Goal: Task Accomplishment & Management: Complete application form

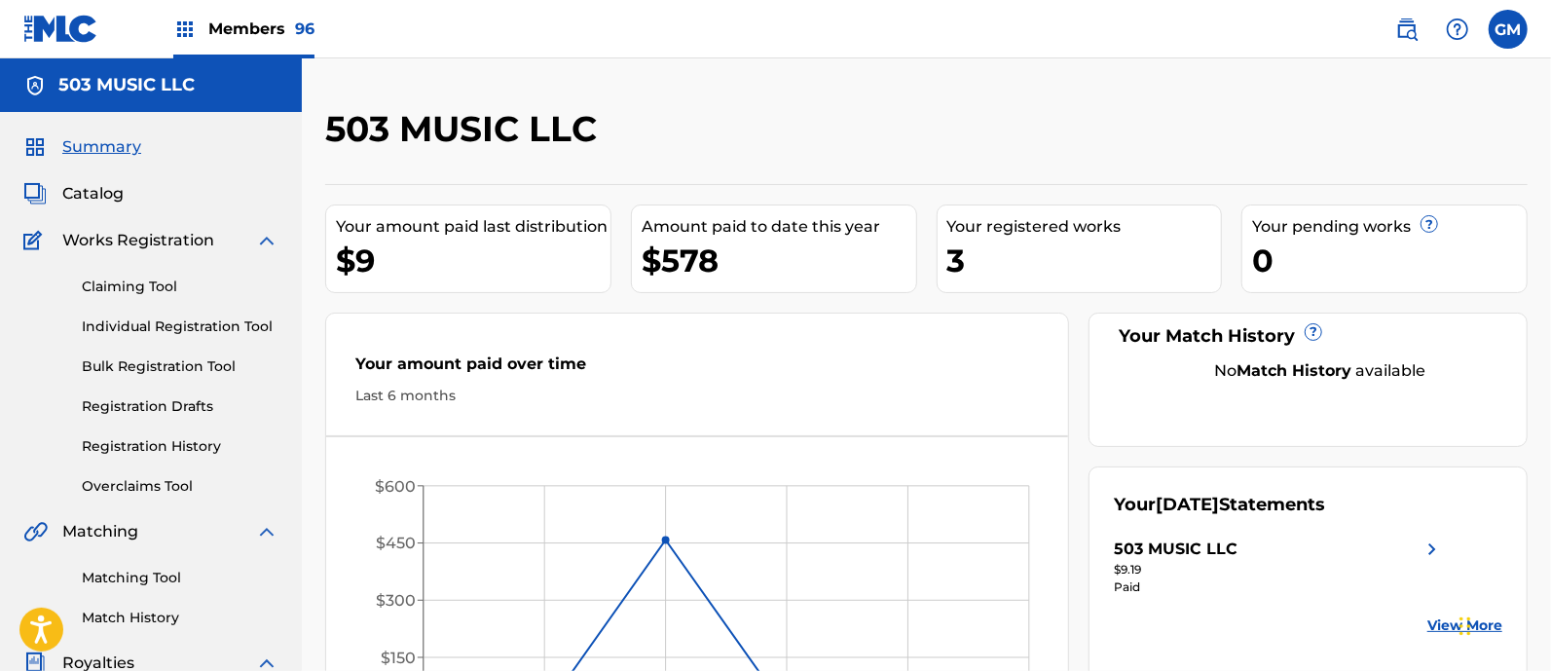
click at [276, 24] on span "Members 96" at bounding box center [261, 29] width 106 height 22
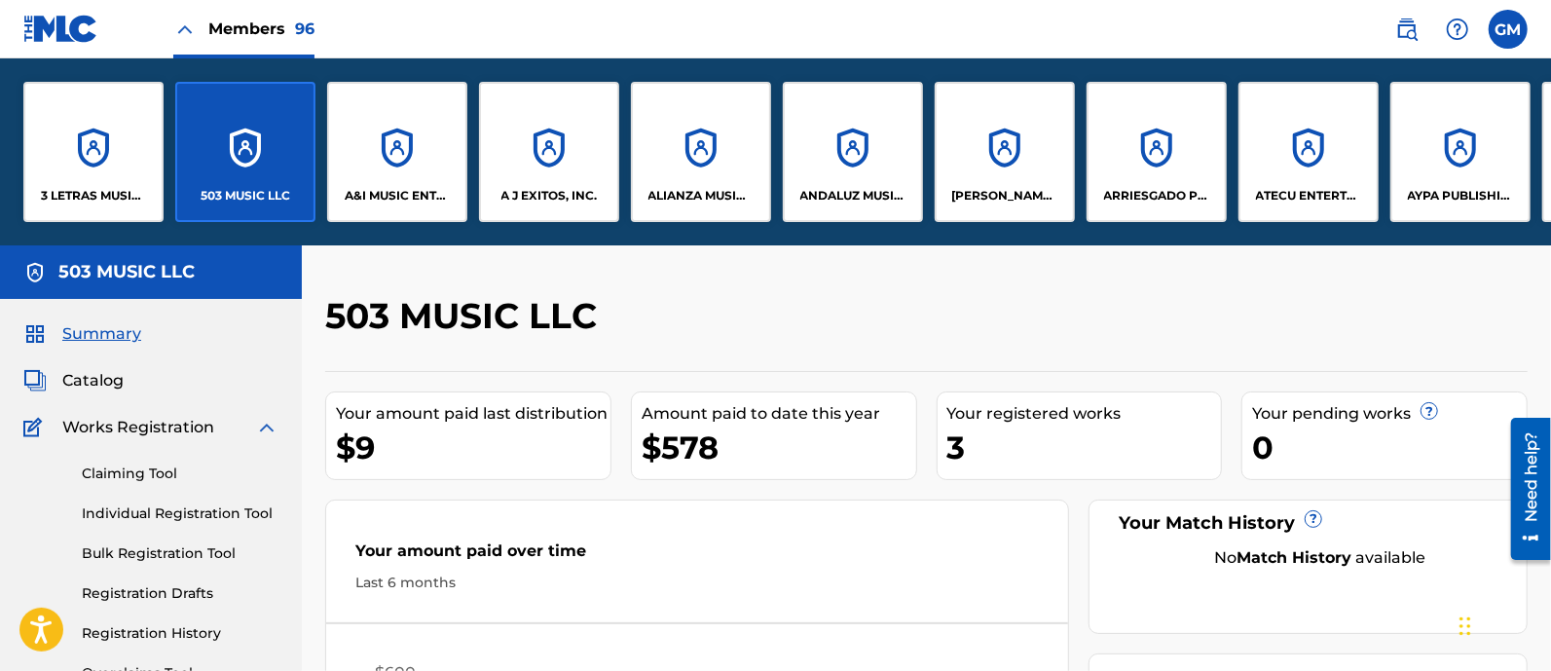
click at [519, 176] on div "A J EXITOS, INC." at bounding box center [549, 152] width 140 height 140
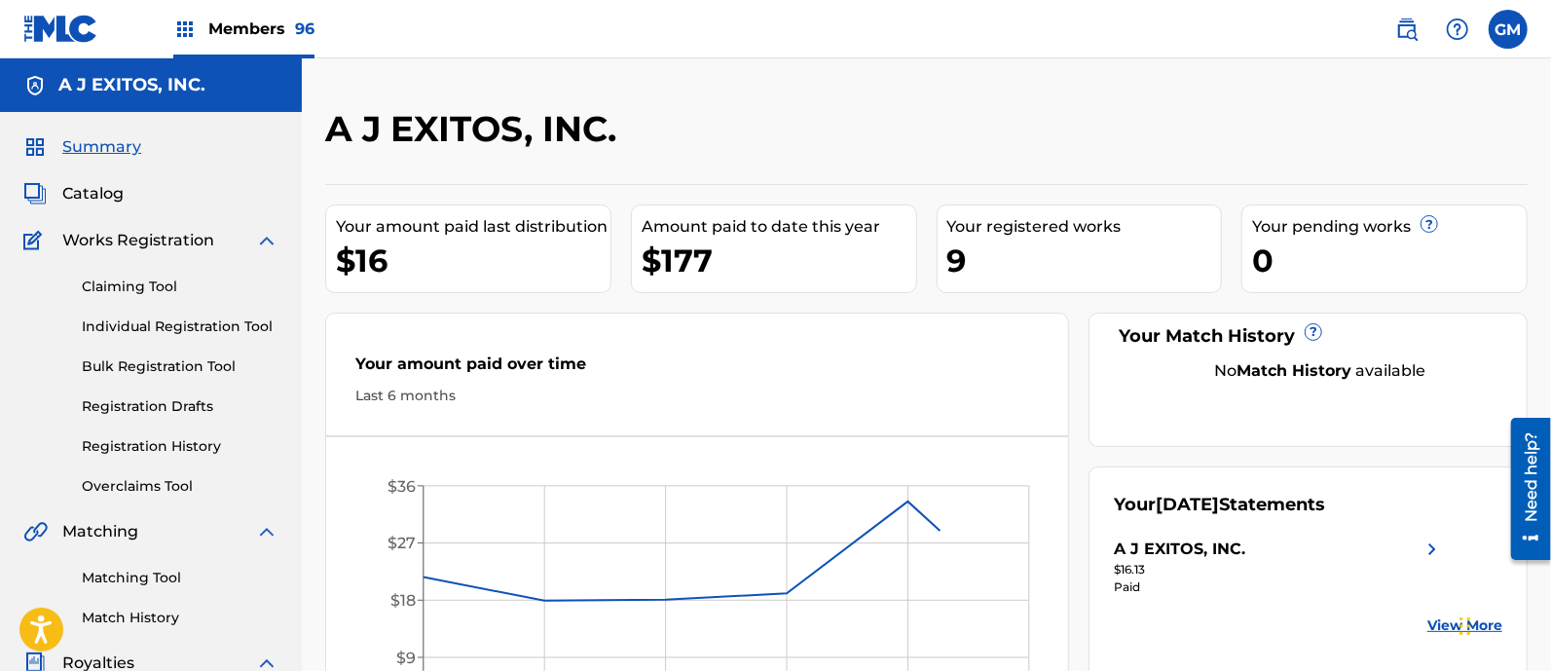
click at [278, 25] on span "Members 96" at bounding box center [261, 29] width 106 height 22
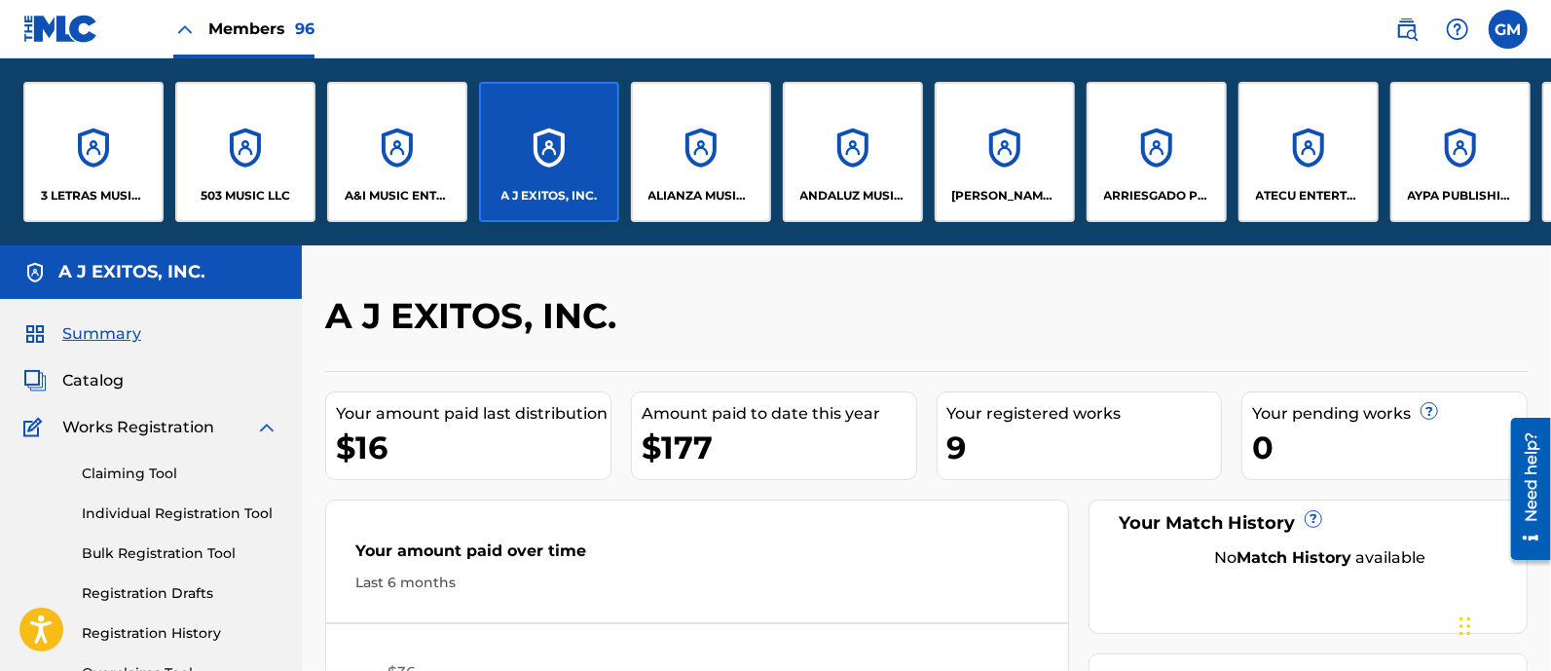
click at [1173, 199] on p "ARRIESGADO PUBLISHING INC" at bounding box center [1157, 196] width 106 height 18
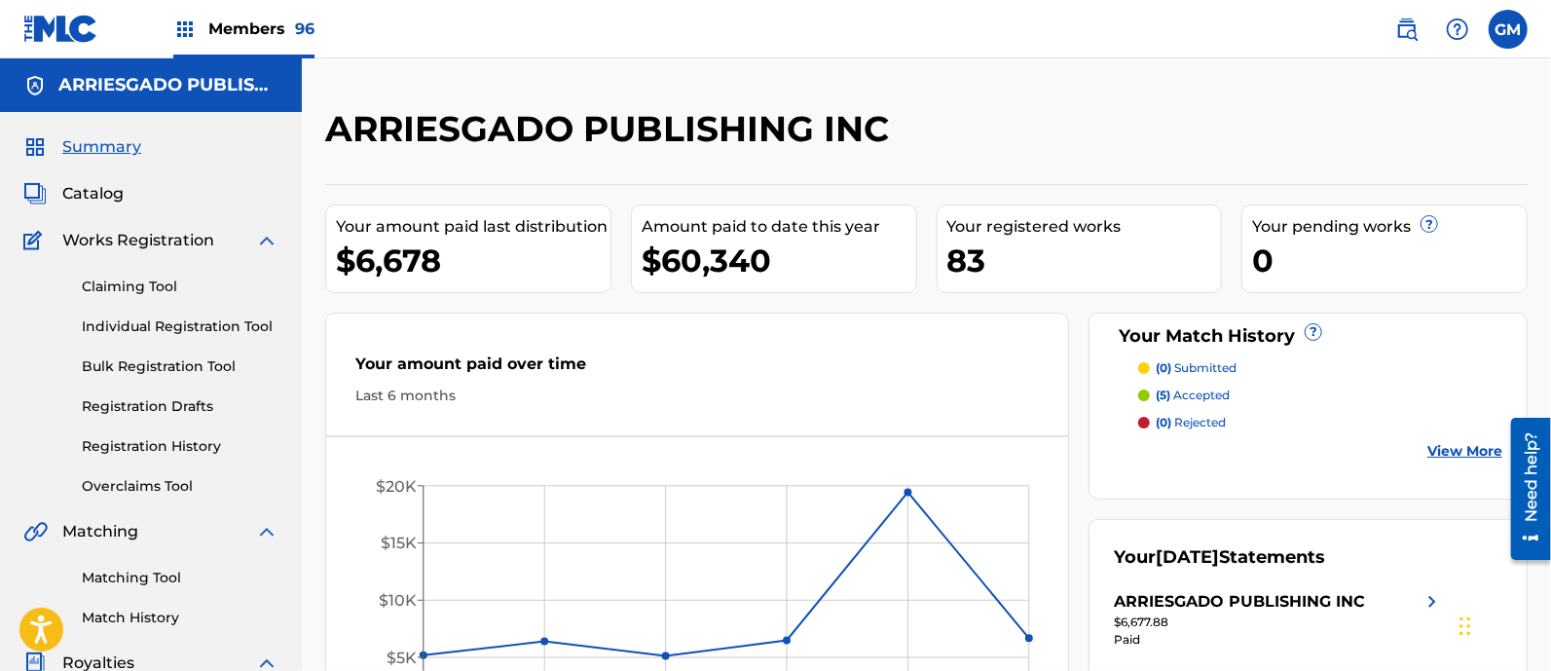
click at [165, 328] on link "Individual Registration Tool" at bounding box center [180, 326] width 197 height 20
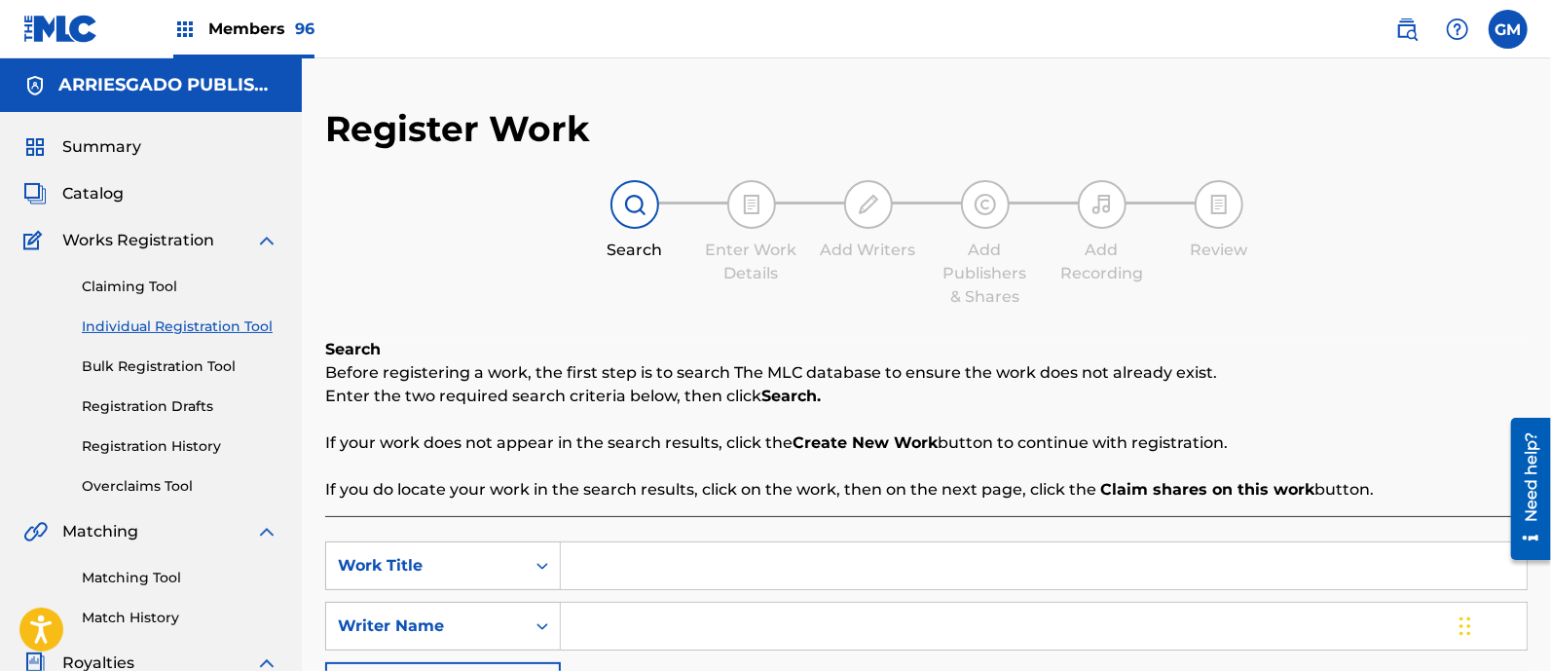
click at [659, 554] on input "Search Form" at bounding box center [1044, 565] width 966 height 47
type input "LA DE ROGAR"
click at [628, 629] on input "Search Form" at bounding box center [1044, 626] width 966 height 47
paste input "CESAR ALFONSO RODRIGUEZ FAVELA"
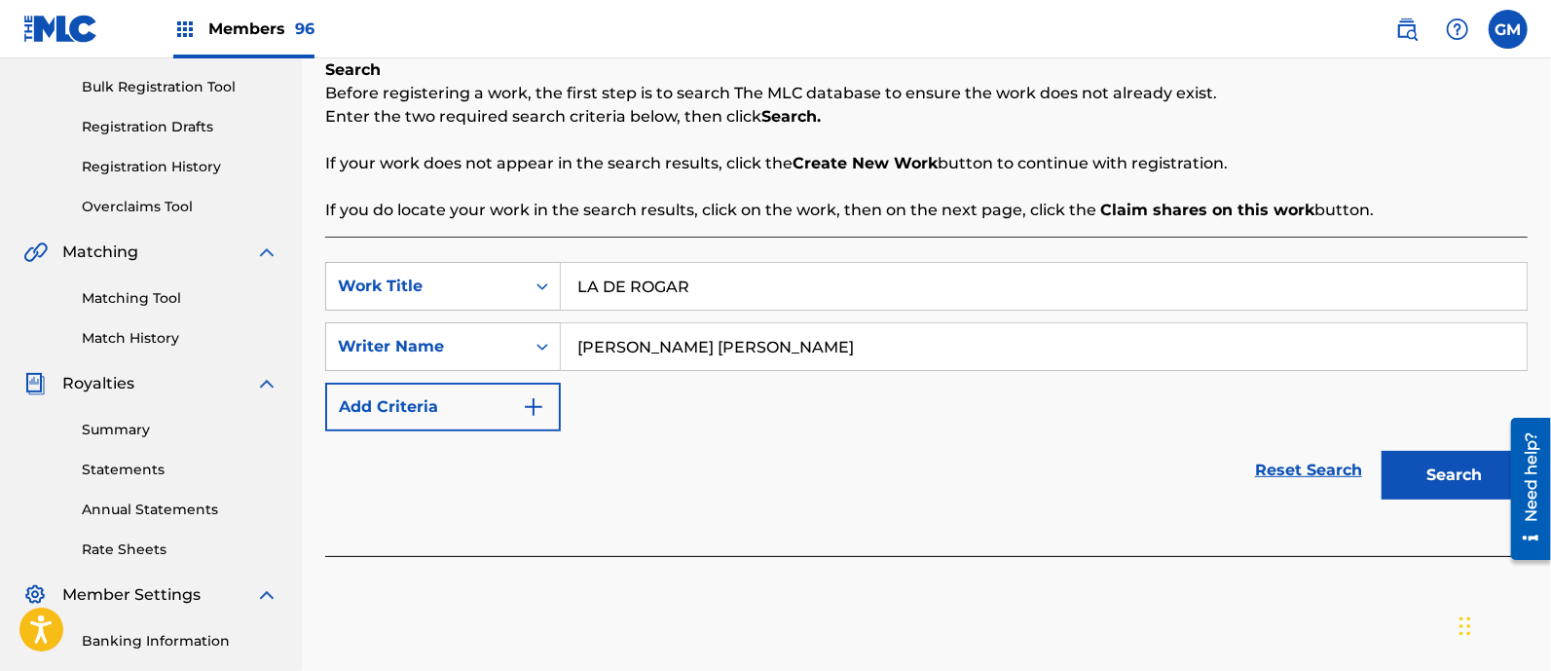
scroll to position [283, 0]
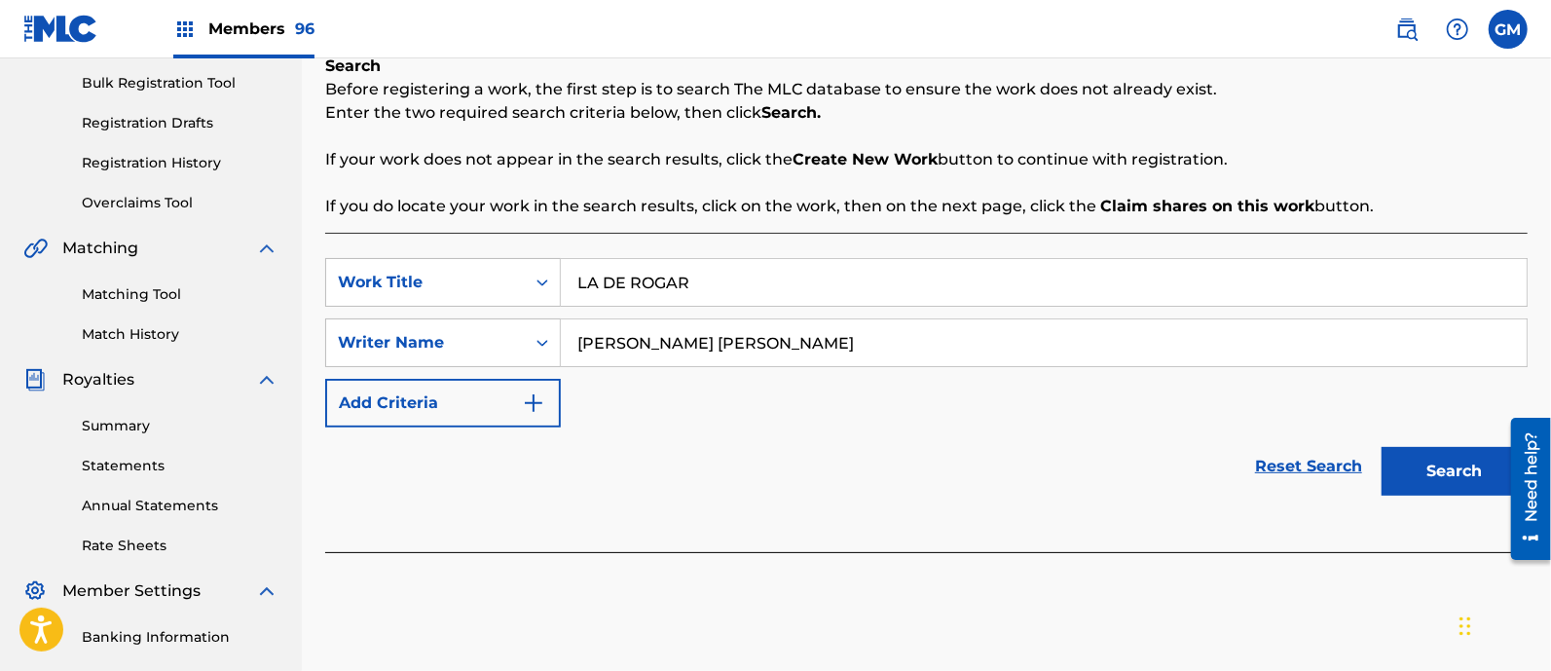
type input "CESAR ALFONSO RODRIGUEZ FAVELA"
click at [1446, 473] on button "Search" at bounding box center [1455, 471] width 146 height 49
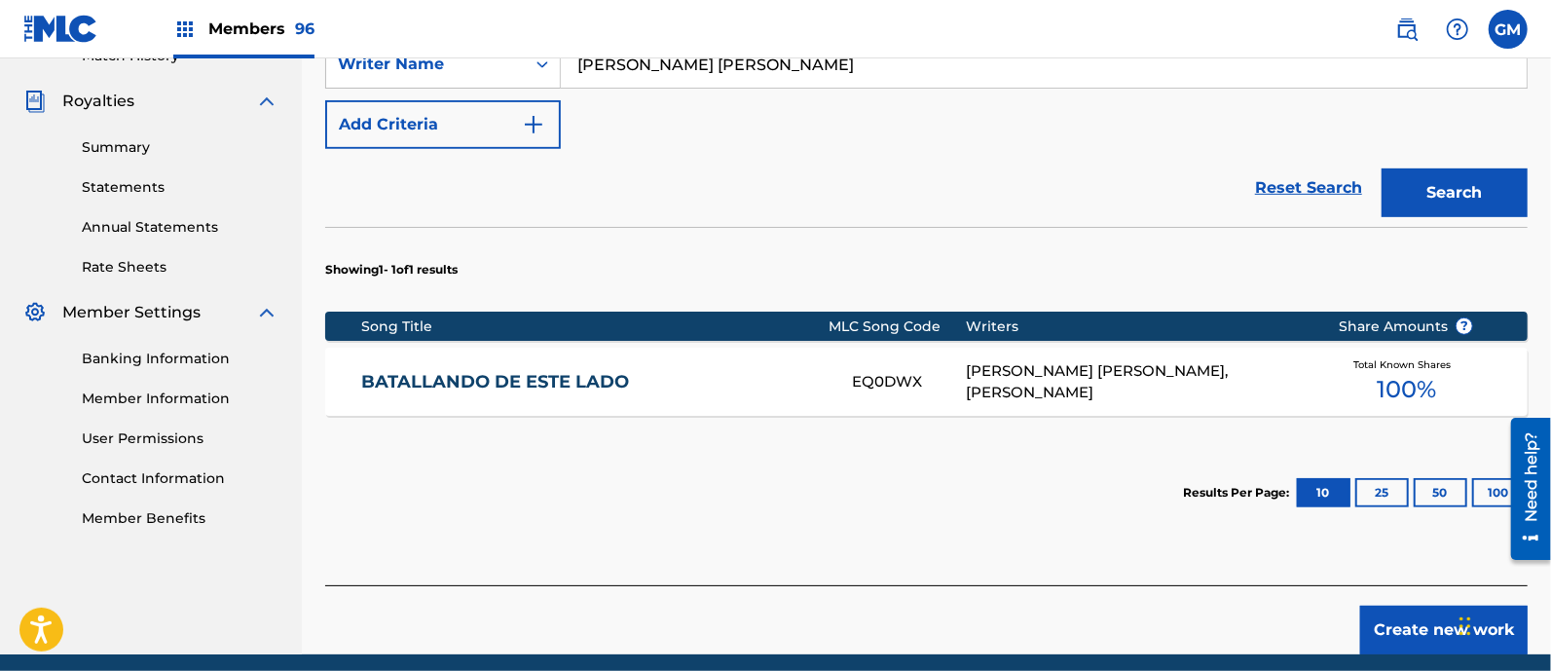
scroll to position [568, 0]
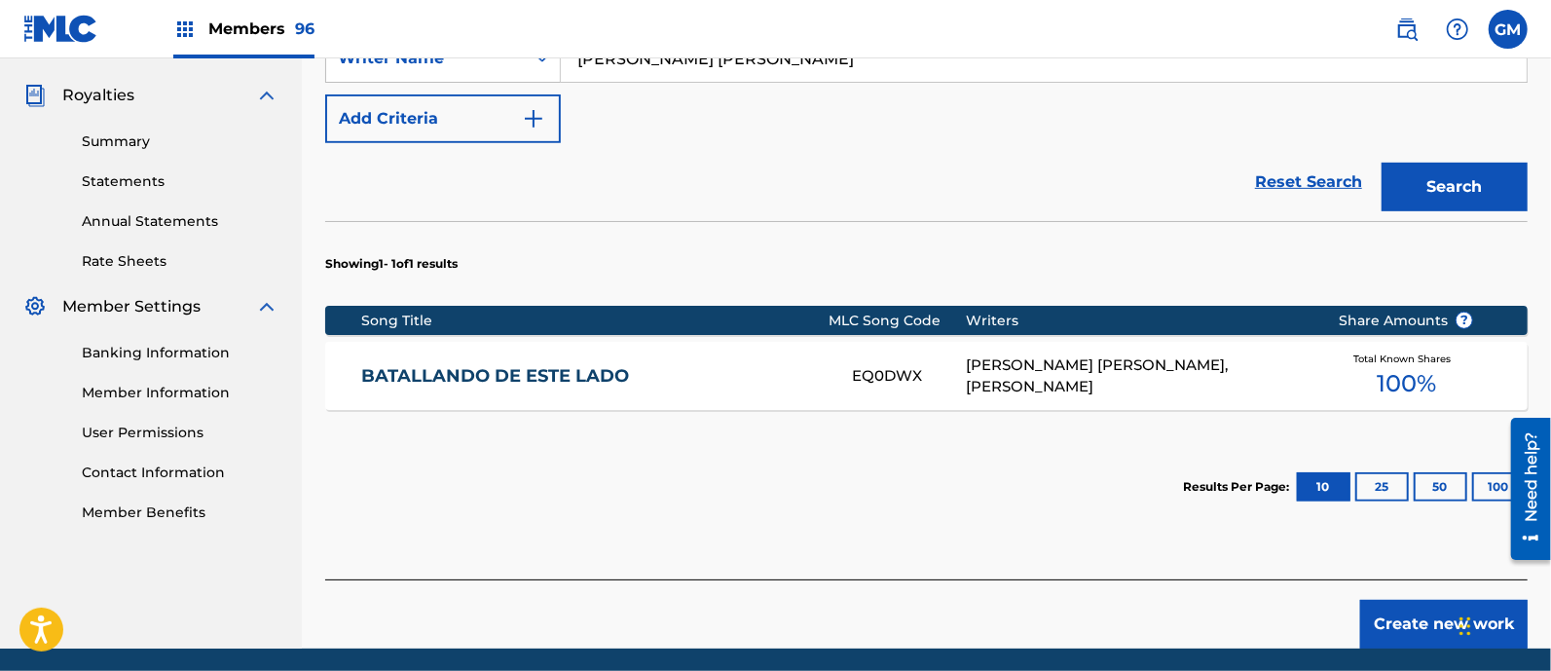
click at [1409, 615] on button "Create new work" at bounding box center [1443, 624] width 167 height 49
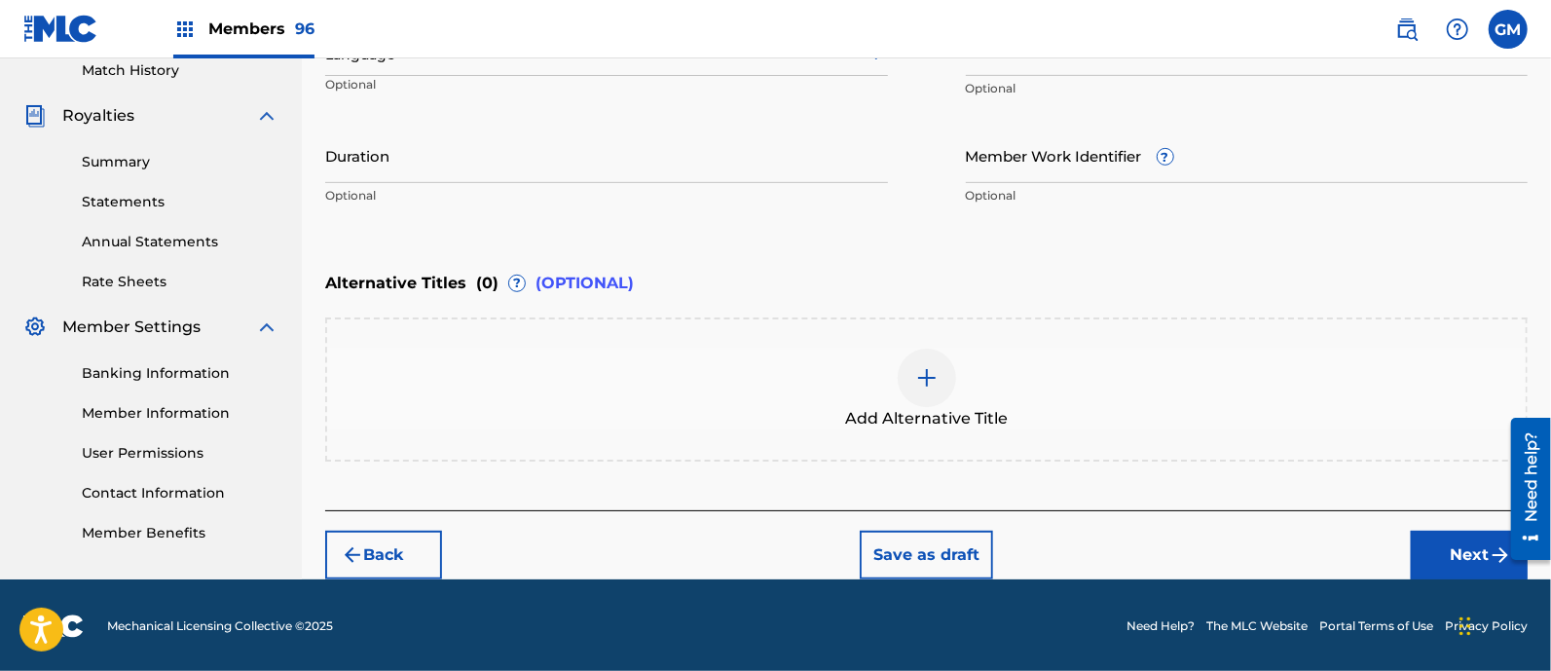
scroll to position [263, 0]
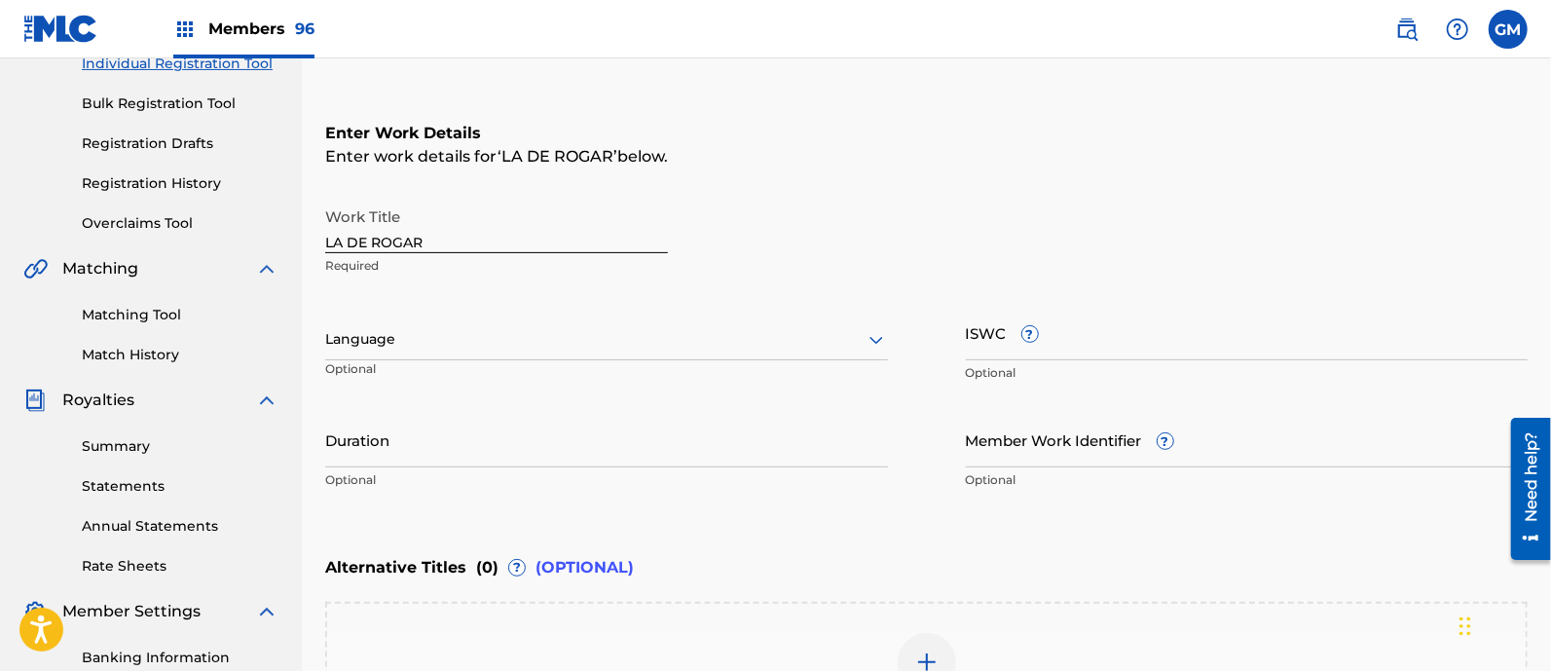
click at [379, 341] on div at bounding box center [606, 339] width 563 height 24
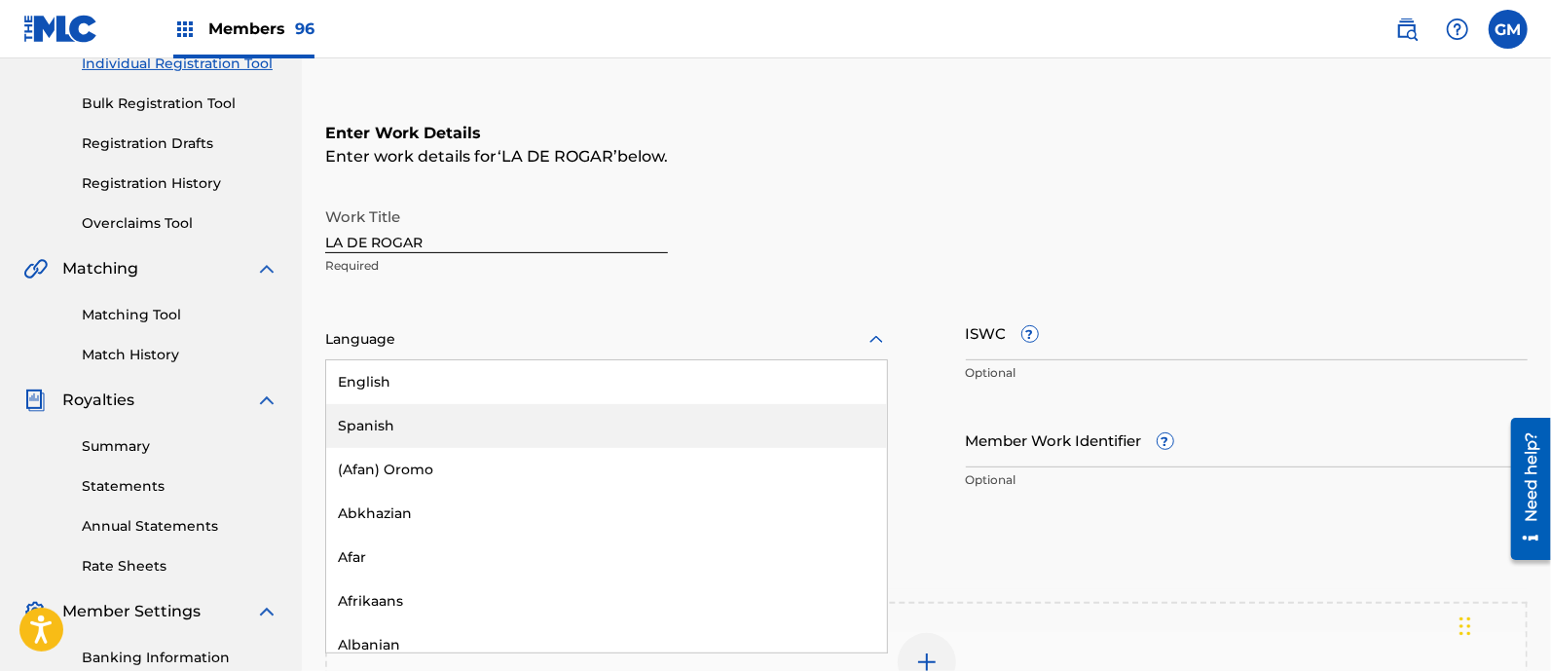
click at [409, 430] on div "Spanish" at bounding box center [606, 426] width 561 height 44
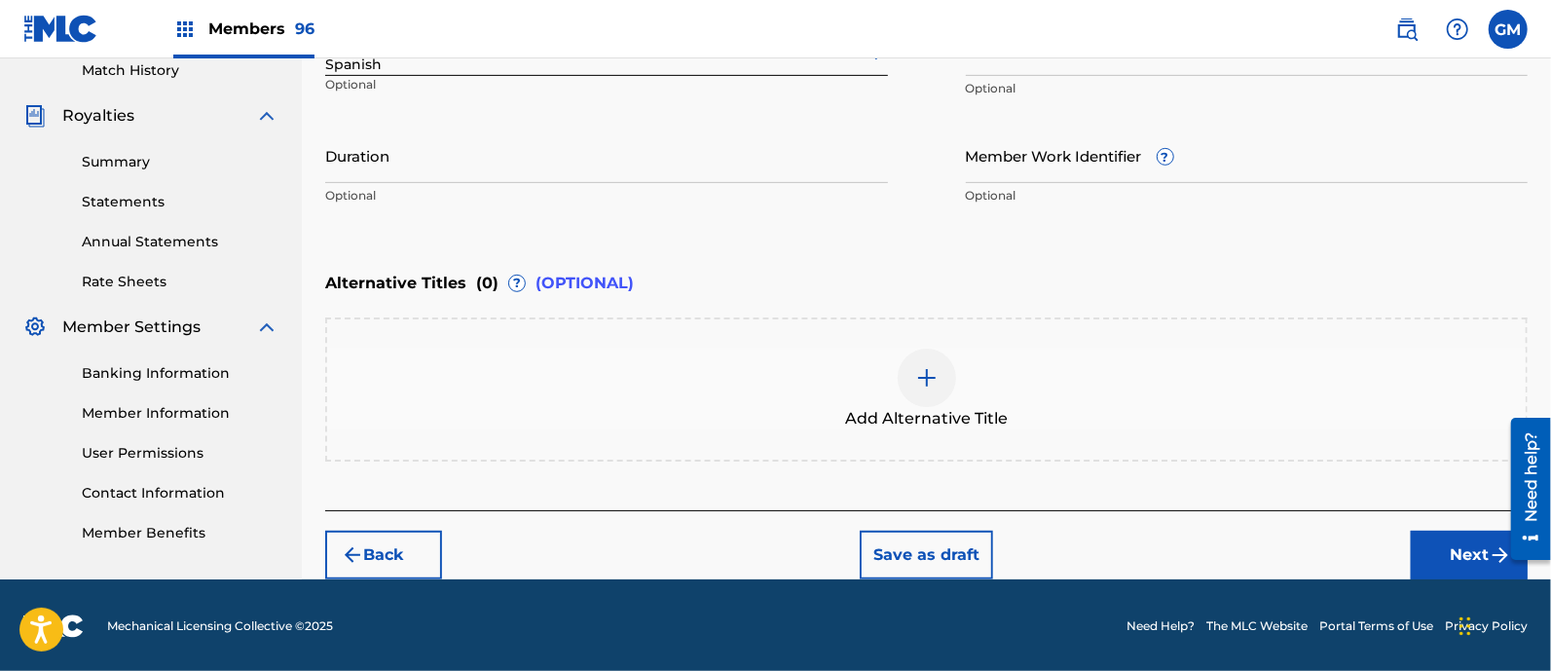
drag, startPoint x: 1436, startPoint y: 549, endPoint x: 1417, endPoint y: 545, distance: 19.9
click at [1435, 549] on button "Next" at bounding box center [1469, 555] width 117 height 49
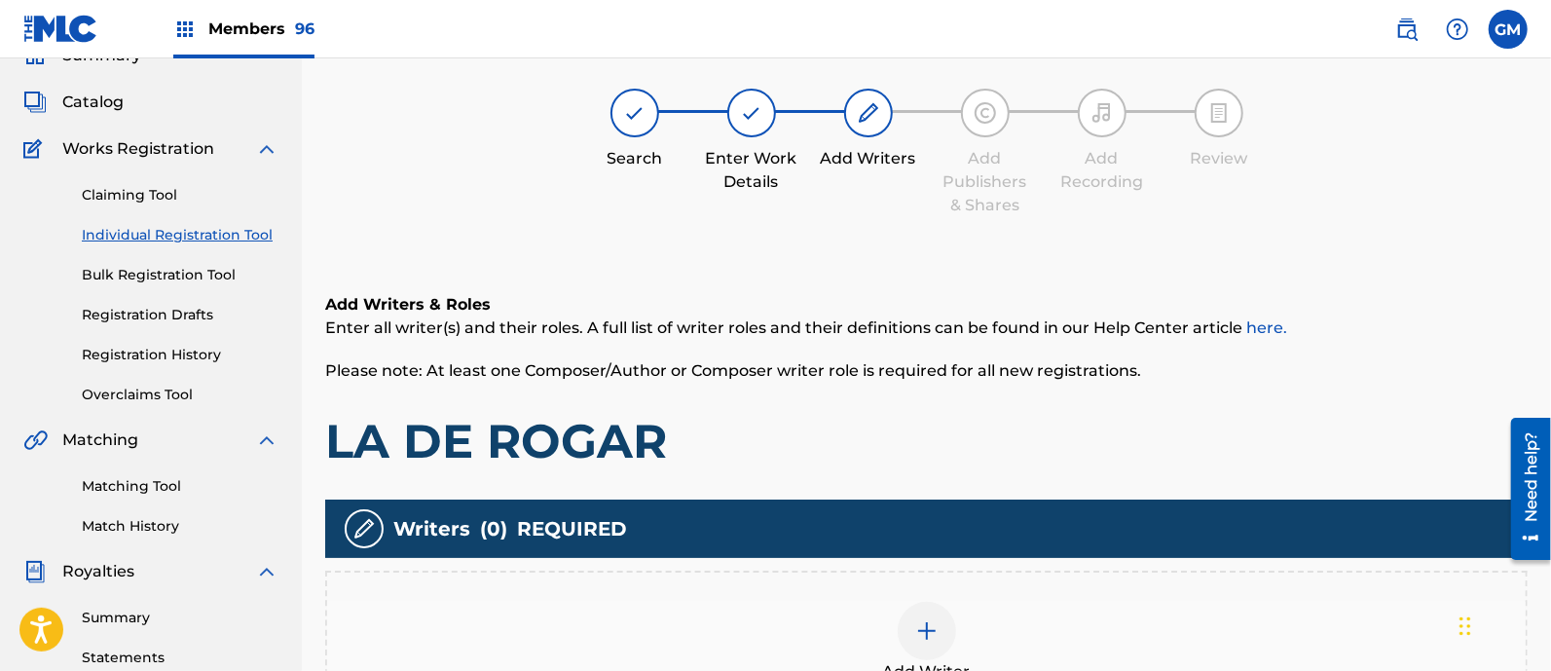
scroll to position [88, 0]
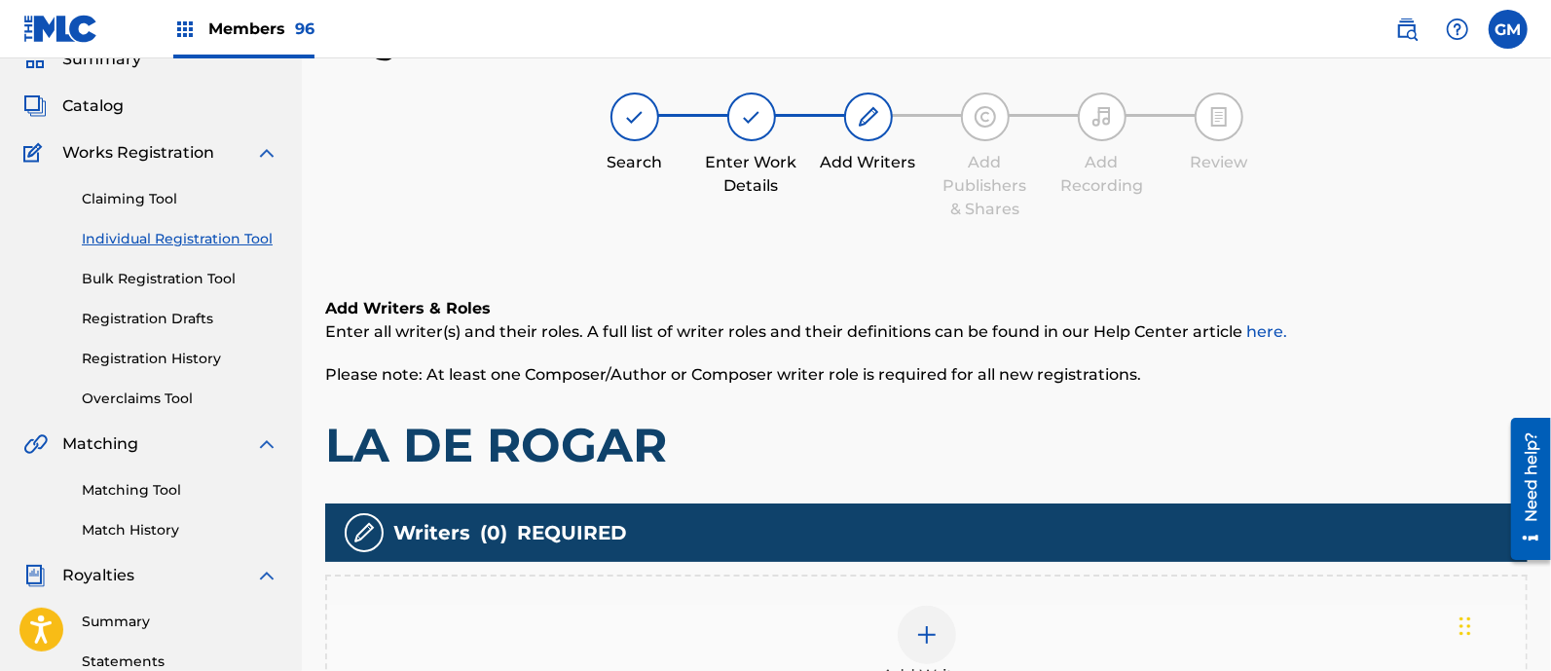
click at [921, 622] on div at bounding box center [927, 635] width 58 height 58
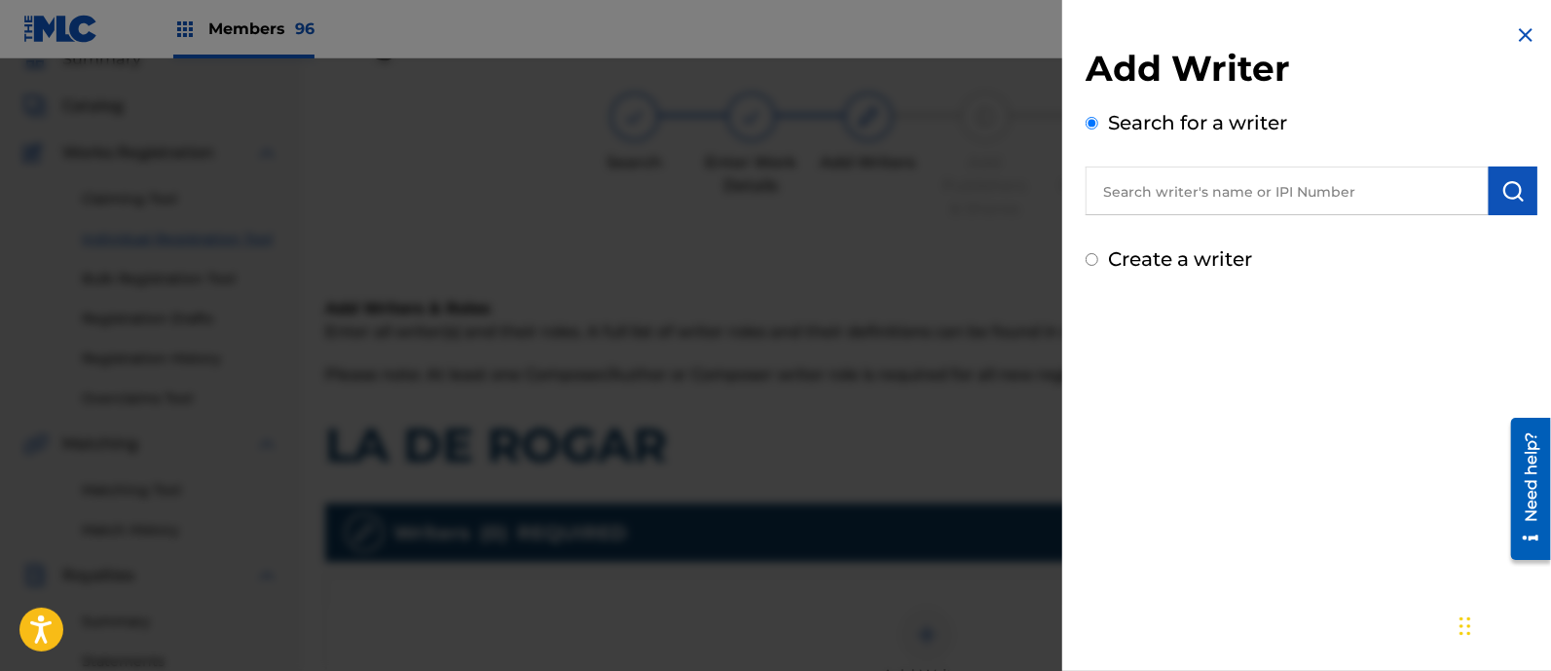
click at [1157, 186] on input "text" at bounding box center [1287, 190] width 403 height 49
paste input "CESAR ALFONSO RODRIGUEZ FAVELA"
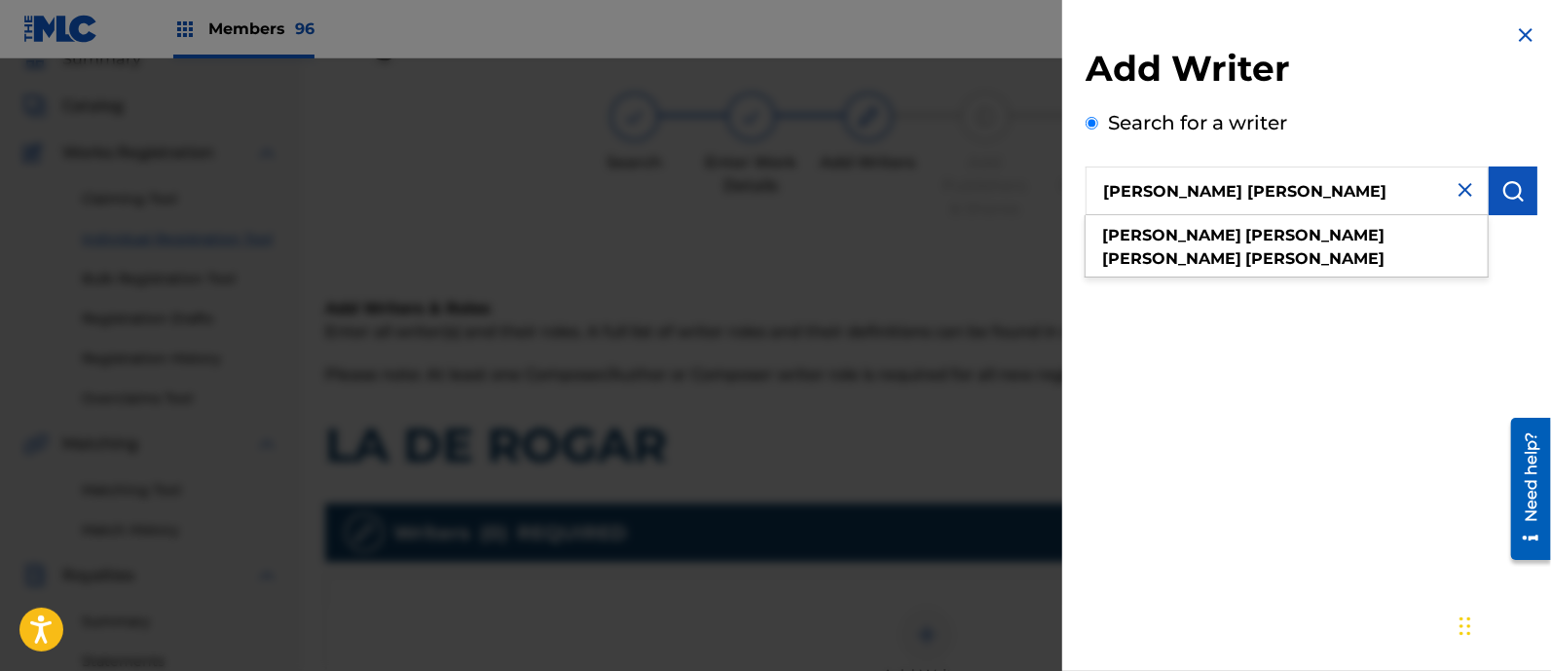
type input "CESAR ALFONSO RODRIGUEZ FAVELA"
click at [1508, 183] on img "submit" at bounding box center [1512, 190] width 23 height 23
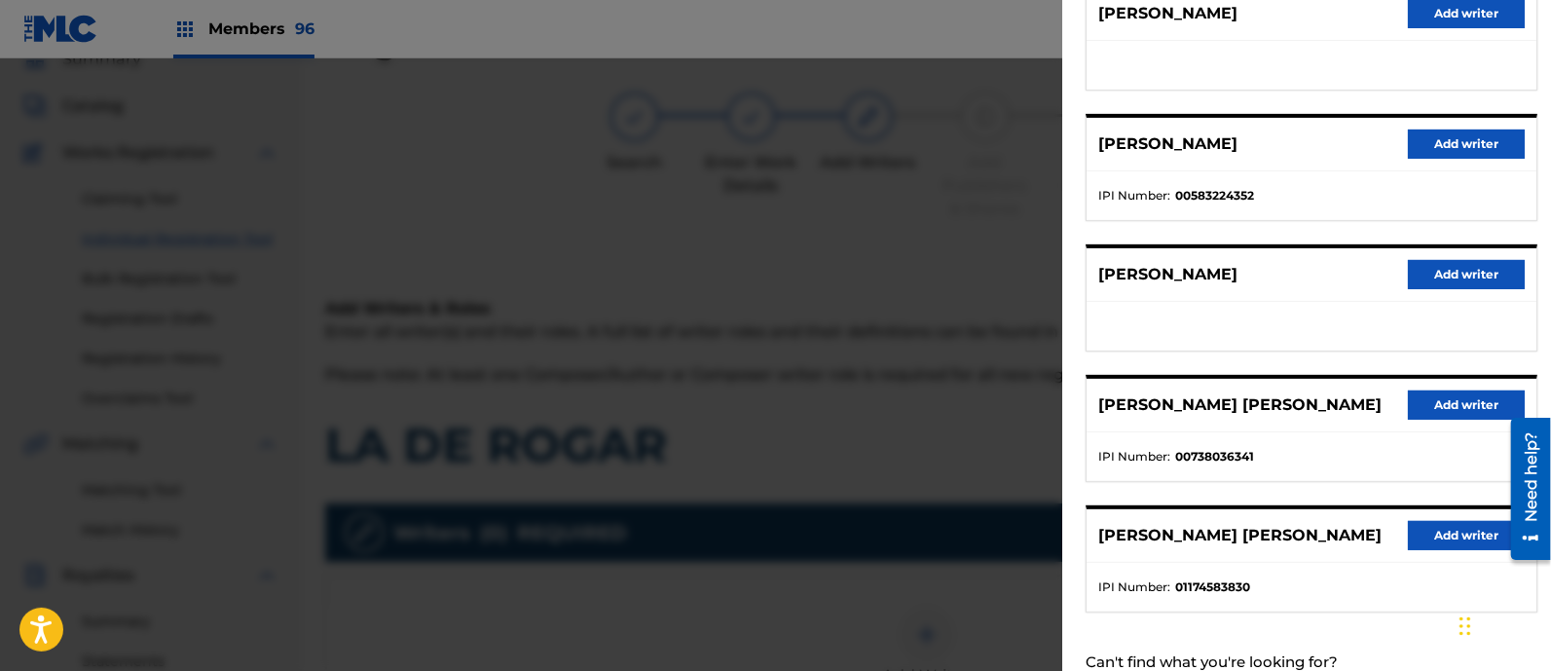
scroll to position [283, 0]
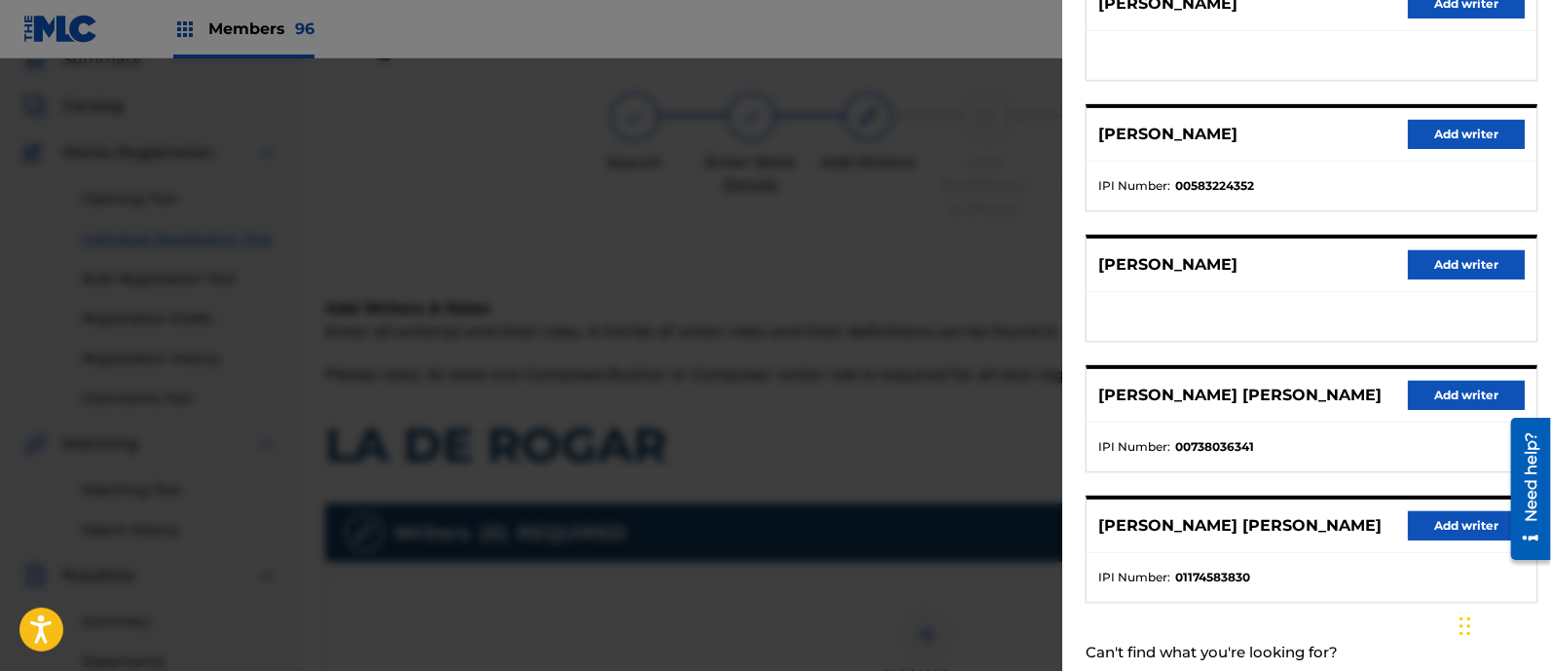
click at [1446, 532] on button "Add writer" at bounding box center [1466, 525] width 117 height 29
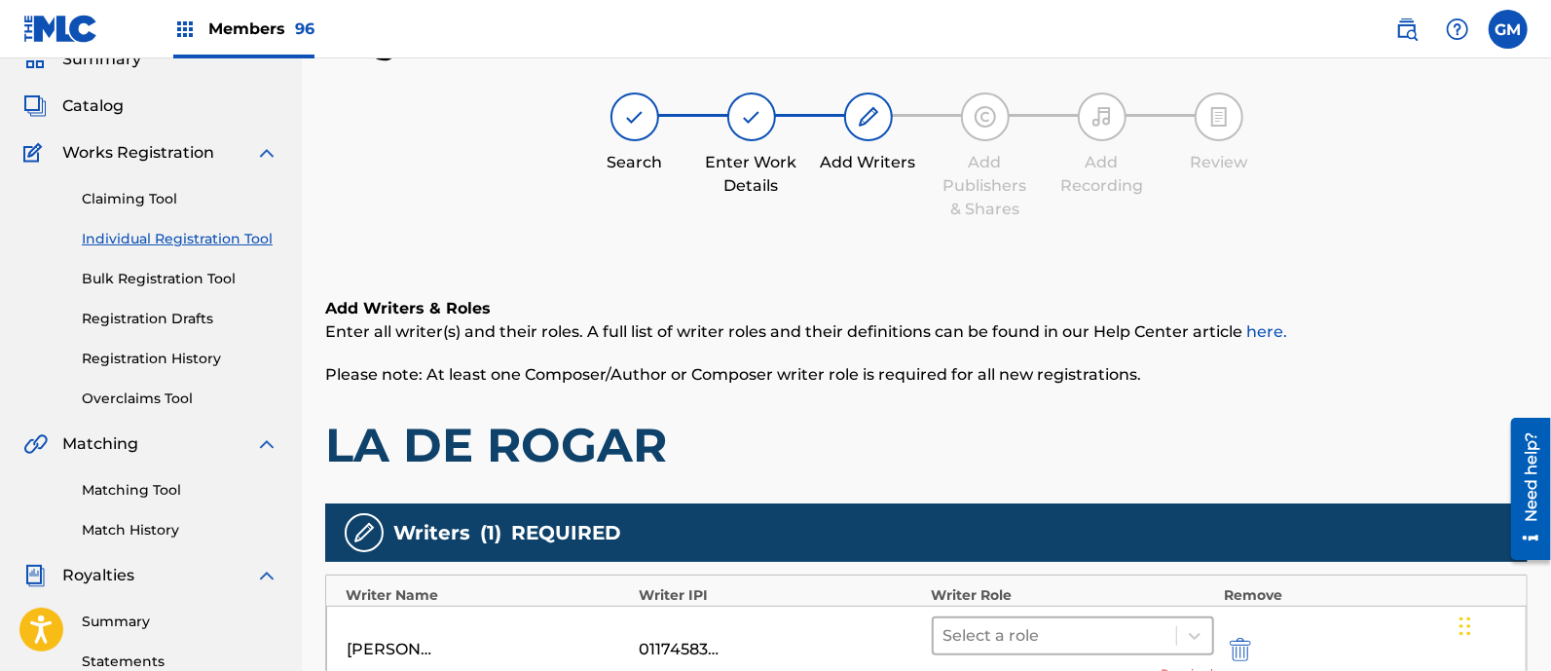
click at [973, 629] on div at bounding box center [1054, 635] width 223 height 27
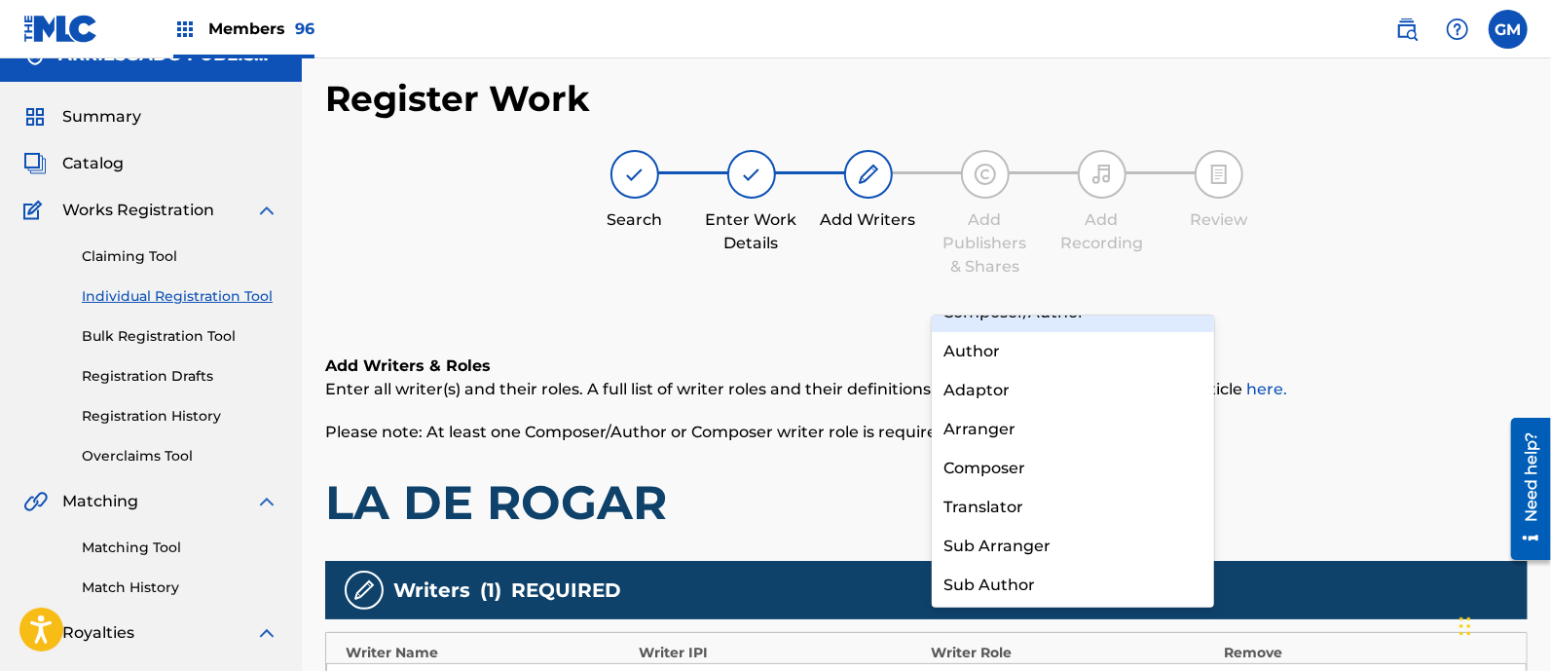
scroll to position [0, 0]
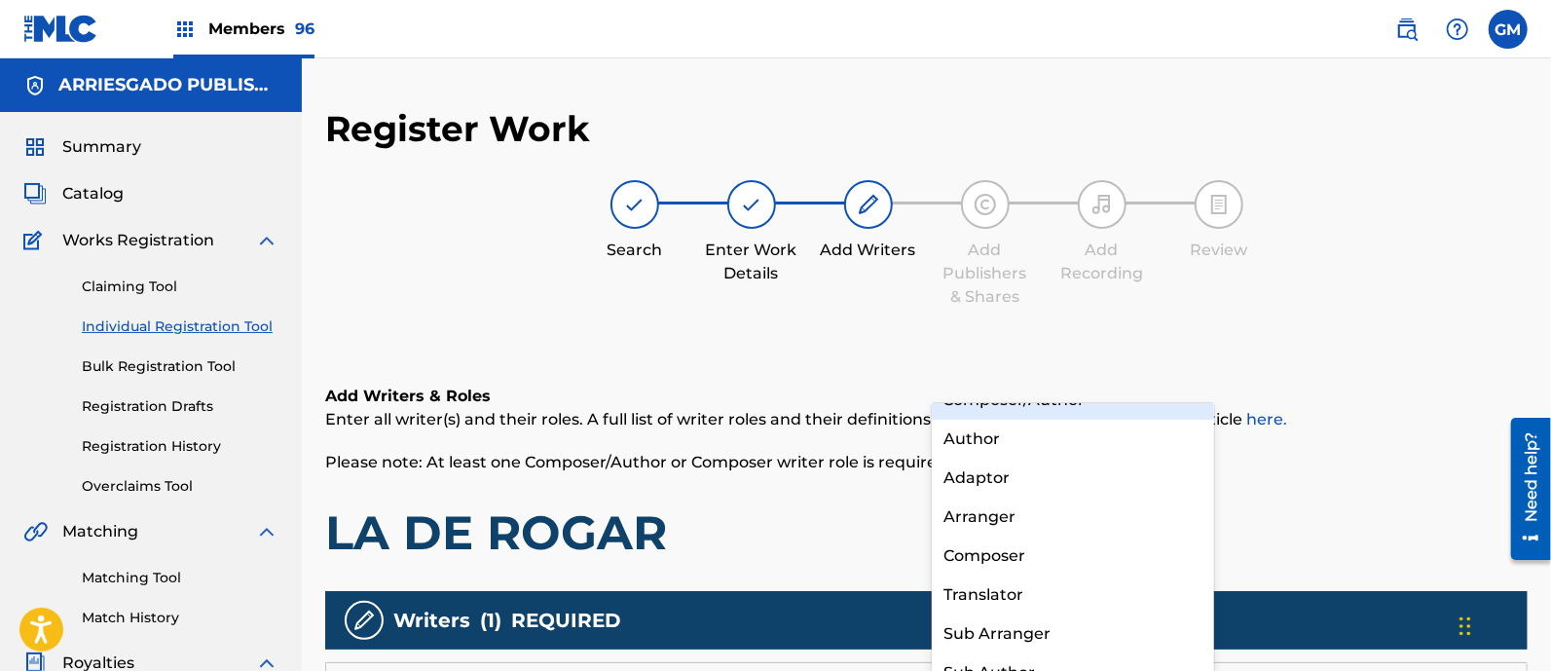
click at [1003, 408] on div "Composer/Author" at bounding box center [1073, 400] width 282 height 39
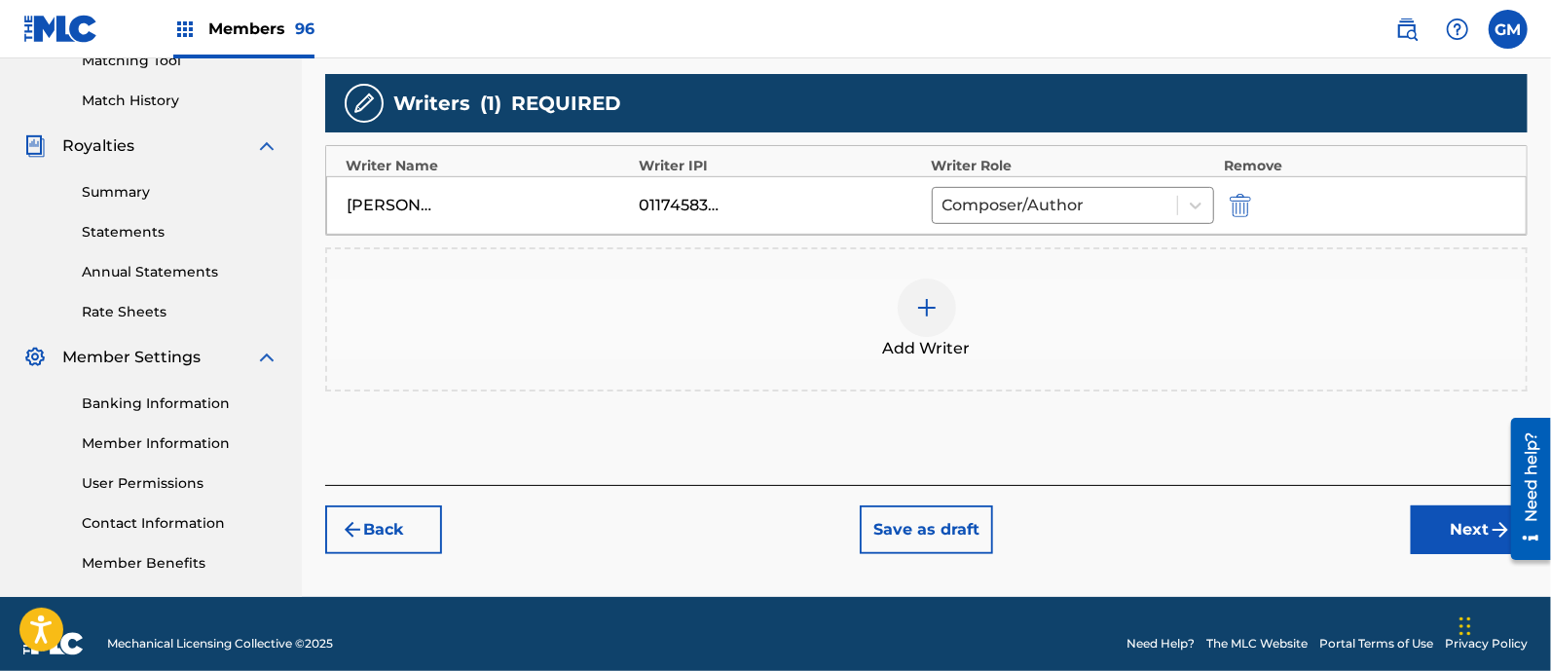
scroll to position [535, 0]
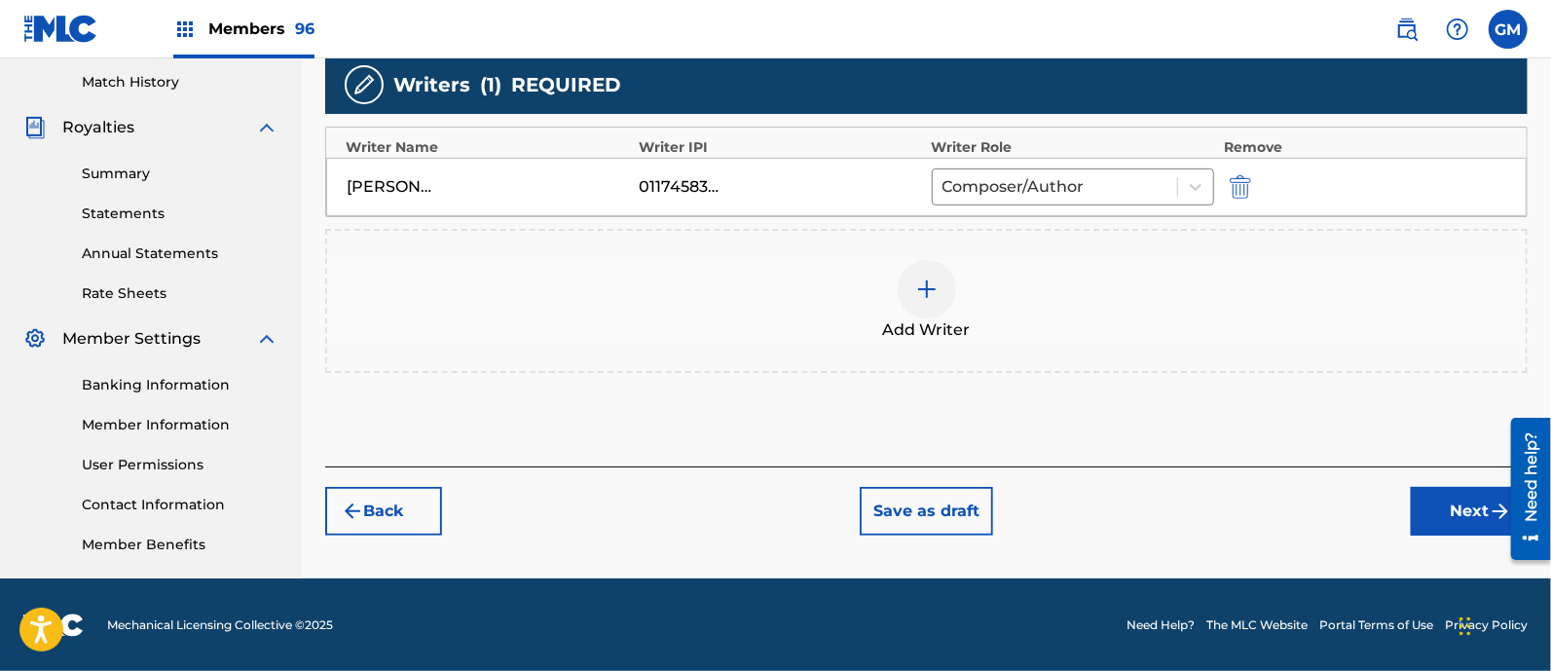
click at [1436, 507] on button "Next" at bounding box center [1469, 511] width 117 height 49
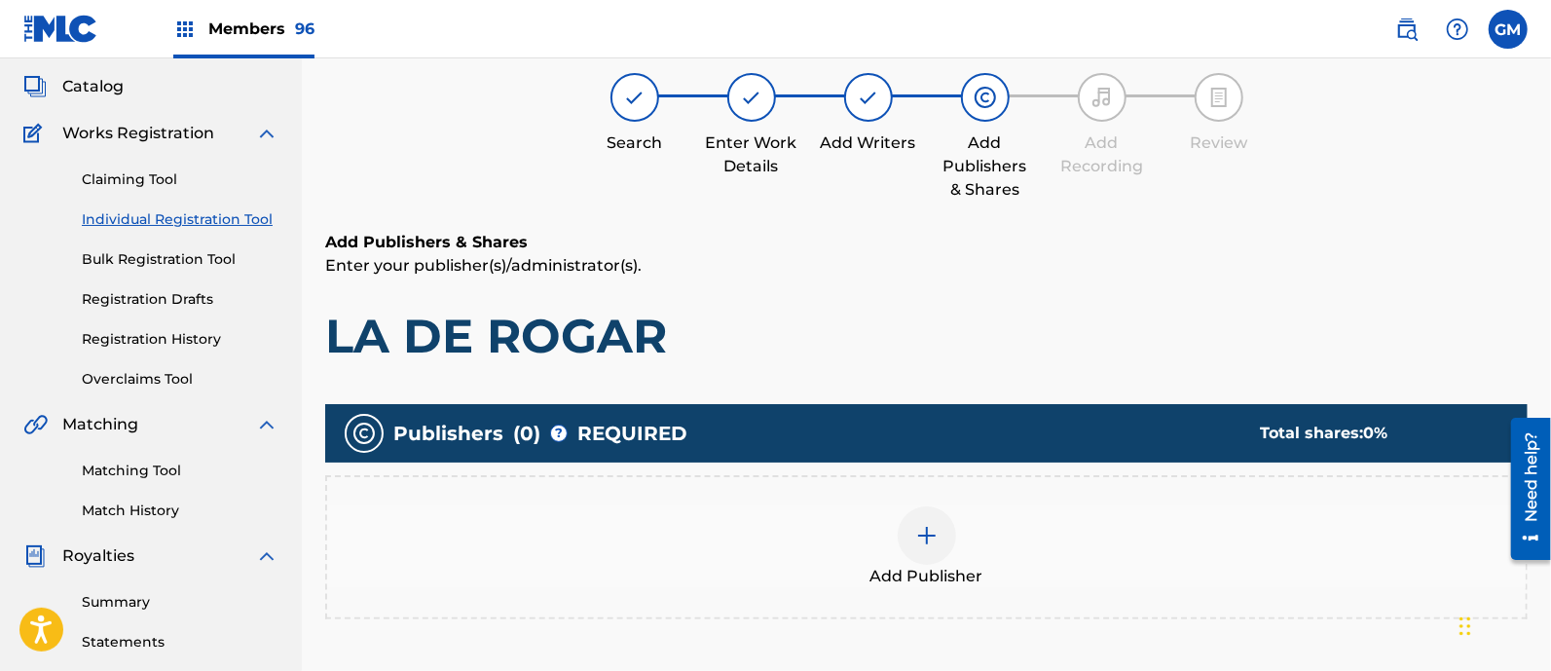
scroll to position [88, 0]
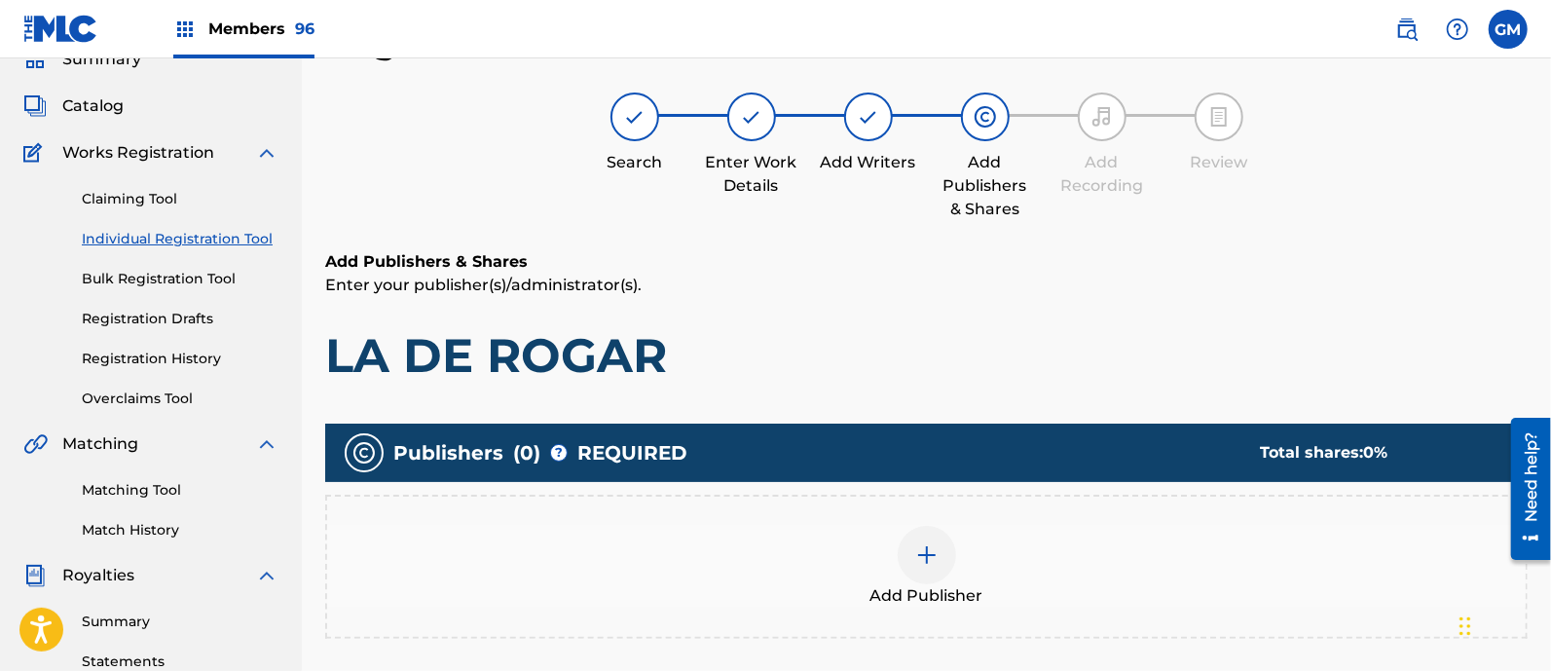
click at [928, 554] on img at bounding box center [926, 554] width 23 height 23
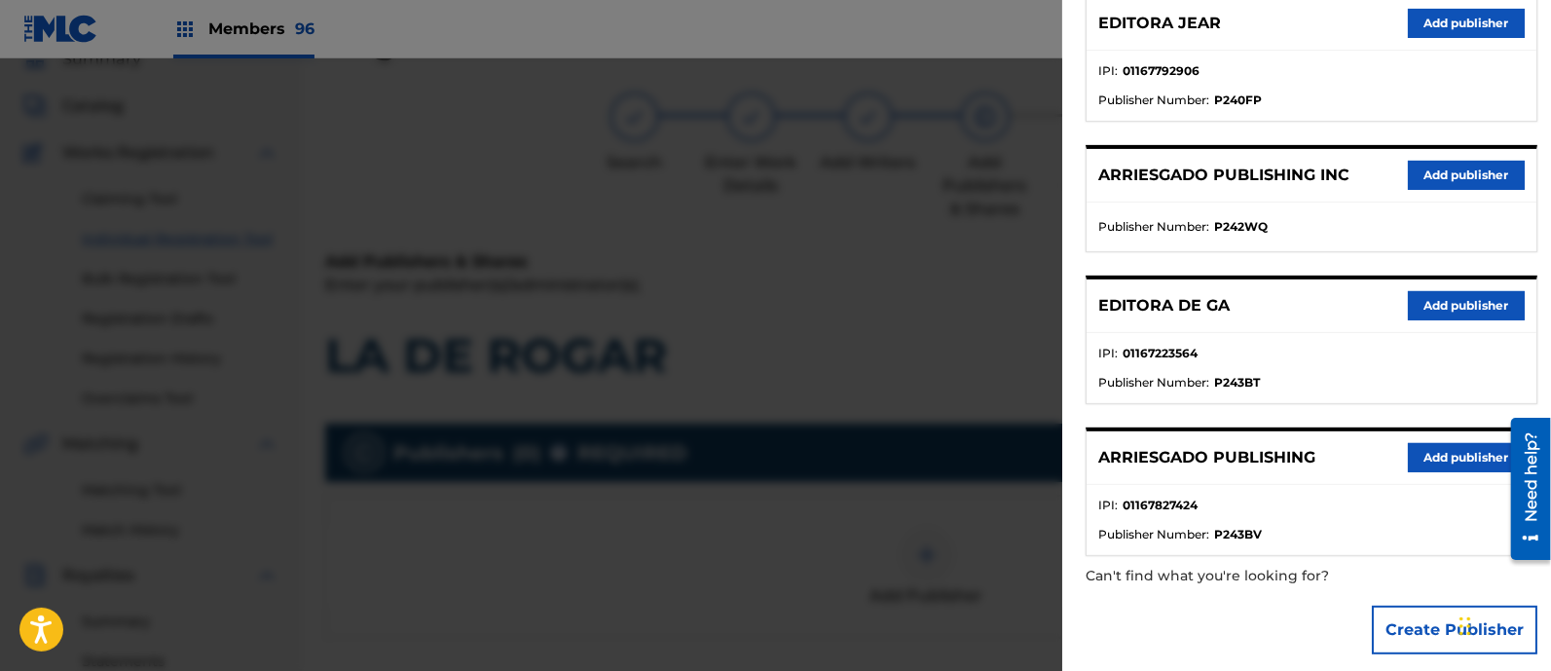
scroll to position [277, 0]
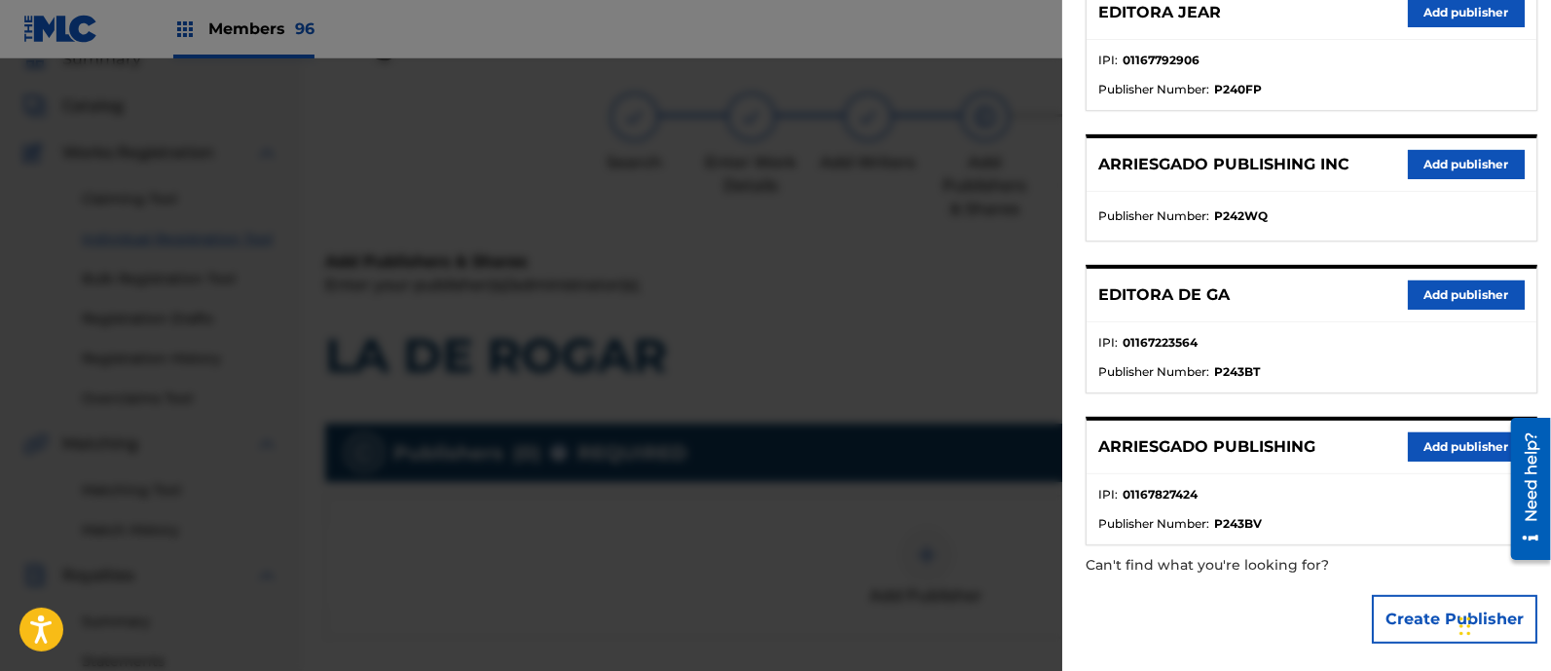
click at [1462, 435] on button "Add publisher" at bounding box center [1466, 446] width 117 height 29
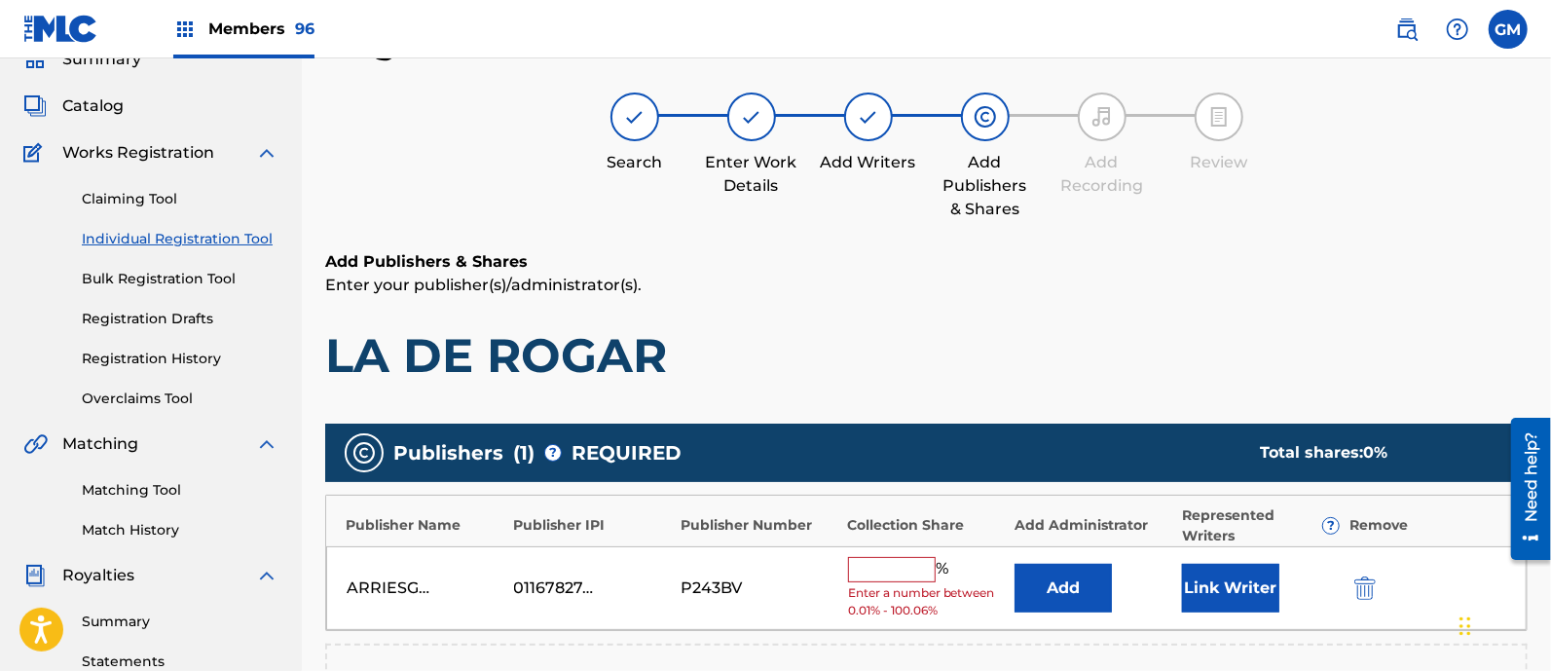
click at [887, 562] on input "text" at bounding box center [892, 569] width 88 height 25
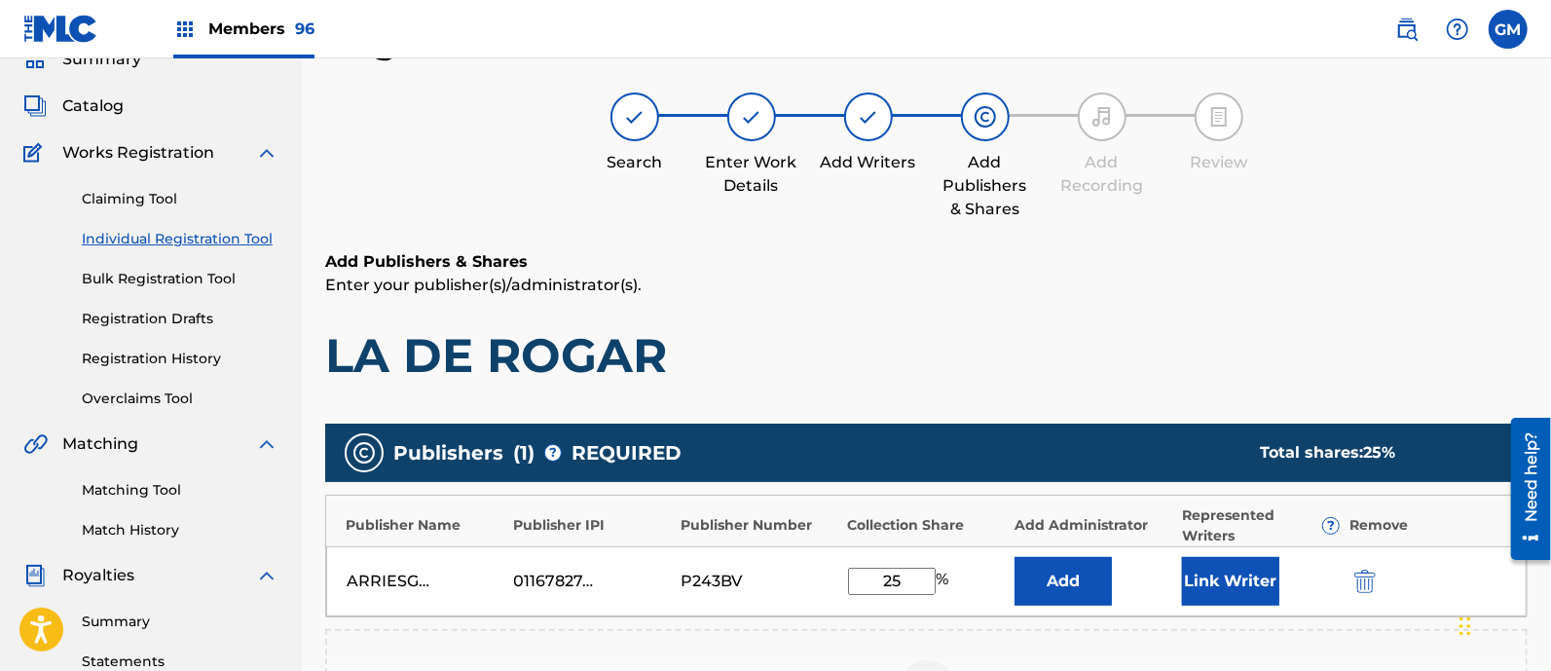
type input "25"
click at [1253, 574] on button "Link Writer" at bounding box center [1230, 581] width 97 height 49
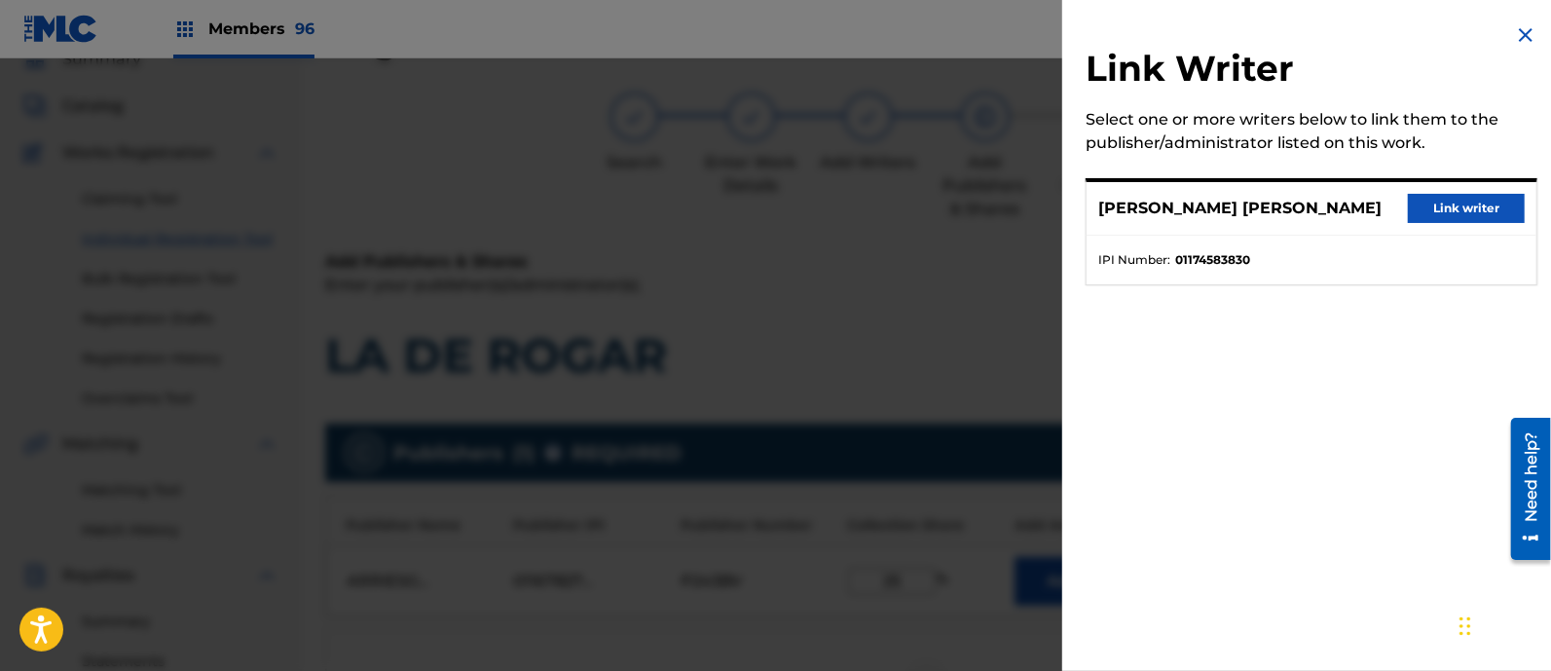
click at [1465, 211] on button "Link writer" at bounding box center [1466, 208] width 117 height 29
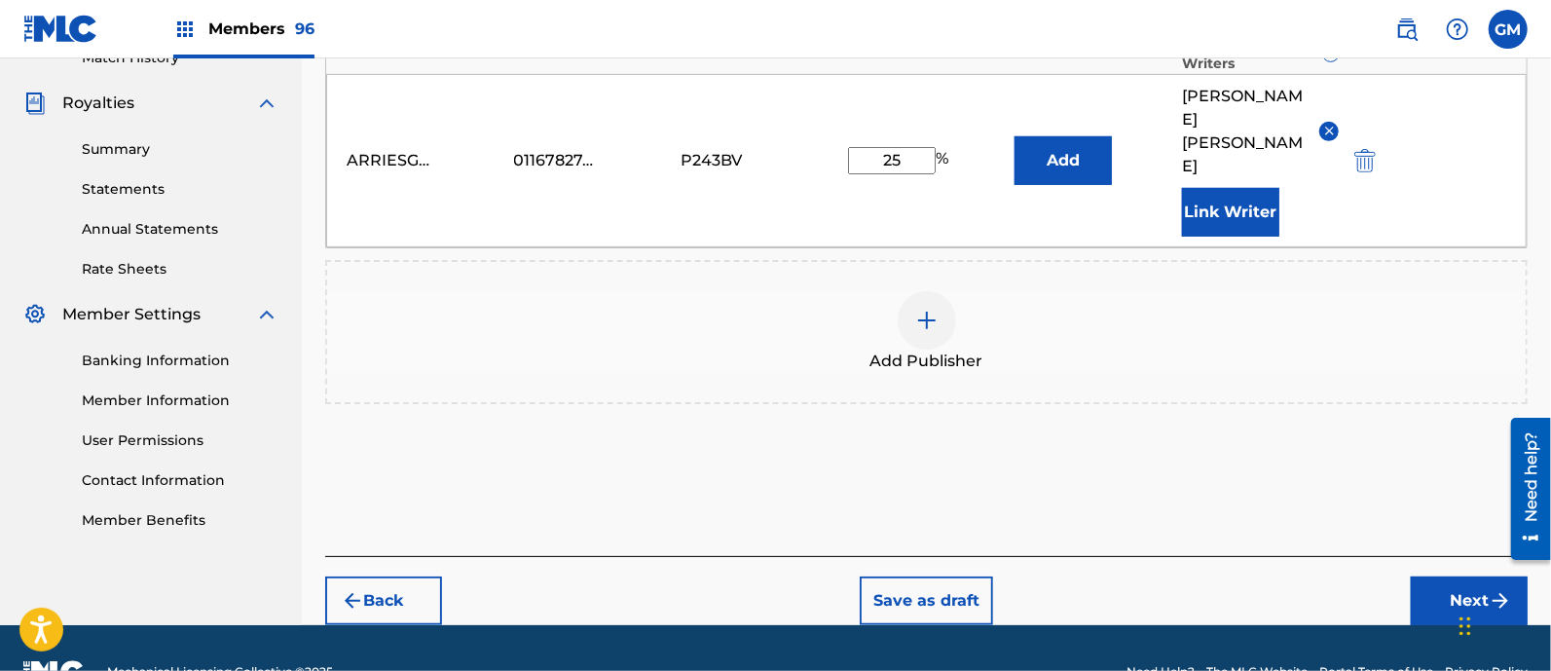
scroll to position [606, 0]
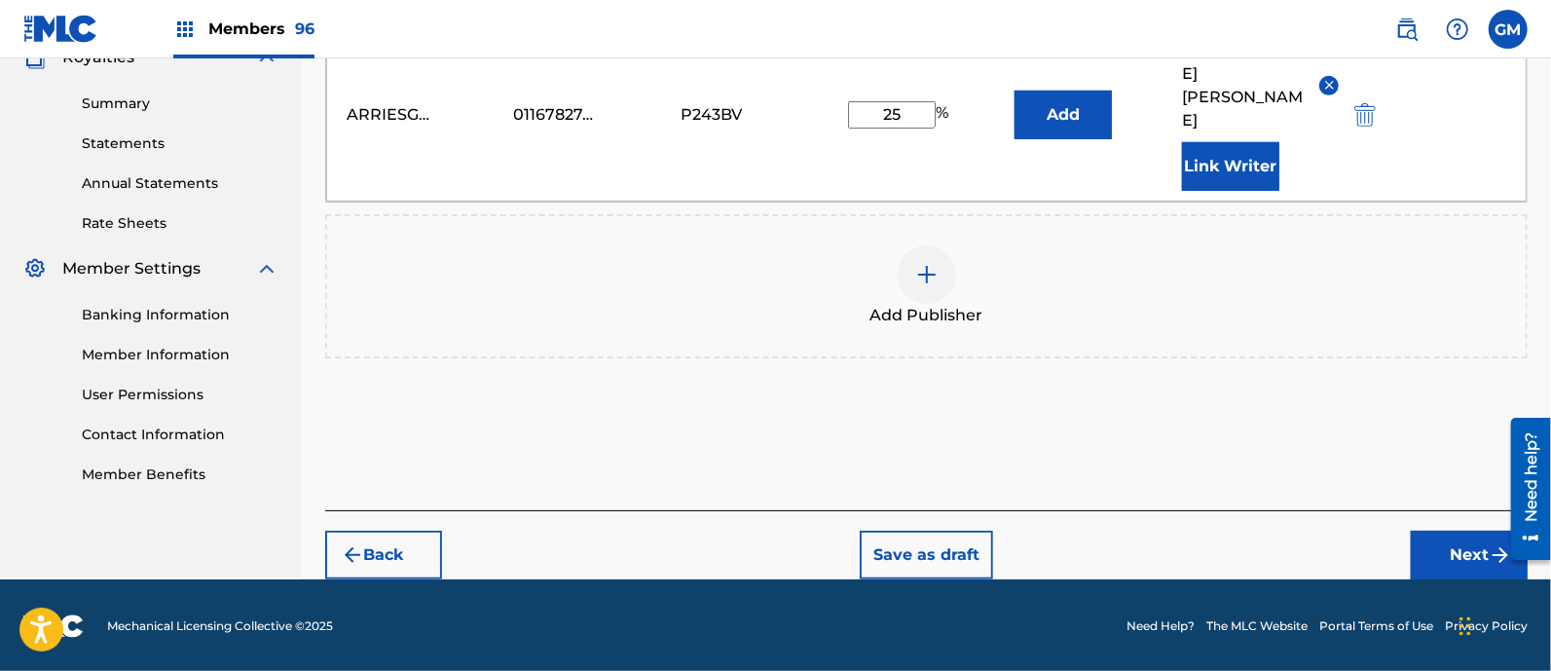
click at [1447, 550] on button "Next" at bounding box center [1469, 555] width 117 height 49
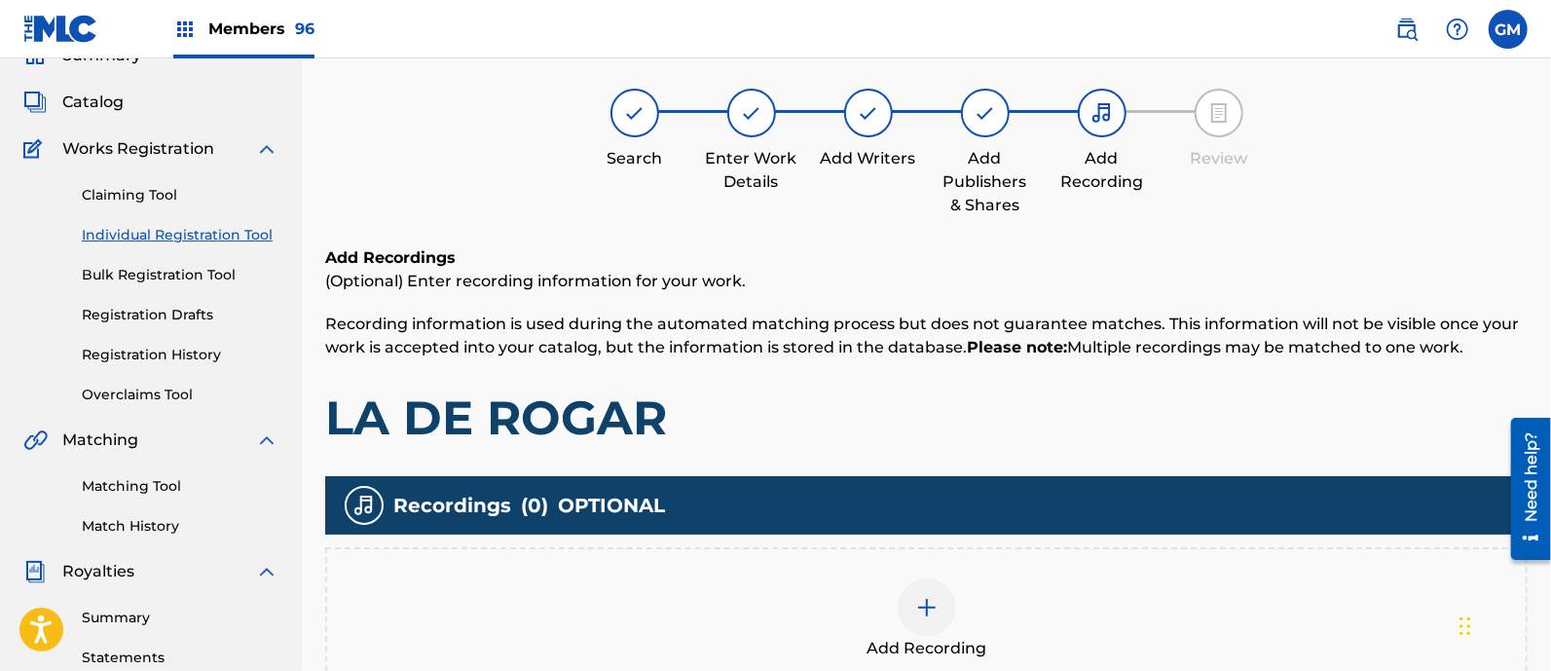
scroll to position [88, 0]
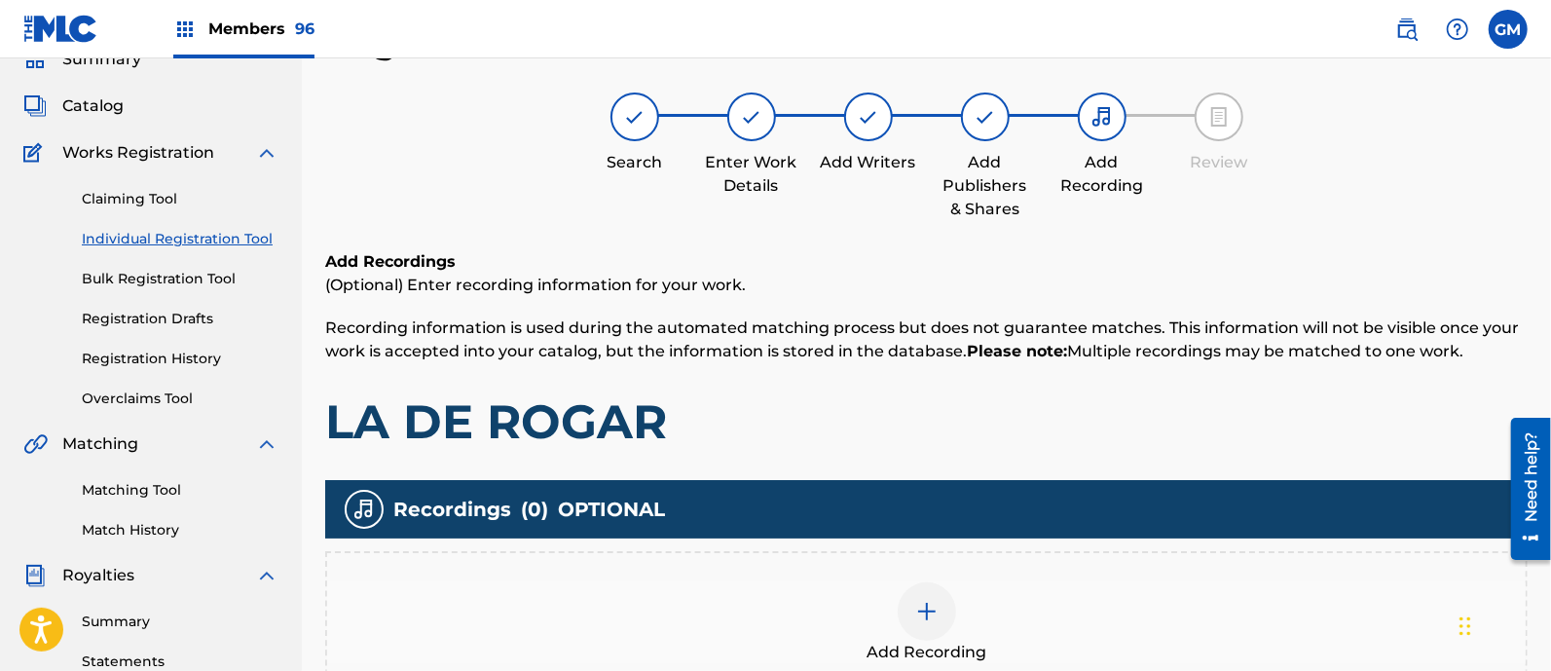
click at [925, 597] on div at bounding box center [927, 611] width 58 height 58
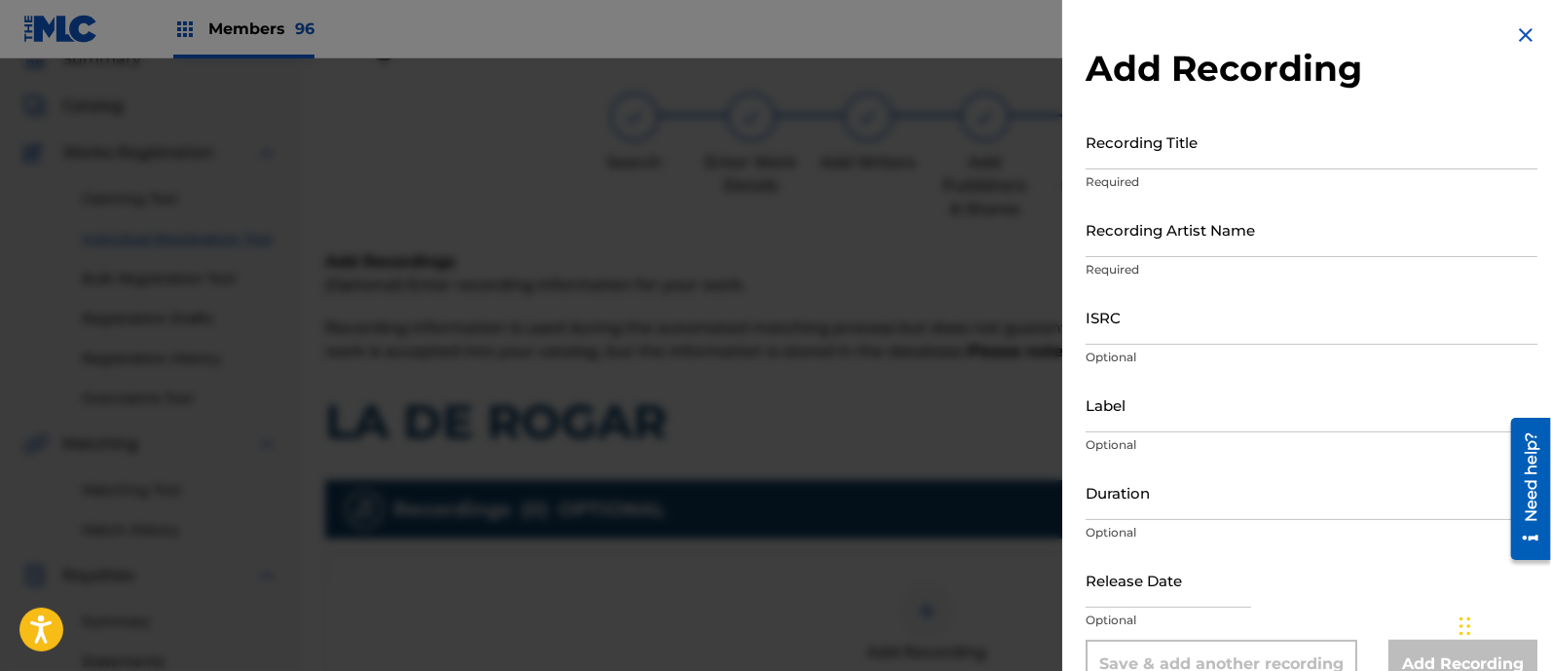
click at [1139, 134] on input "Recording Title" at bounding box center [1312, 141] width 452 height 55
paste input "LA DE ROGAR ISRC: FRX872513977"
type input "LA DE ROGAR ISRC: FRX872513977"
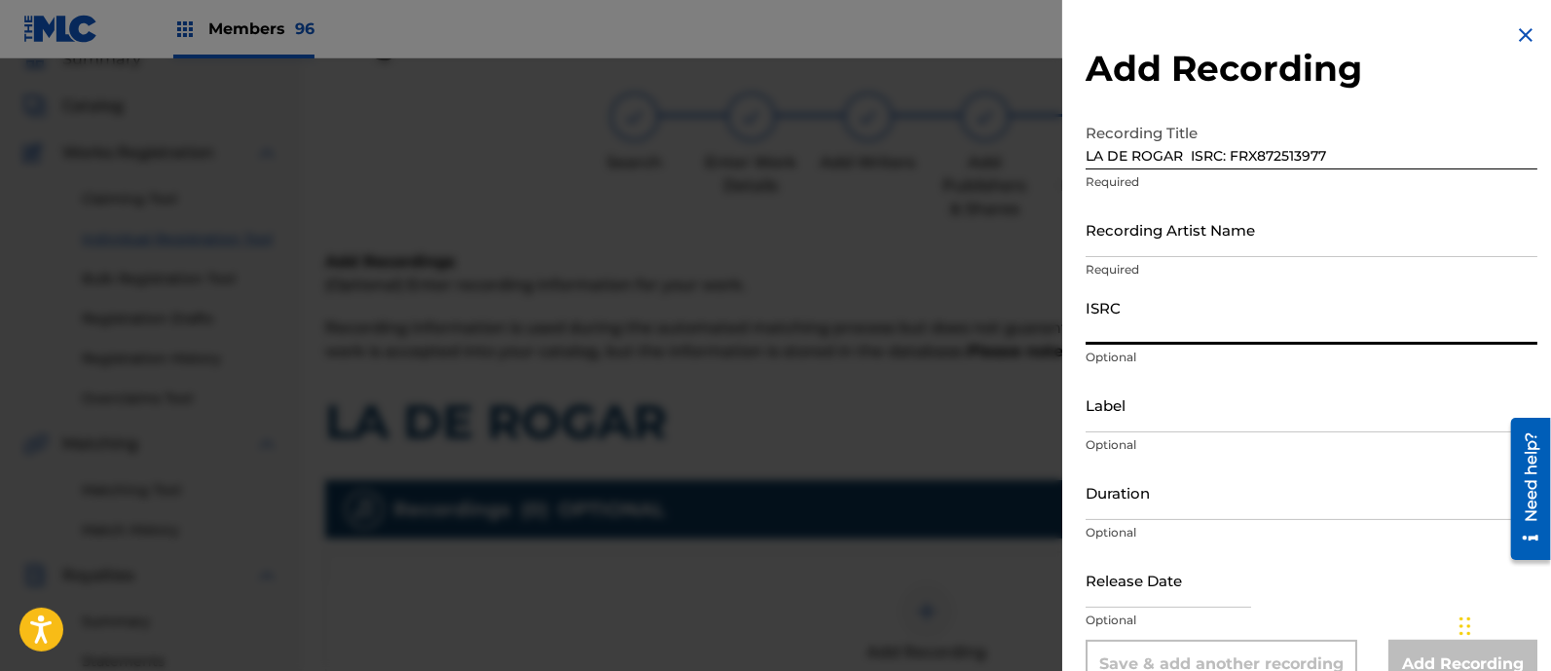
click at [1154, 312] on input "ISRC" at bounding box center [1312, 316] width 452 height 55
paste input "LA DE ROGAR ISRC: FRX872513977"
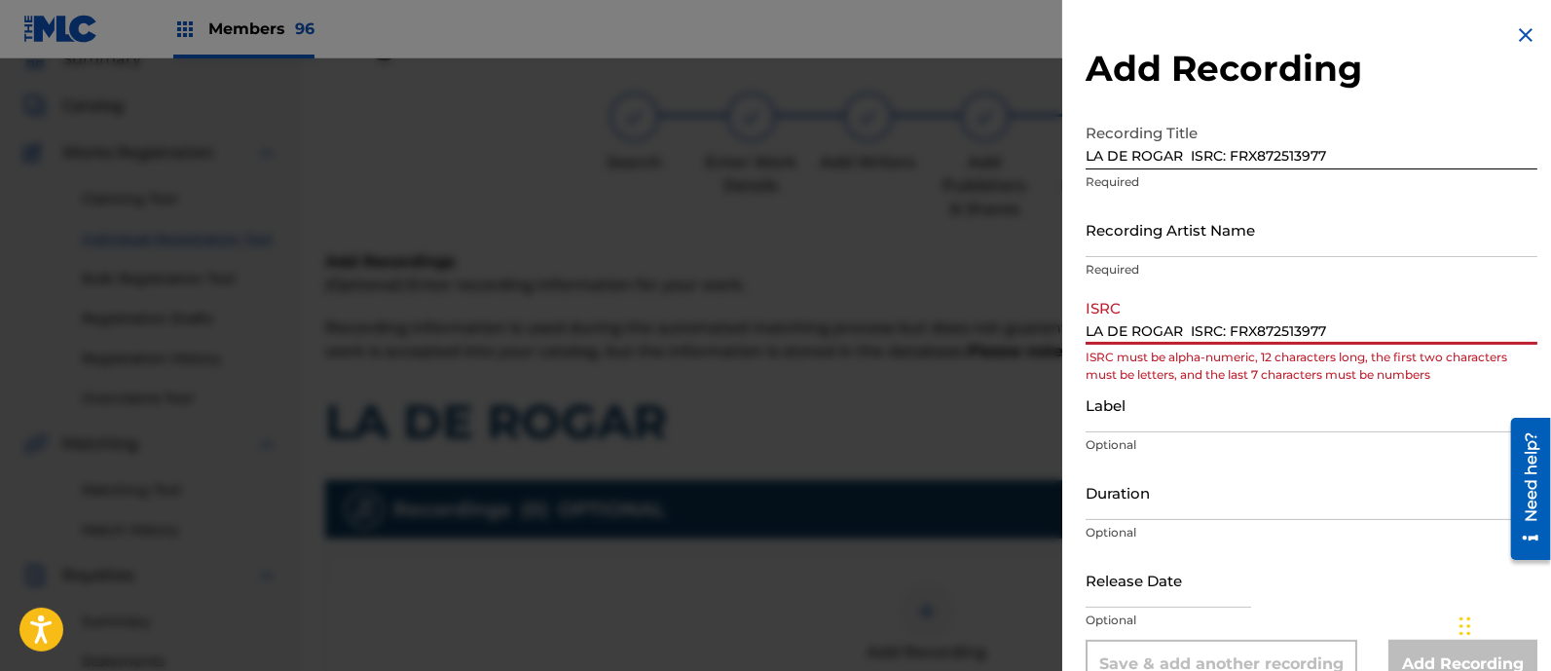
drag, startPoint x: 1228, startPoint y: 323, endPoint x: 932, endPoint y: 313, distance: 296.2
click at [932, 313] on div "Add Recording Recording Title LA DE ROGAR ISRC: FRX872513977 Required Recording…" at bounding box center [775, 364] width 1551 height 612
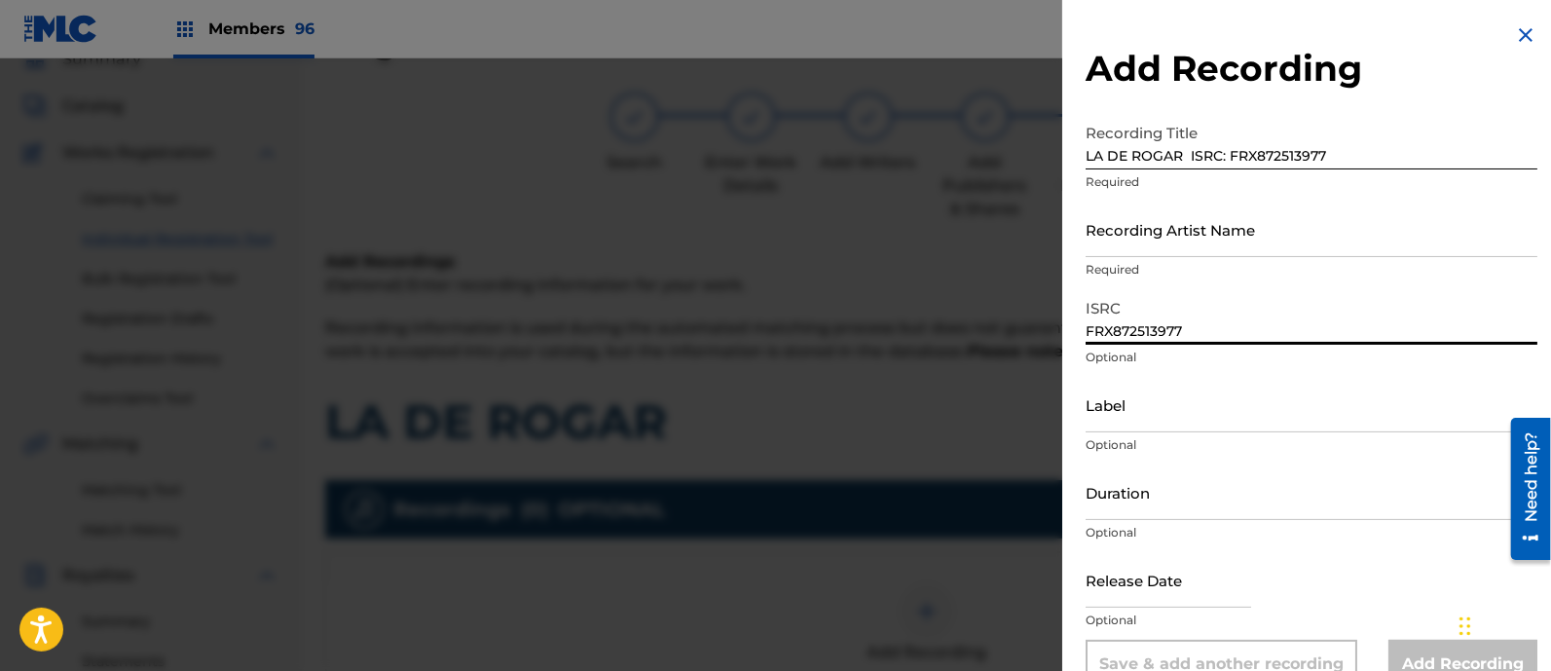
type input "FRX872513977"
drag, startPoint x: 1184, startPoint y: 153, endPoint x: 1393, endPoint y: 175, distance: 210.5
click at [1393, 175] on div "Recording Title LA DE ROGAR ISRC: FRX872513977 Required" at bounding box center [1312, 158] width 452 height 88
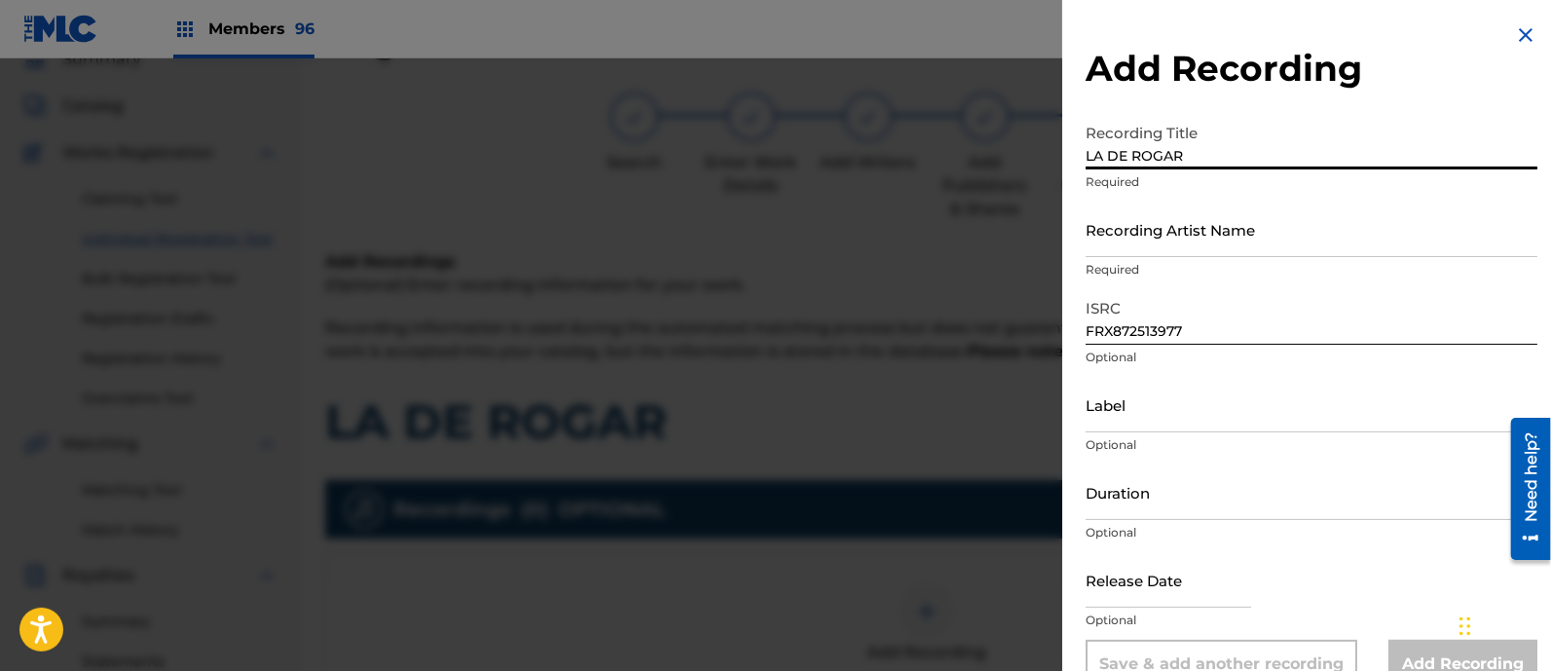
type input "LA DE ROGAR"
click at [1164, 245] on input "Recording Artist Name" at bounding box center [1312, 229] width 452 height 55
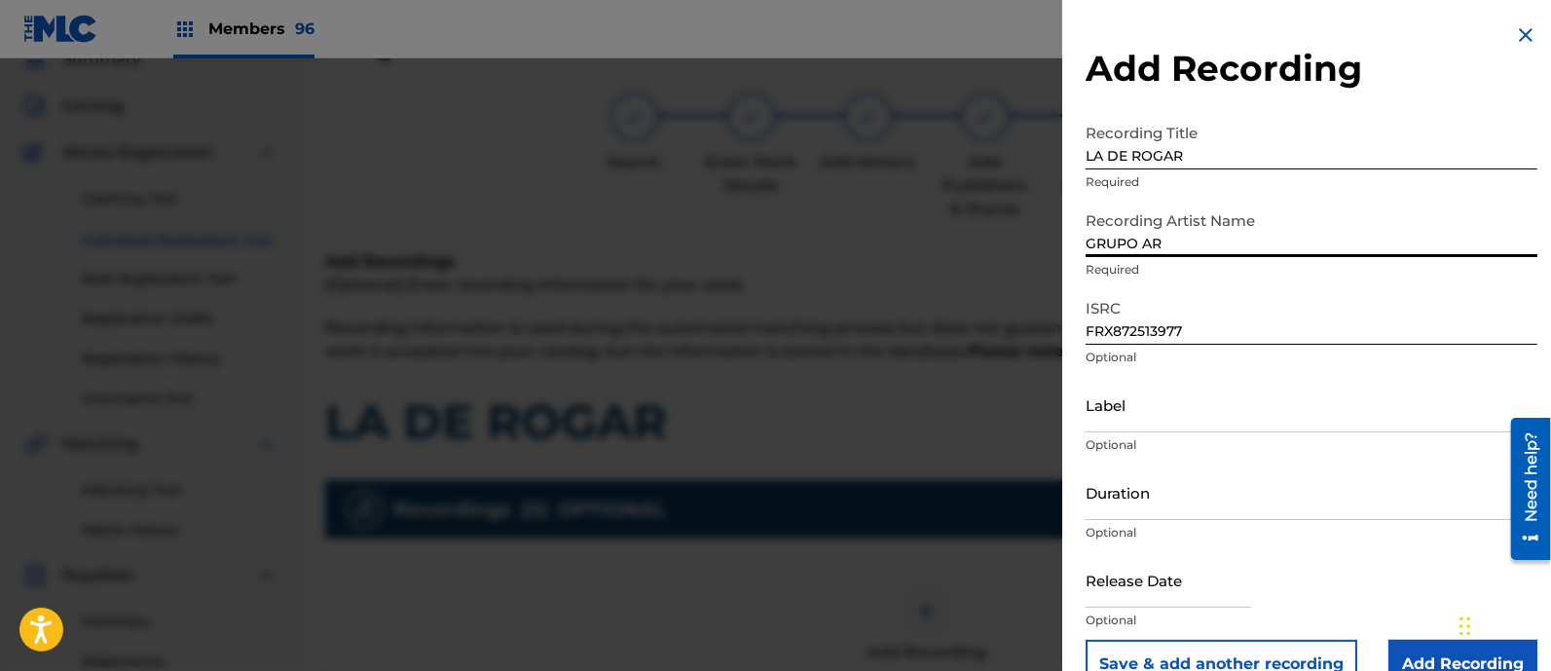
type input "GRUPO ARRIESGADO"
click at [1148, 417] on input "Label" at bounding box center [1312, 404] width 452 height 55
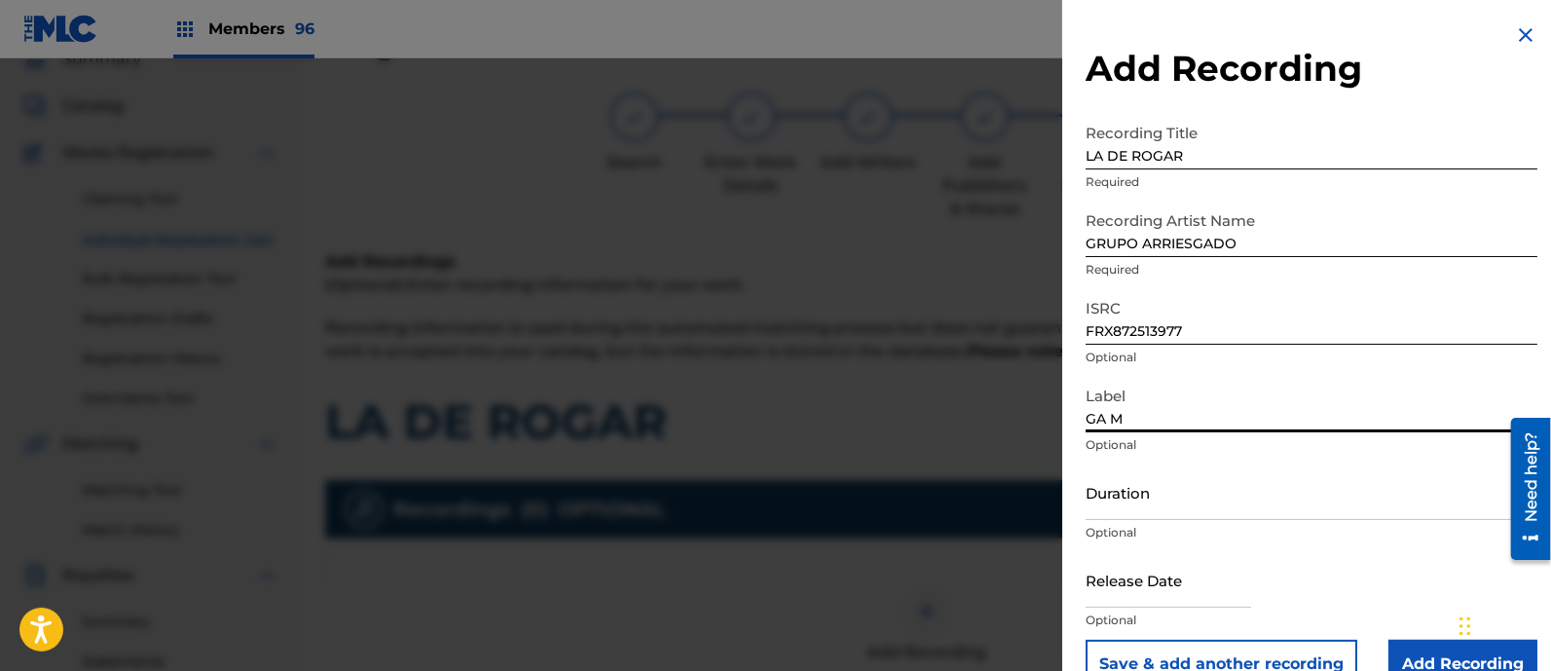
type input "GA MUSIC"
click at [1127, 591] on input "text" at bounding box center [1169, 579] width 166 height 55
select select "7"
select select "2025"
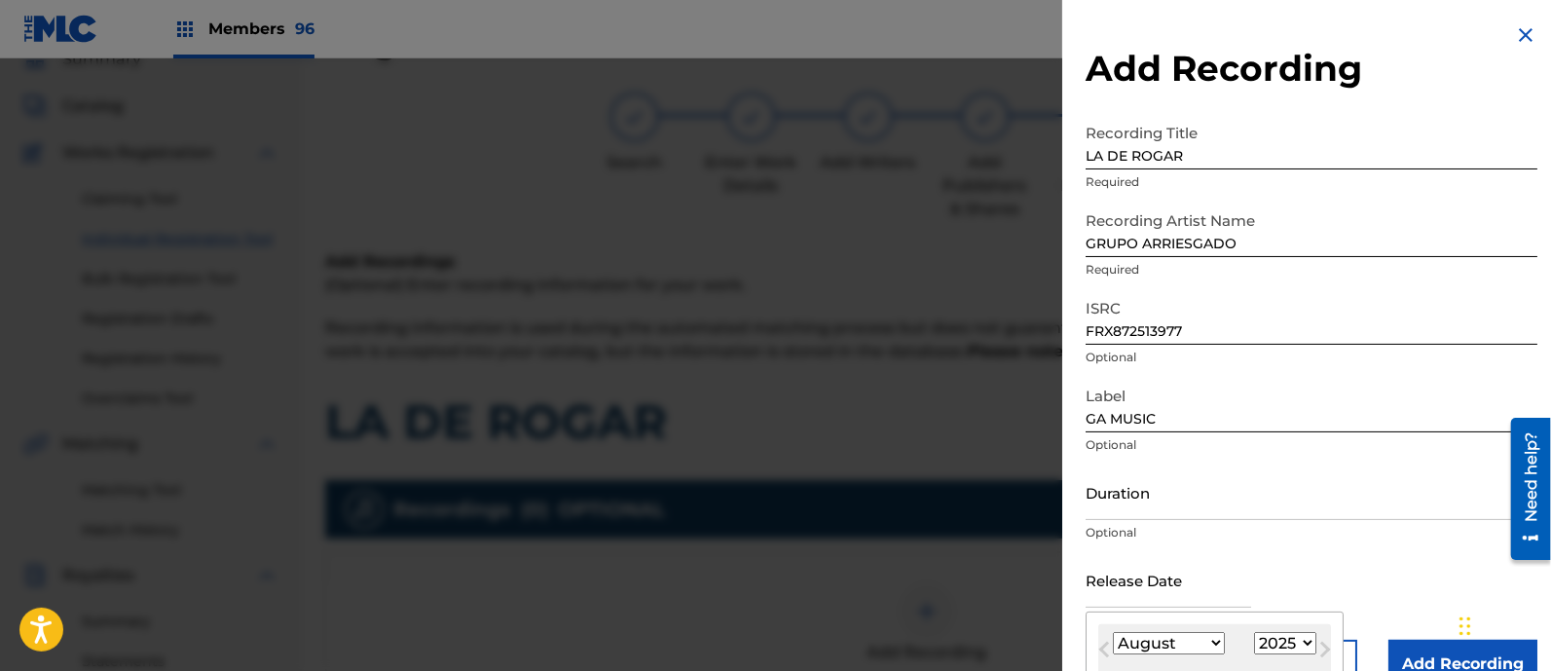
click at [1159, 639] on select "January February March April May June July August September October November De…" at bounding box center [1169, 643] width 112 height 22
click at [1113, 632] on select "January February March April May June July August September October November De…" at bounding box center [1169, 643] width 112 height 22
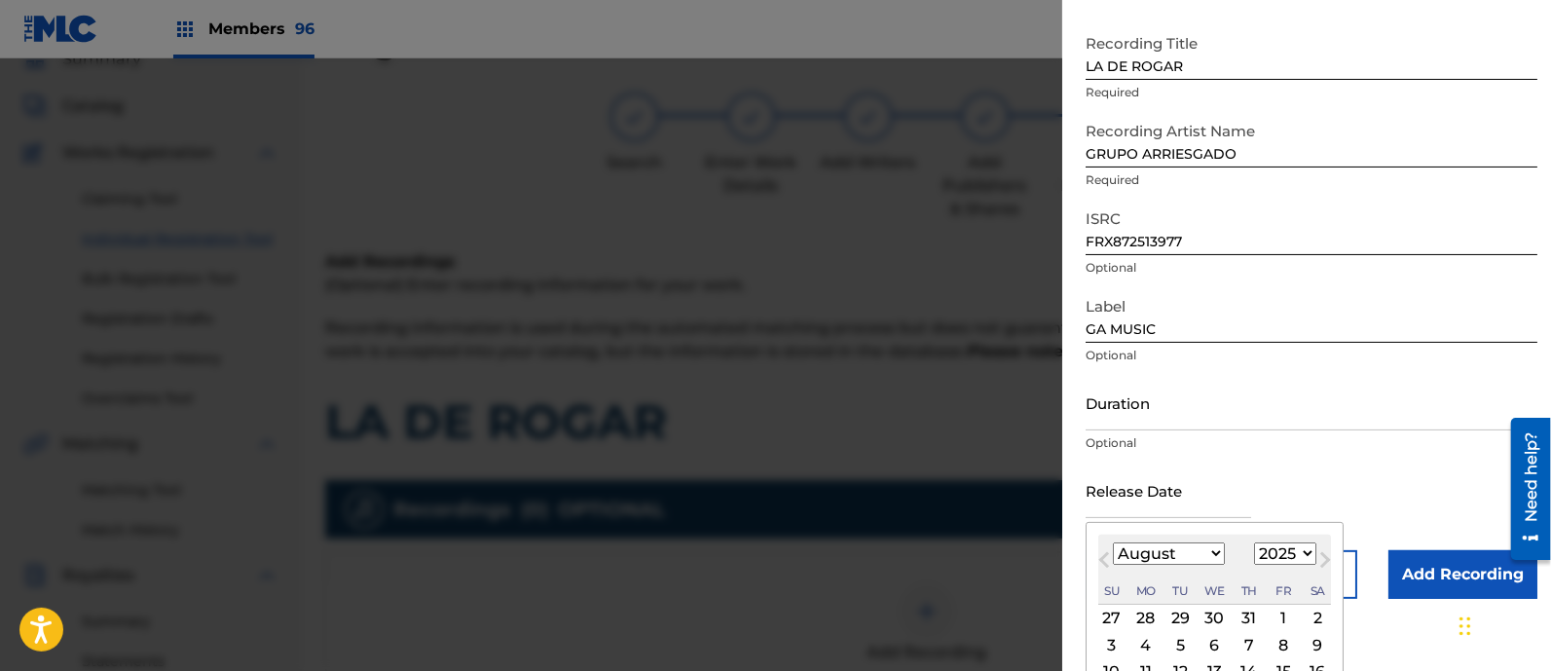
scroll to position [221, 0]
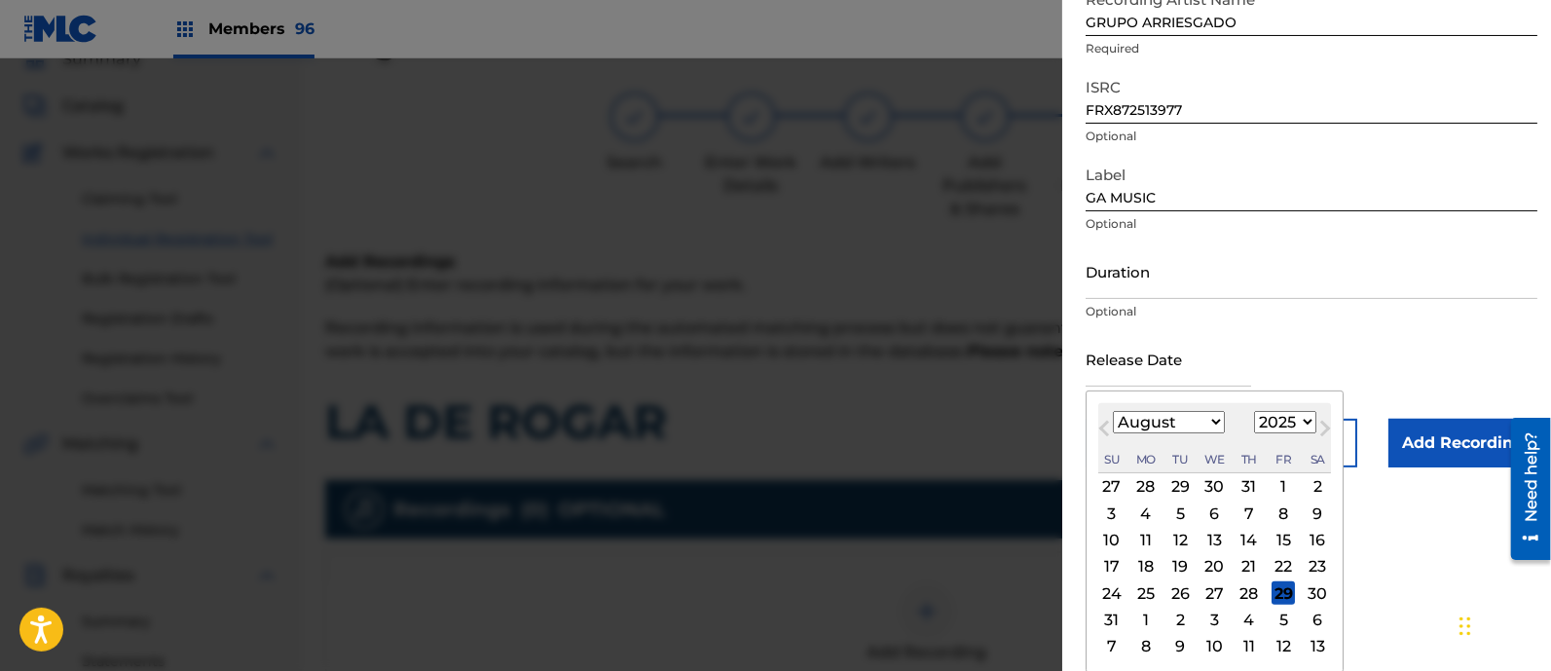
click at [1255, 561] on div "21" at bounding box center [1248, 566] width 23 height 23
type input "August 21 2025"
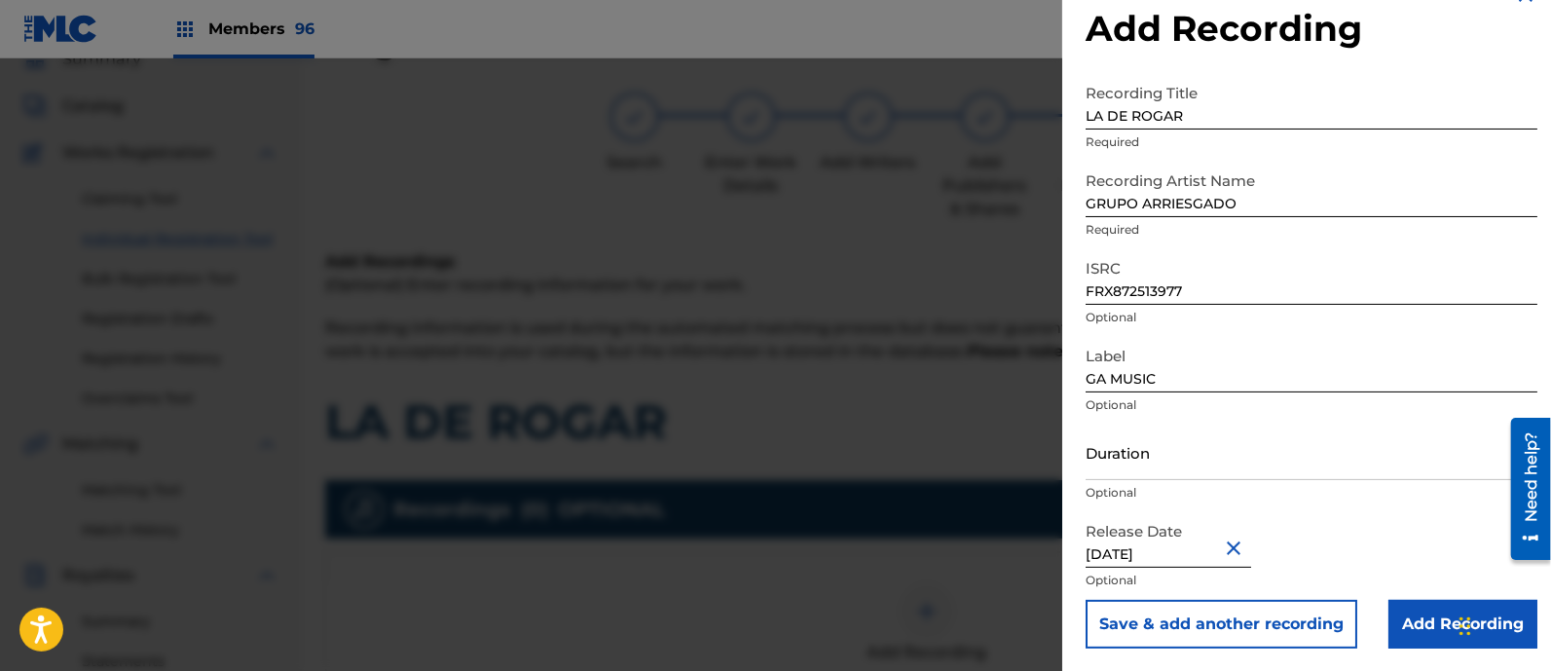
click at [1417, 616] on input "Add Recording" at bounding box center [1462, 624] width 149 height 49
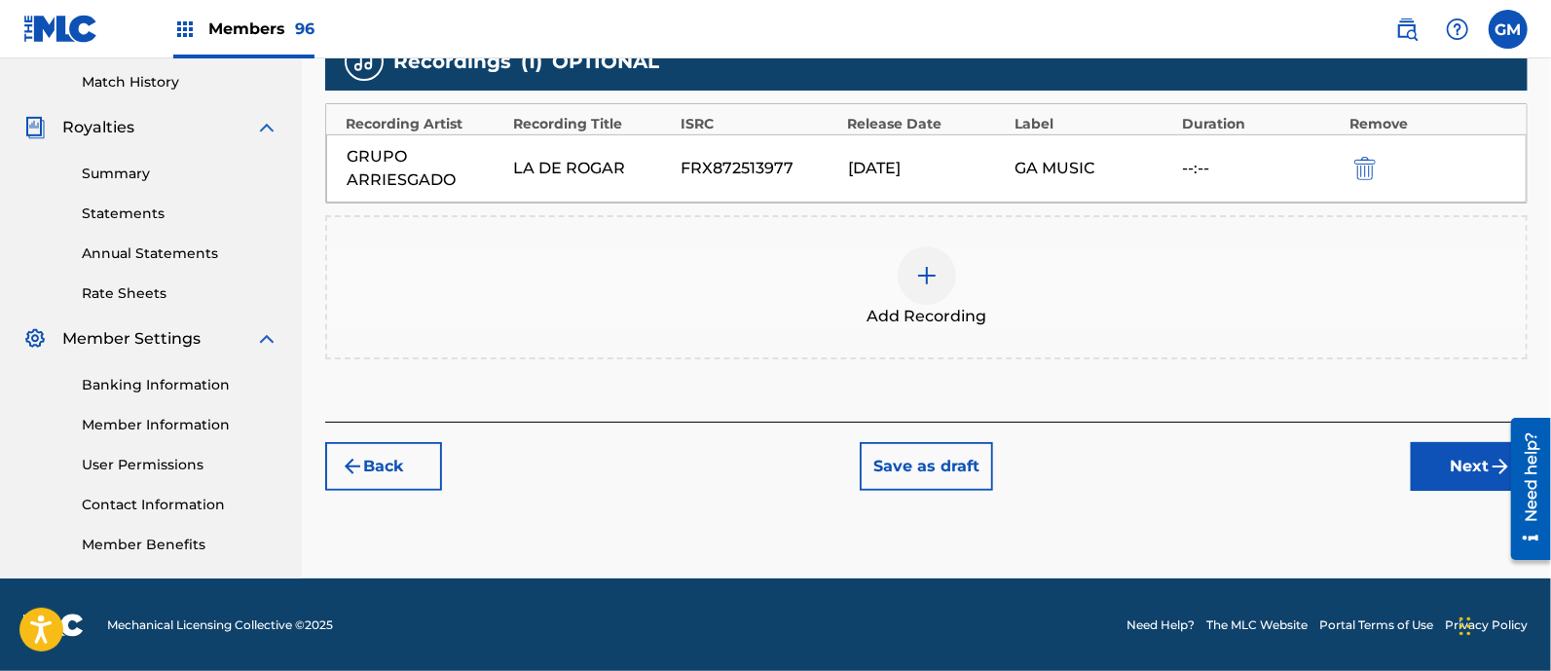
click at [1421, 461] on button "Next" at bounding box center [1469, 466] width 117 height 49
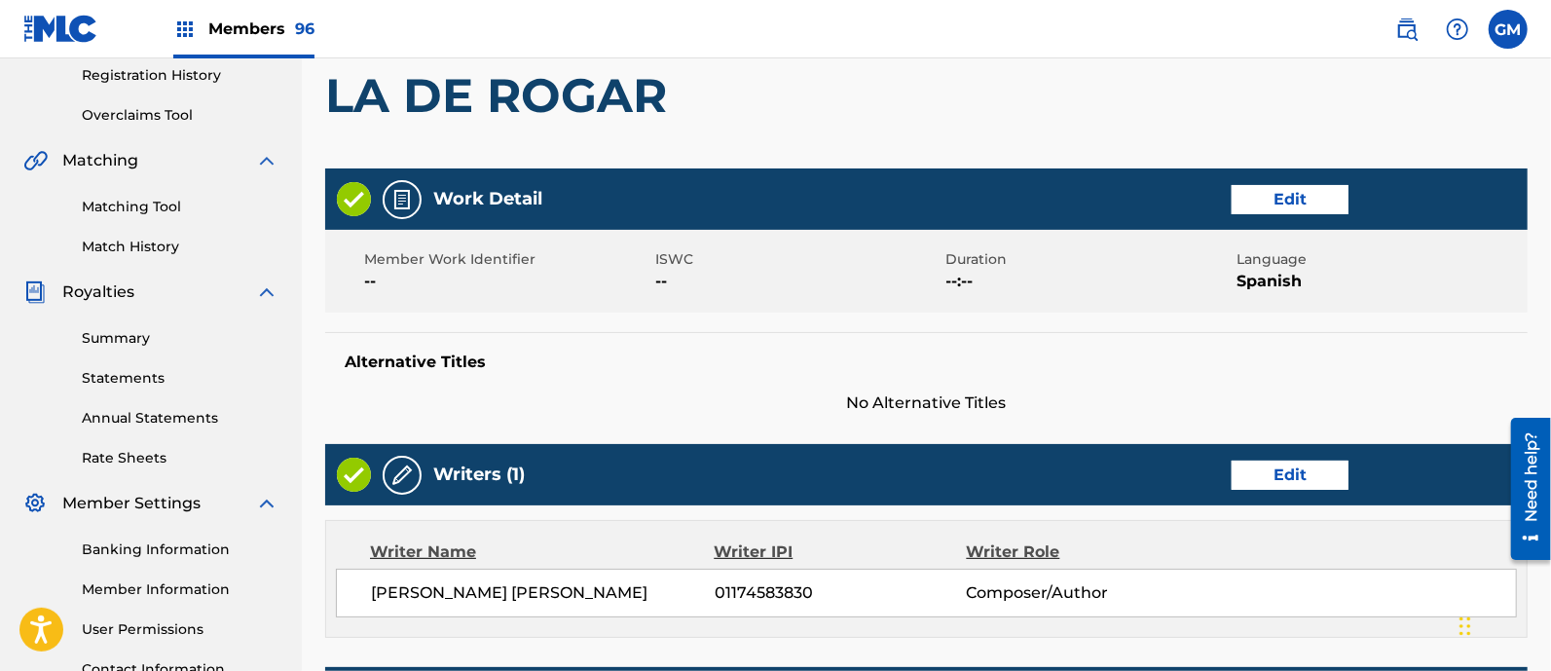
scroll to position [655, 0]
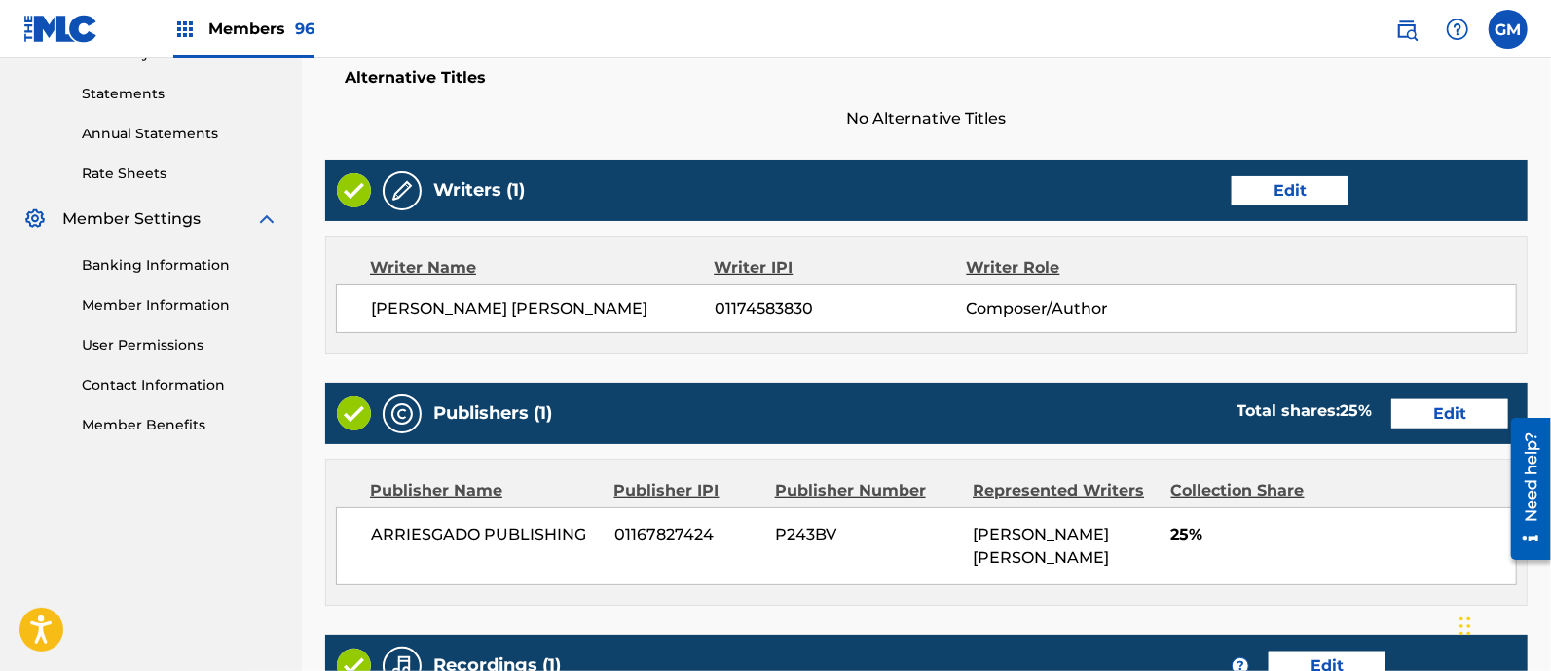
click at [1280, 185] on button "Edit" at bounding box center [1290, 190] width 117 height 29
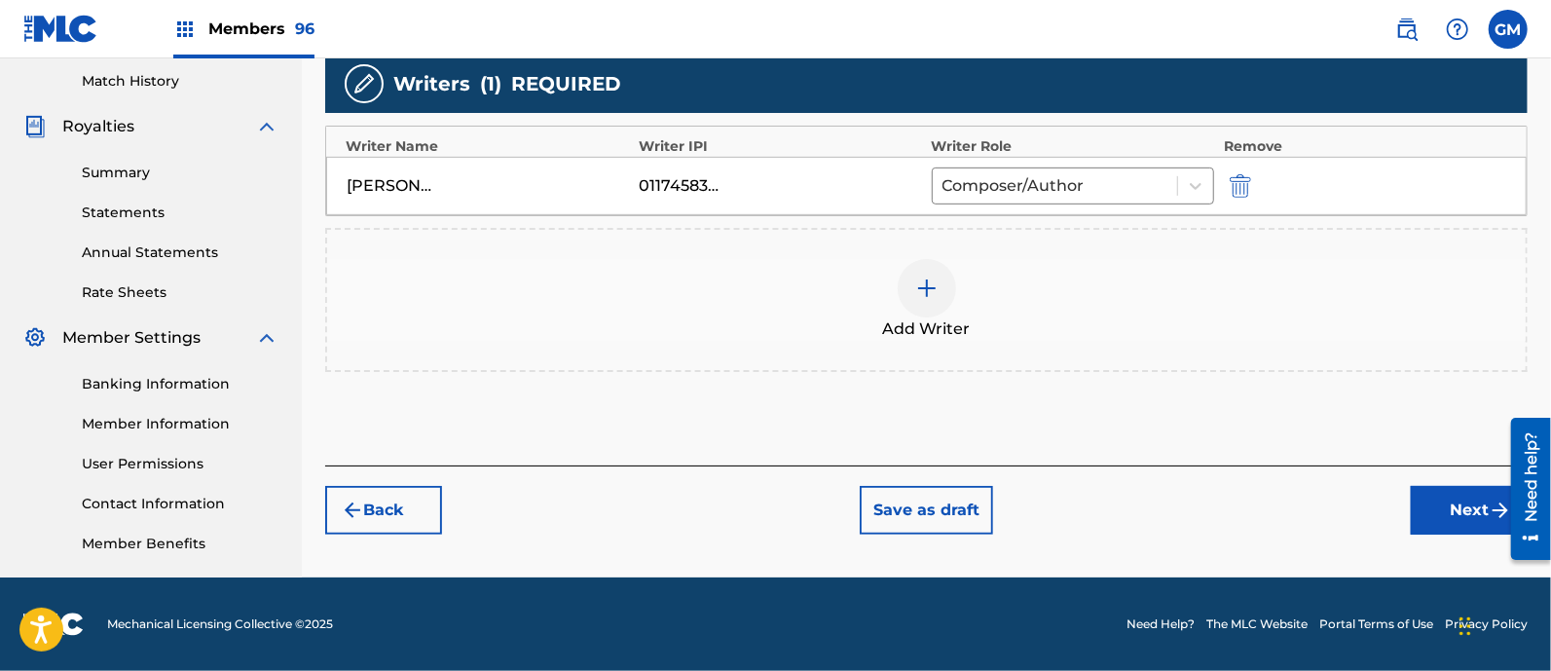
scroll to position [535, 0]
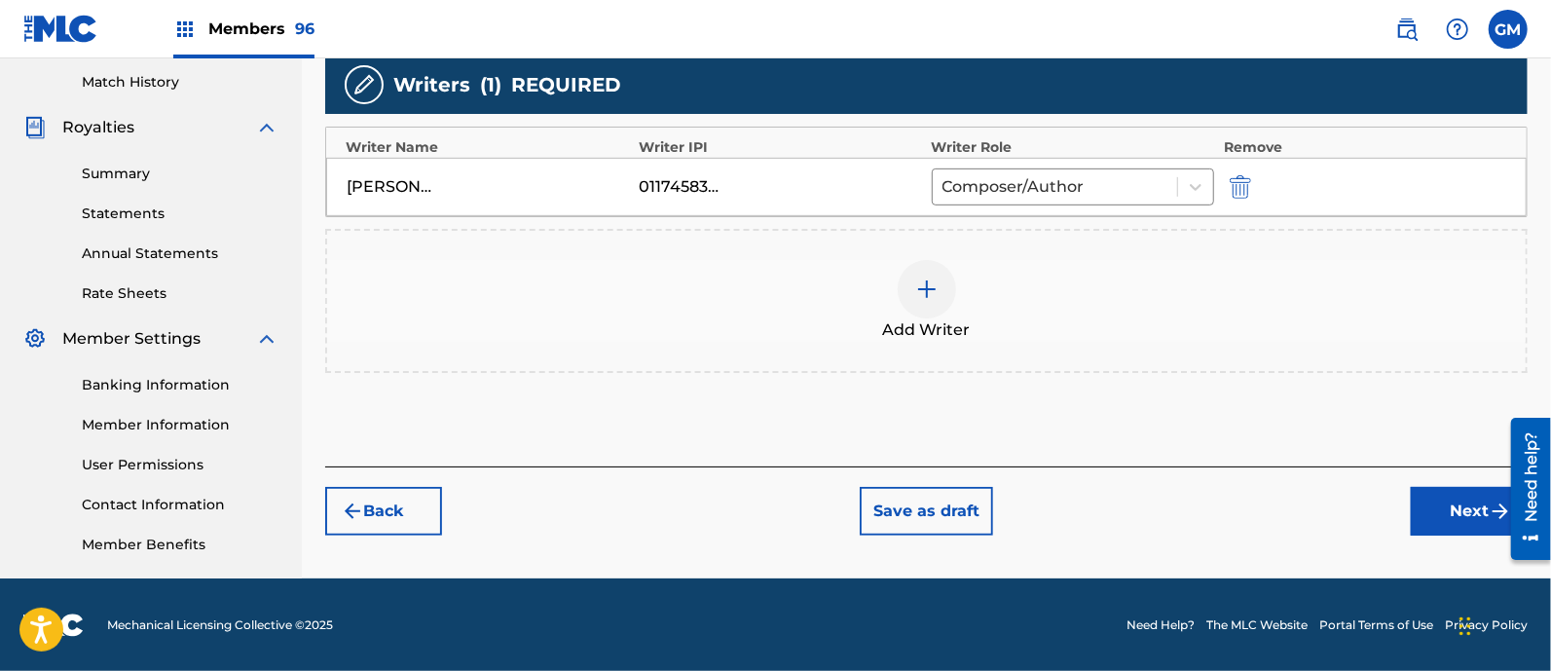
click at [928, 277] on img at bounding box center [926, 288] width 23 height 23
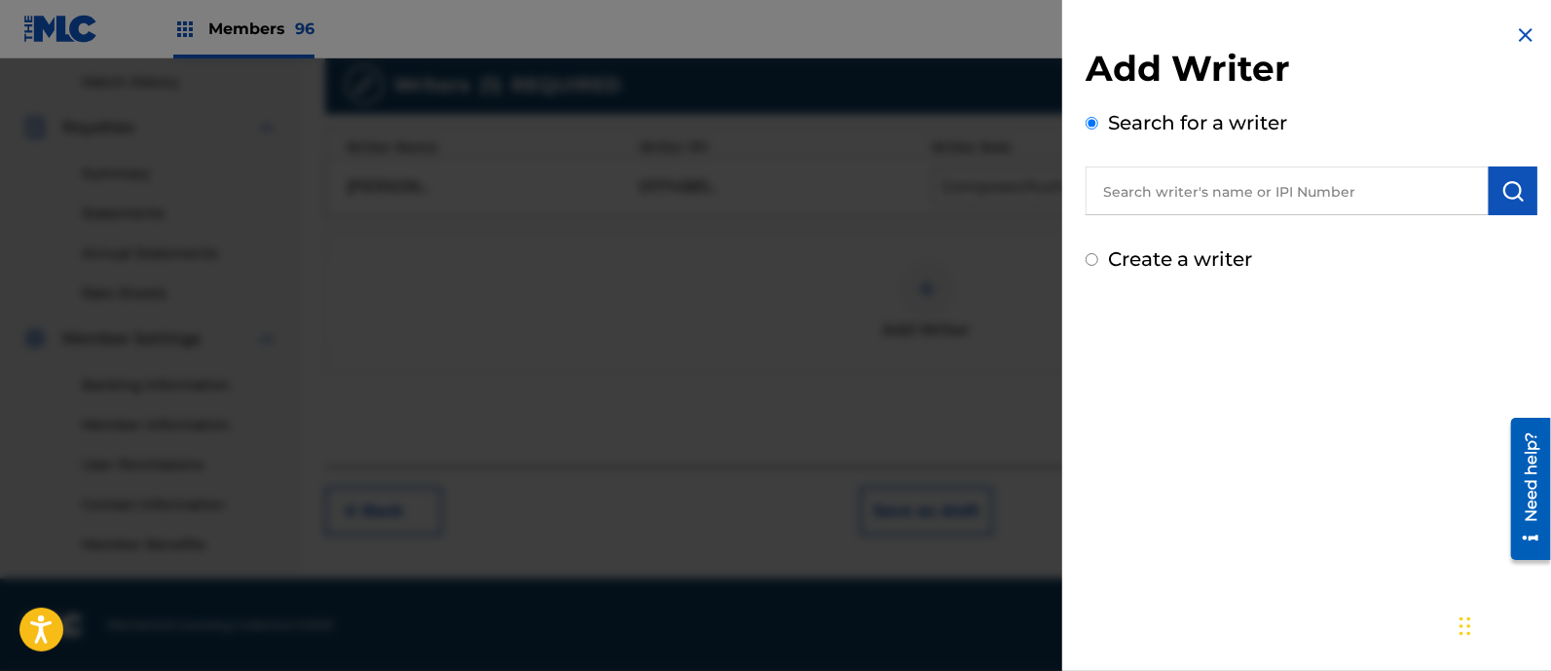
click at [1159, 191] on input "text" at bounding box center [1287, 190] width 403 height 49
paste input "RAMON ALEJANDRO HERNANDEZ CEBALLOS"
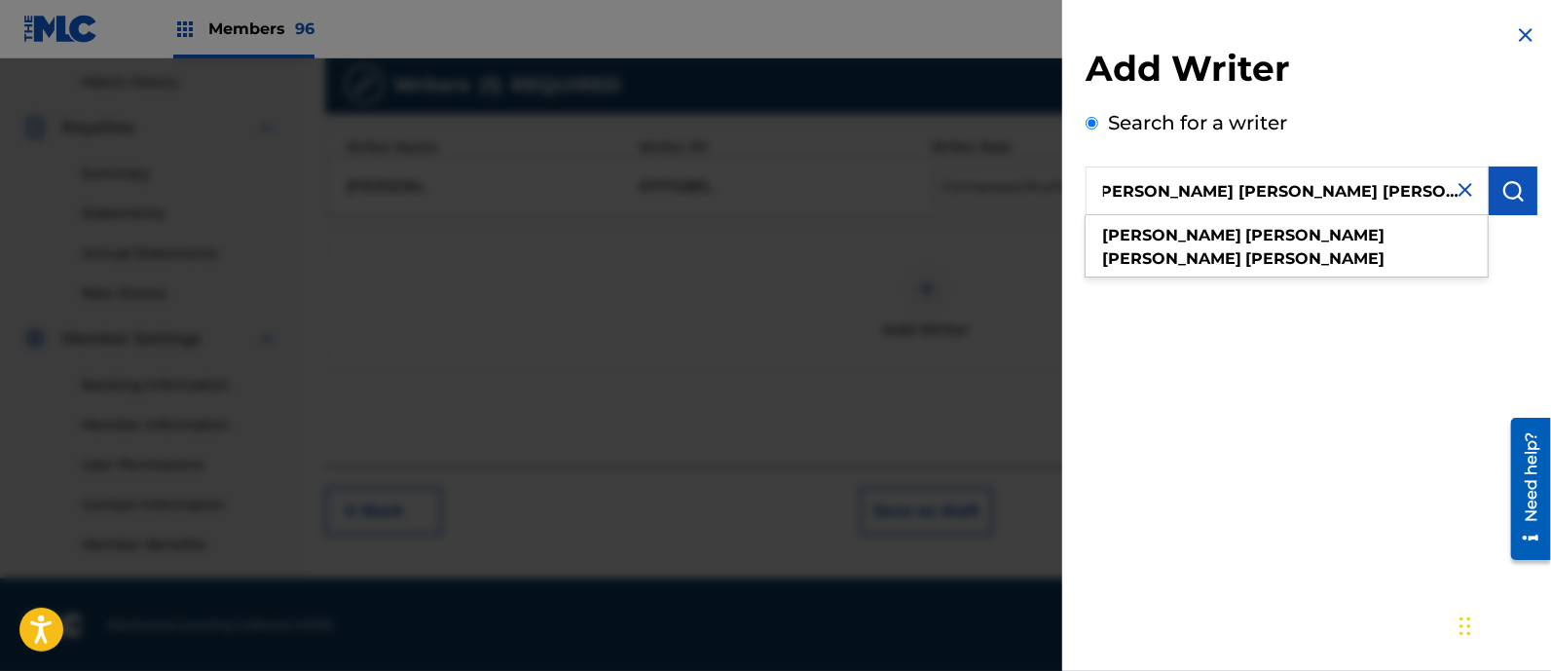
type input "RAMON ALEJANDRO HERNANDEZ CEBALLOS"
click at [1501, 189] on img "submit" at bounding box center [1512, 190] width 23 height 23
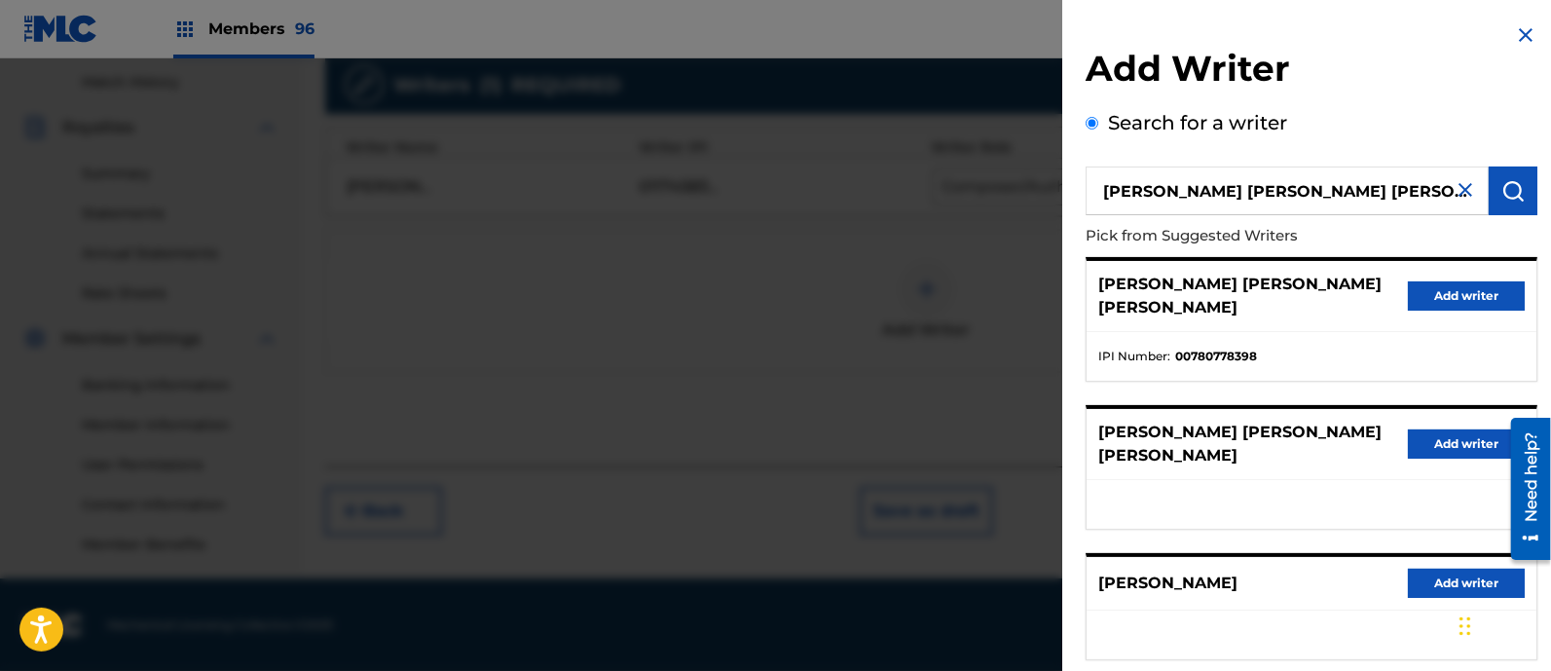
click at [1437, 294] on button "Add writer" at bounding box center [1466, 295] width 117 height 29
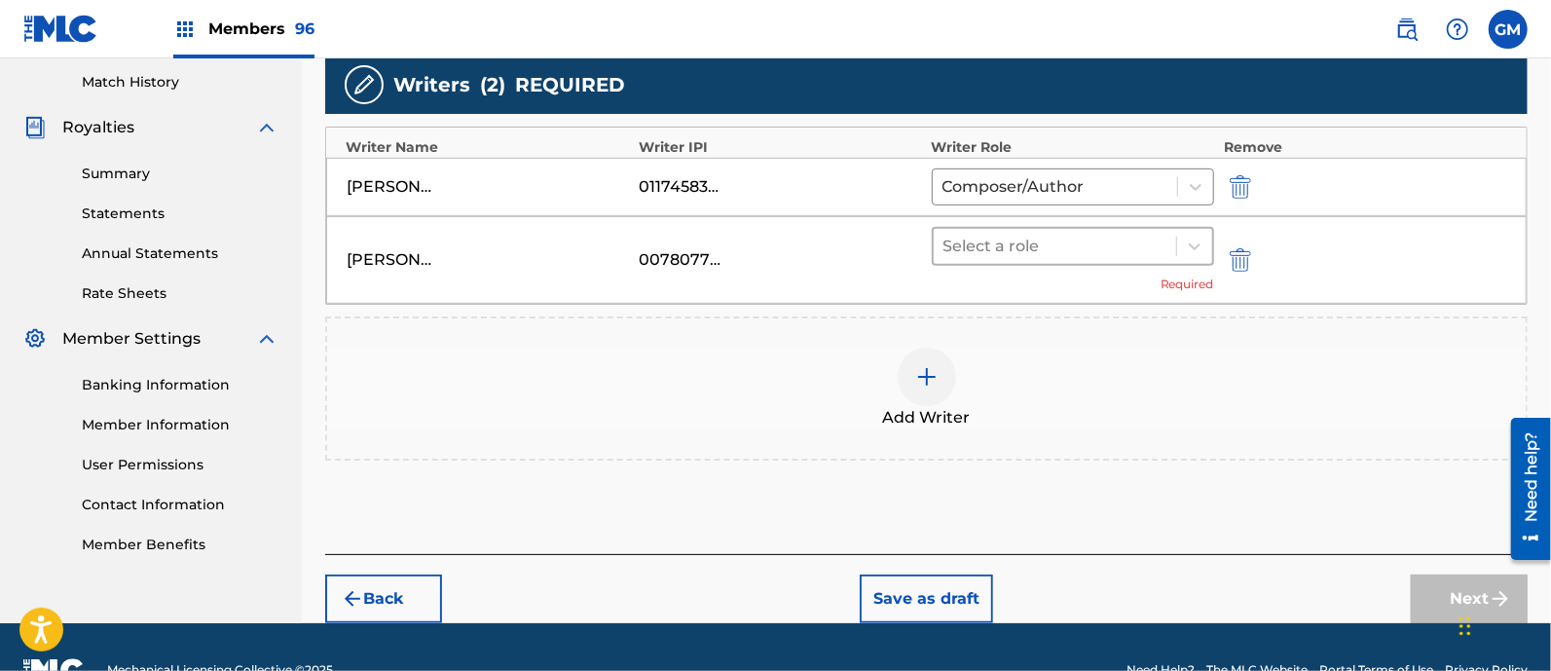
click at [969, 247] on div at bounding box center [1054, 246] width 223 height 27
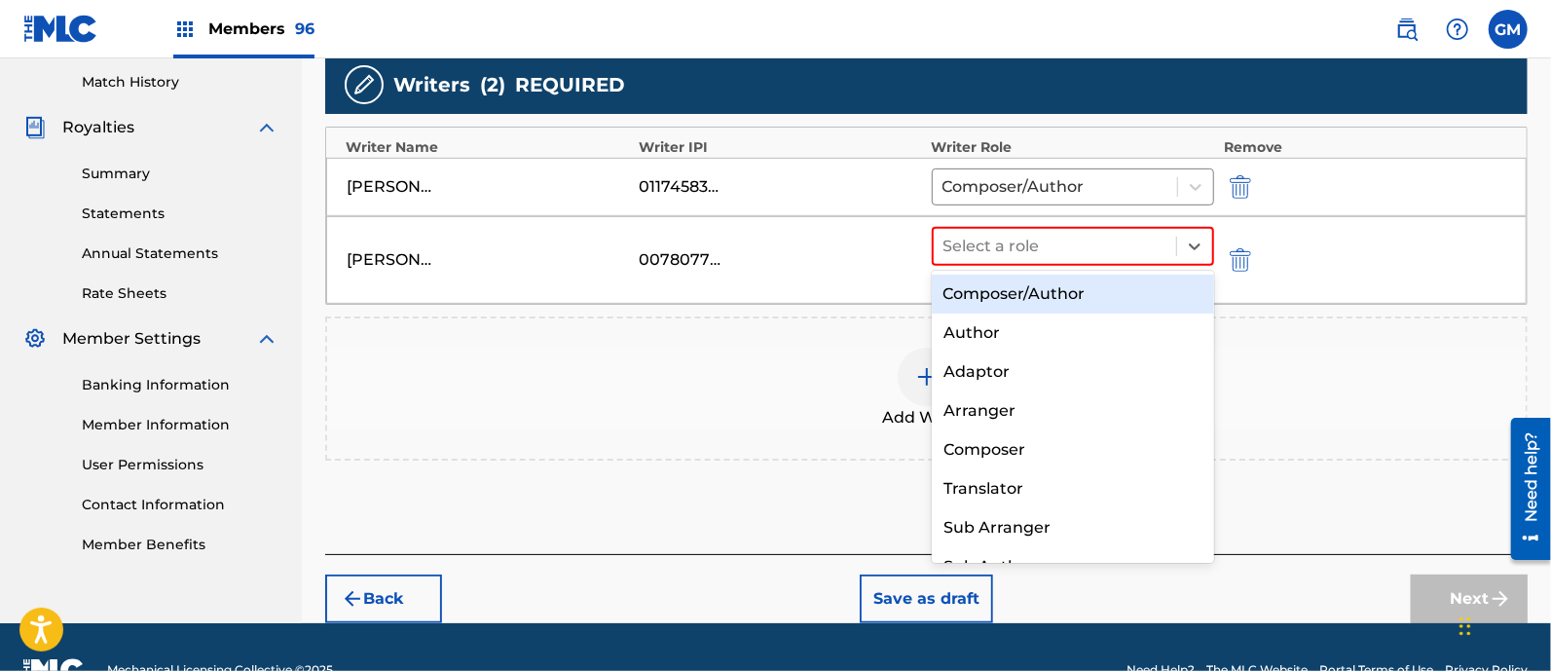
click at [1014, 299] on div "Composer/Author" at bounding box center [1073, 294] width 282 height 39
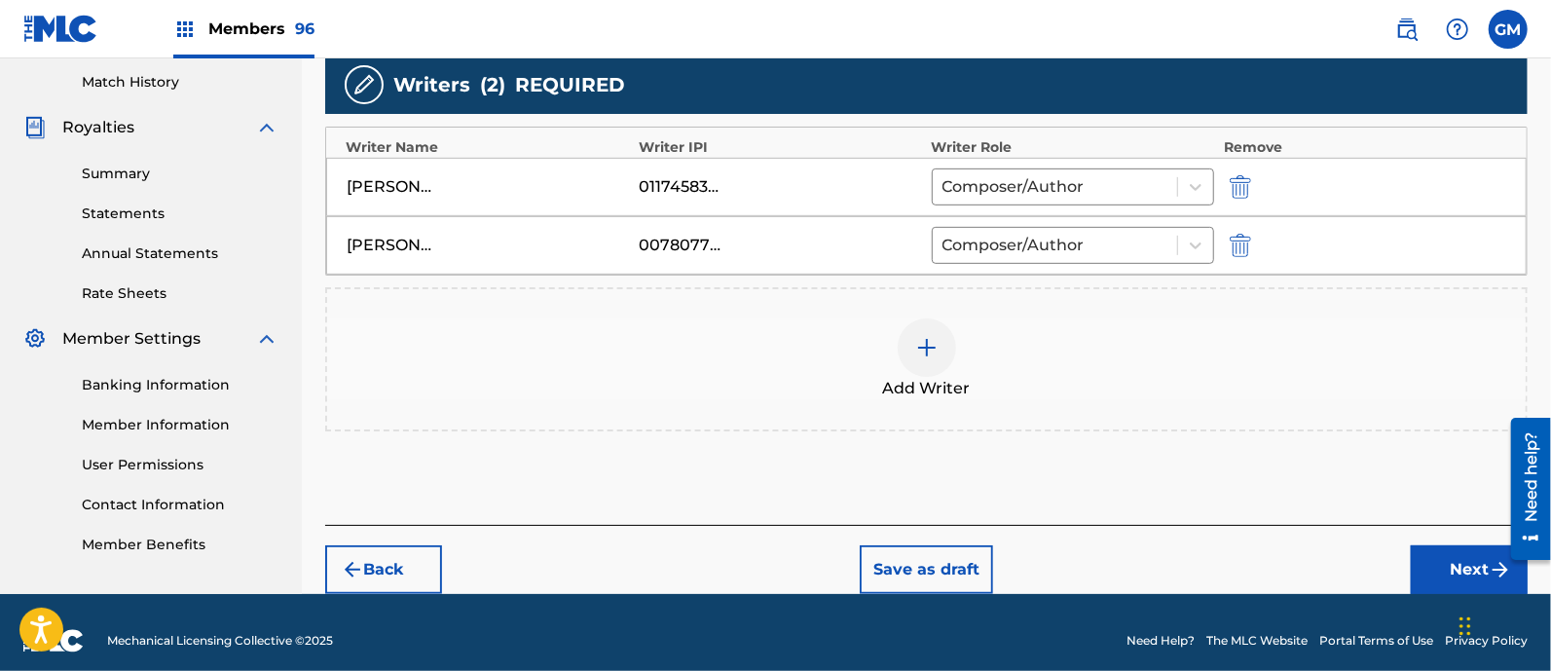
click at [922, 348] on img at bounding box center [926, 347] width 23 height 23
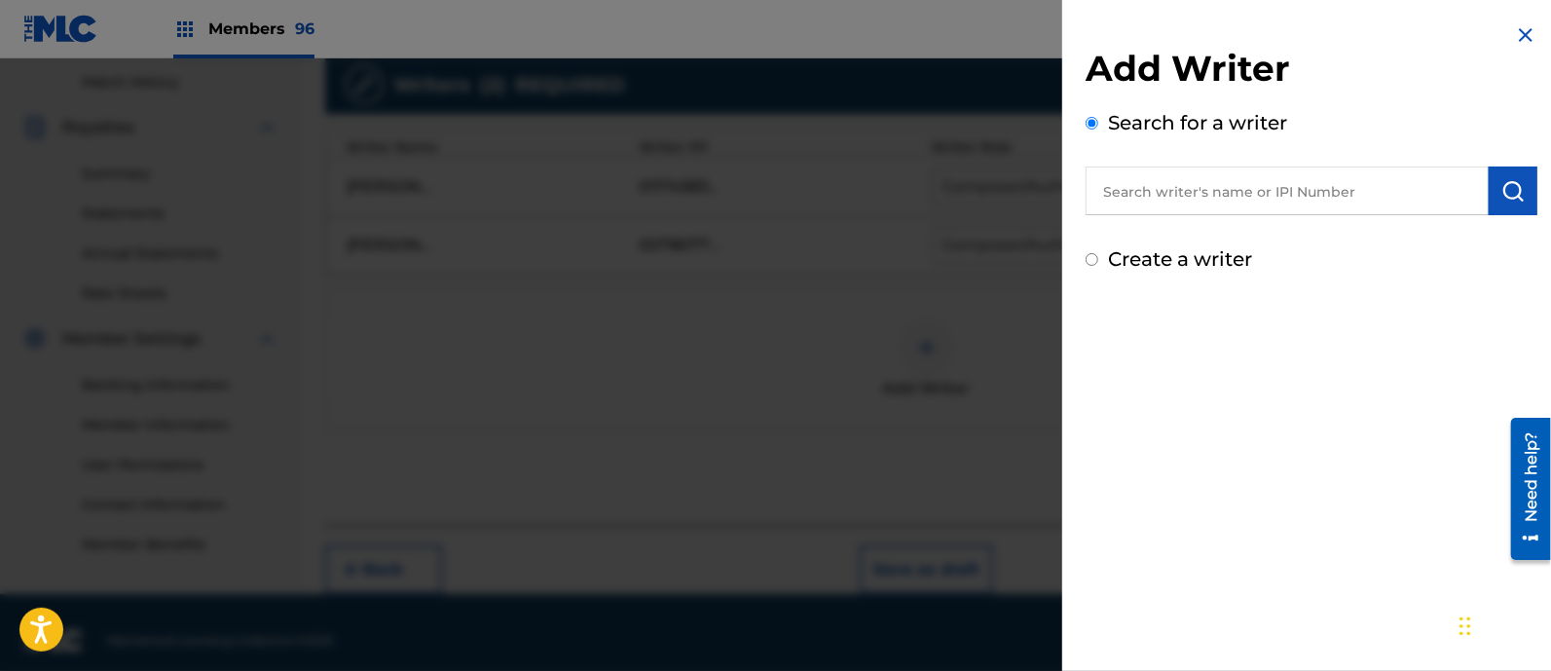
click at [1155, 189] on input "text" at bounding box center [1287, 190] width 403 height 49
paste input "TLALOC NORIEGA PADILLA"
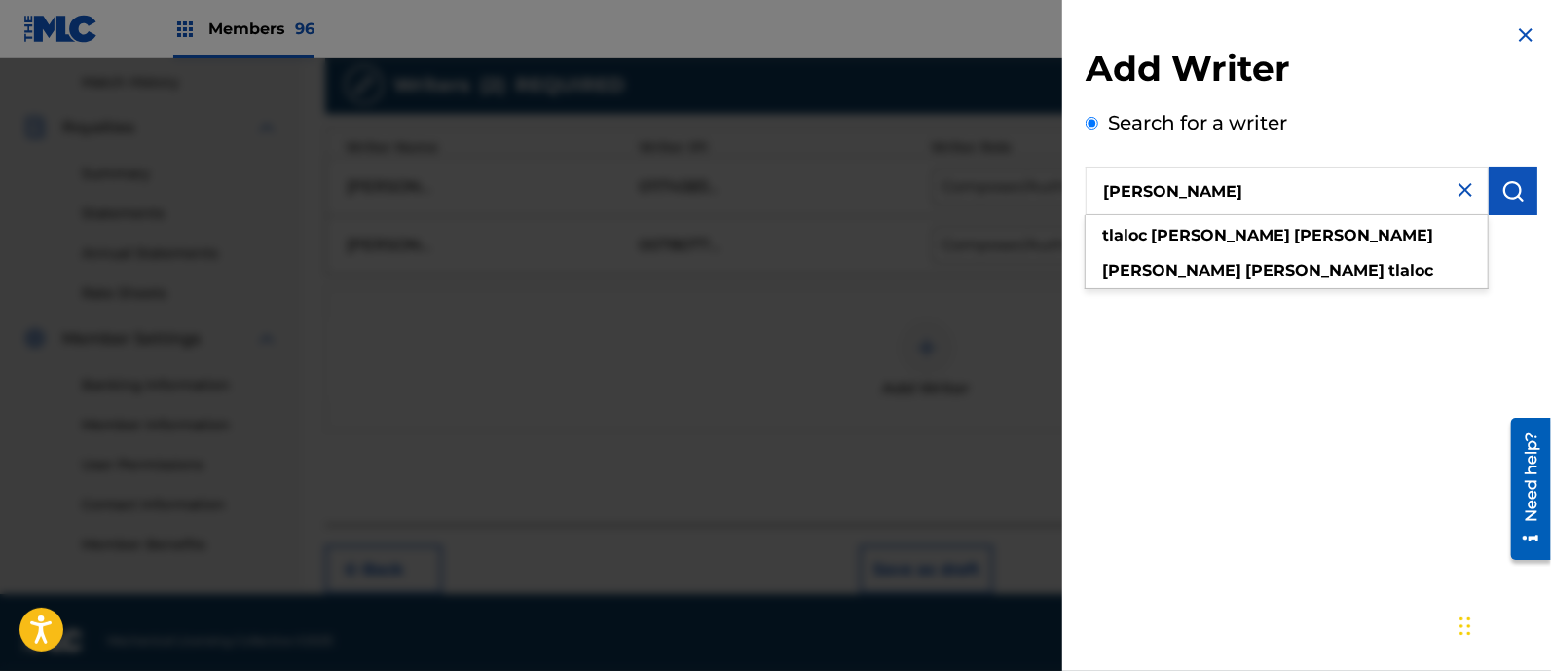
type input "TLALOC NORIEGA PADILLA"
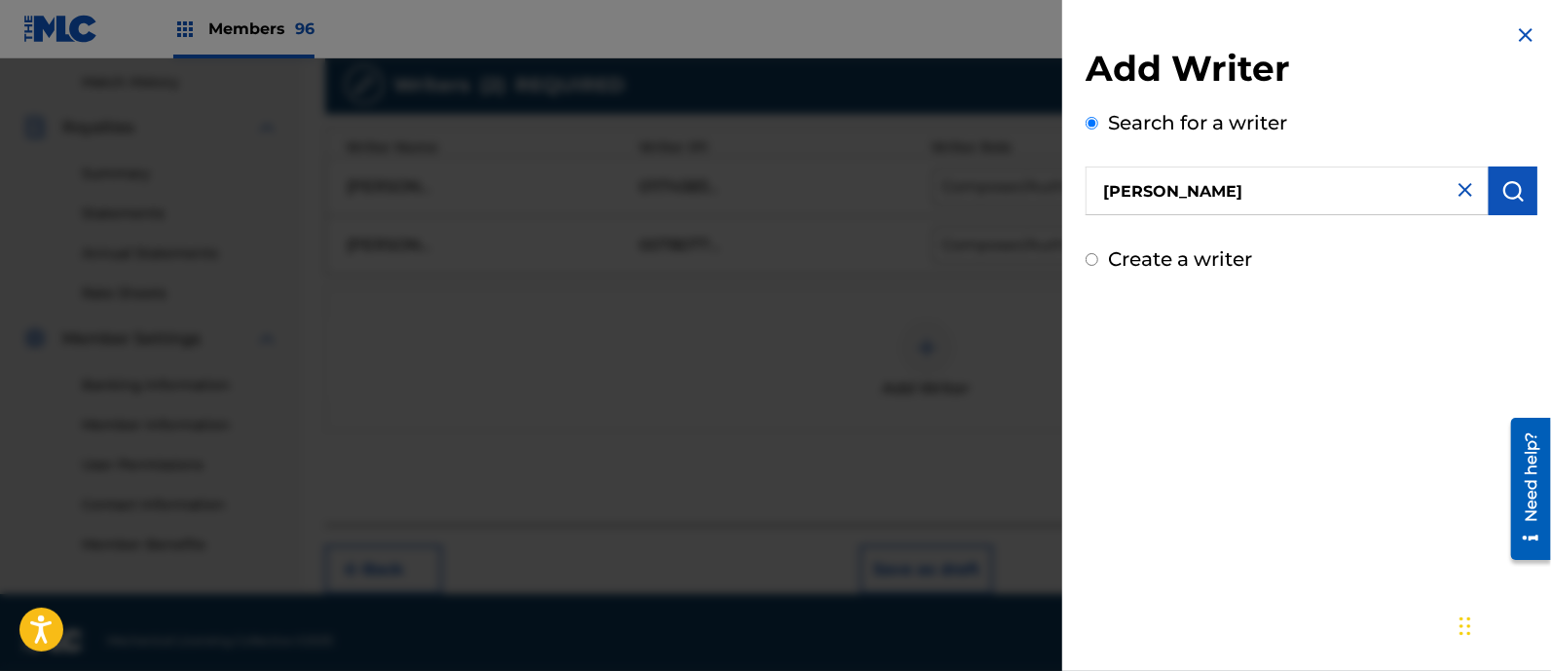
click at [1501, 187] on img "submit" at bounding box center [1512, 190] width 23 height 23
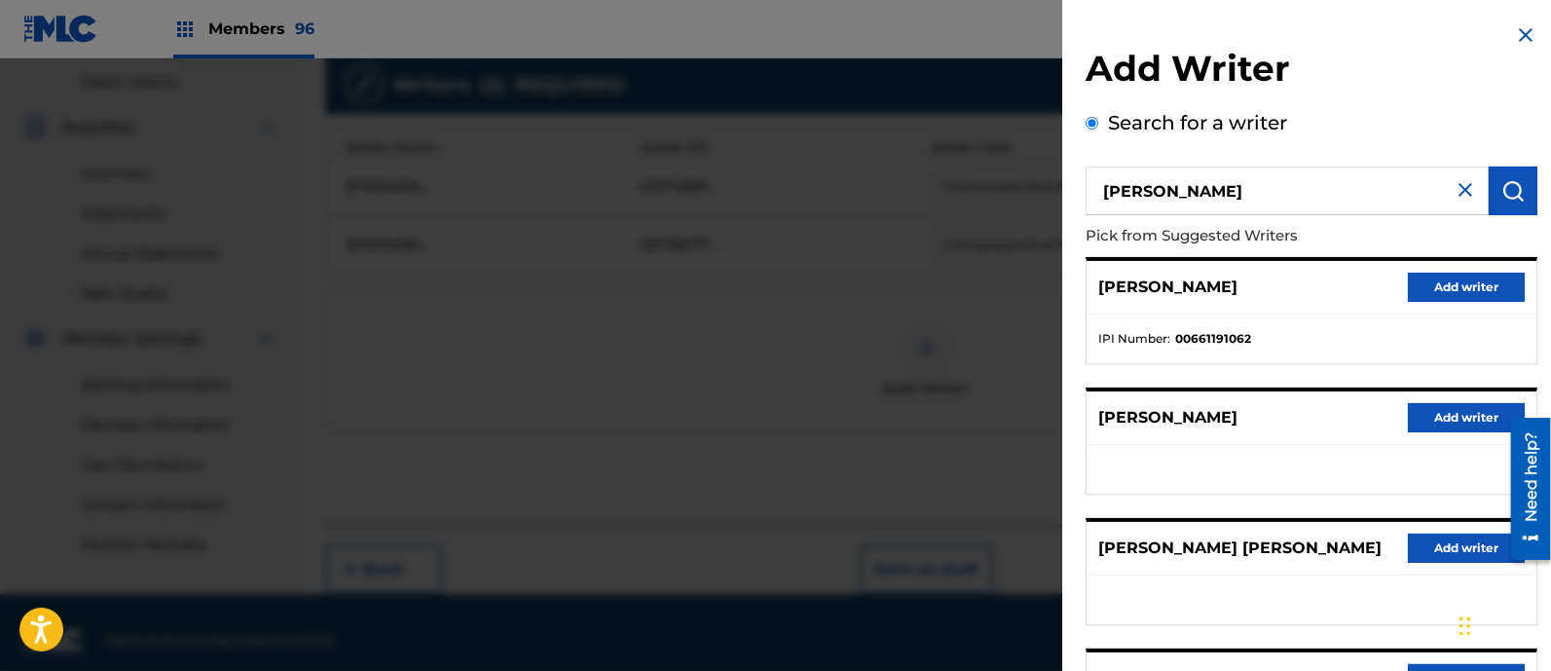
click at [1426, 281] on button "Add writer" at bounding box center [1466, 287] width 117 height 29
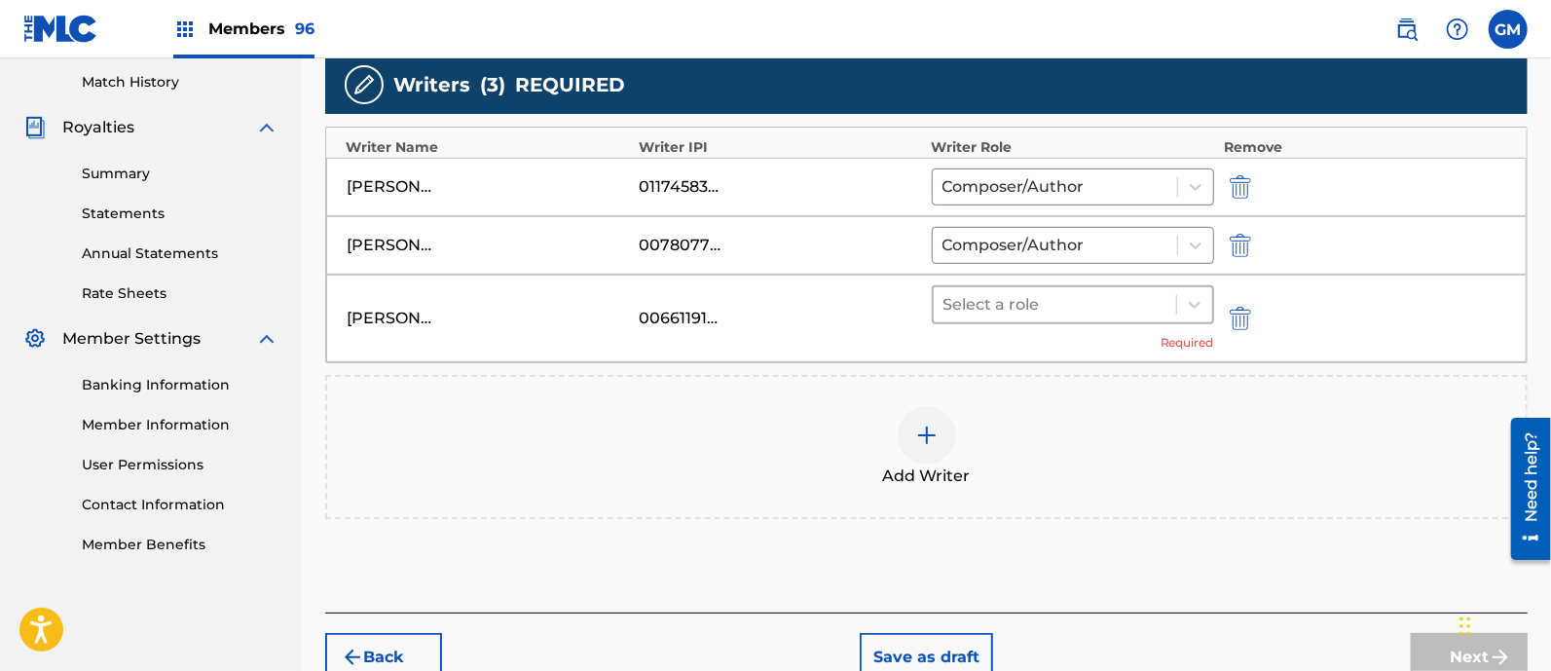
click at [998, 305] on div at bounding box center [1054, 304] width 223 height 27
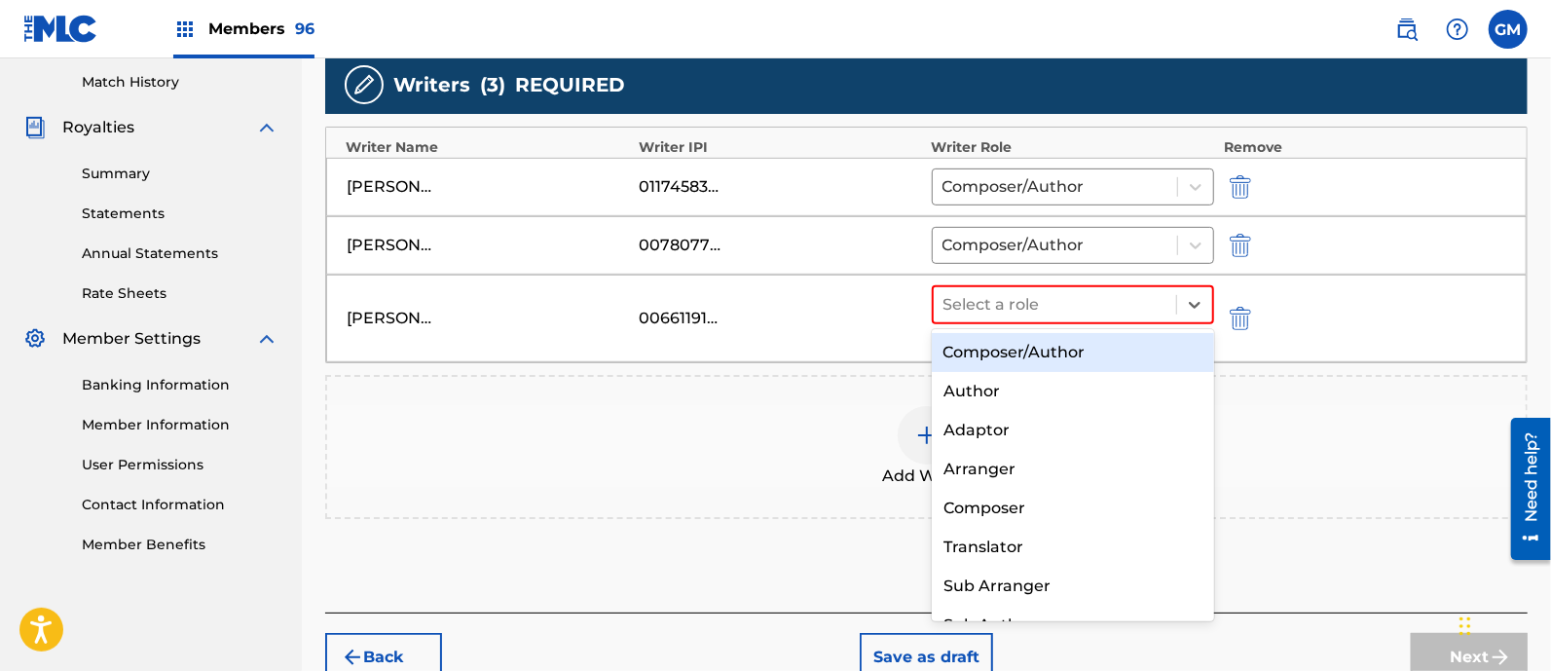
click at [999, 349] on div "Composer/Author" at bounding box center [1073, 352] width 282 height 39
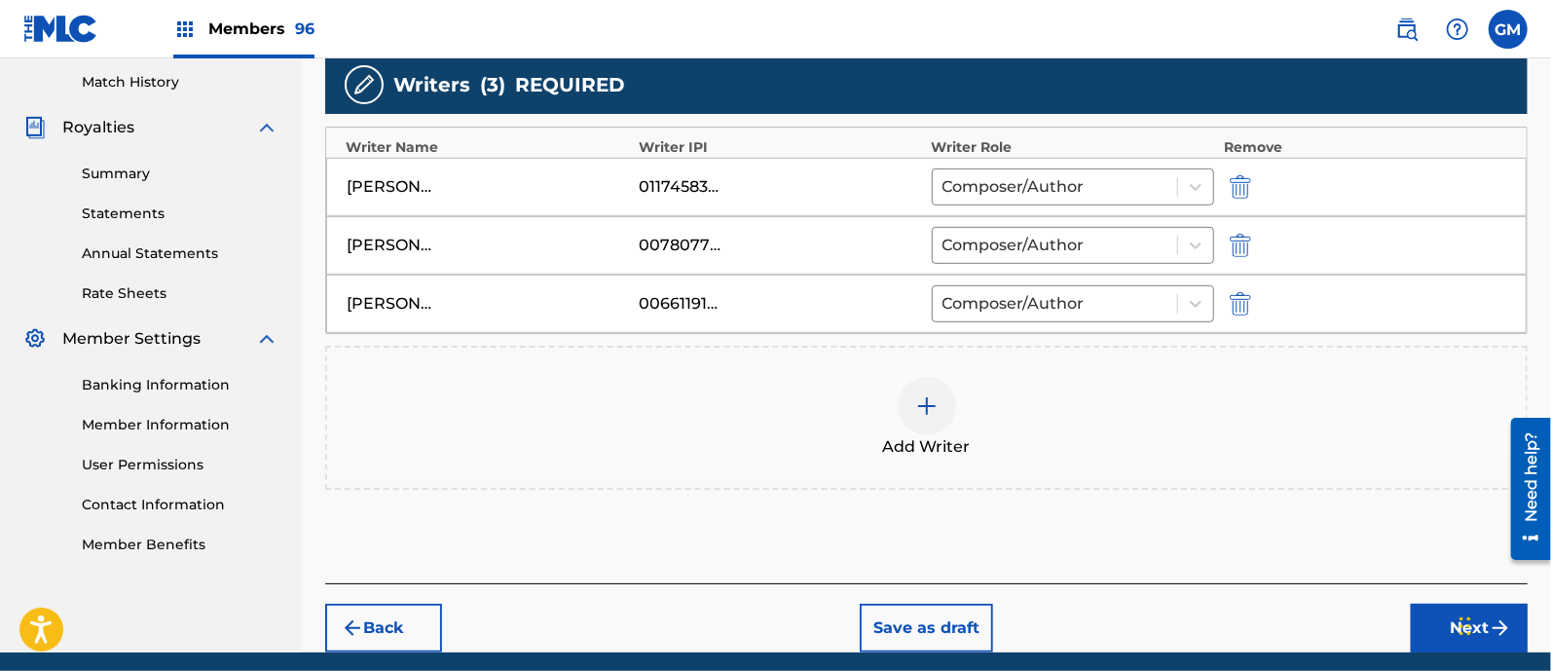
click at [923, 403] on img at bounding box center [926, 405] width 23 height 23
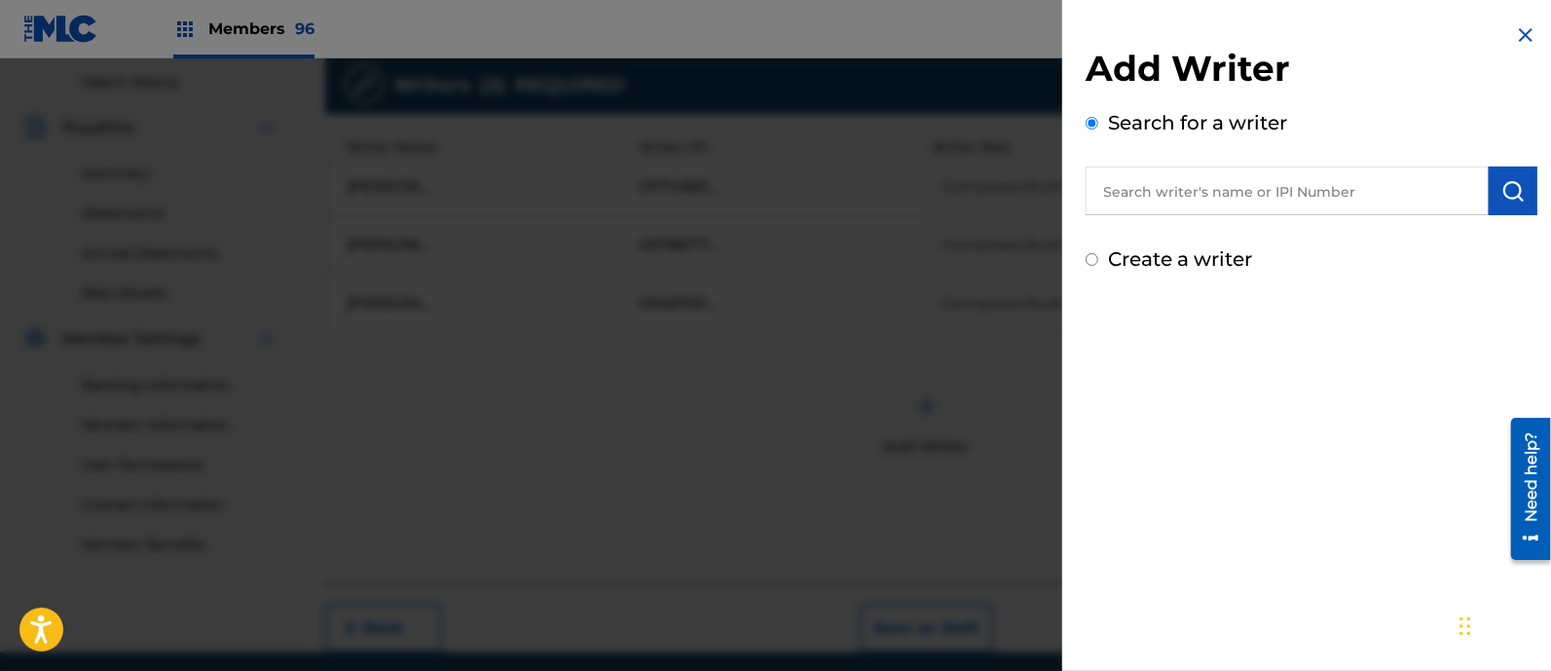
click at [1276, 194] on input "text" at bounding box center [1287, 190] width 403 height 49
paste input "JESUS ENRIQUE TORRES NIEBLAS"
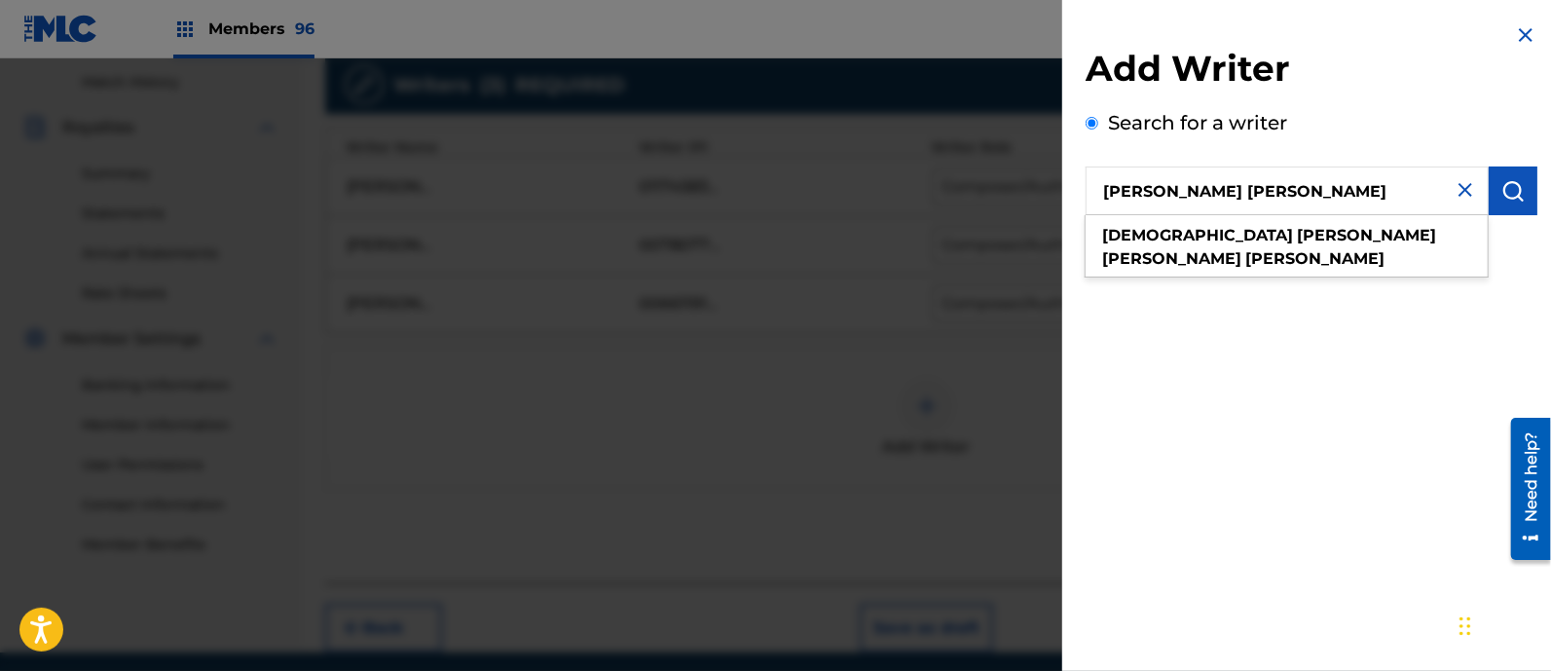
type input "JESUS ENRIQUE TORRES NIEBLAS"
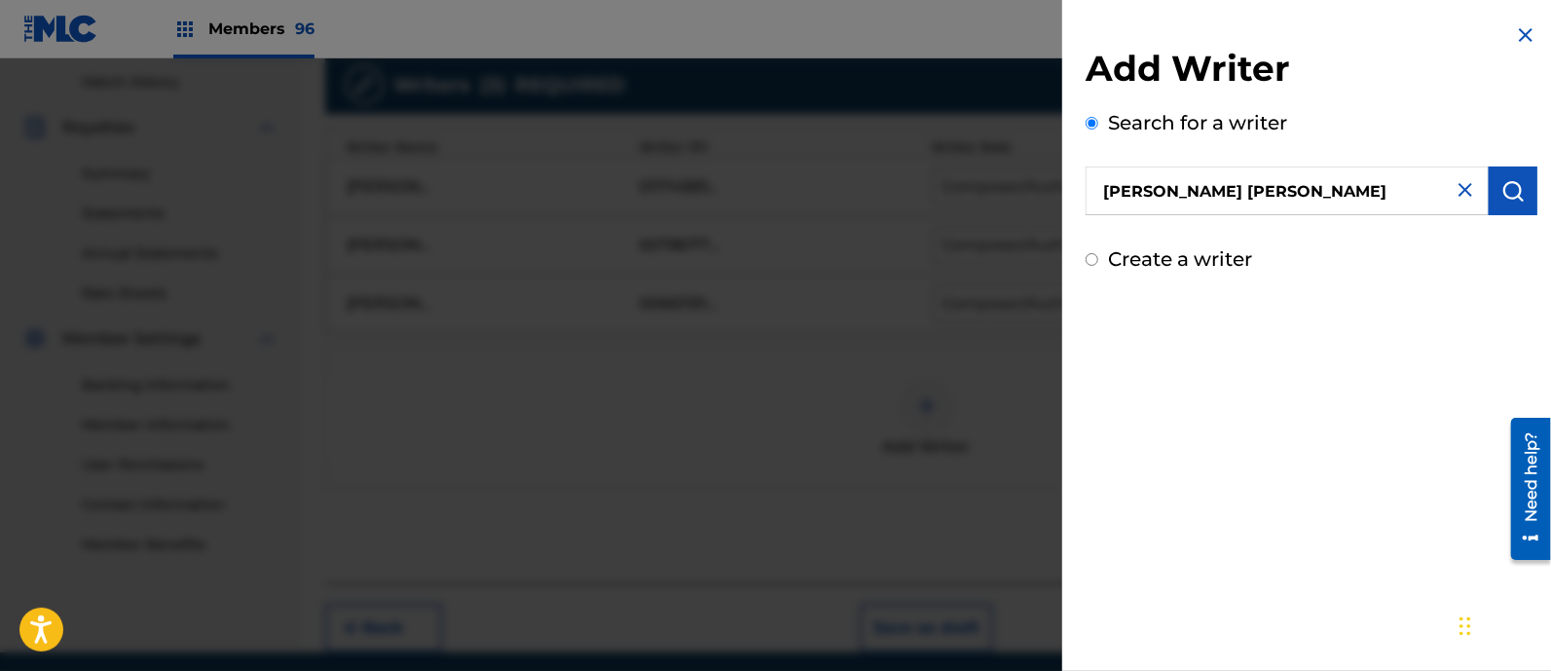
click at [1514, 188] on img "submit" at bounding box center [1512, 190] width 23 height 23
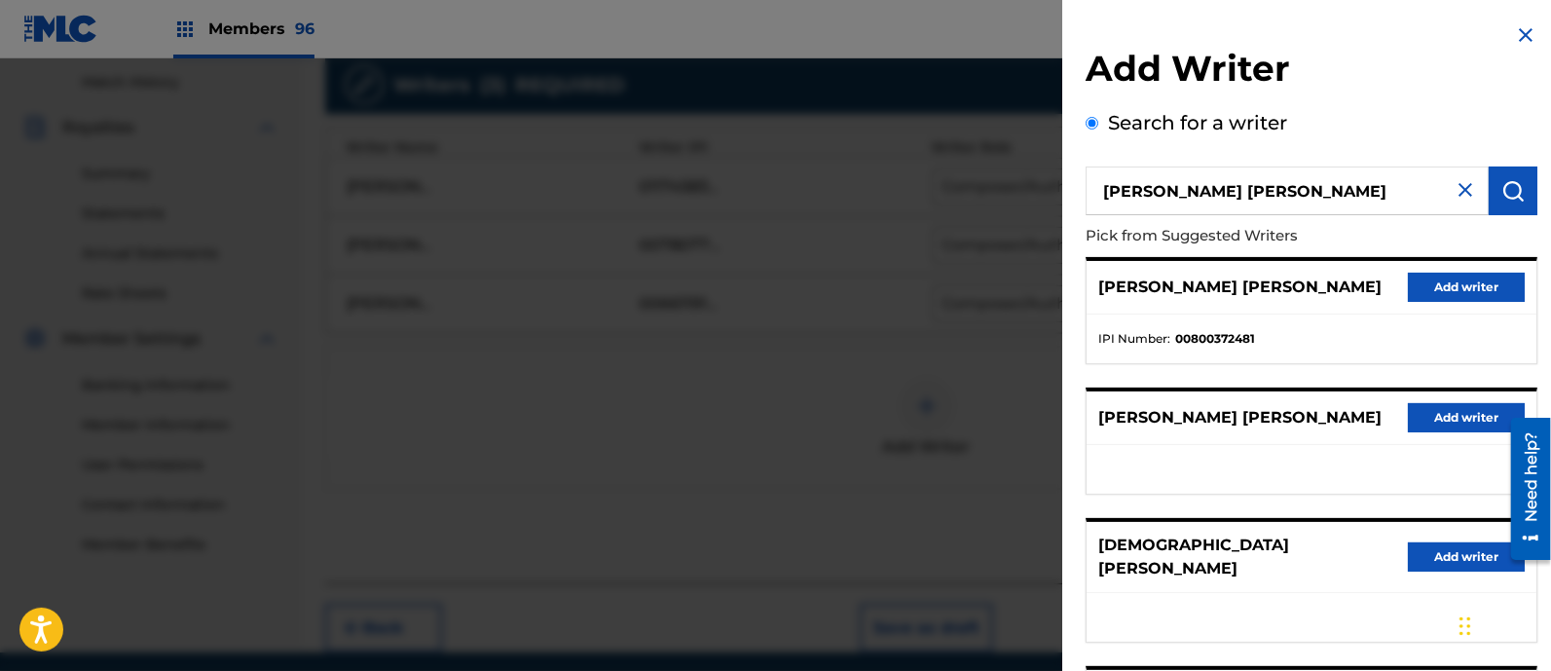
click at [1430, 287] on button "Add writer" at bounding box center [1466, 287] width 117 height 29
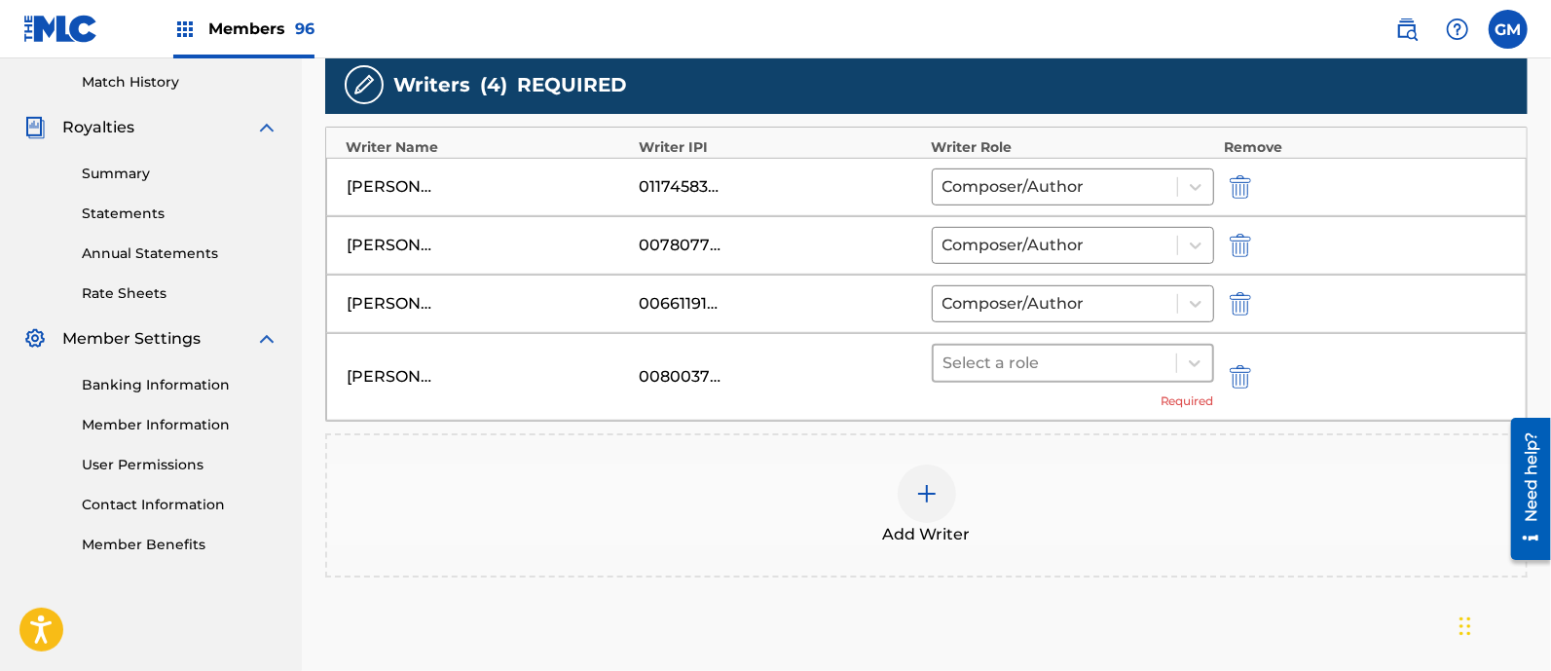
click at [1003, 363] on div at bounding box center [1054, 363] width 223 height 27
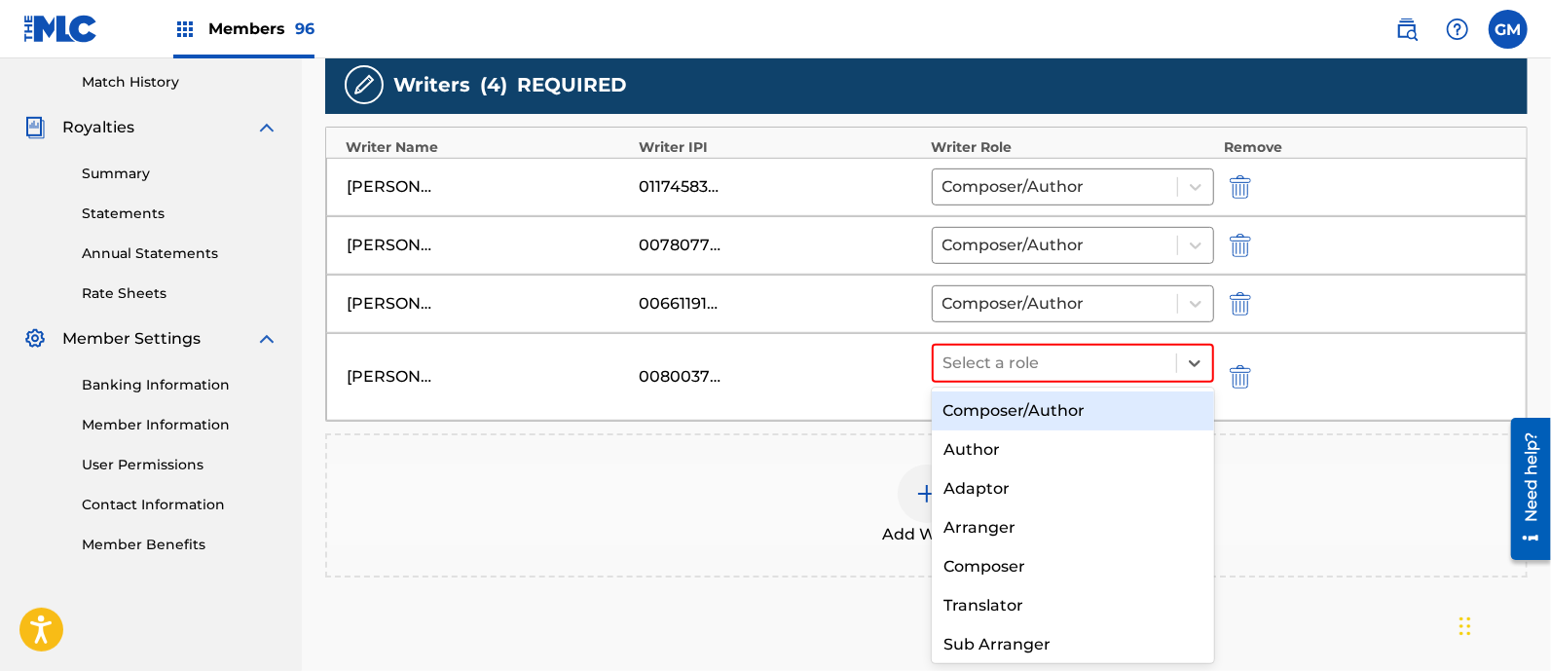
click at [1008, 409] on div "Composer/Author" at bounding box center [1073, 410] width 282 height 39
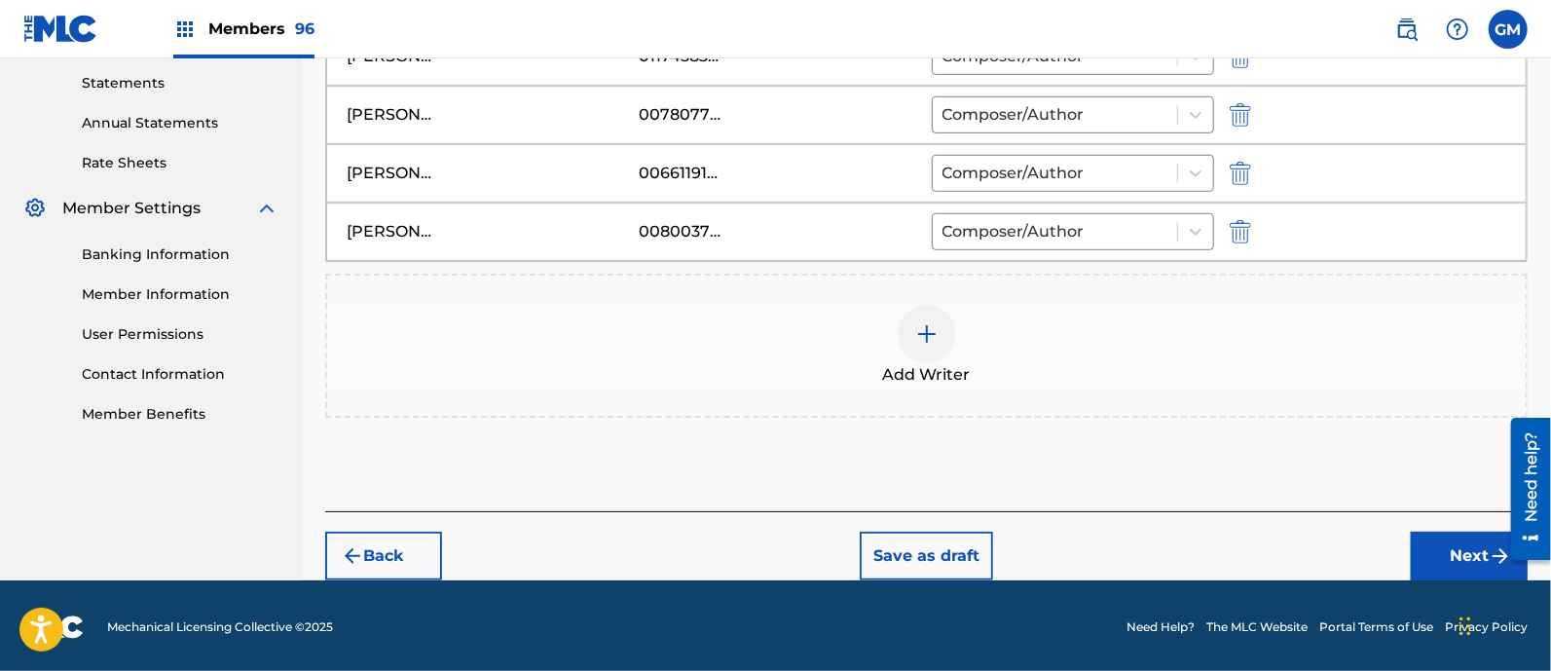
click at [1434, 542] on button "Next" at bounding box center [1469, 556] width 117 height 49
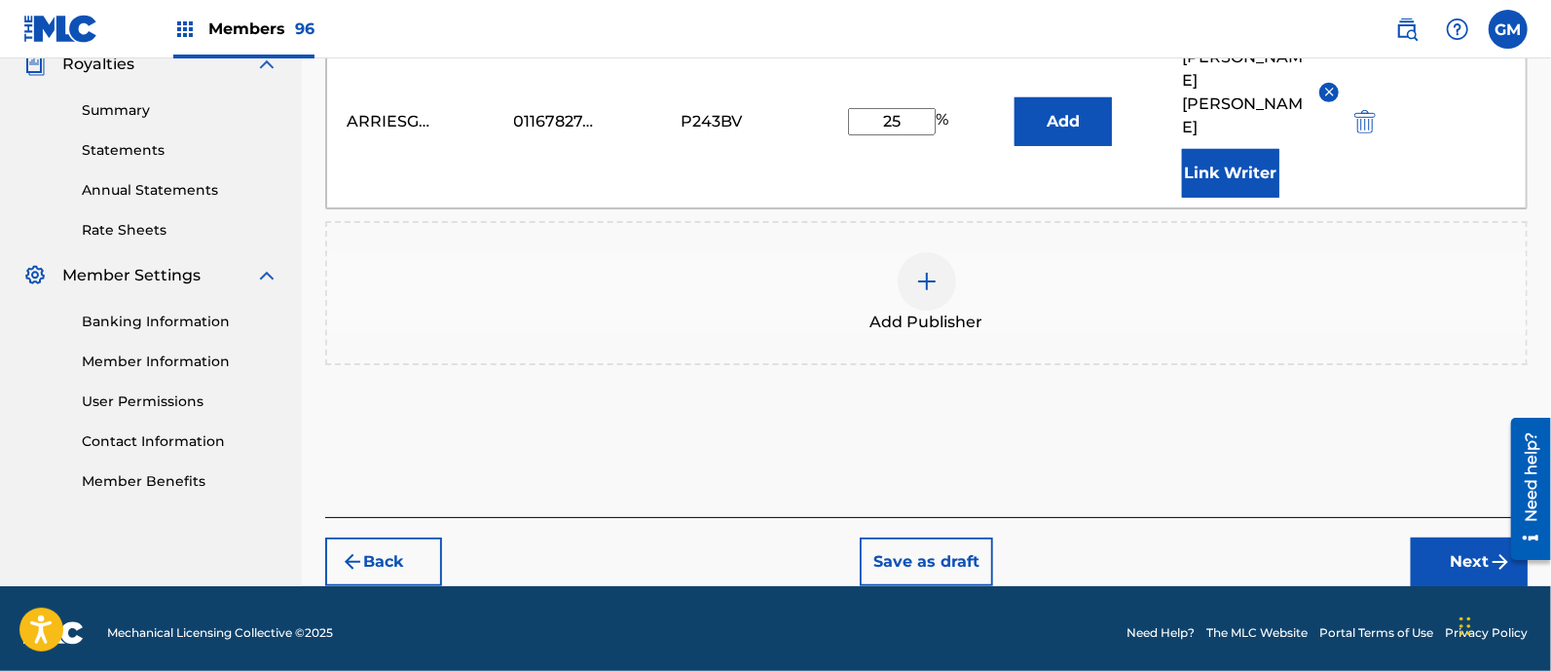
scroll to position [606, 0]
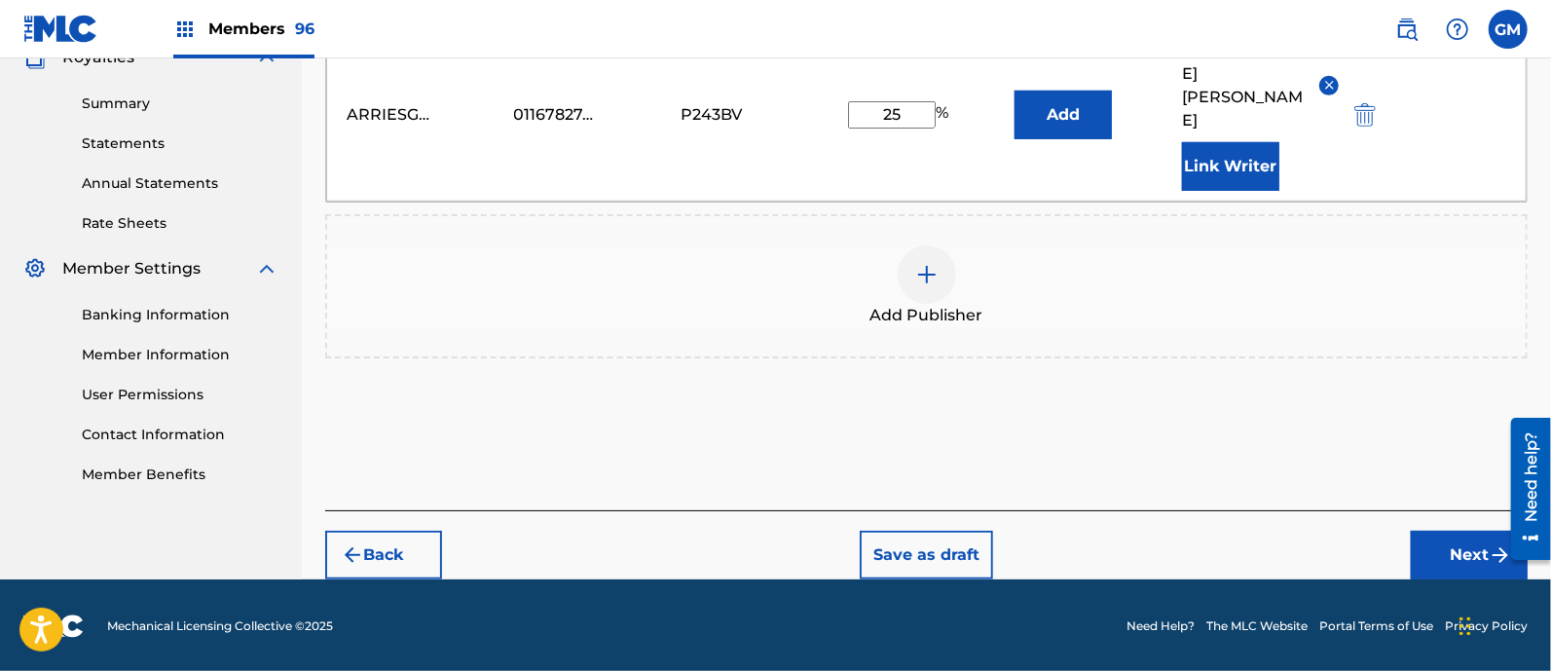
click at [1441, 564] on button "Next" at bounding box center [1469, 555] width 117 height 49
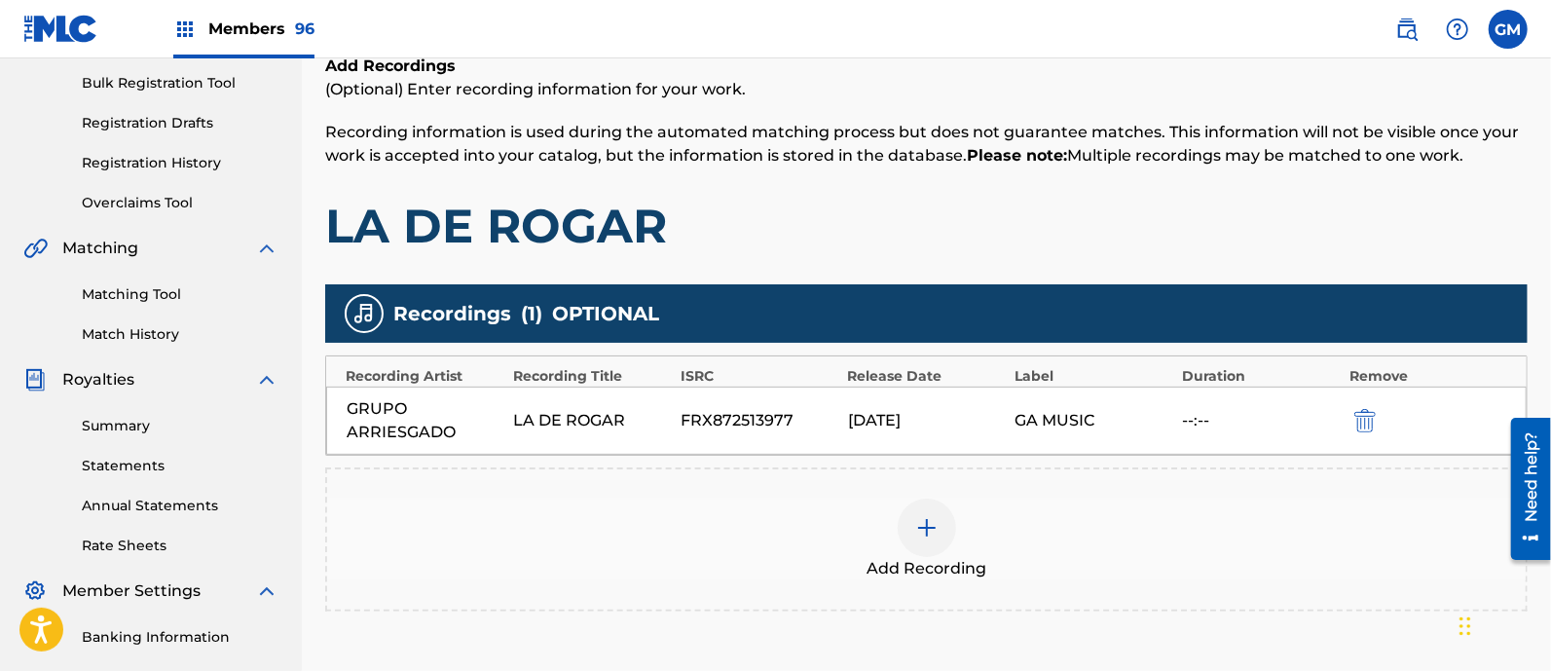
scroll to position [535, 0]
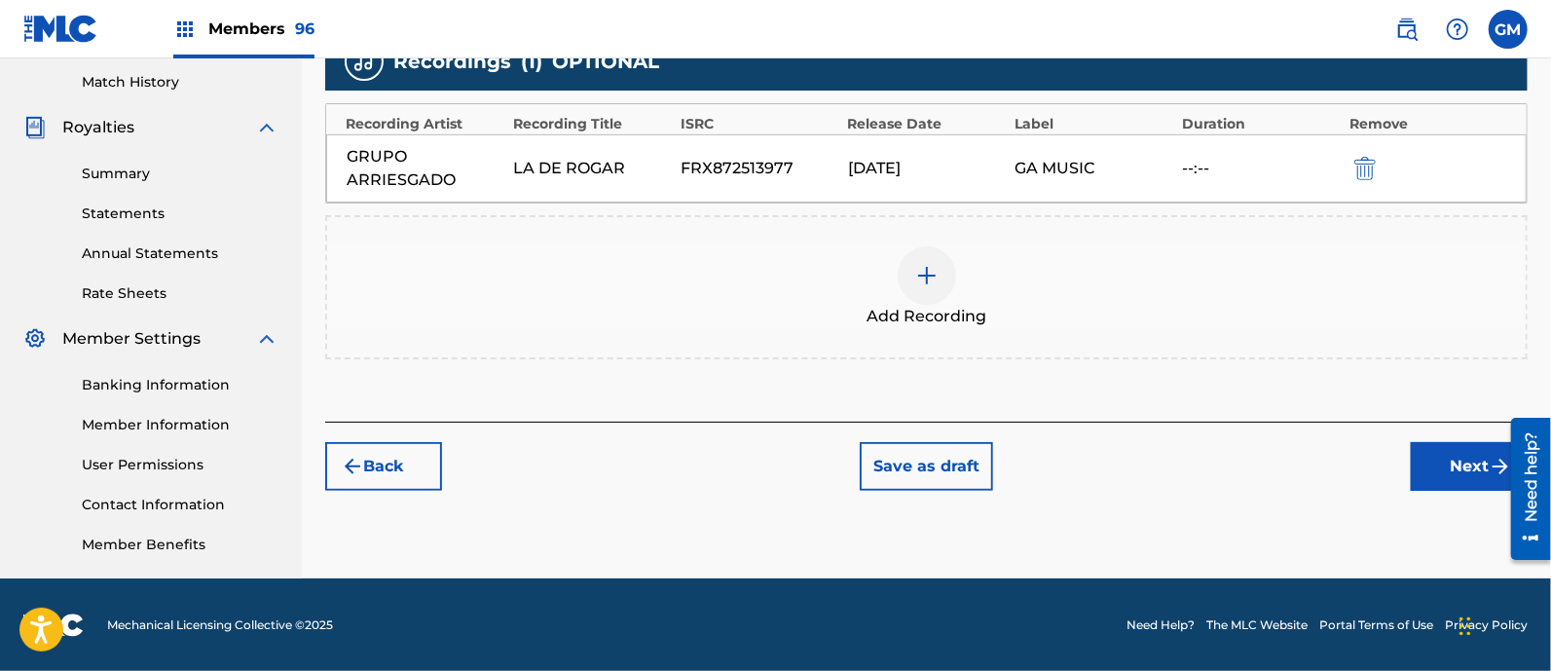
click at [1455, 460] on button "Next" at bounding box center [1469, 466] width 117 height 49
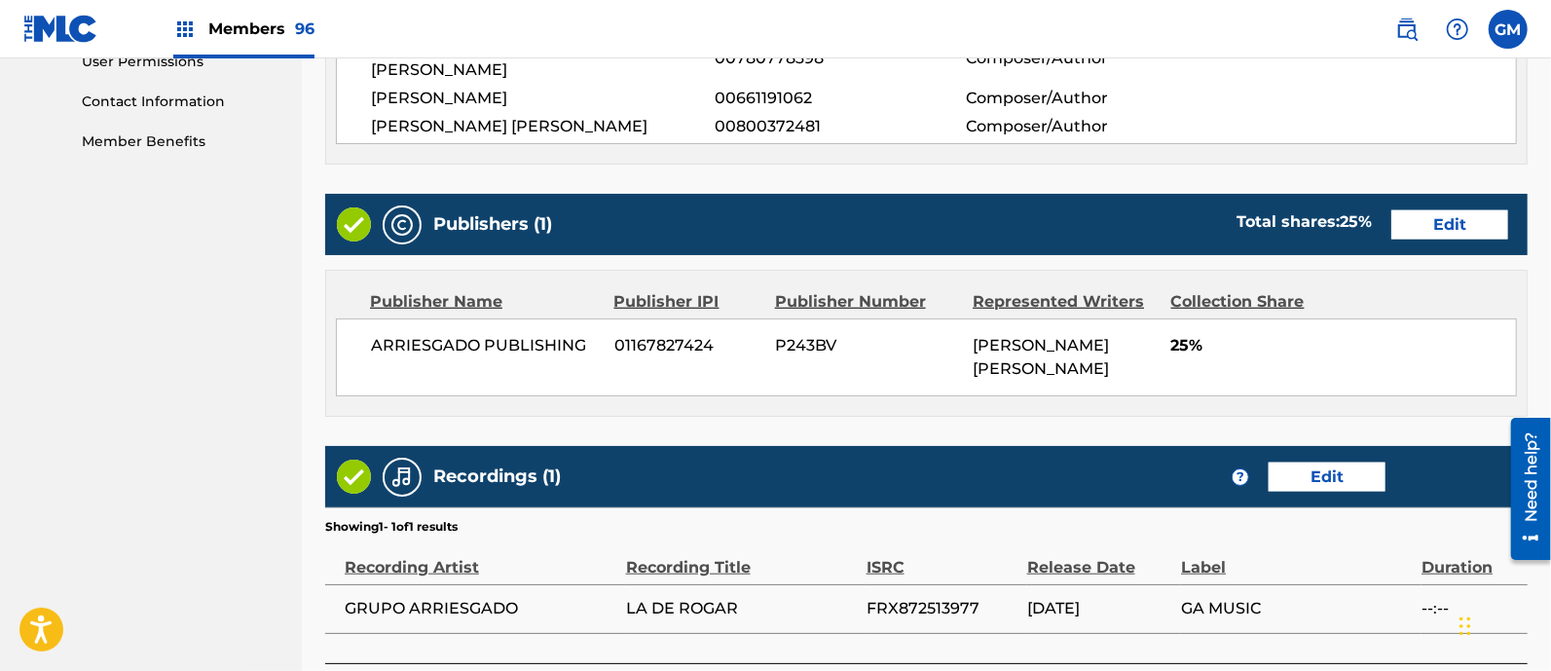
scroll to position [1090, 0]
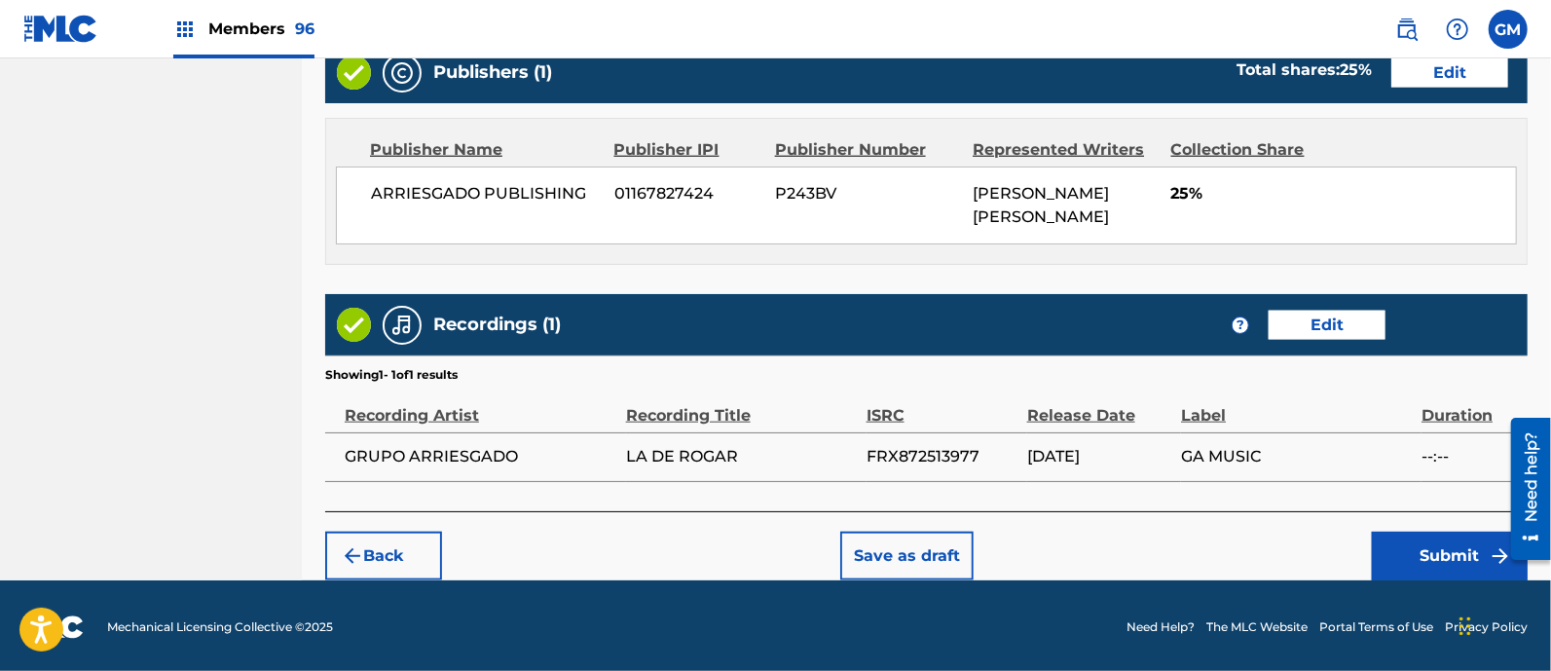
click at [1402, 547] on button "Submit" at bounding box center [1450, 556] width 156 height 49
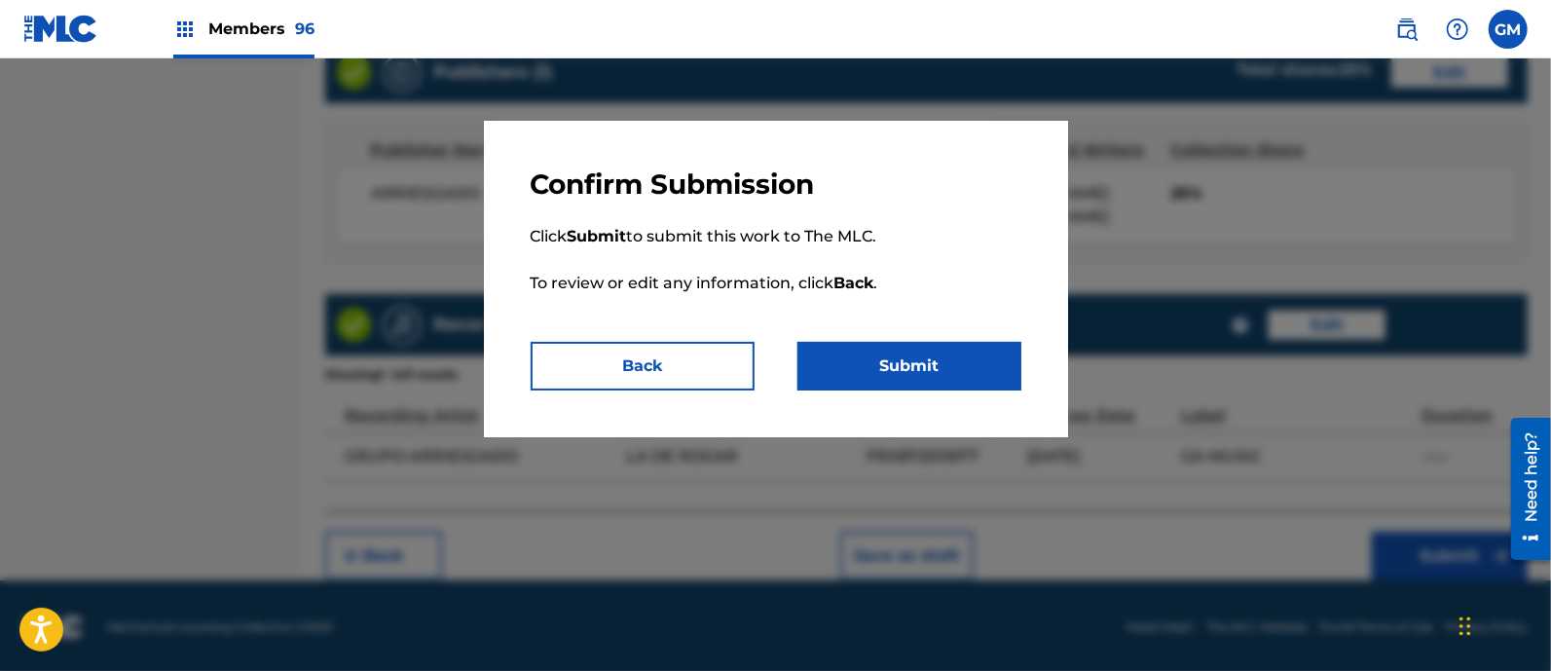
click at [914, 350] on button "Submit" at bounding box center [909, 366] width 224 height 49
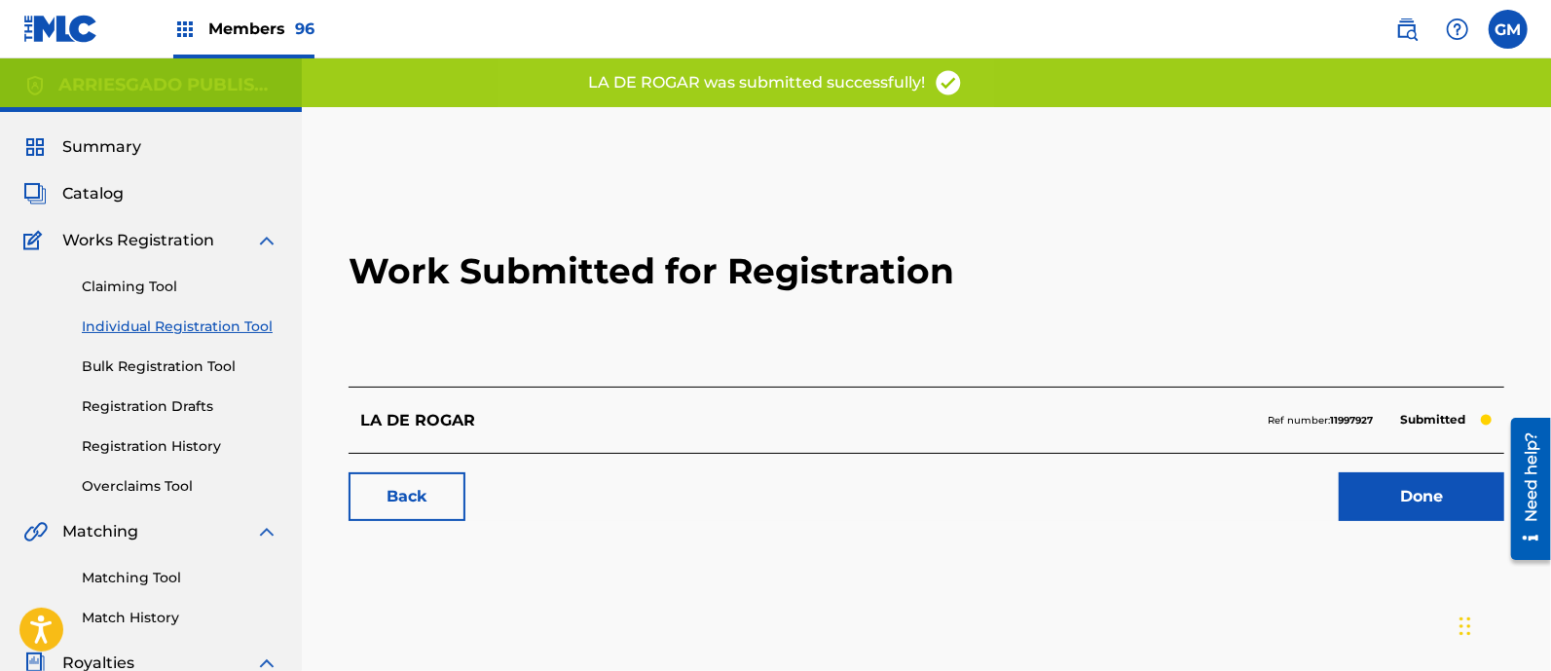
click at [1378, 502] on link "Done" at bounding box center [1422, 496] width 166 height 49
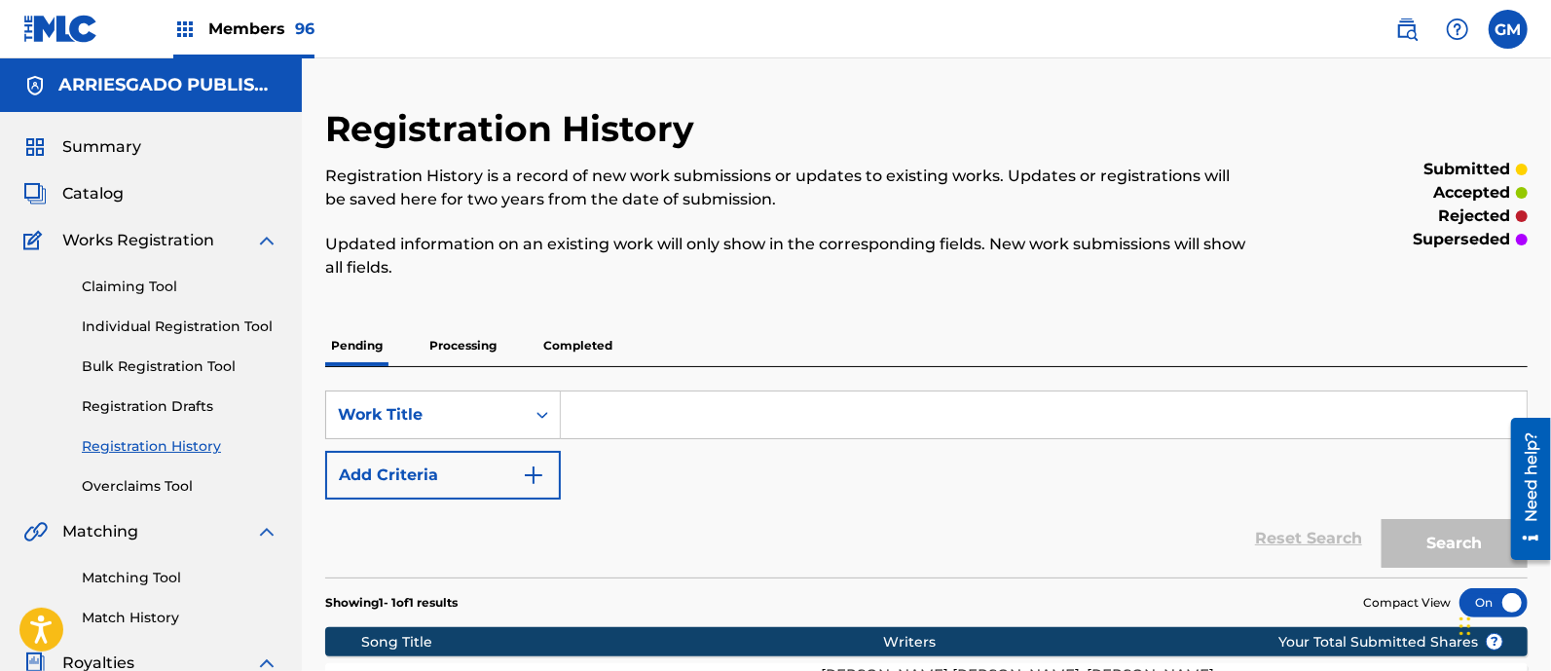
click at [268, 18] on span "Members 96" at bounding box center [261, 29] width 106 height 22
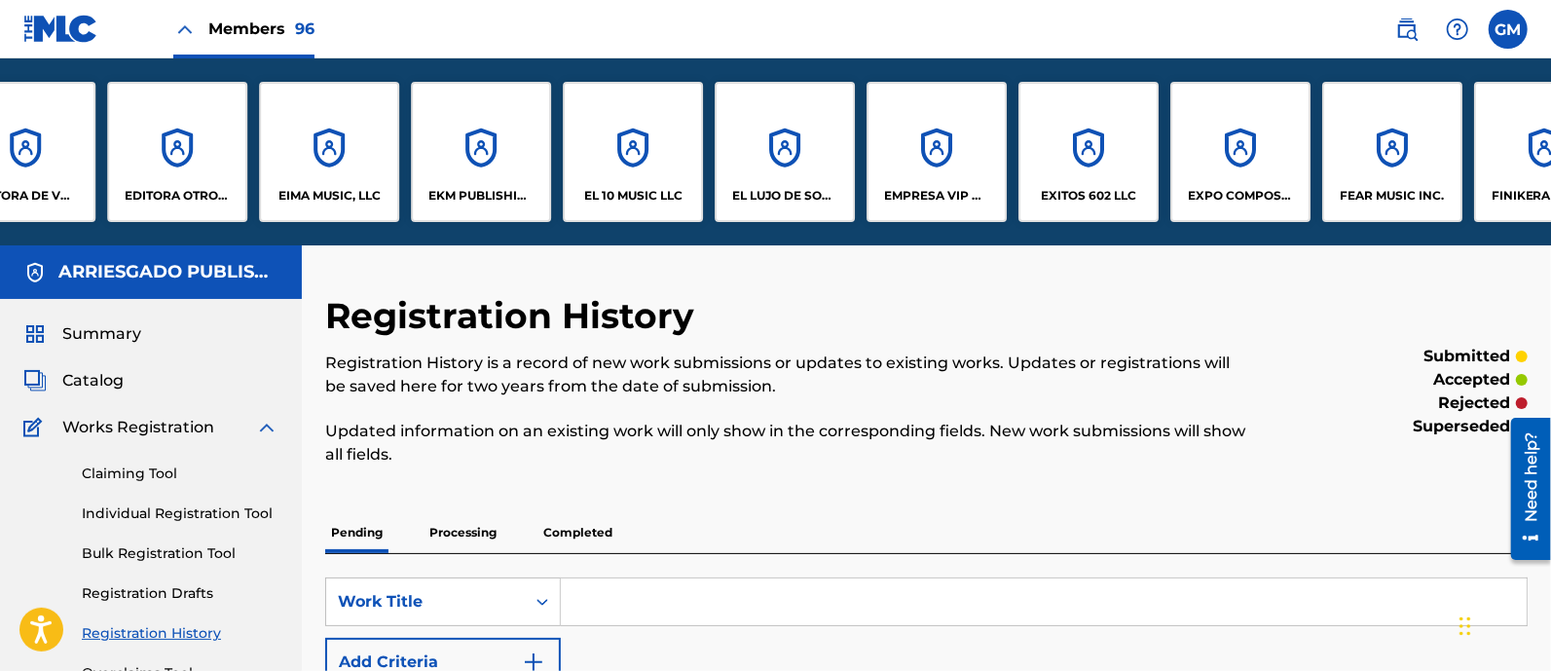
scroll to position [0, 3546]
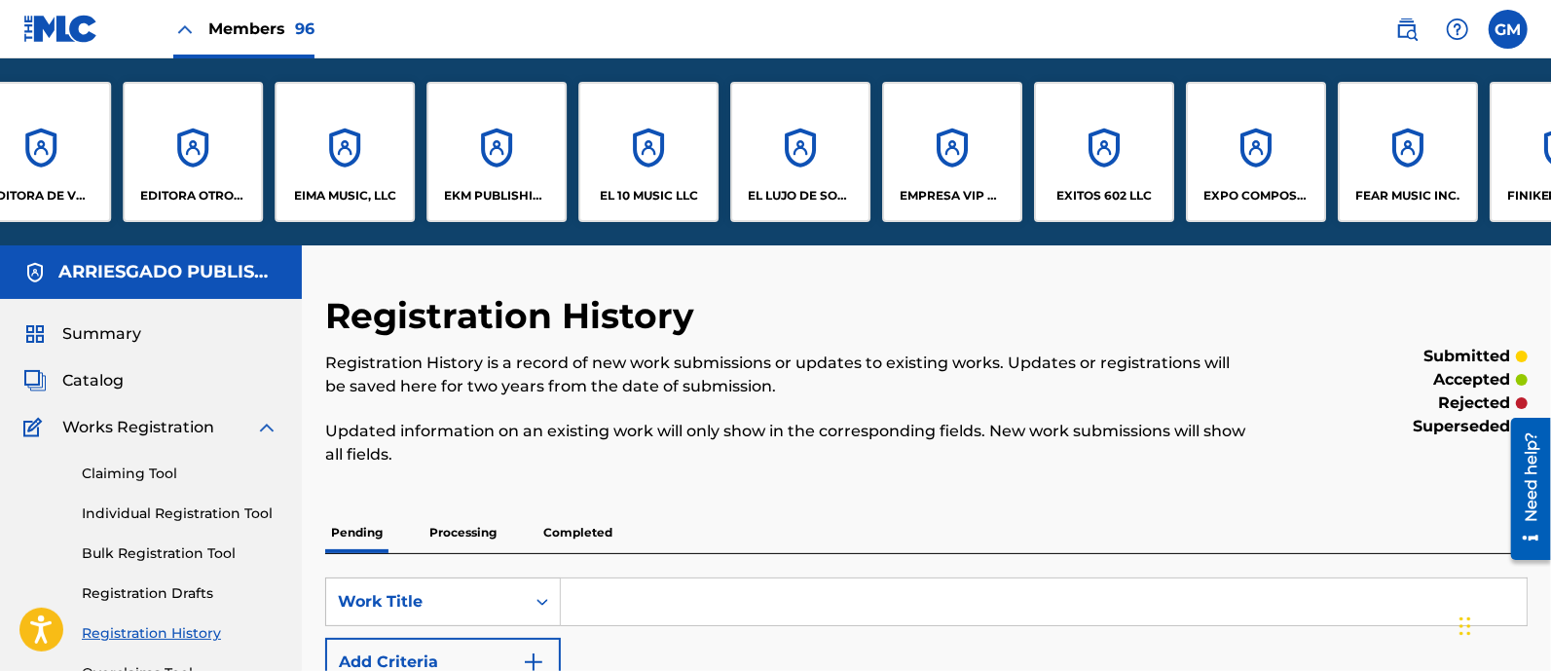
click at [173, 172] on div "EDITORA OTRO NIVEL LLC" at bounding box center [193, 152] width 140 height 140
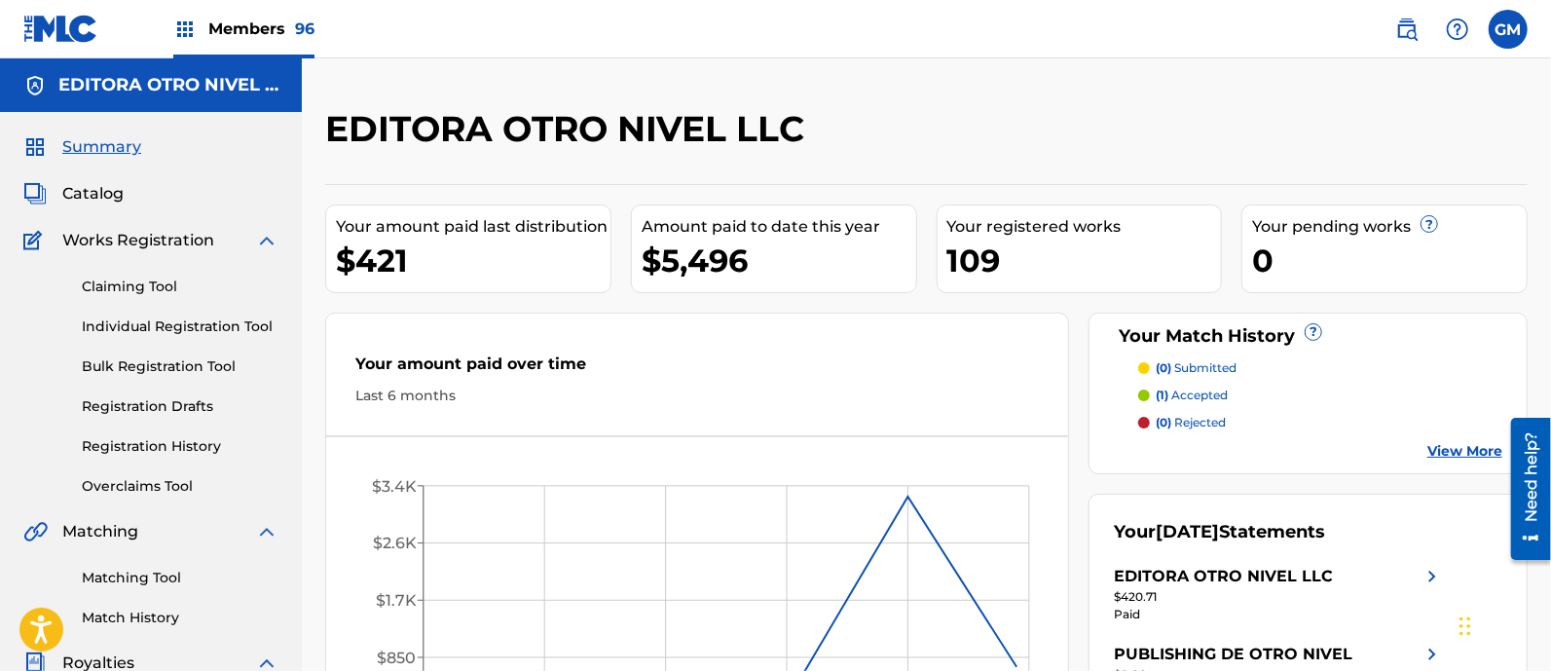
click at [150, 325] on link "Individual Registration Tool" at bounding box center [180, 326] width 197 height 20
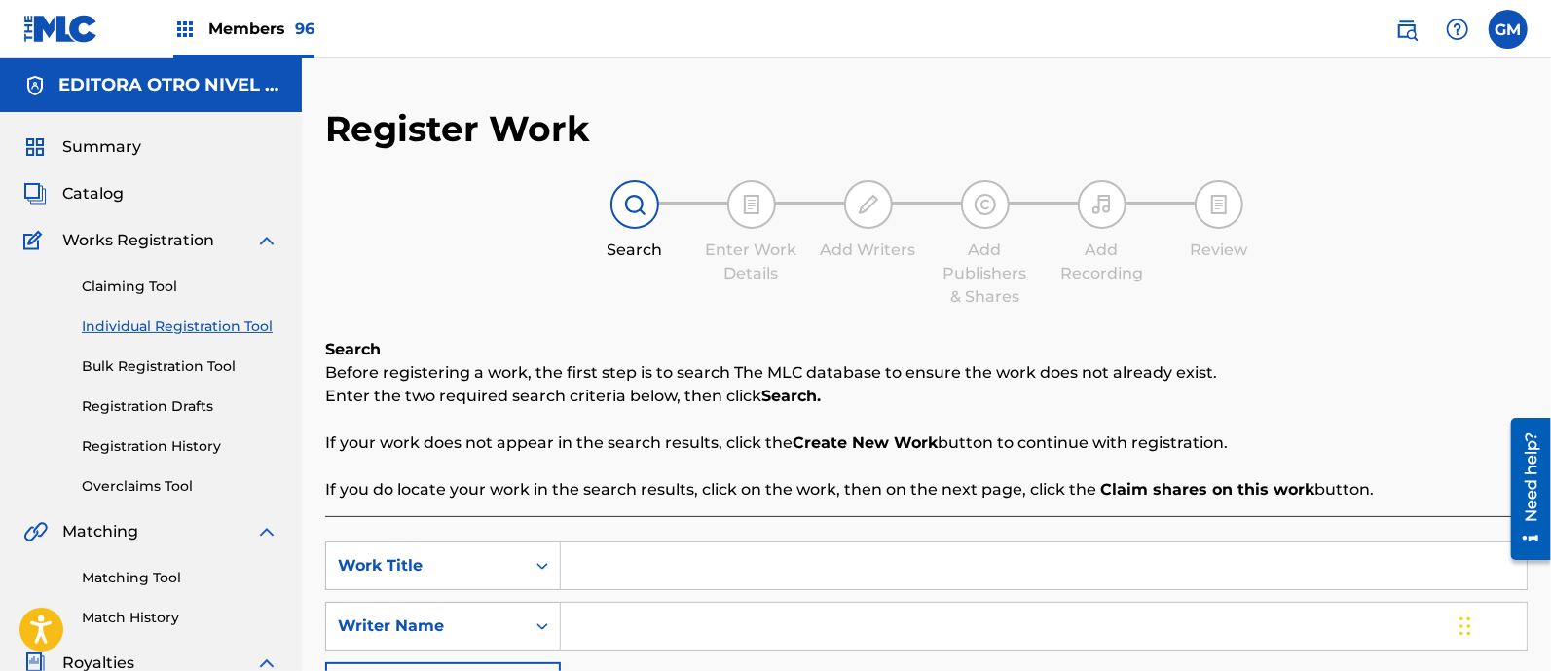
click at [615, 550] on input "Search Form" at bounding box center [1044, 565] width 966 height 47
type input "CURADO DE ESPANTO"
click at [683, 624] on input "Search Form" at bounding box center [1044, 626] width 966 height 47
paste input "JESUS OTONIEL ANGULO PEREZ"
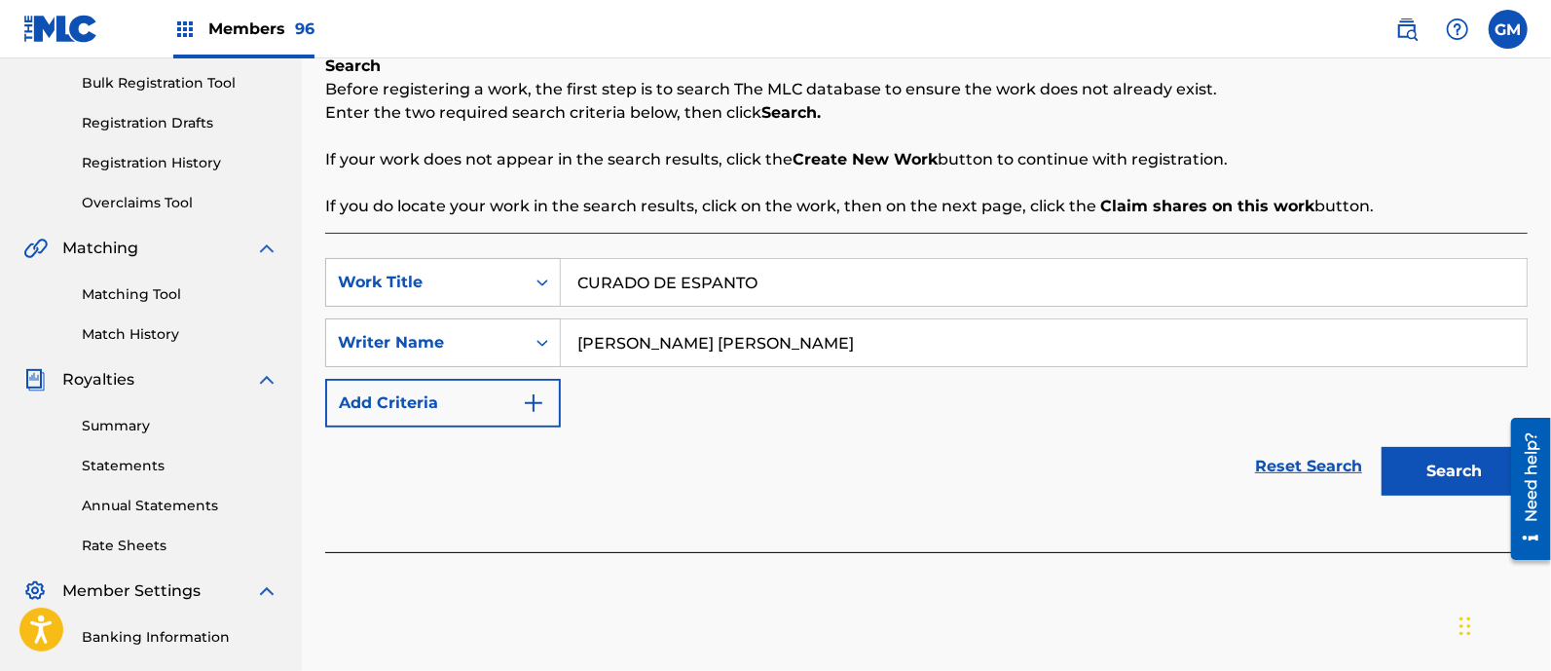
type input "JESUS OTONIEL ANGULO PEREZ"
click at [1417, 476] on button "Search" at bounding box center [1455, 471] width 146 height 49
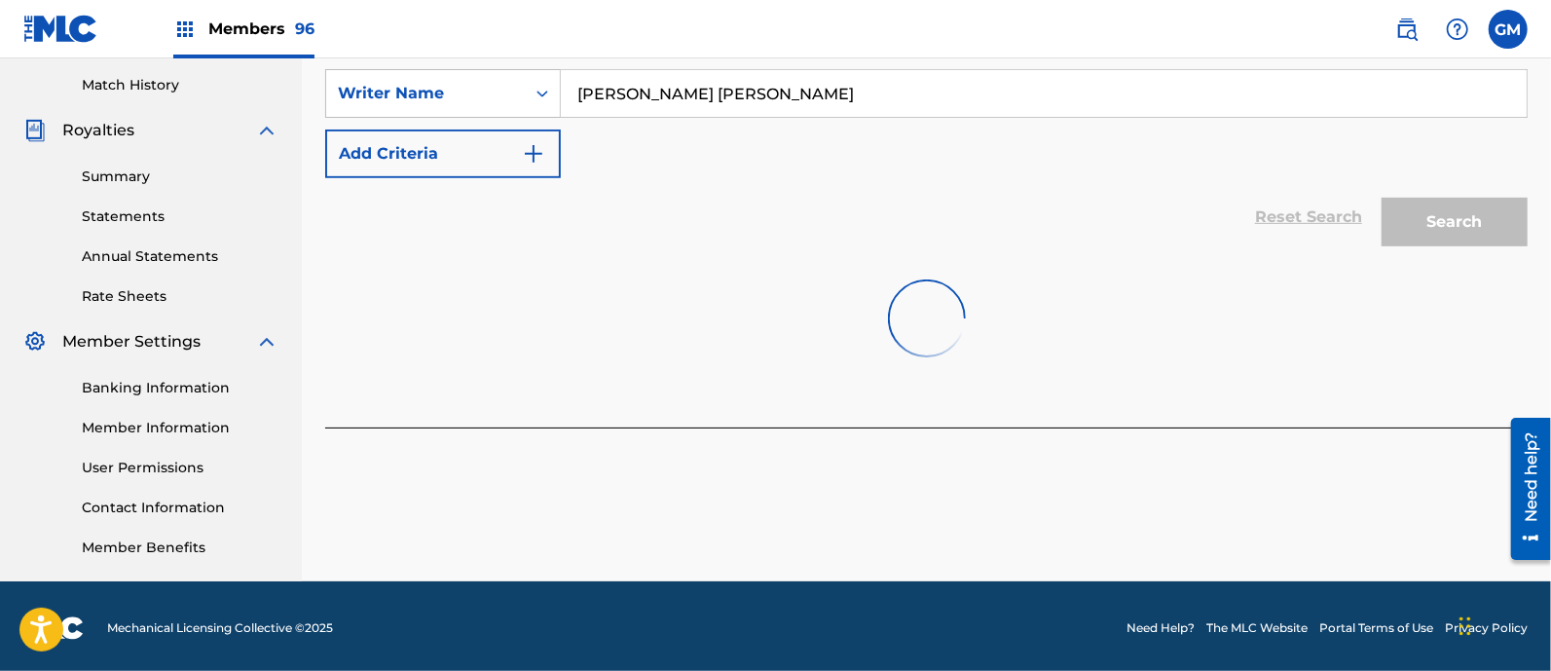
scroll to position [535, 0]
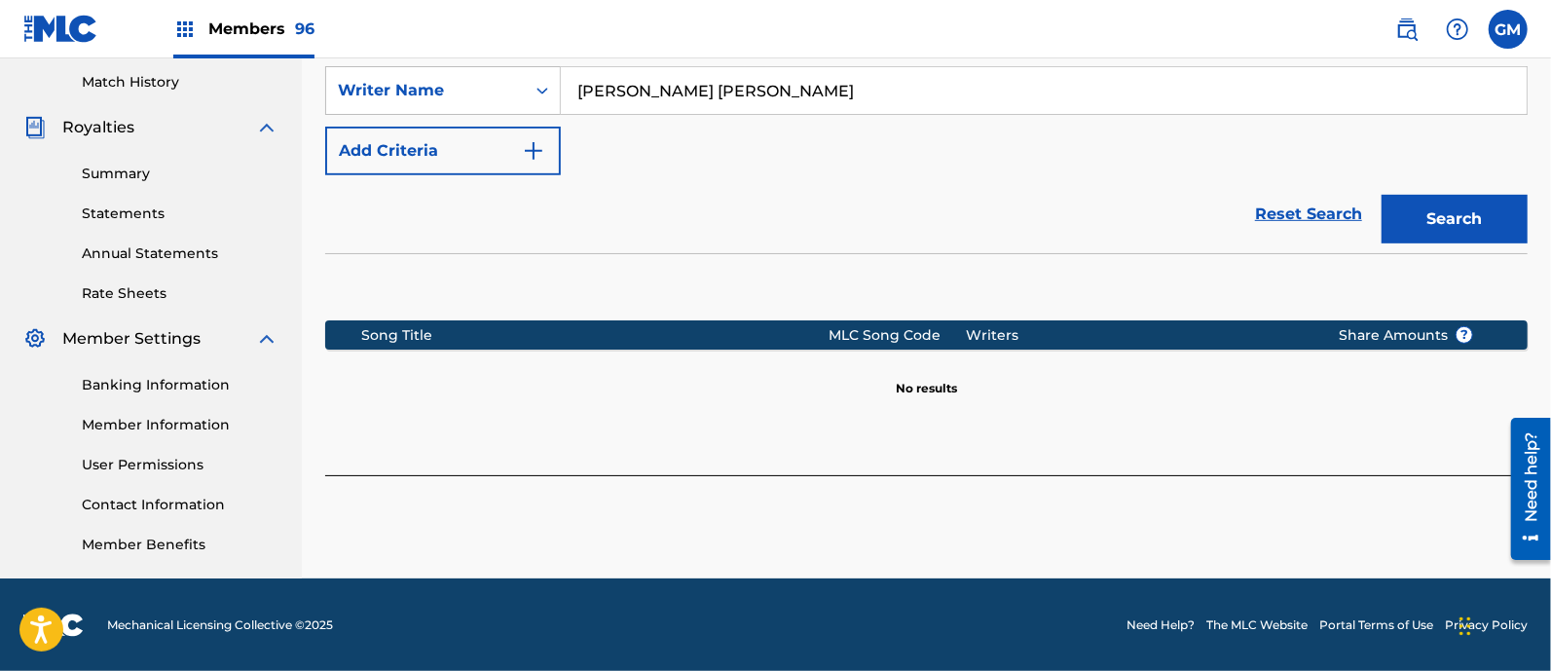
click at [1455, 216] on button "Search" at bounding box center [1455, 219] width 146 height 49
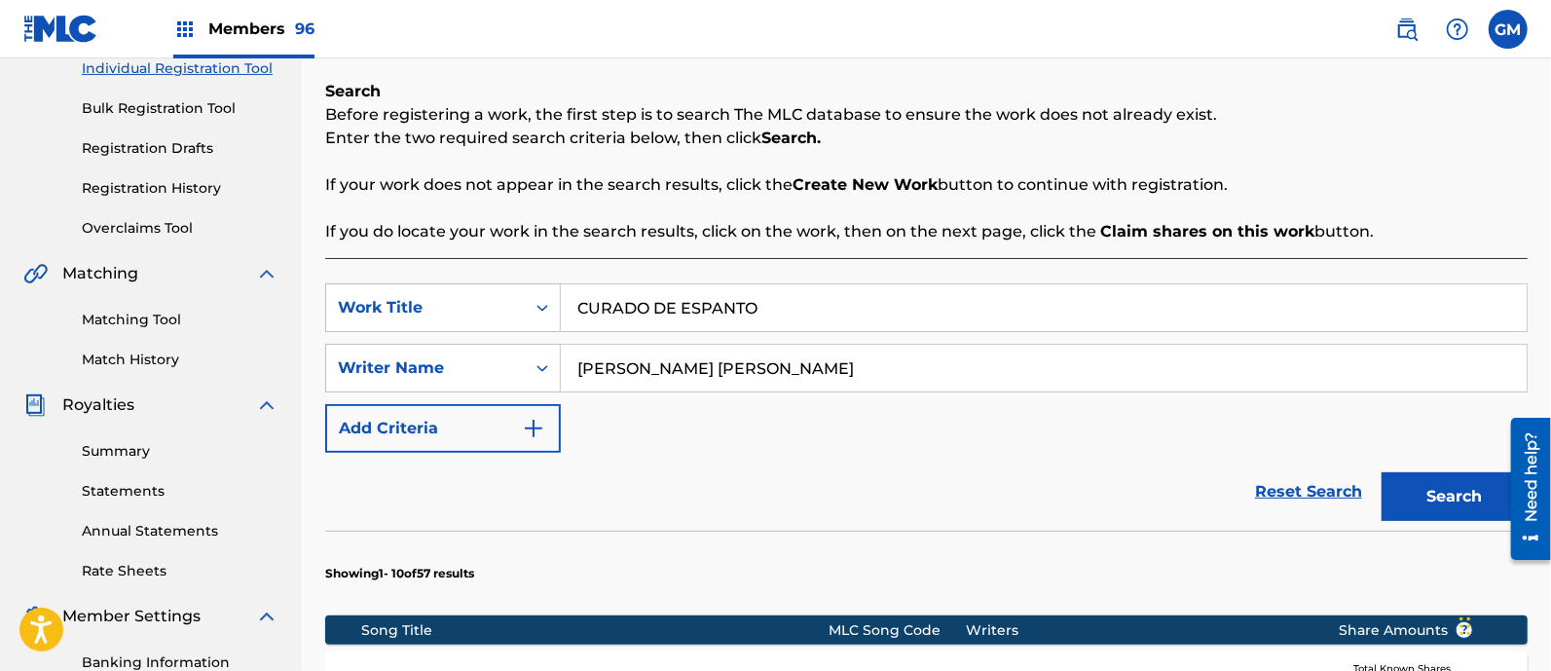
scroll to position [252, 0]
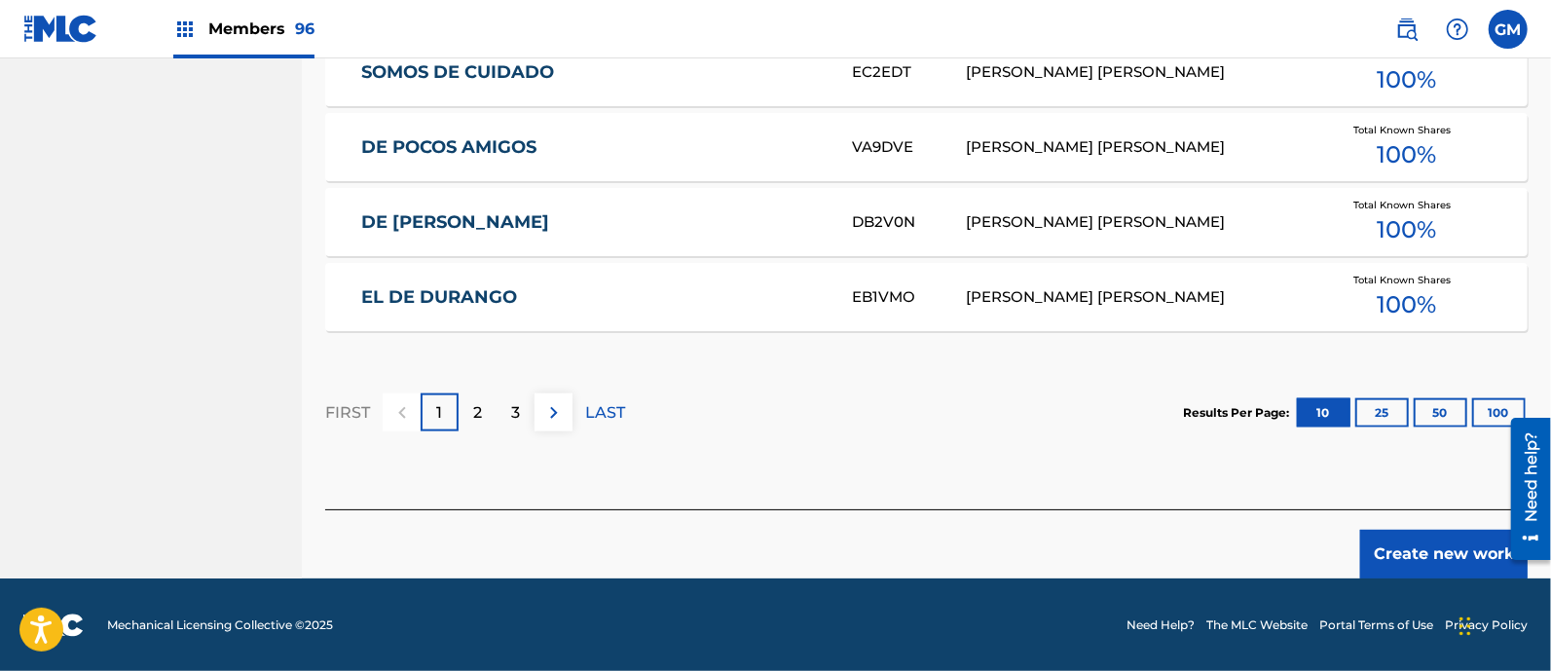
click at [1409, 539] on button "Create new work" at bounding box center [1443, 554] width 167 height 49
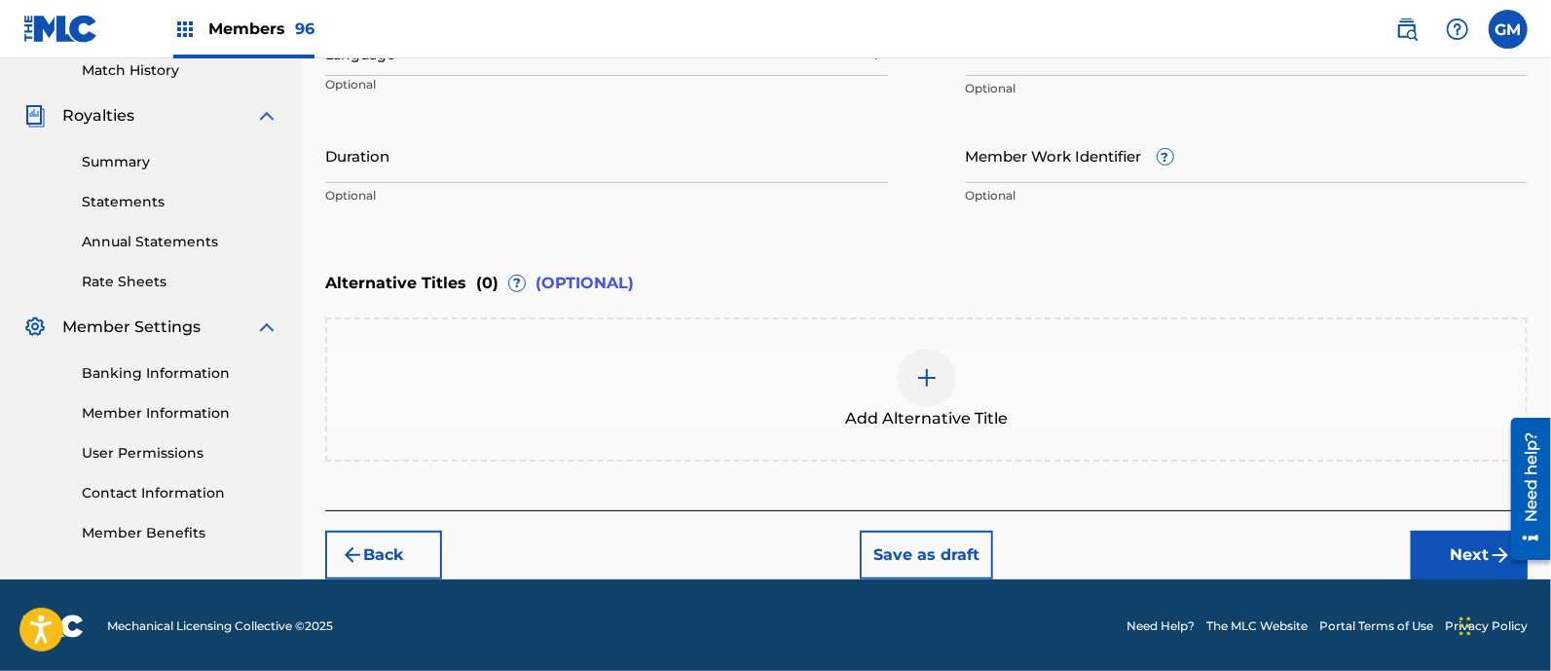
scroll to position [263, 0]
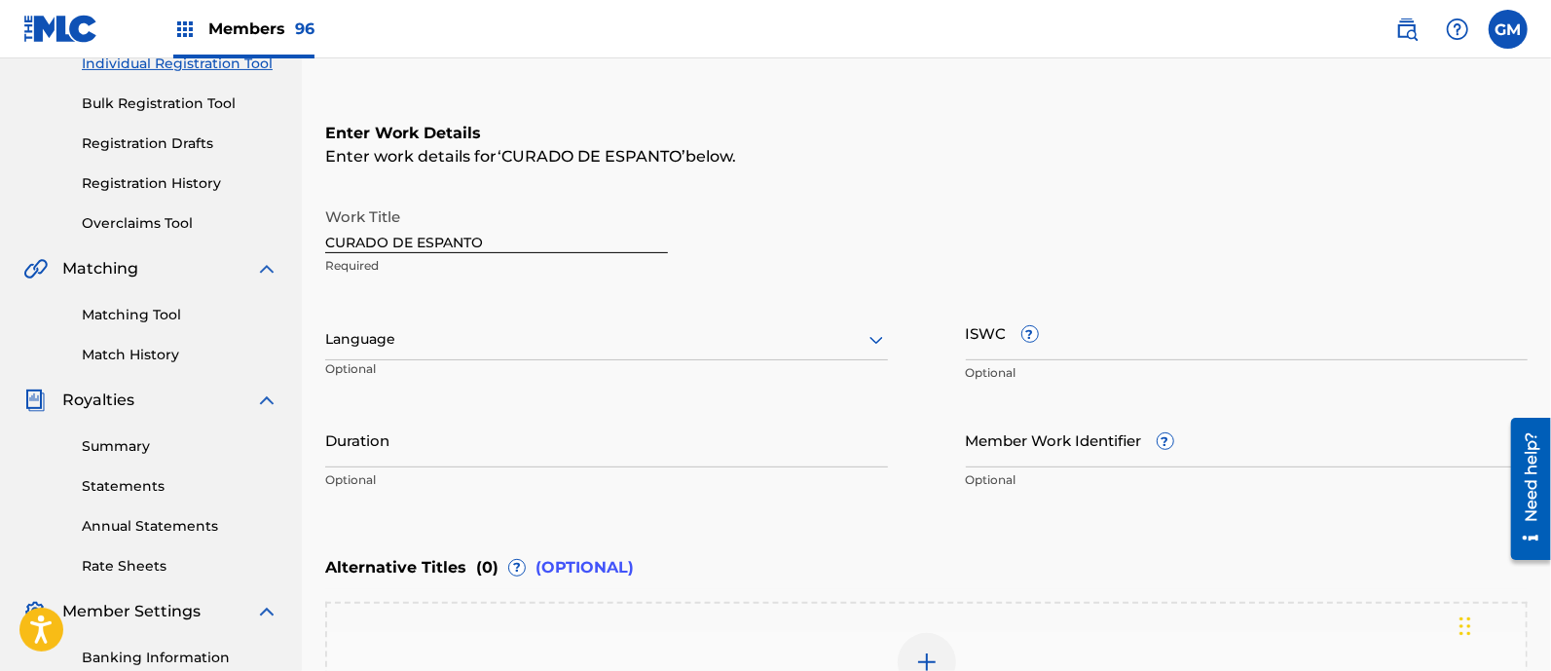
click at [380, 339] on div at bounding box center [606, 339] width 563 height 24
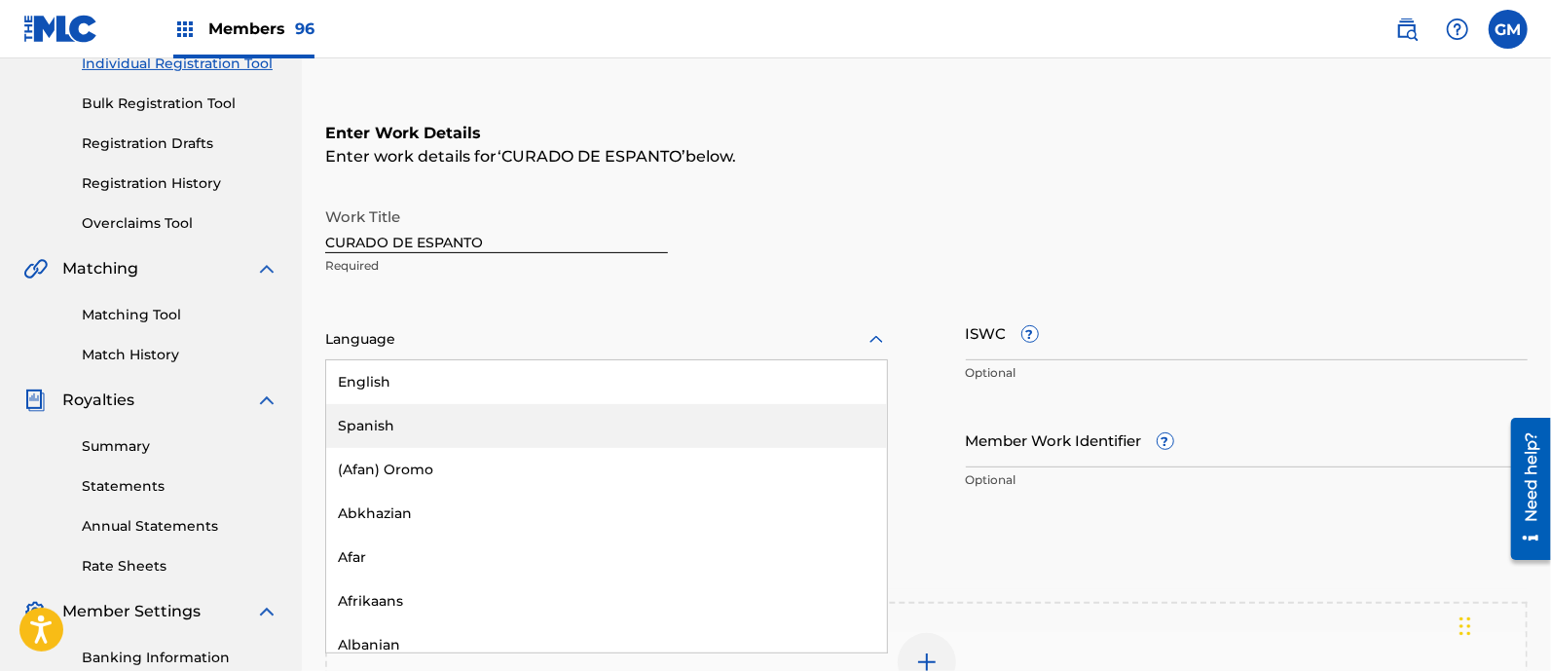
click at [388, 410] on div "Spanish" at bounding box center [606, 426] width 561 height 44
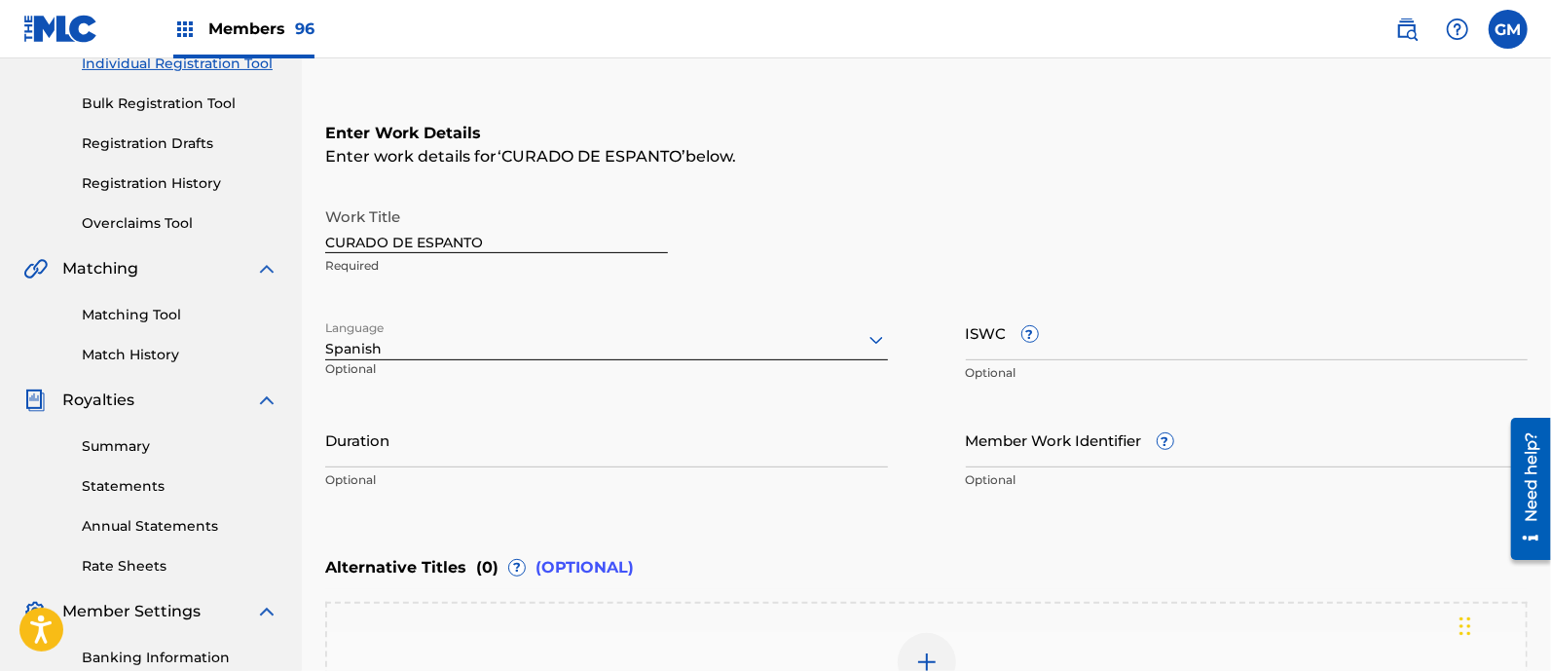
scroll to position [547, 0]
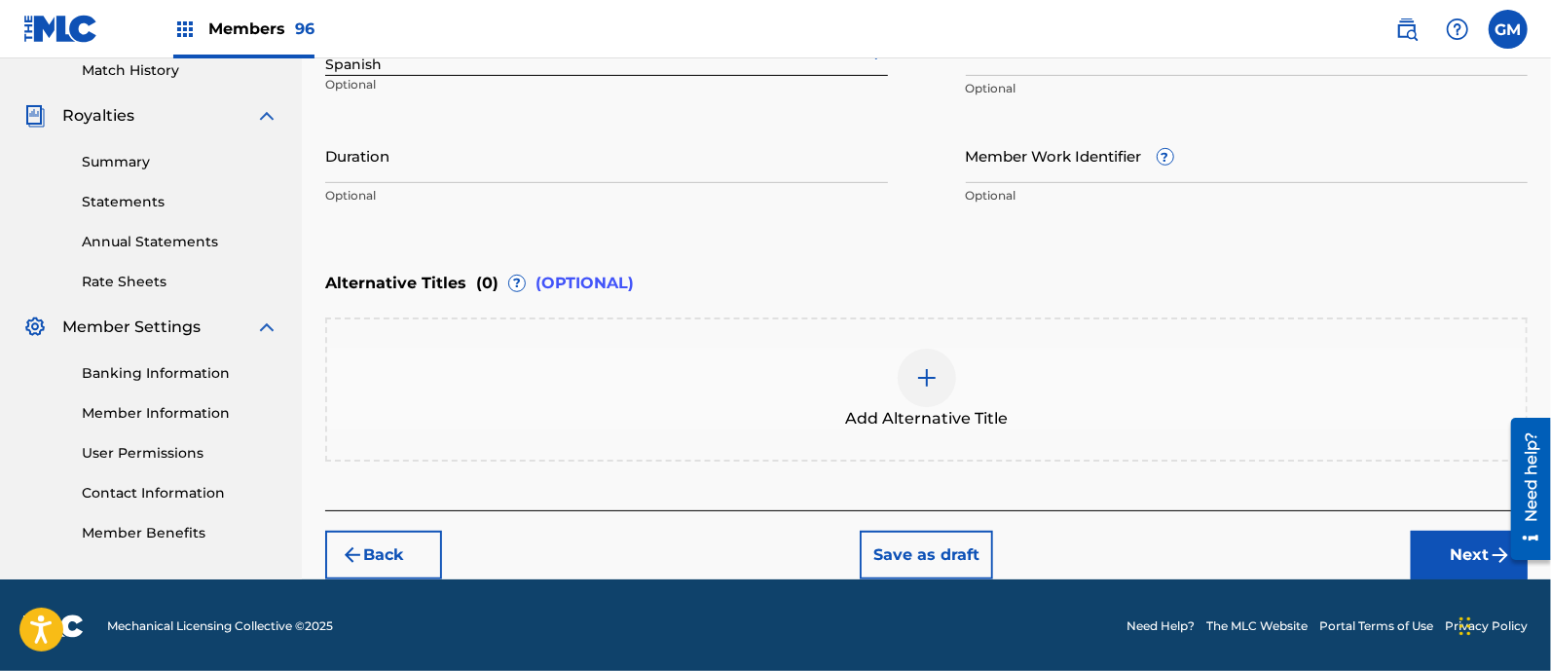
click at [1445, 560] on button "Next" at bounding box center [1469, 555] width 117 height 49
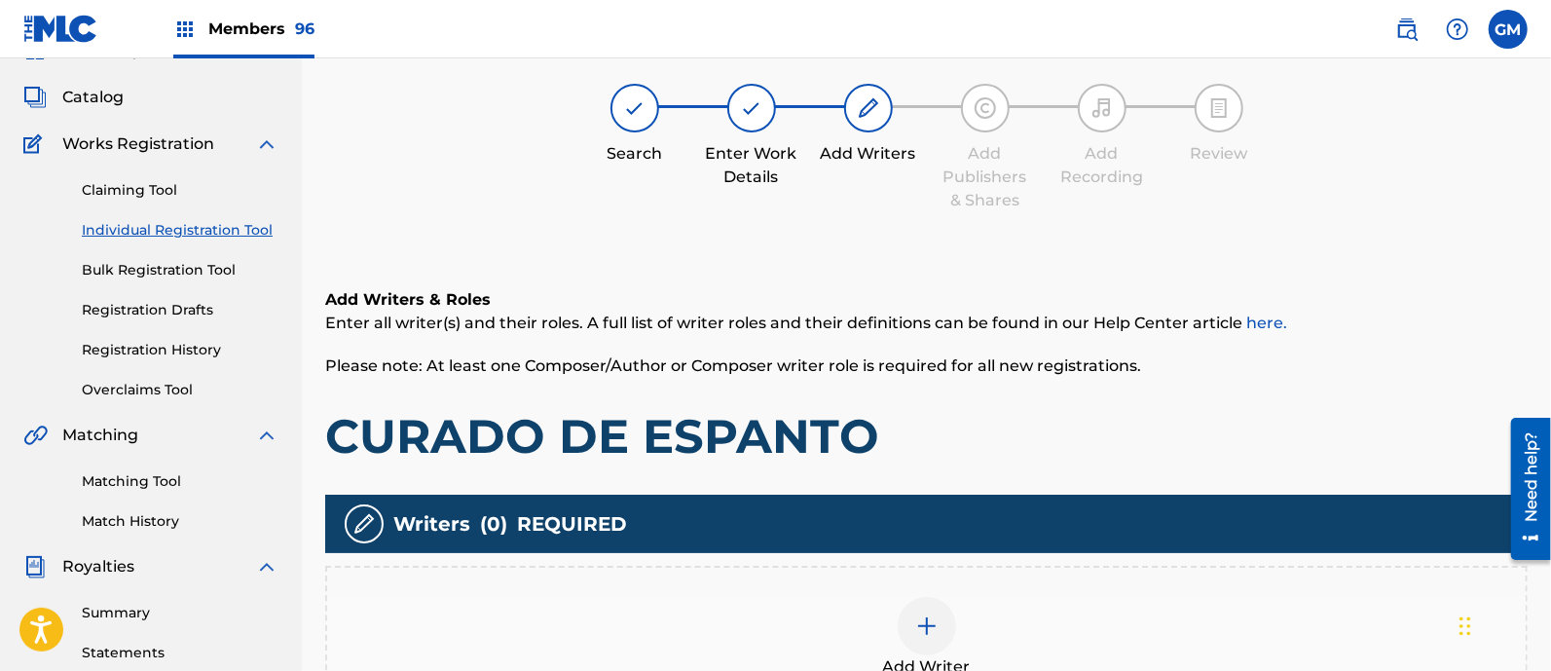
scroll to position [88, 0]
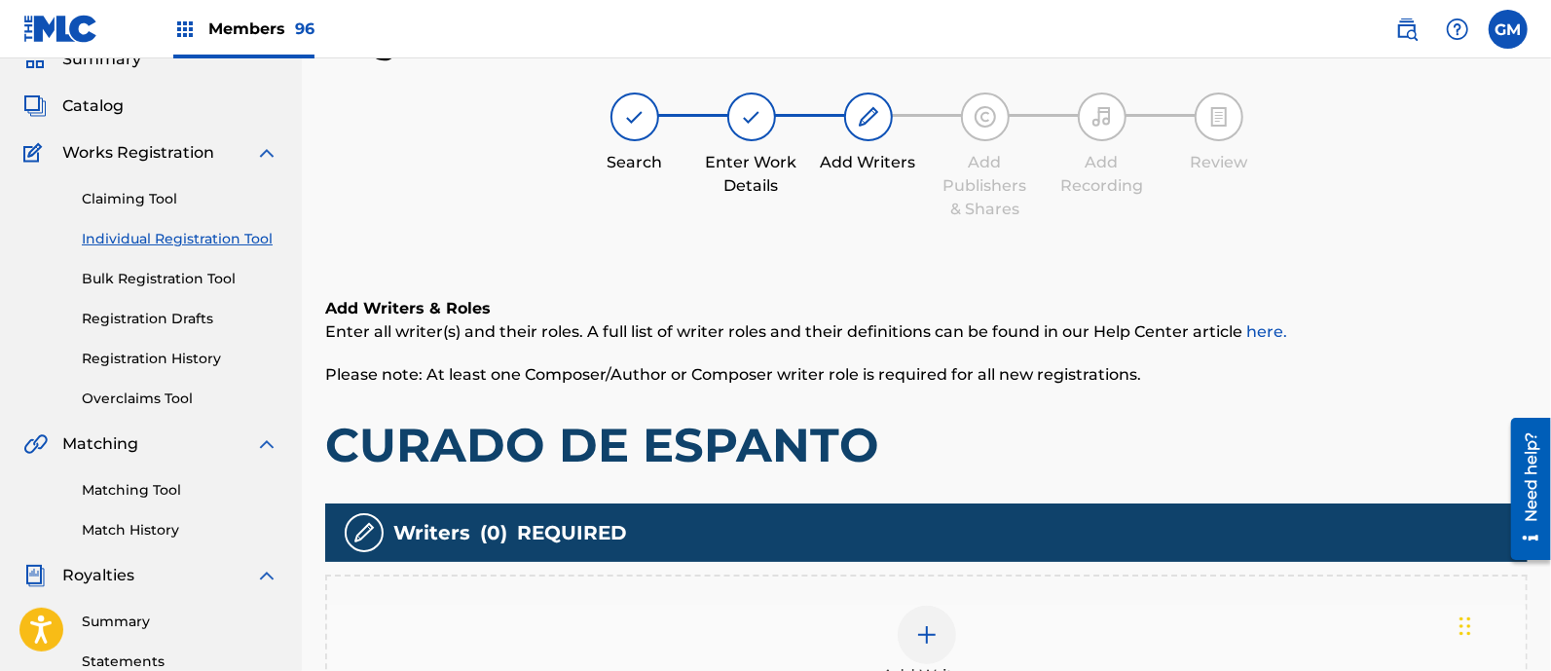
click at [936, 625] on img at bounding box center [926, 634] width 23 height 23
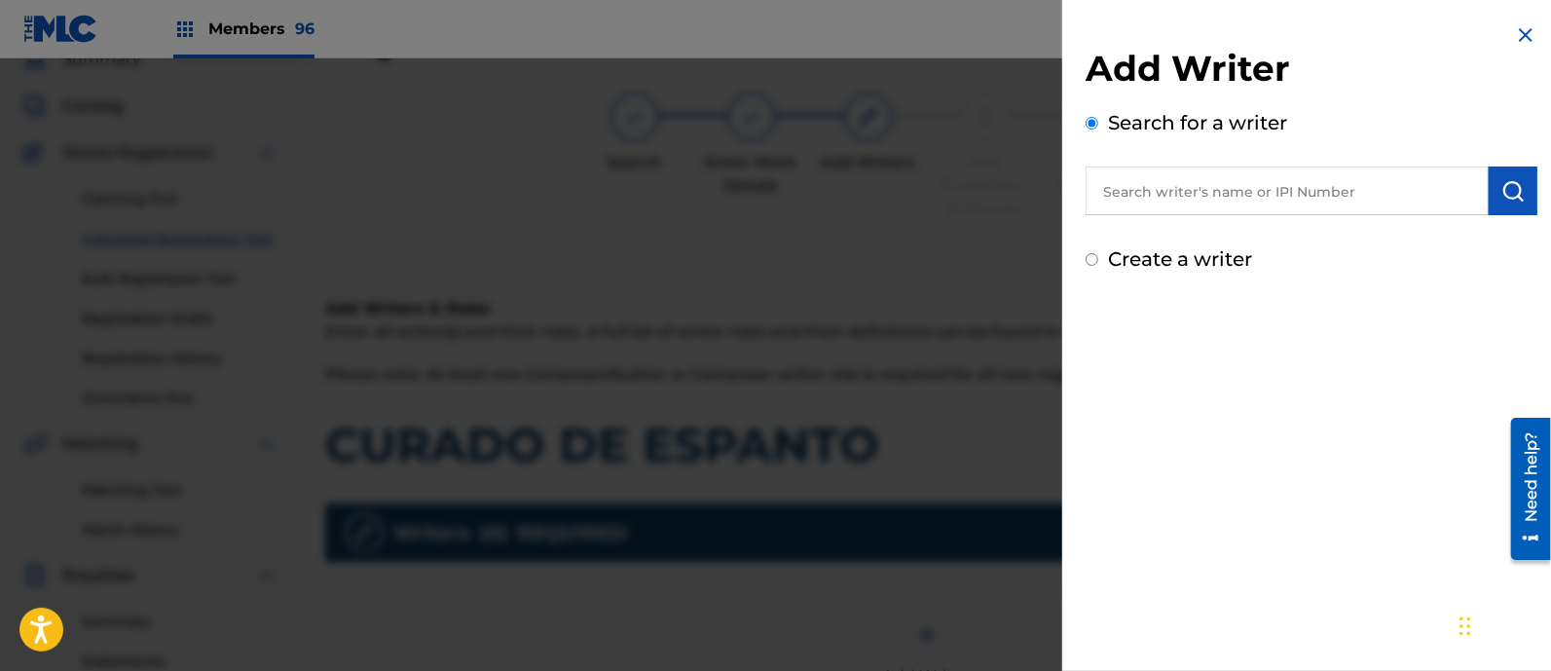
click at [1162, 193] on input "text" at bounding box center [1287, 190] width 403 height 49
paste input "JESUS OTONIEL ANGULO PEREZ"
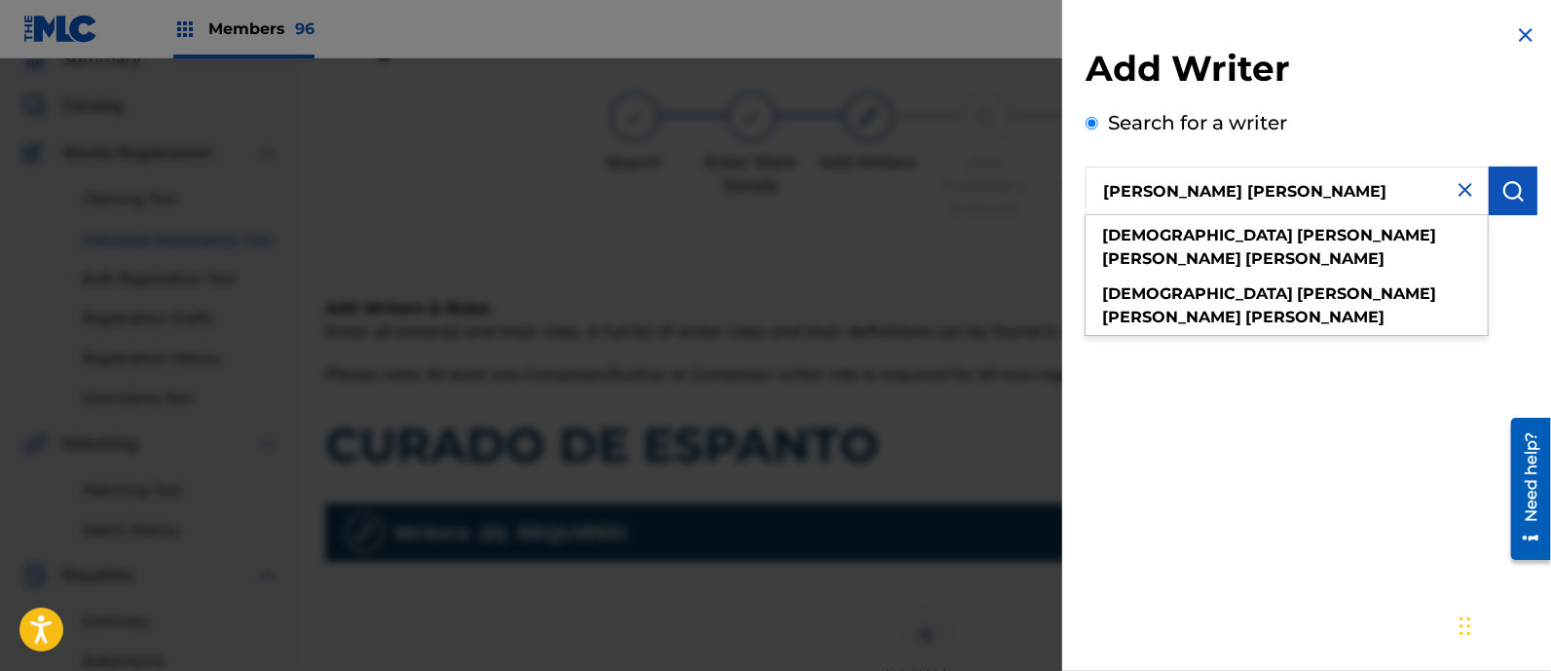
type input "JESUS OTONIEL ANGULO PEREZ"
click at [1514, 182] on img "submit" at bounding box center [1512, 190] width 23 height 23
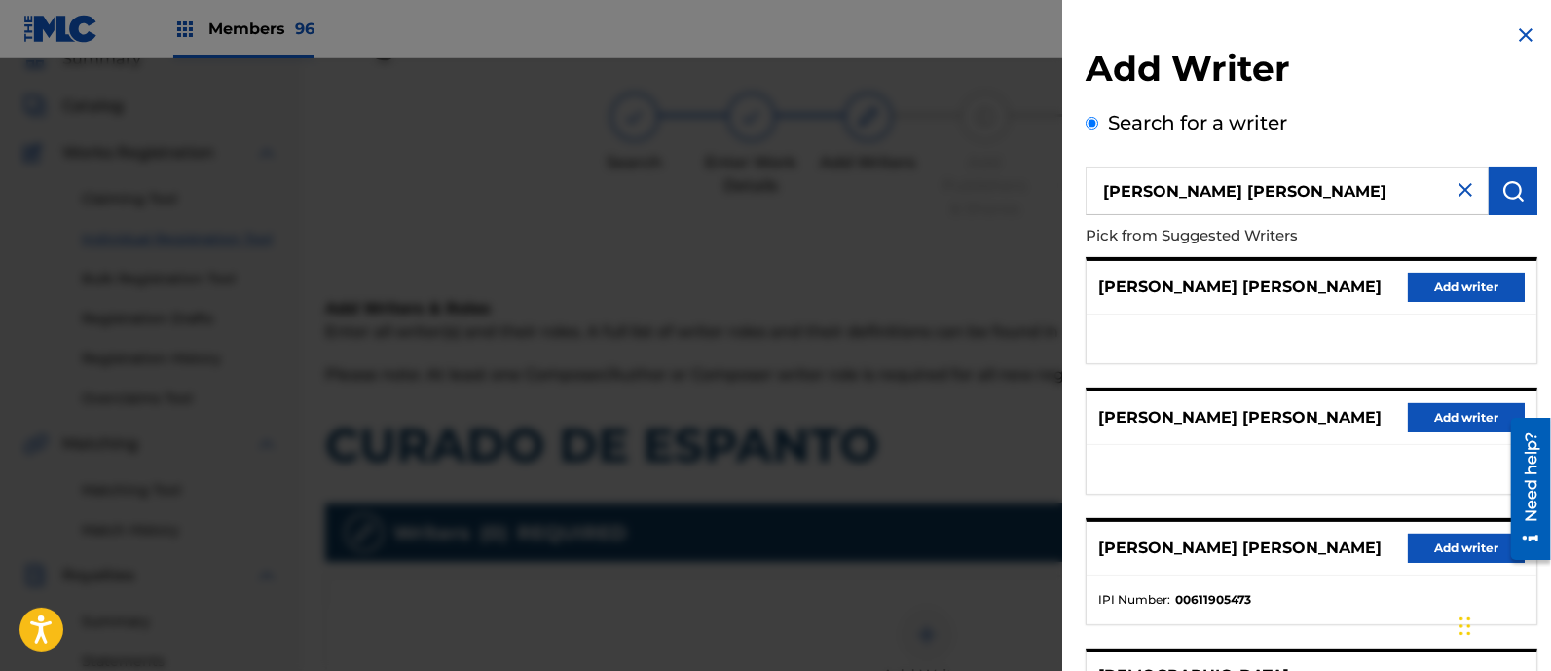
scroll to position [283, 0]
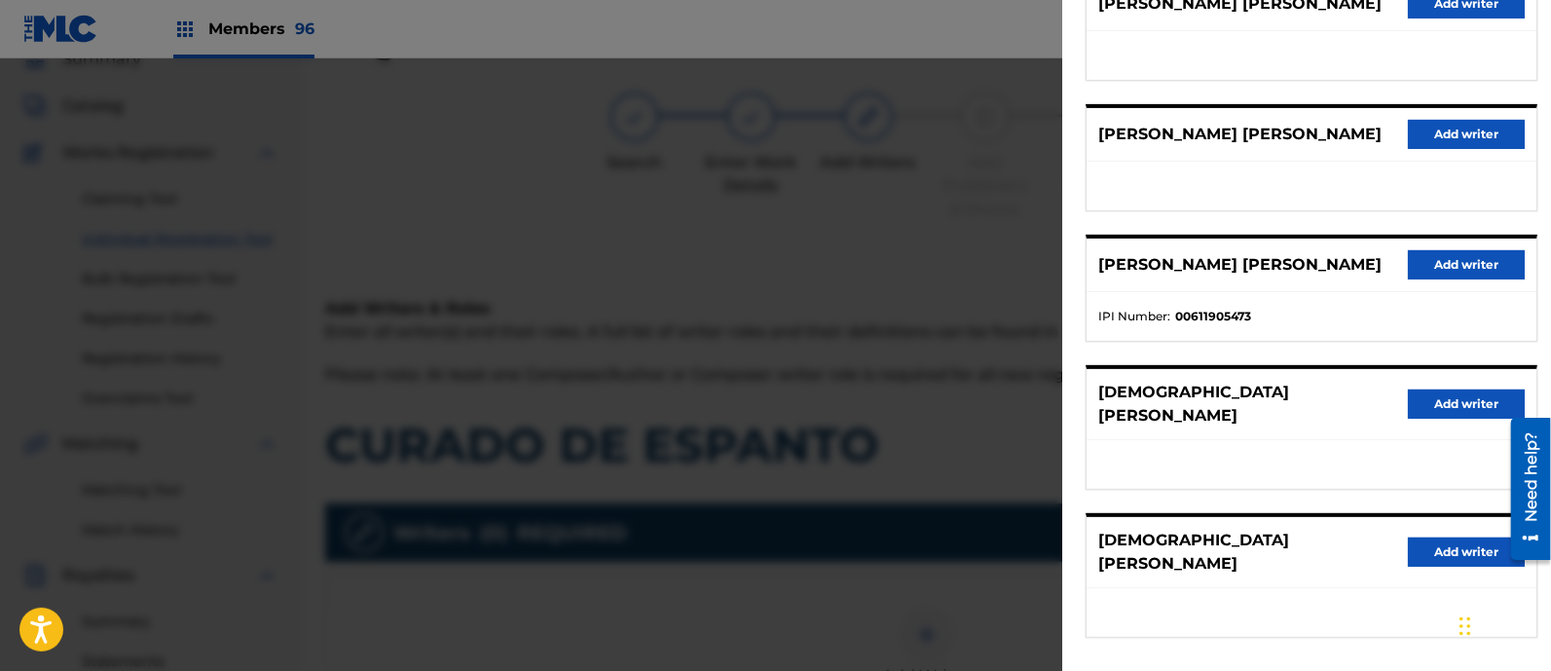
click at [1434, 255] on button "Add writer" at bounding box center [1466, 264] width 117 height 29
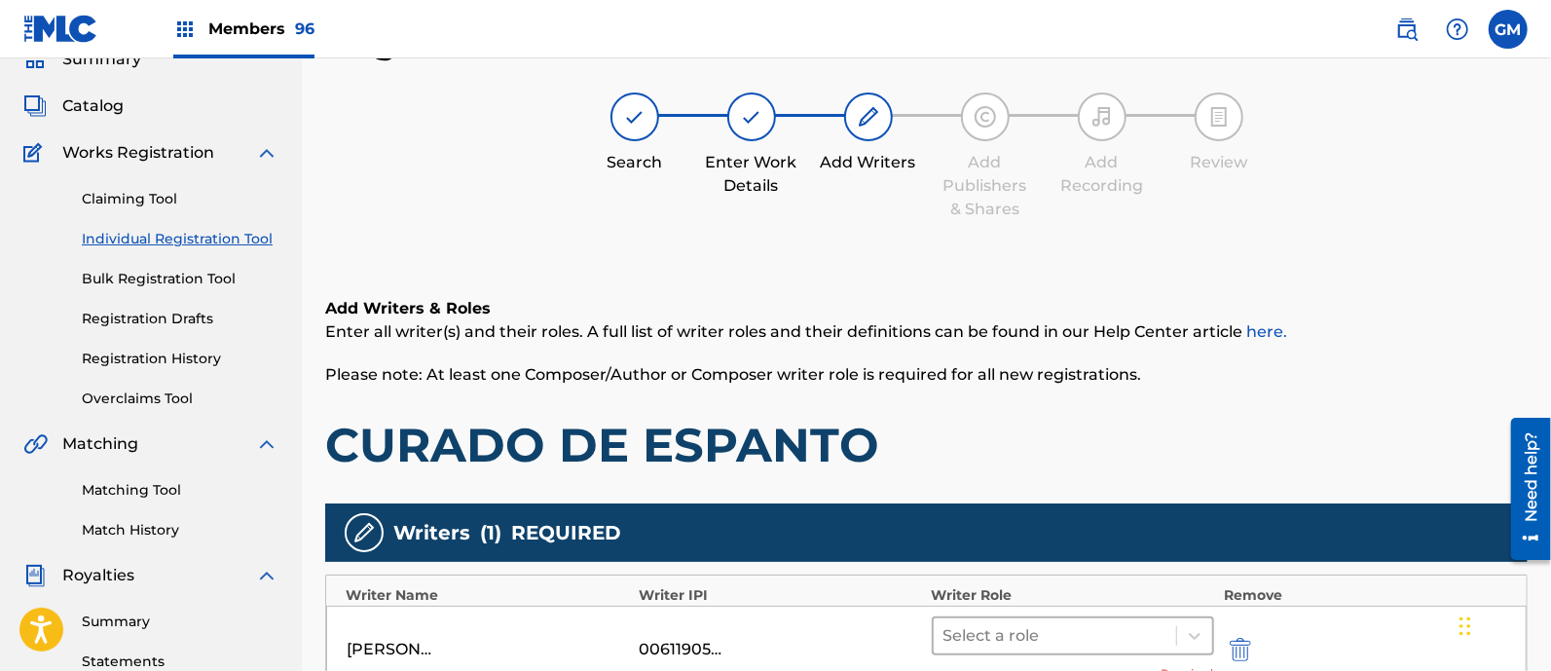
click at [990, 636] on div at bounding box center [1054, 635] width 223 height 27
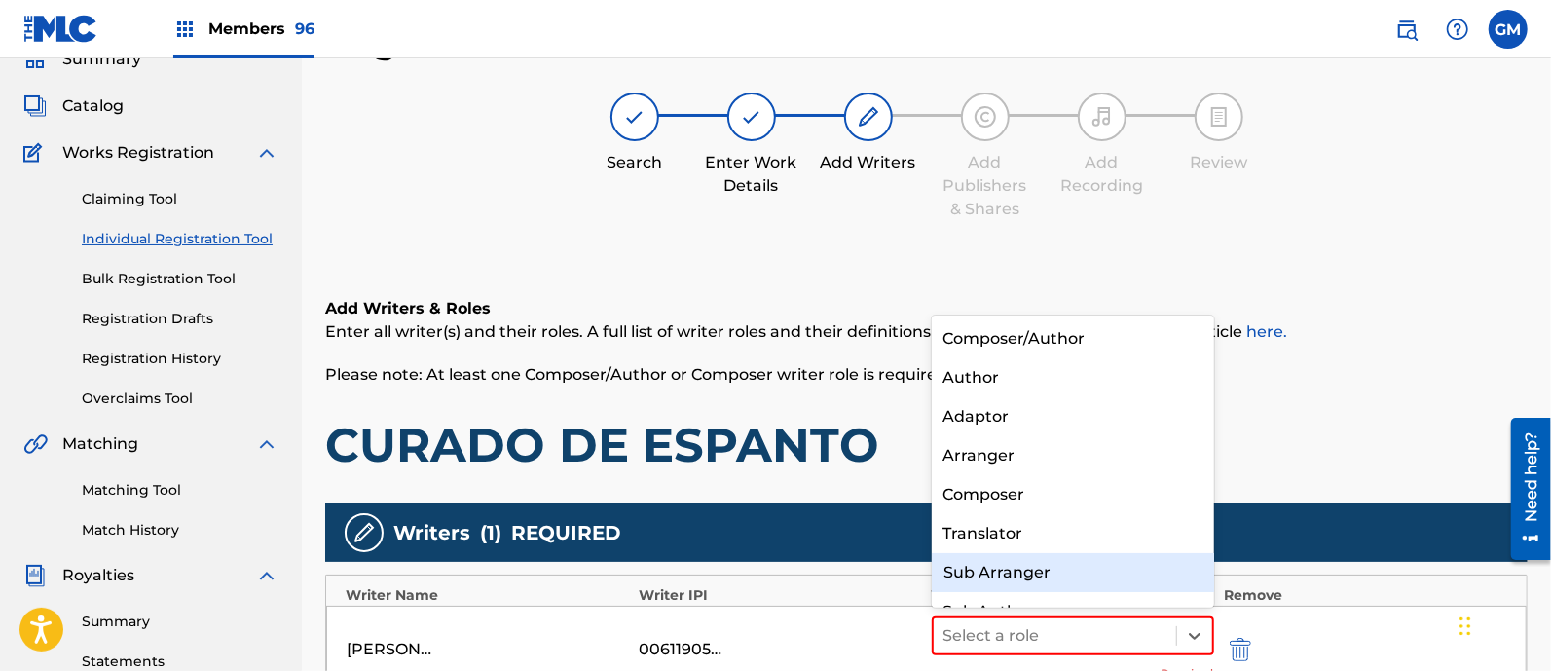
scroll to position [26, 0]
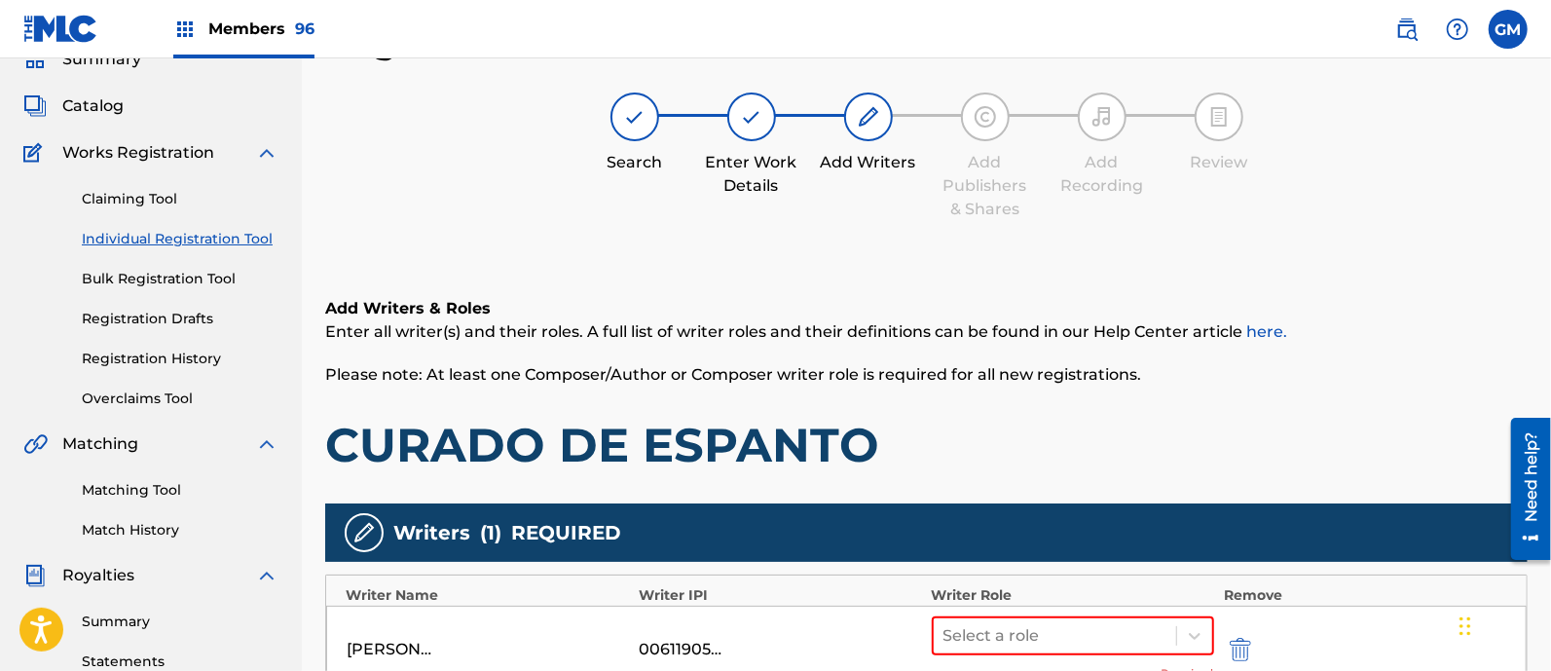
click at [1059, 312] on h6 "Add Writers & Roles" at bounding box center [926, 308] width 1202 height 23
click at [944, 633] on input "text" at bounding box center [945, 635] width 4 height 23
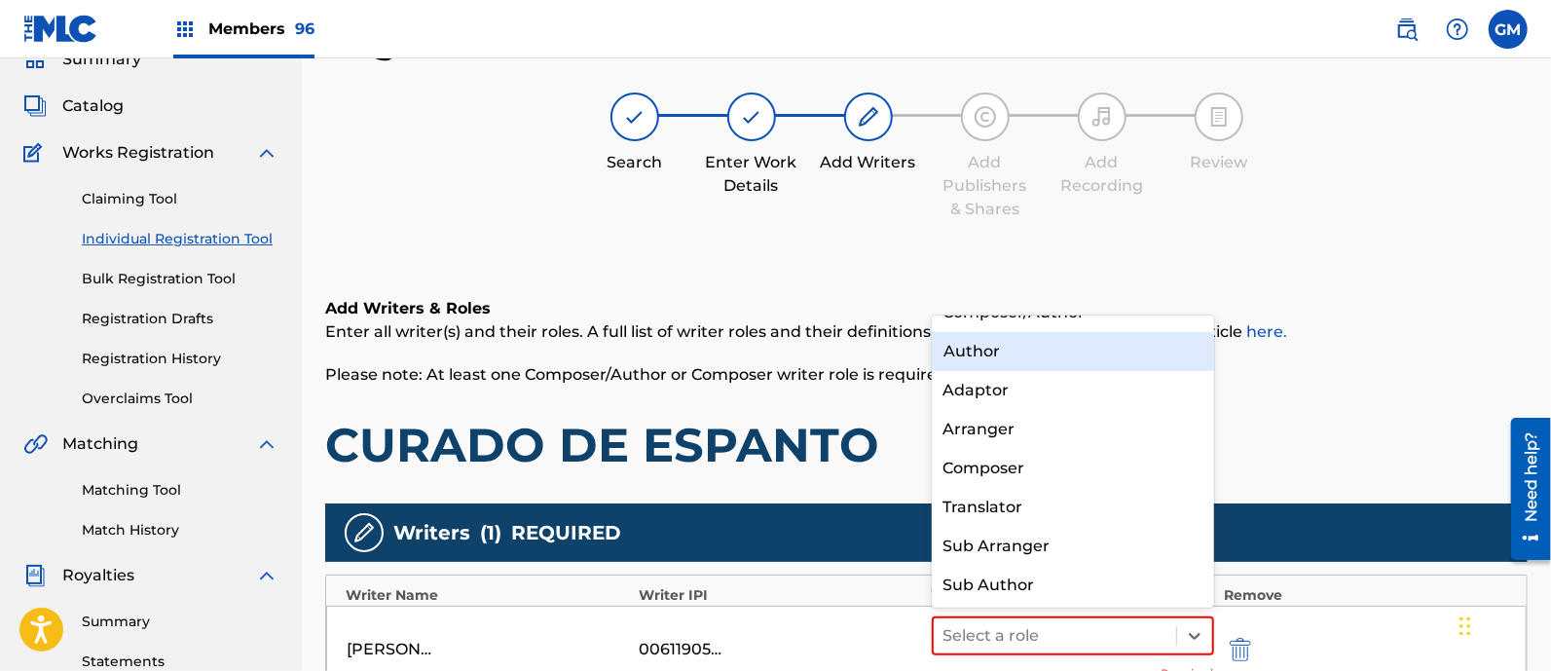
scroll to position [0, 0]
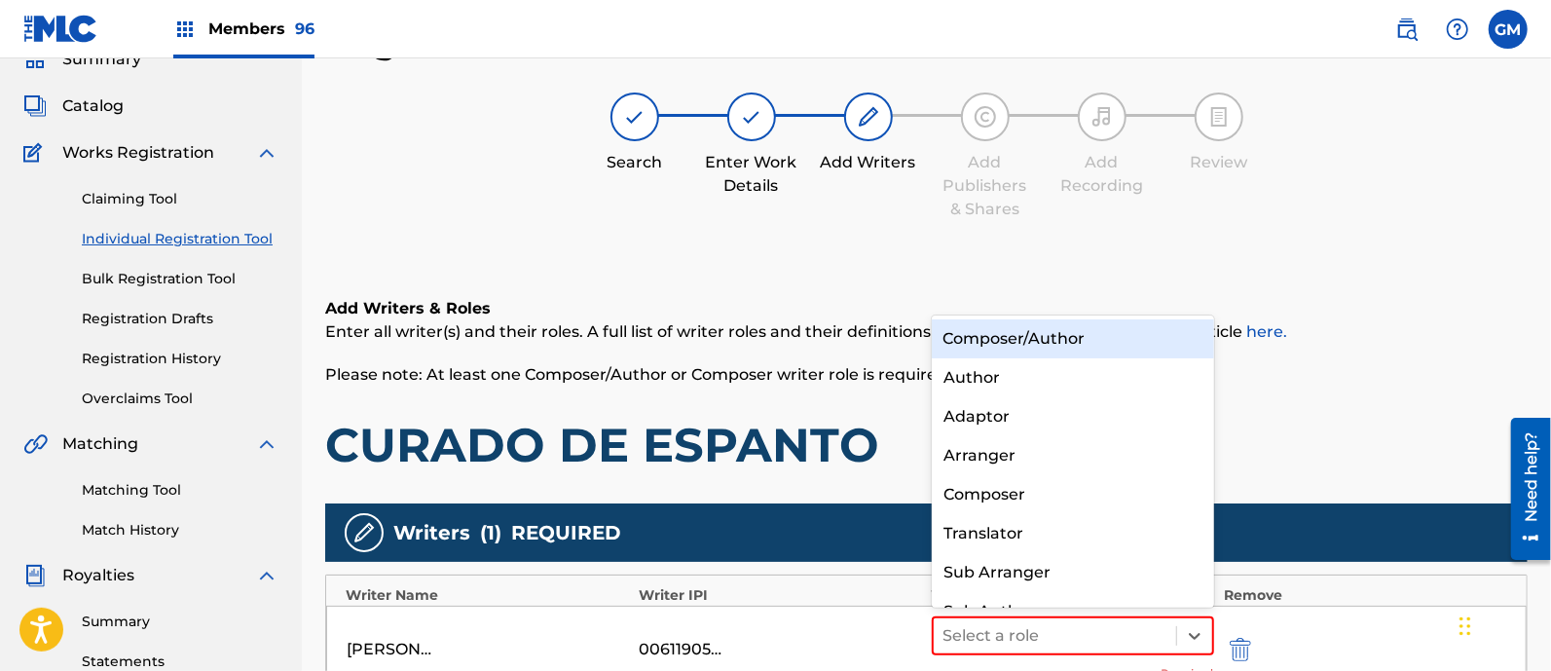
click at [1061, 331] on div "Composer/Author" at bounding box center [1073, 338] width 282 height 39
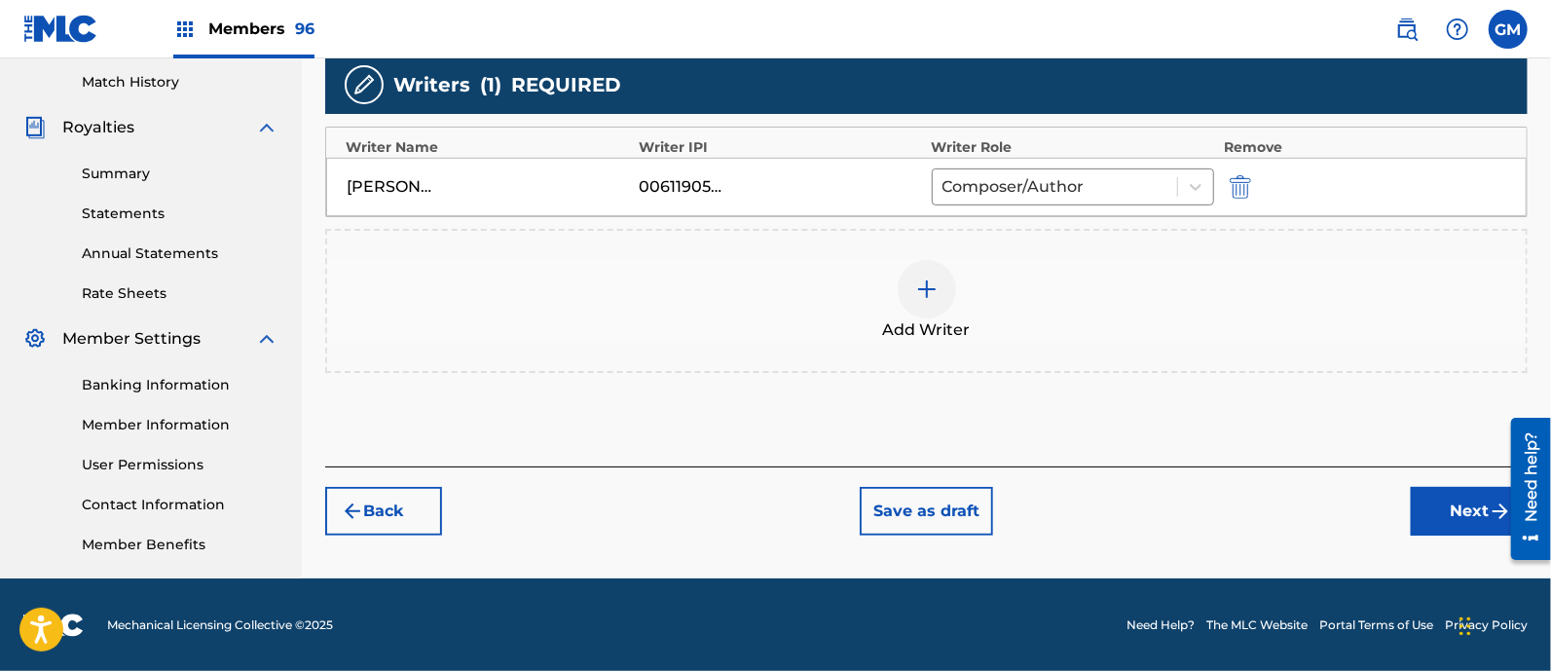
click at [1455, 498] on button "Next" at bounding box center [1469, 511] width 117 height 49
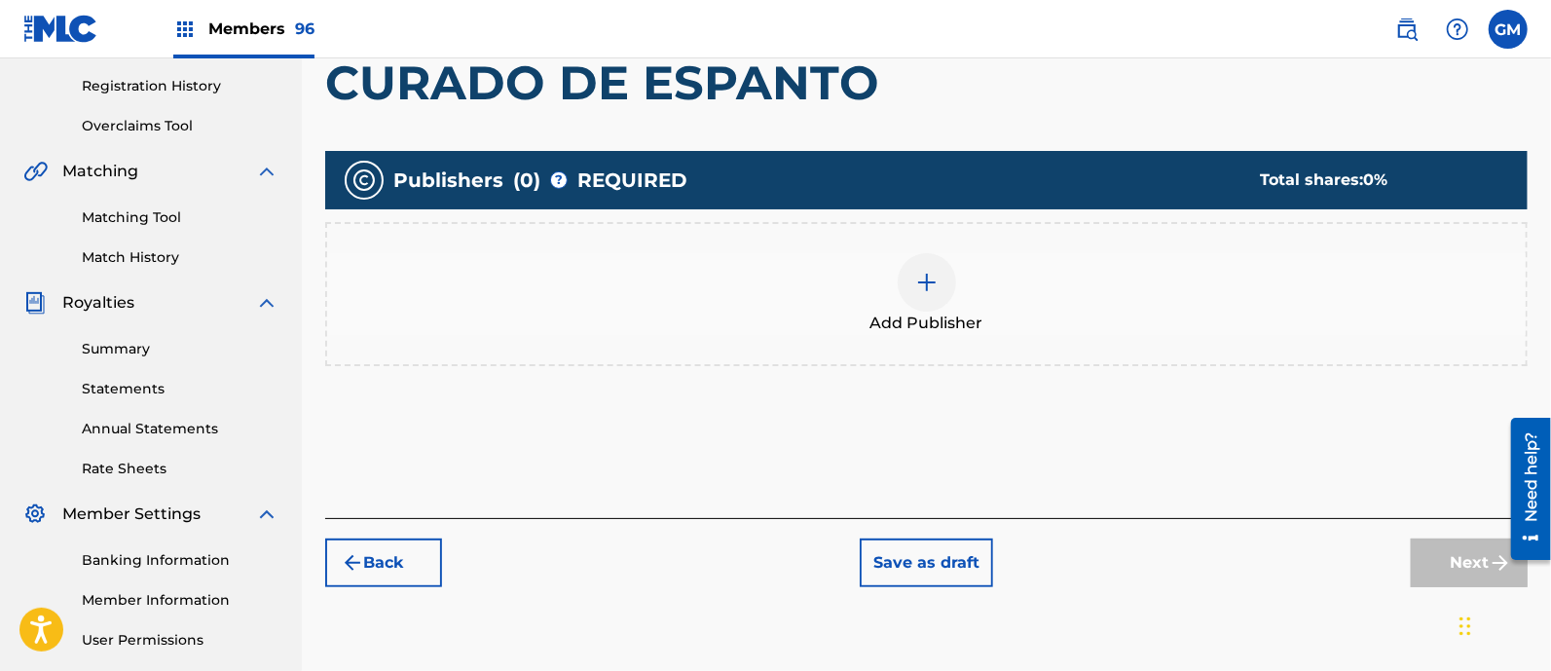
scroll to position [371, 0]
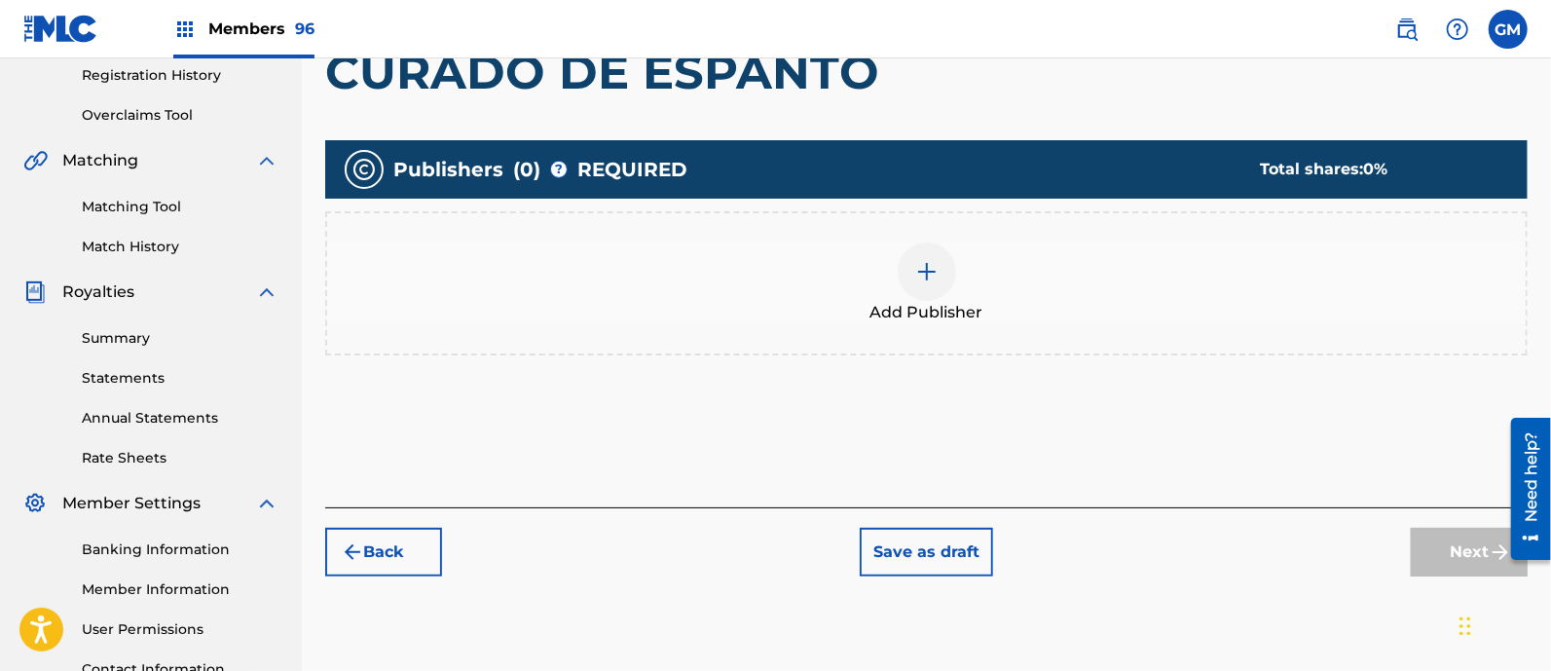
click at [930, 261] on img at bounding box center [926, 271] width 23 height 23
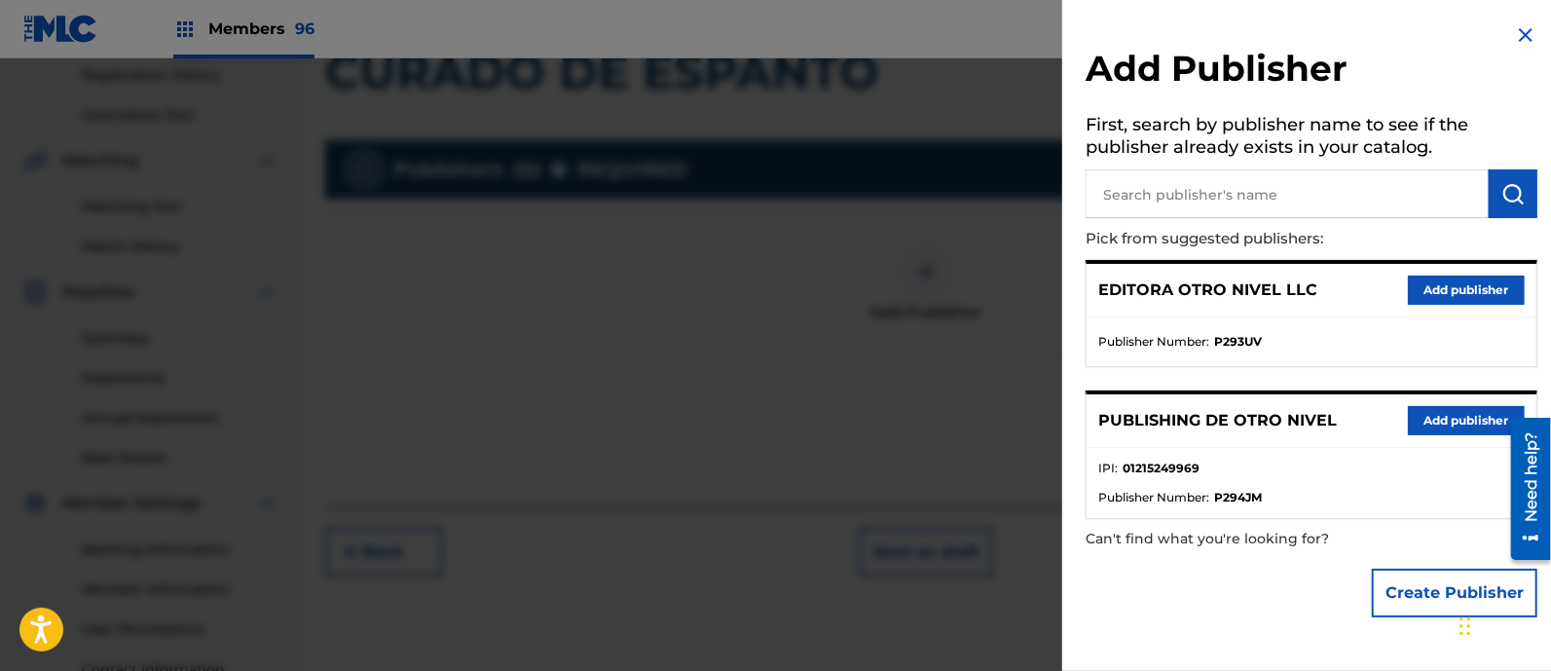
click at [1449, 406] on button "Add publisher" at bounding box center [1466, 420] width 117 height 29
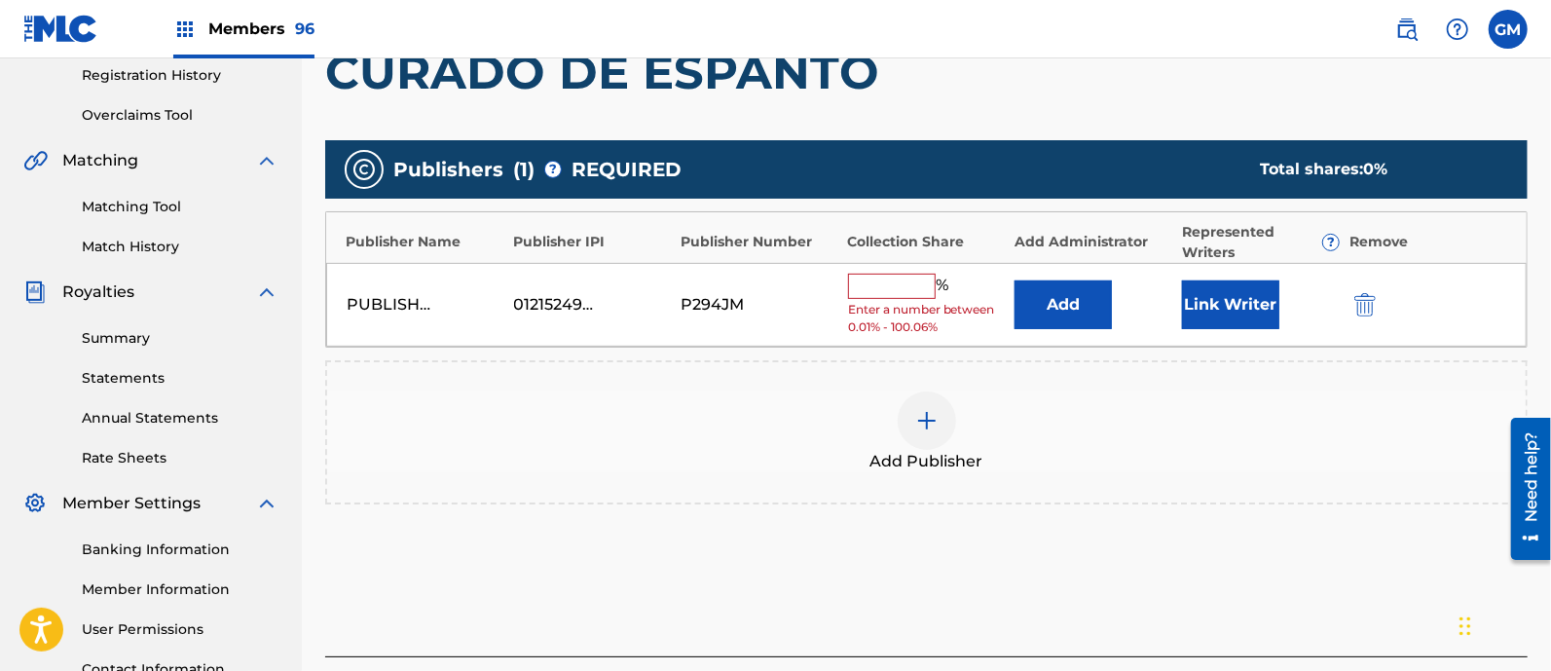
click at [872, 270] on div "PUBLISHING DE OTRO NIVEL 01215249969 P294JM % Enter a number between 0.01% - 10…" at bounding box center [926, 305] width 1200 height 85
click at [867, 280] on input "text" at bounding box center [892, 286] width 88 height 25
type input "100"
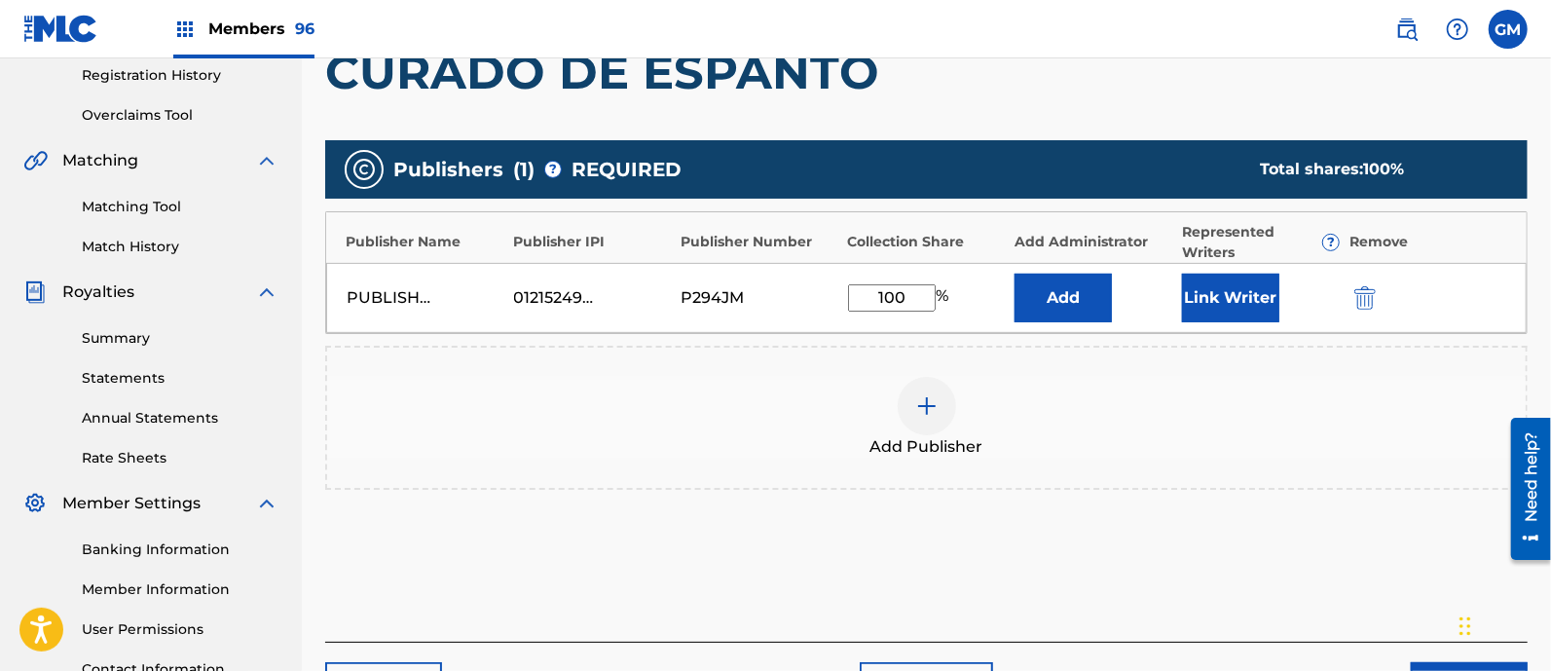
click at [1216, 284] on button "Link Writer" at bounding box center [1230, 298] width 97 height 49
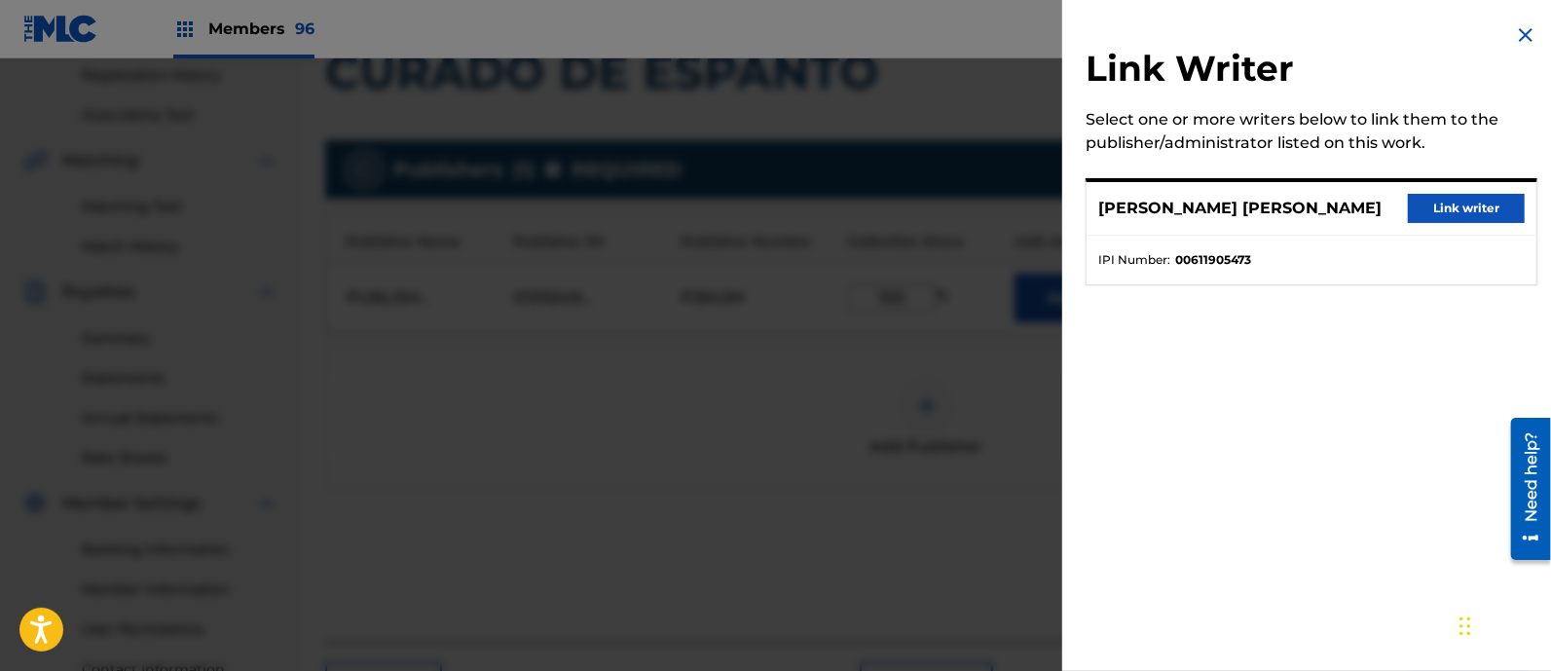
click at [1426, 201] on button "Link writer" at bounding box center [1466, 208] width 117 height 29
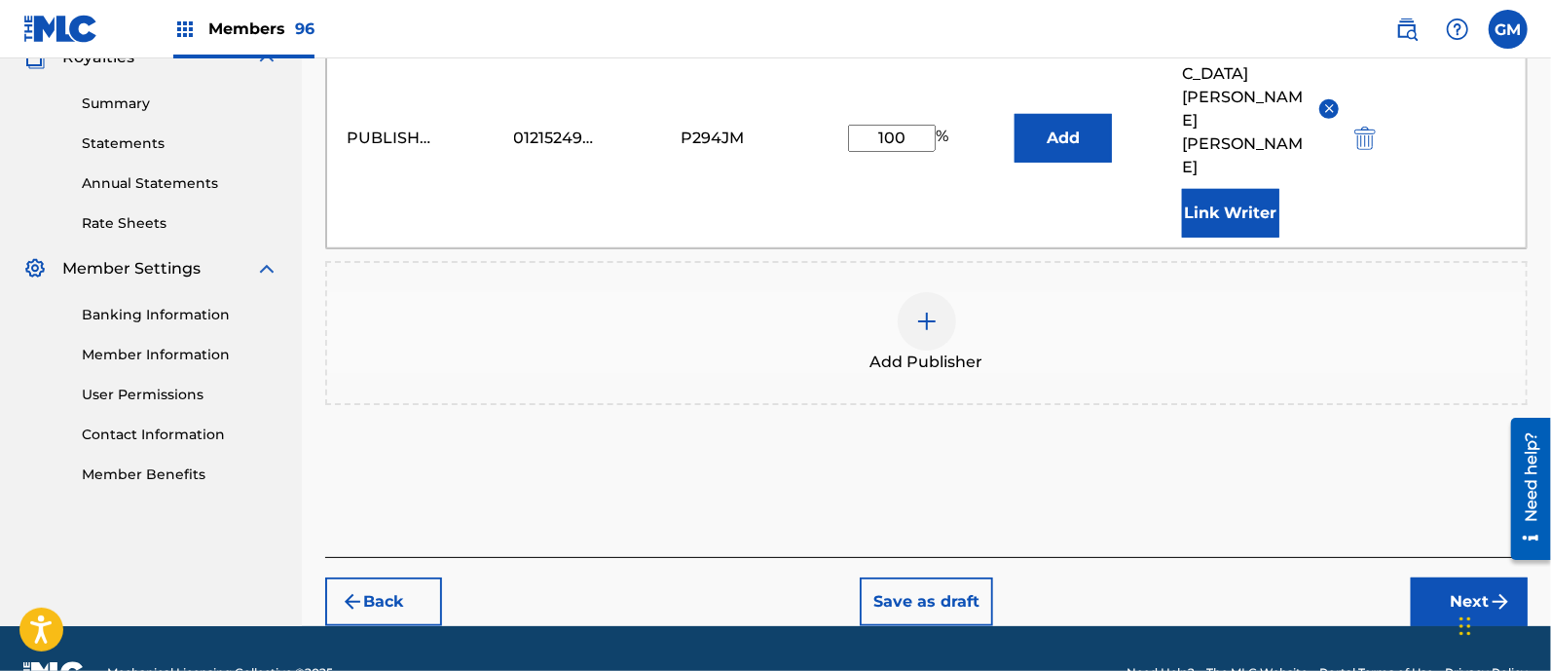
click at [1453, 577] on button "Next" at bounding box center [1469, 601] width 117 height 49
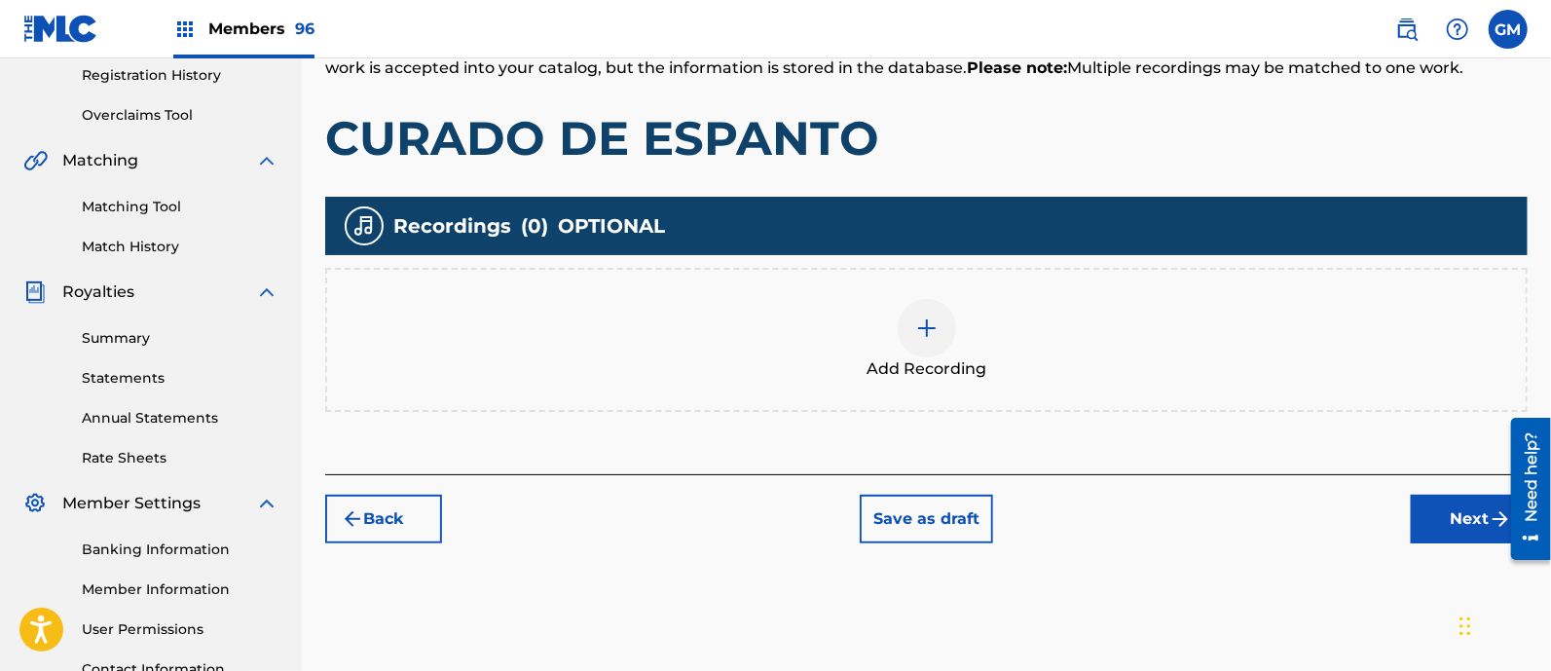
click at [925, 327] on img at bounding box center [926, 327] width 23 height 23
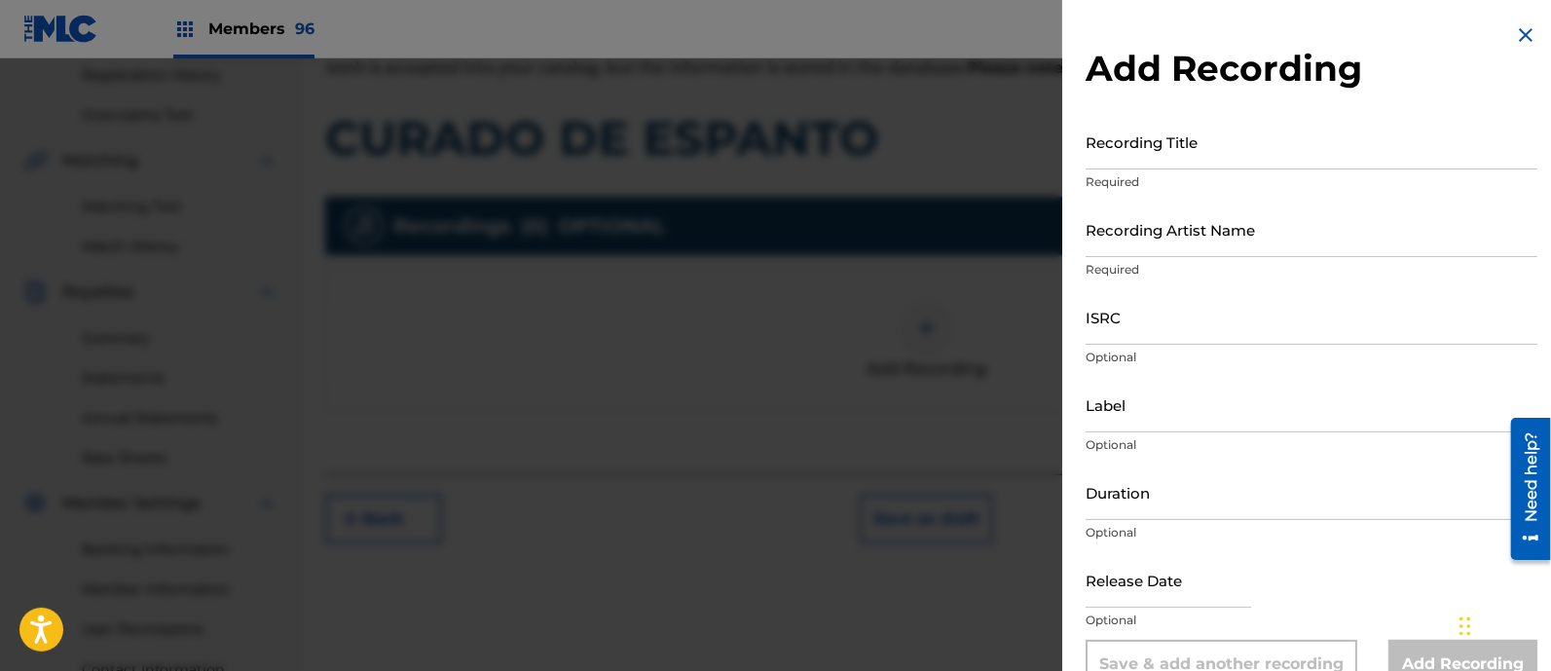
click at [1147, 137] on input "Recording Title" at bounding box center [1312, 141] width 452 height 55
paste input "CURADO DE ESPANTO ISRC: MXF152502464"
type input "CURADO DE ESPANTO ISRC: MXF152502464"
click at [1144, 317] on input "ISRC" at bounding box center [1312, 316] width 452 height 55
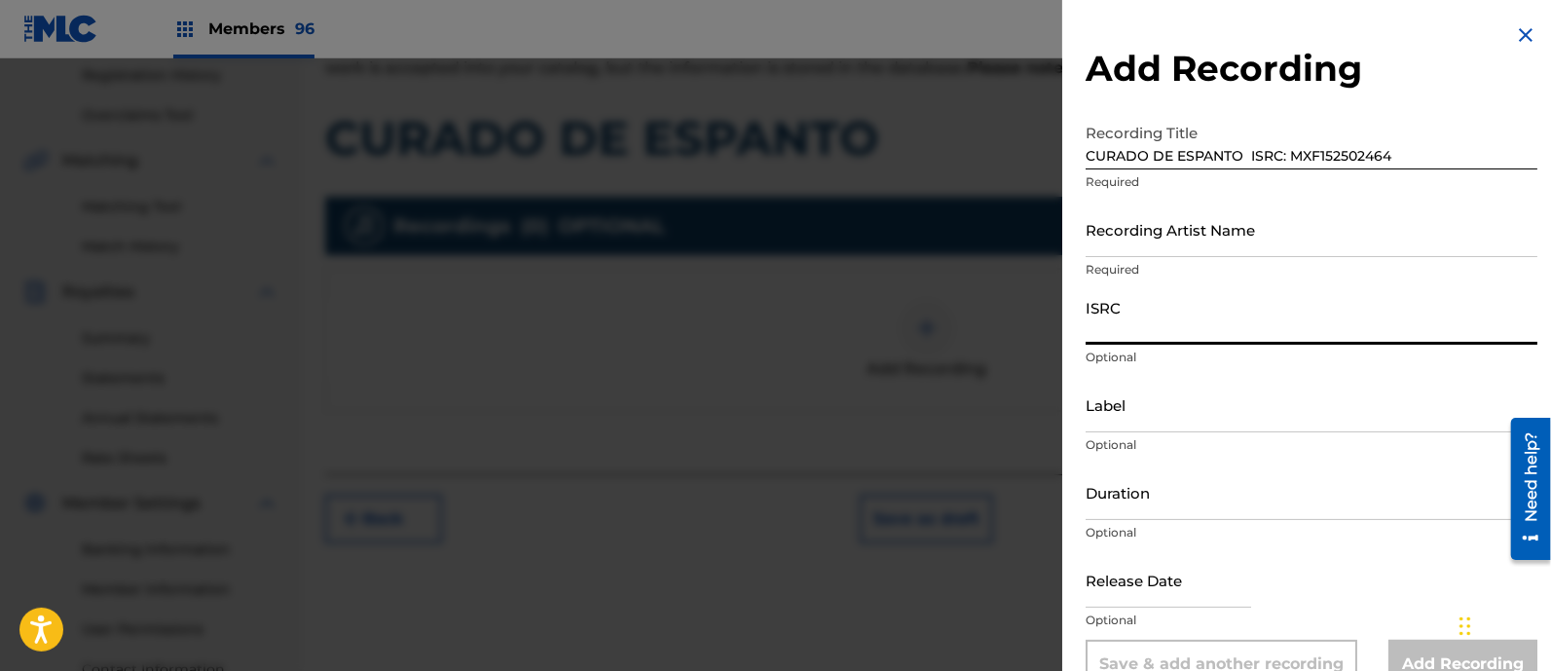
paste input "CURADO DE ESPANTO ISRC: MXF152502464"
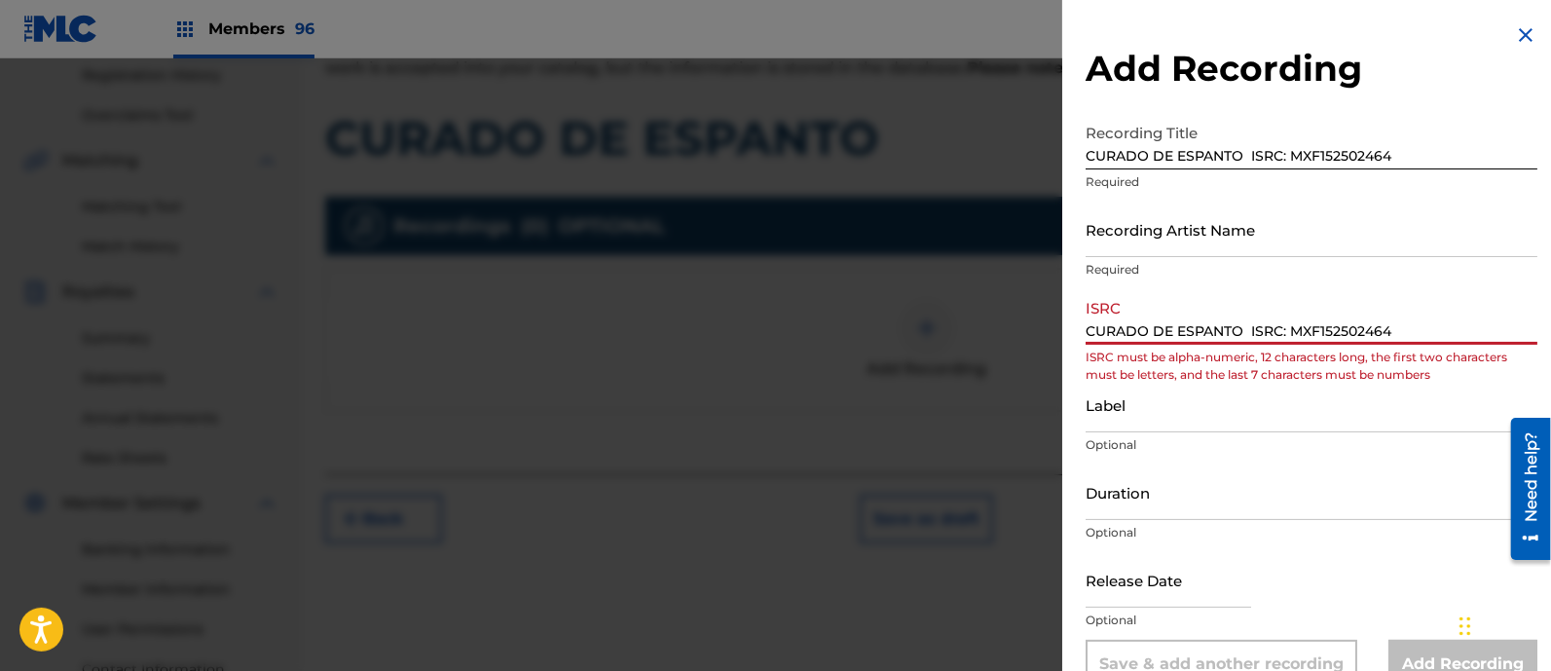
drag, startPoint x: 1294, startPoint y: 326, endPoint x: 1014, endPoint y: 319, distance: 279.5
click at [1014, 319] on div "Add Recording Recording Title CURADO DE ESPANTO ISRC: MXF152502464 Required Rec…" at bounding box center [775, 364] width 1551 height 612
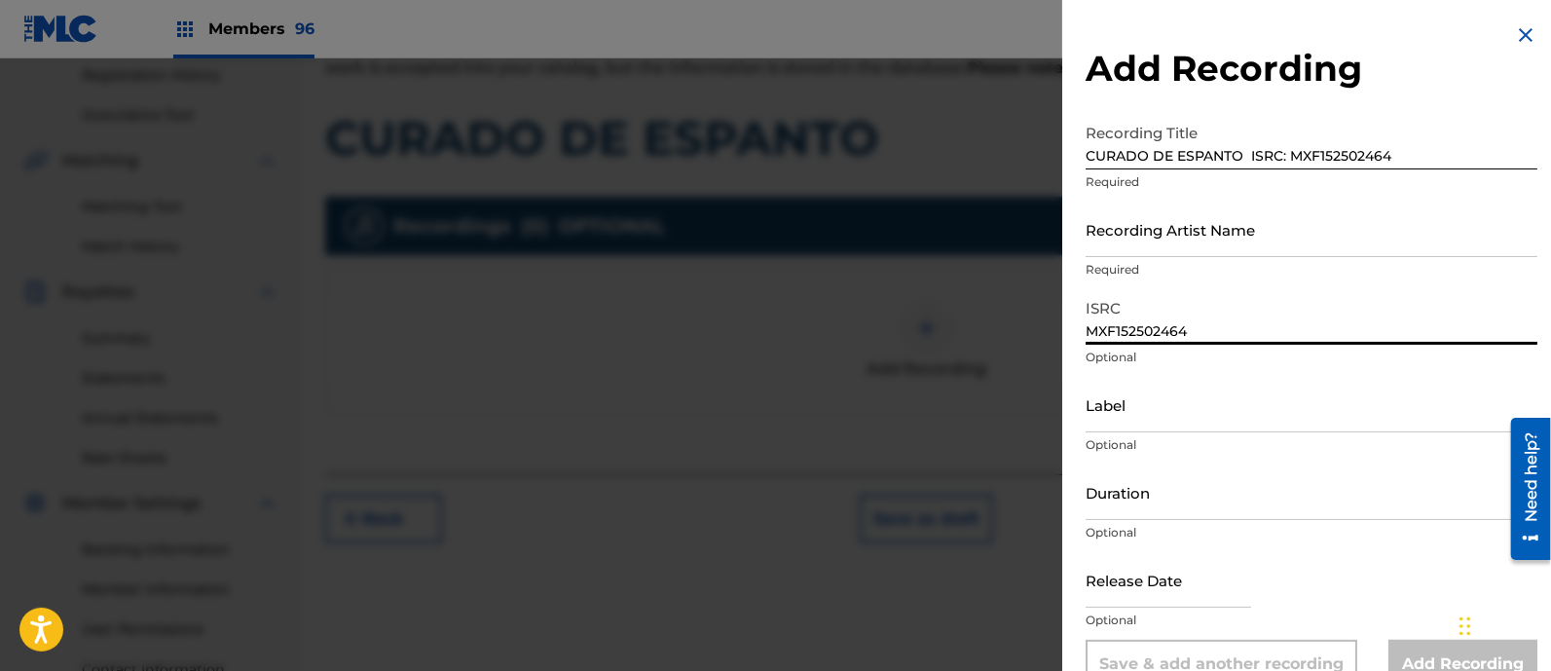
type input "MXF152502464"
drag, startPoint x: 1242, startPoint y: 148, endPoint x: 1424, endPoint y: 165, distance: 182.8
click at [1424, 165] on input "CURADO DE ESPANTO ISRC: MXF152502464" at bounding box center [1312, 141] width 452 height 55
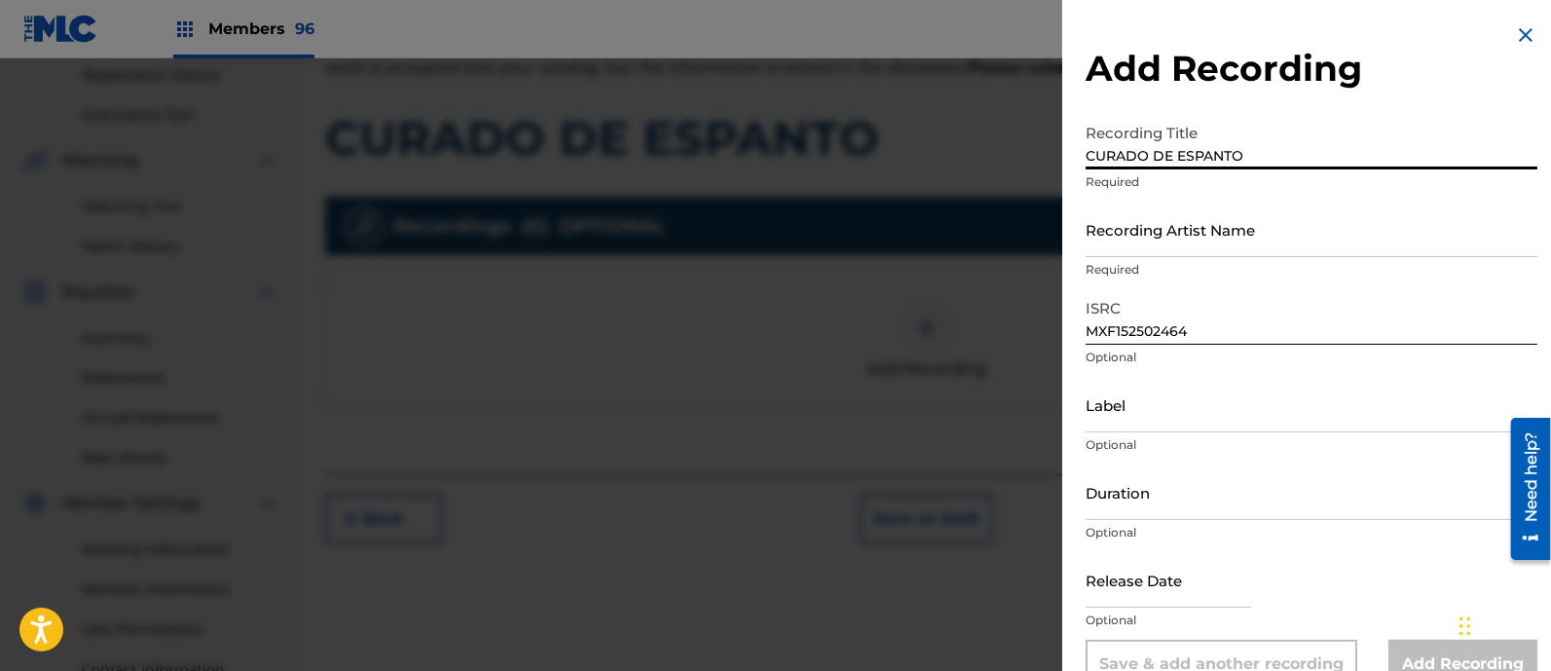
type input "CURADO DE ESPANTO"
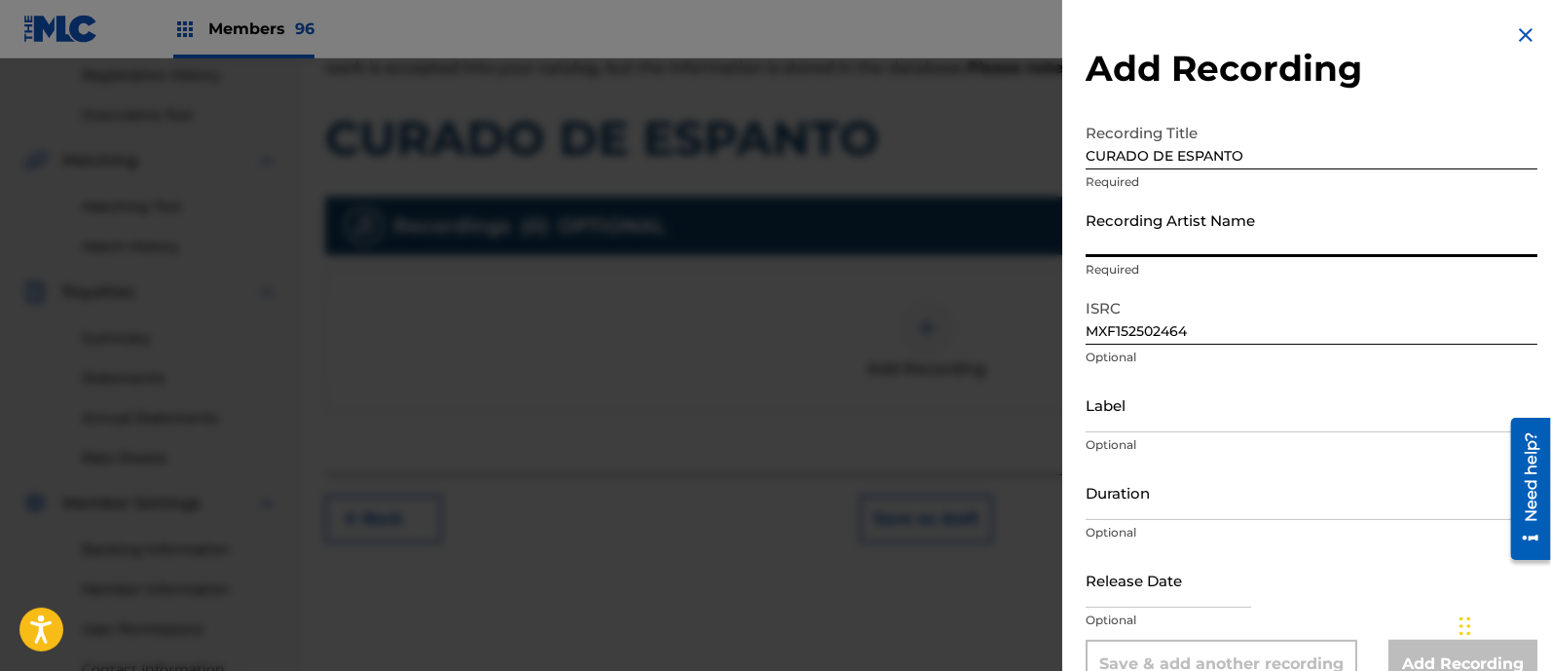
click at [1122, 222] on input "Recording Artist Name" at bounding box center [1312, 229] width 452 height 55
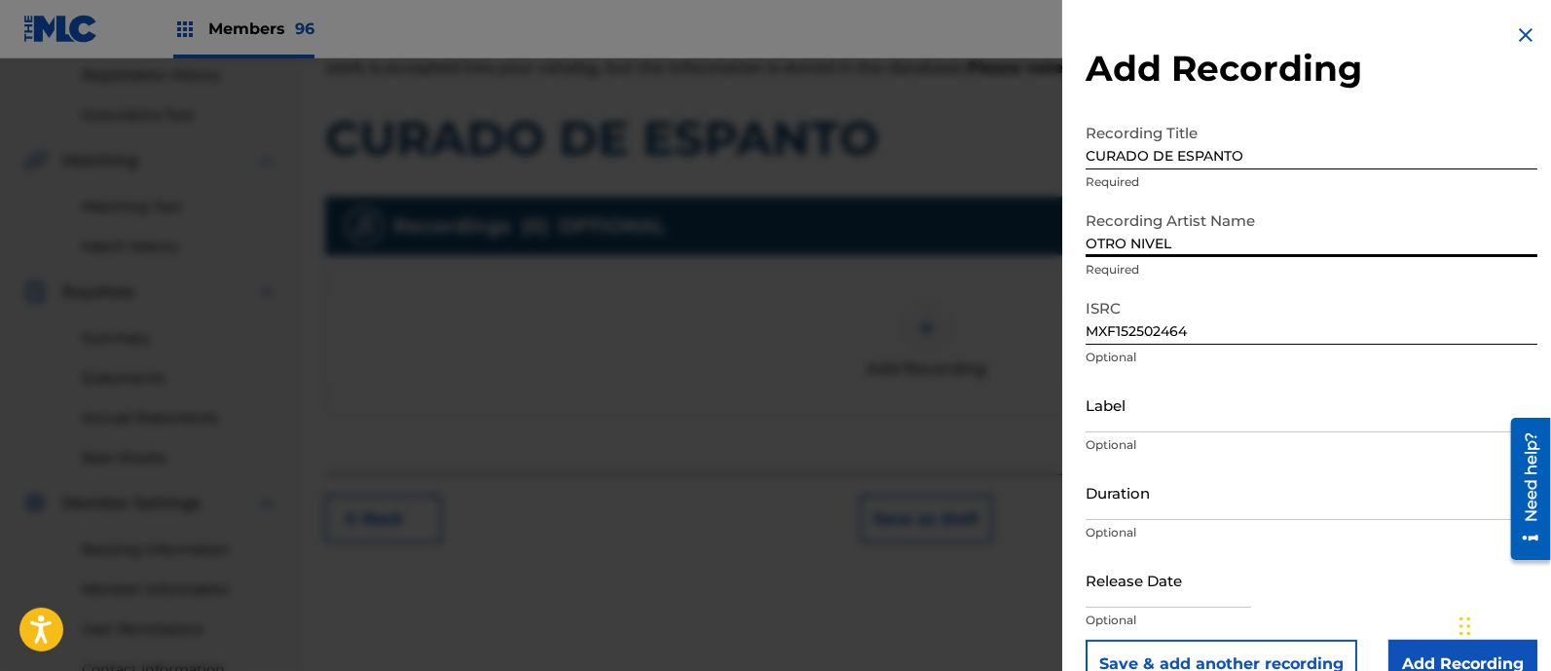
type input "OTRO NIVEL"
click at [1157, 406] on input "Label" at bounding box center [1312, 404] width 452 height 55
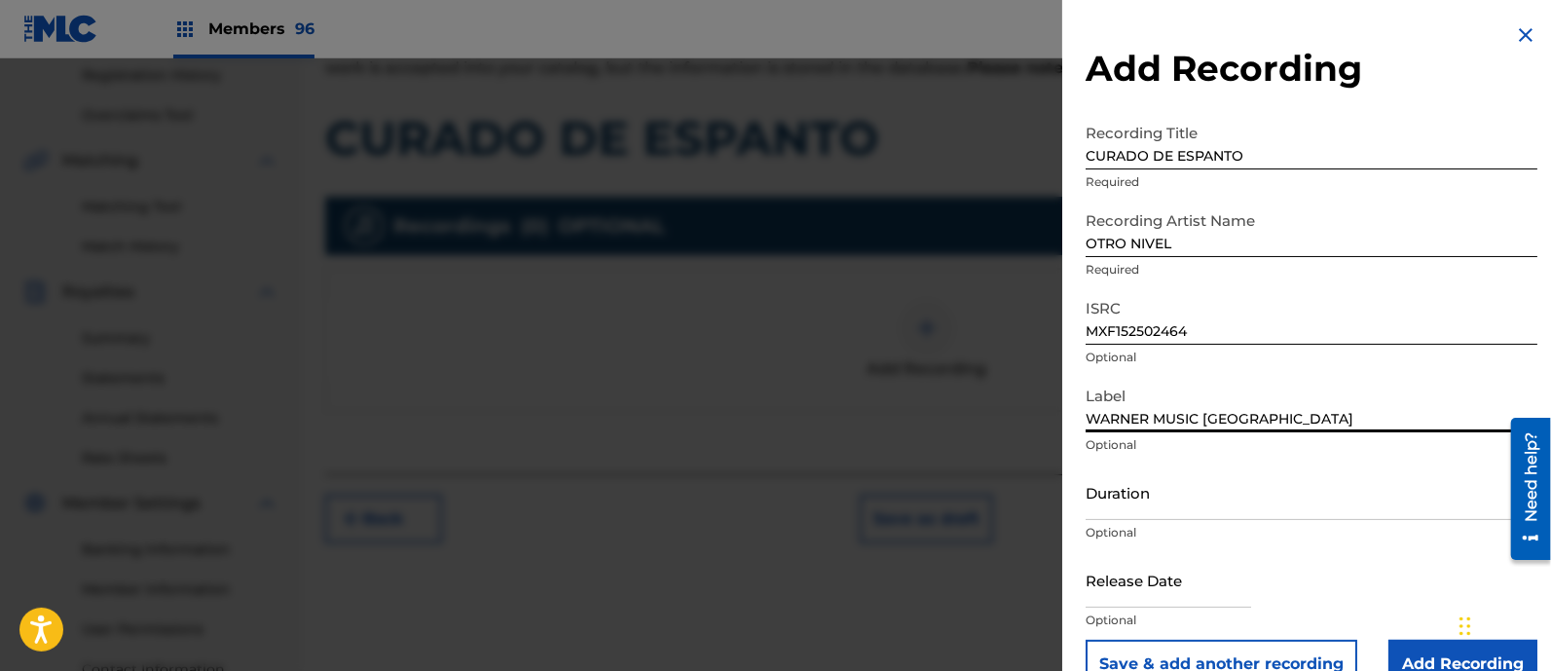
type input "WARNER MUSIC MEXICO"
click at [1145, 591] on input "text" at bounding box center [1169, 579] width 166 height 55
select select "7"
select select "2025"
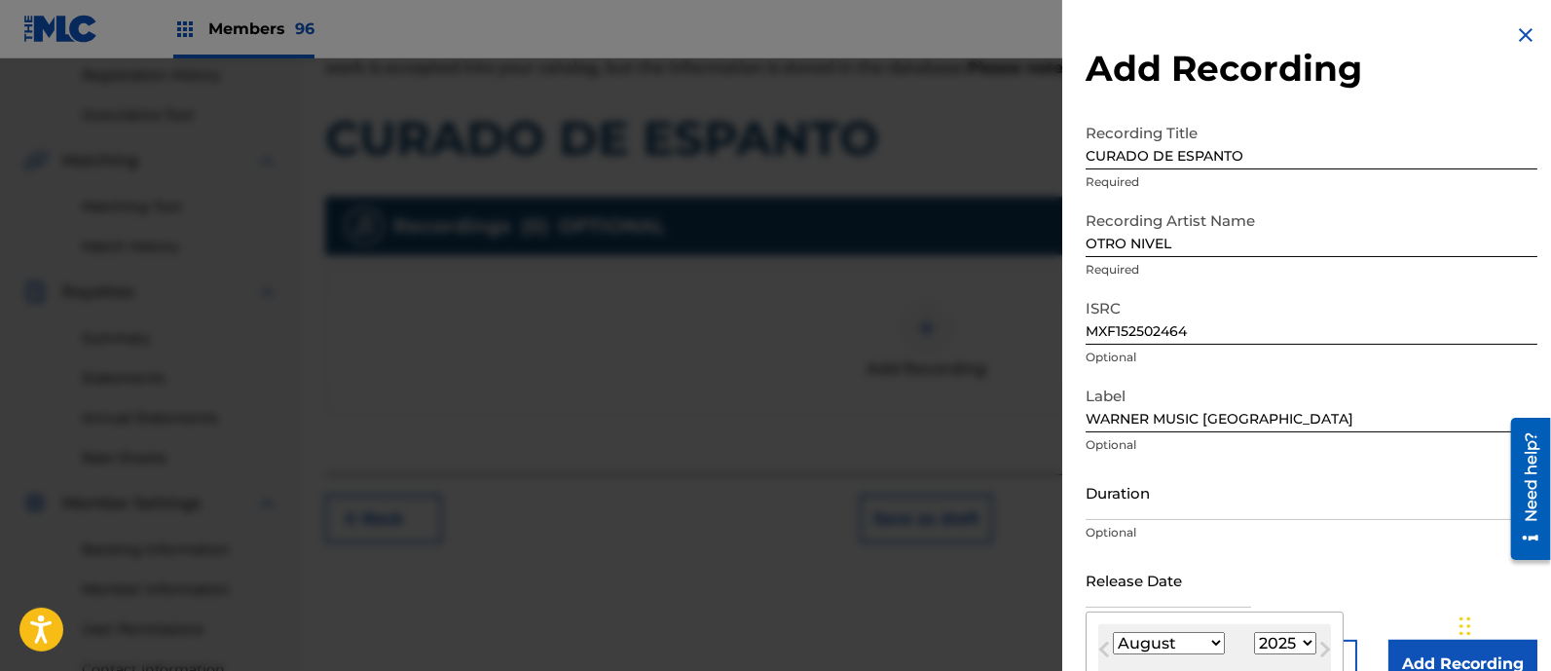
scroll to position [221, 0]
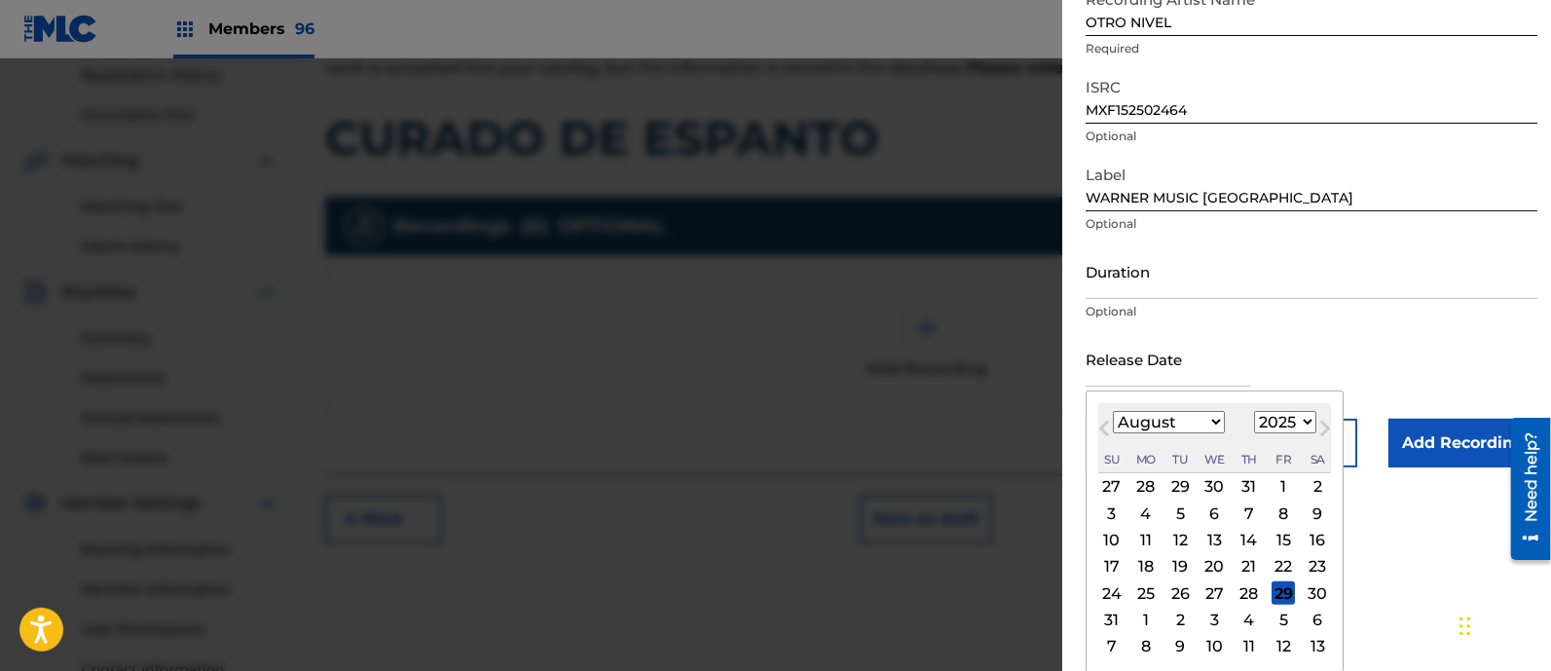
click at [1122, 424] on select "January February March April May June July August September October November De…" at bounding box center [1169, 422] width 112 height 22
click at [1283, 593] on div "29" at bounding box center [1282, 592] width 23 height 23
type input "August 29 2025"
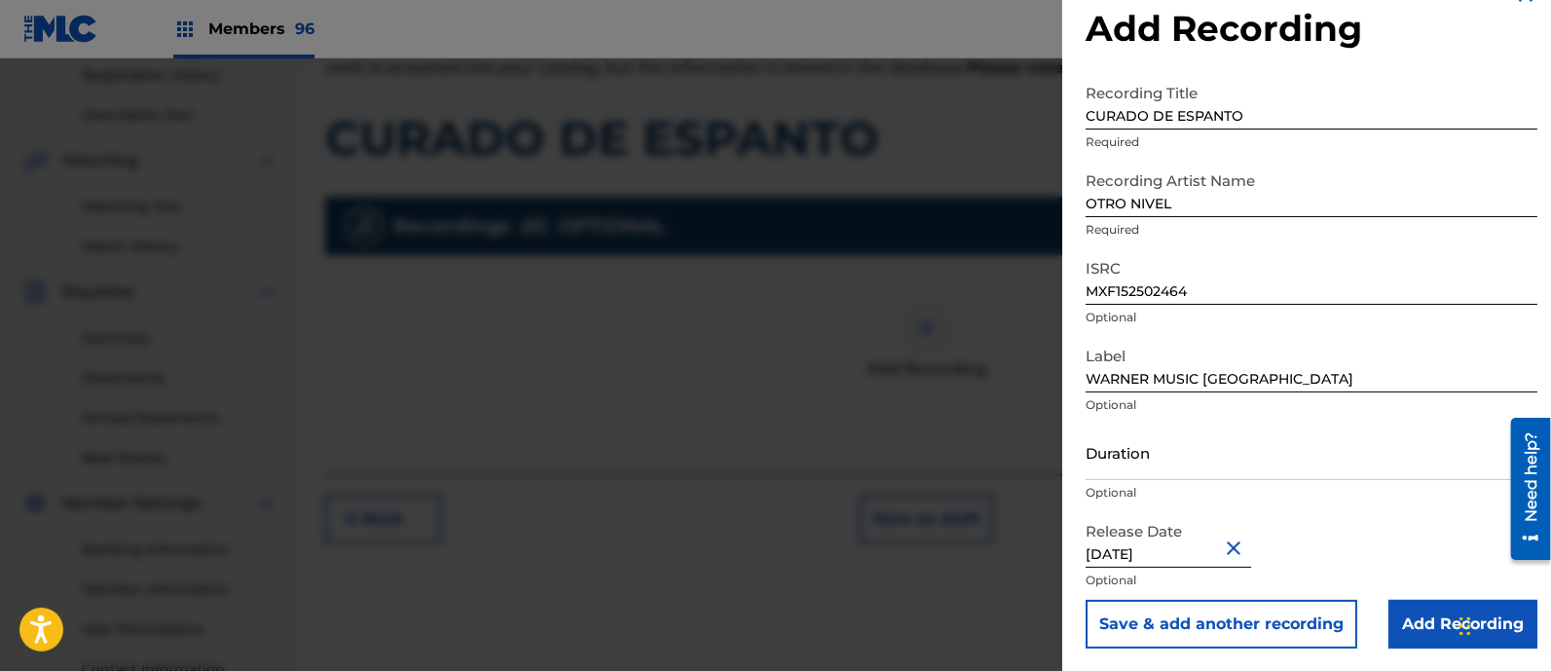
click at [1407, 614] on input "Add Recording" at bounding box center [1462, 624] width 149 height 49
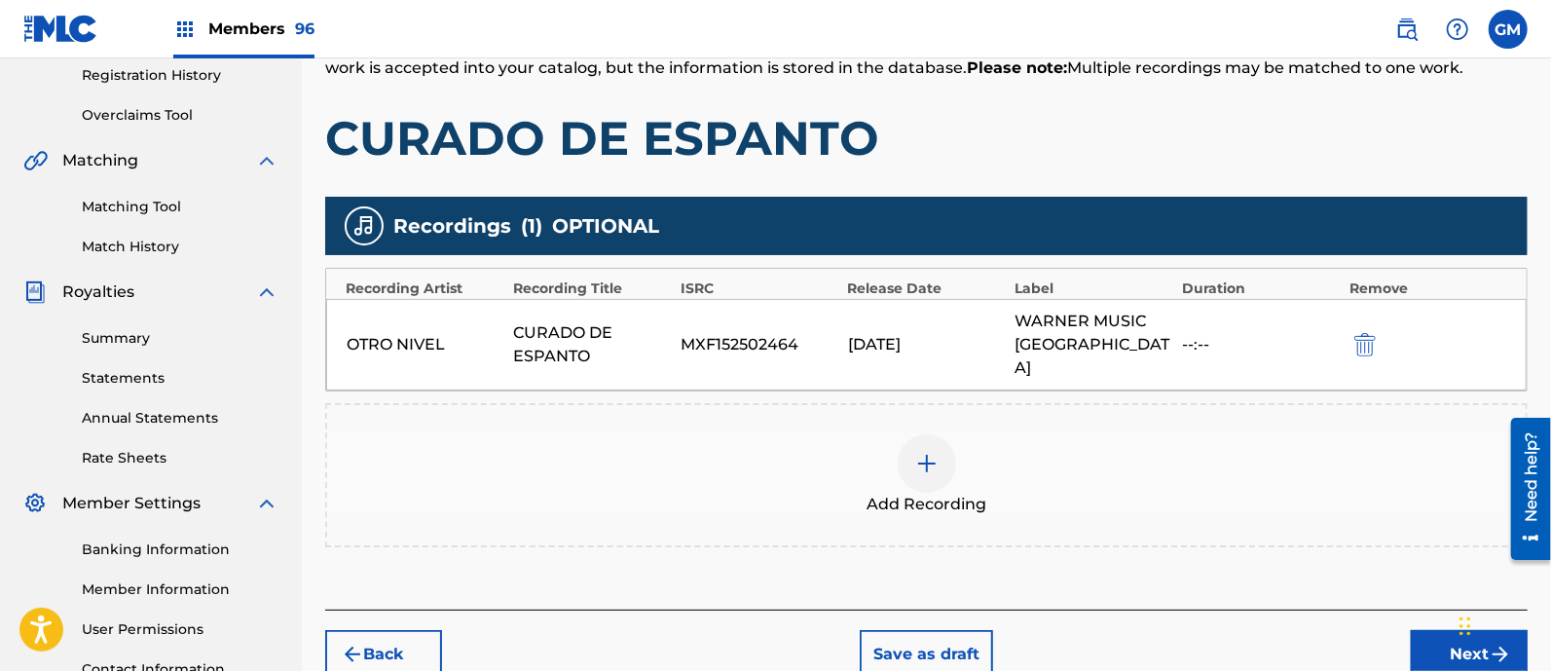
click at [1420, 630] on button "Next" at bounding box center [1469, 654] width 117 height 49
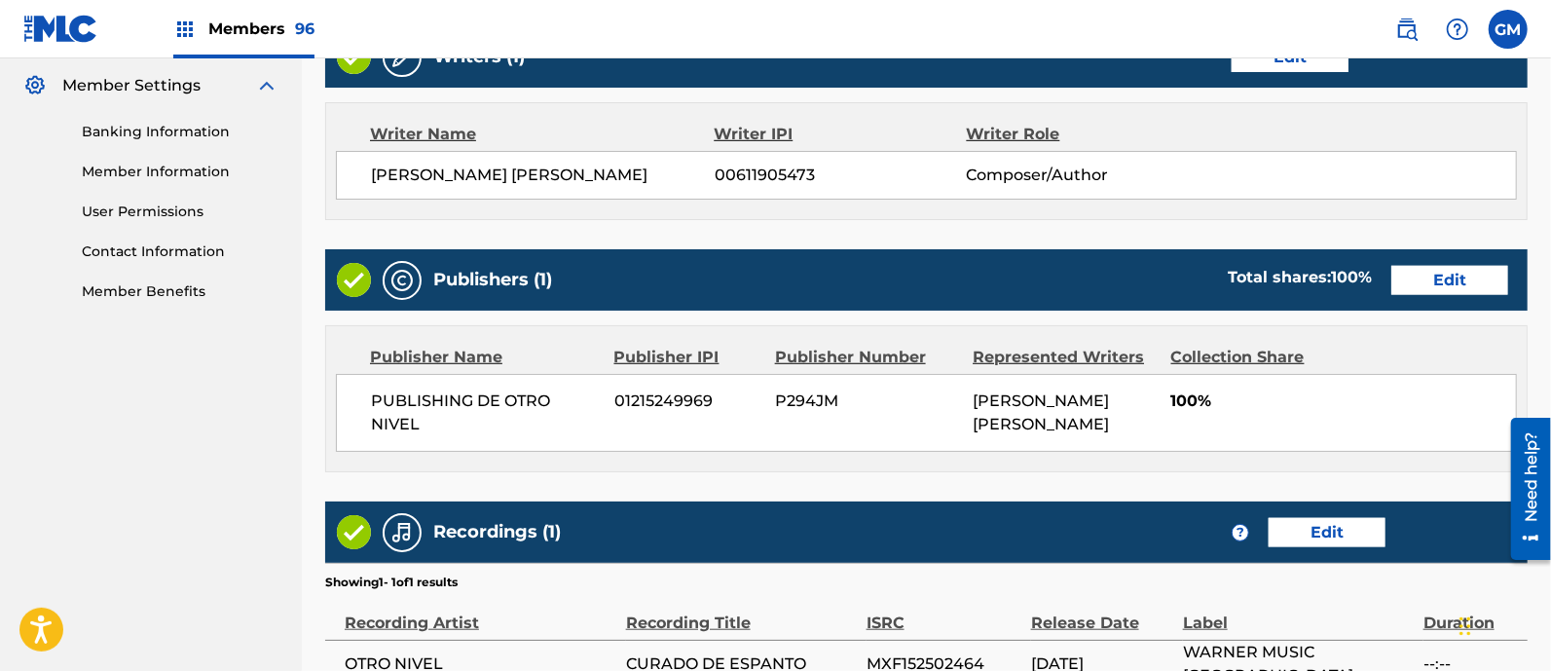
scroll to position [996, 0]
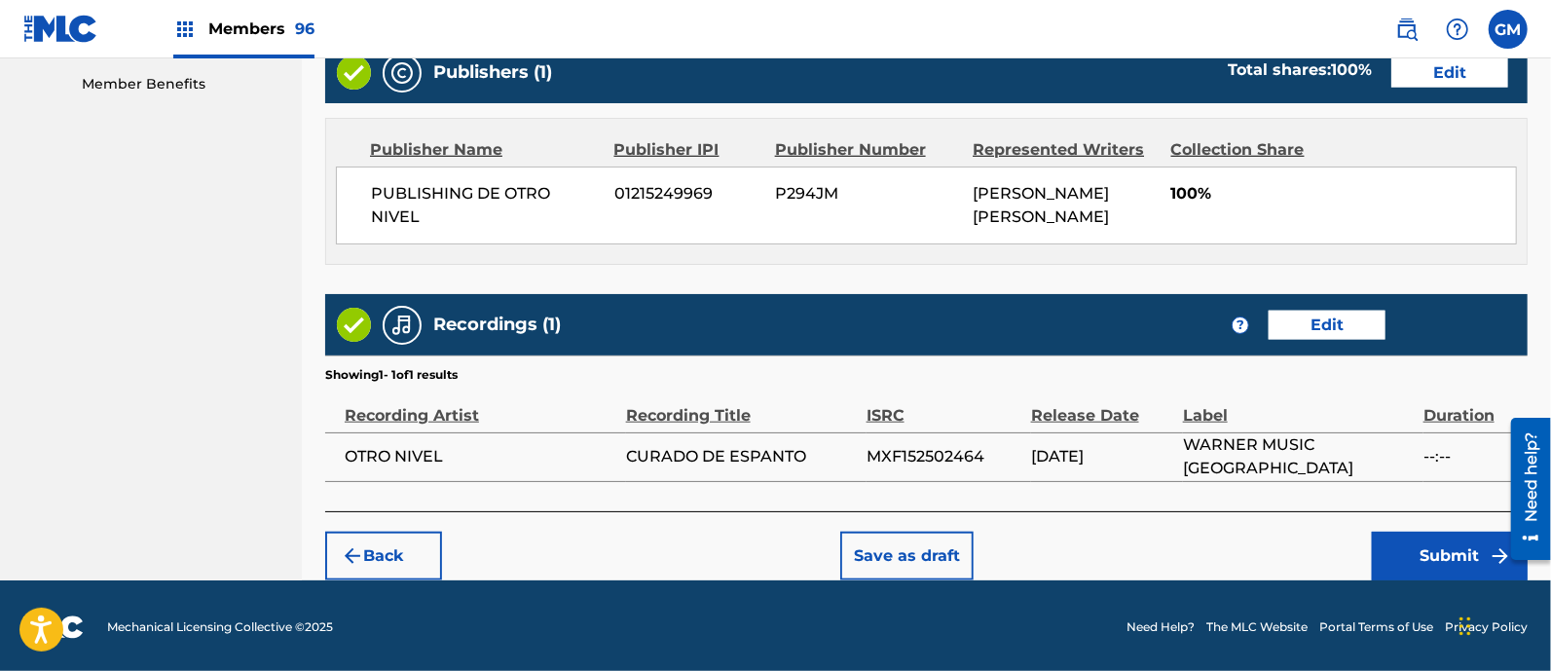
click at [1405, 557] on button "Submit" at bounding box center [1450, 556] width 156 height 49
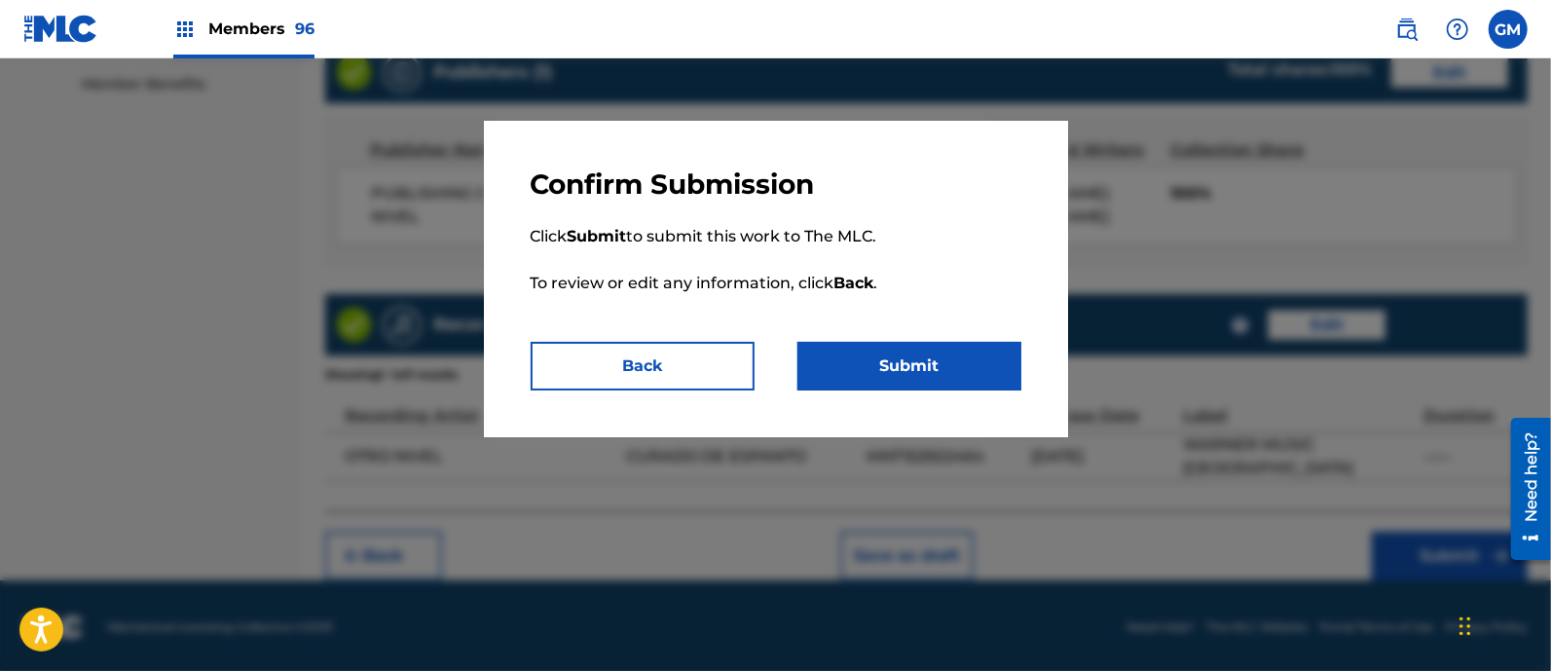
click at [915, 369] on button "Submit" at bounding box center [909, 366] width 224 height 49
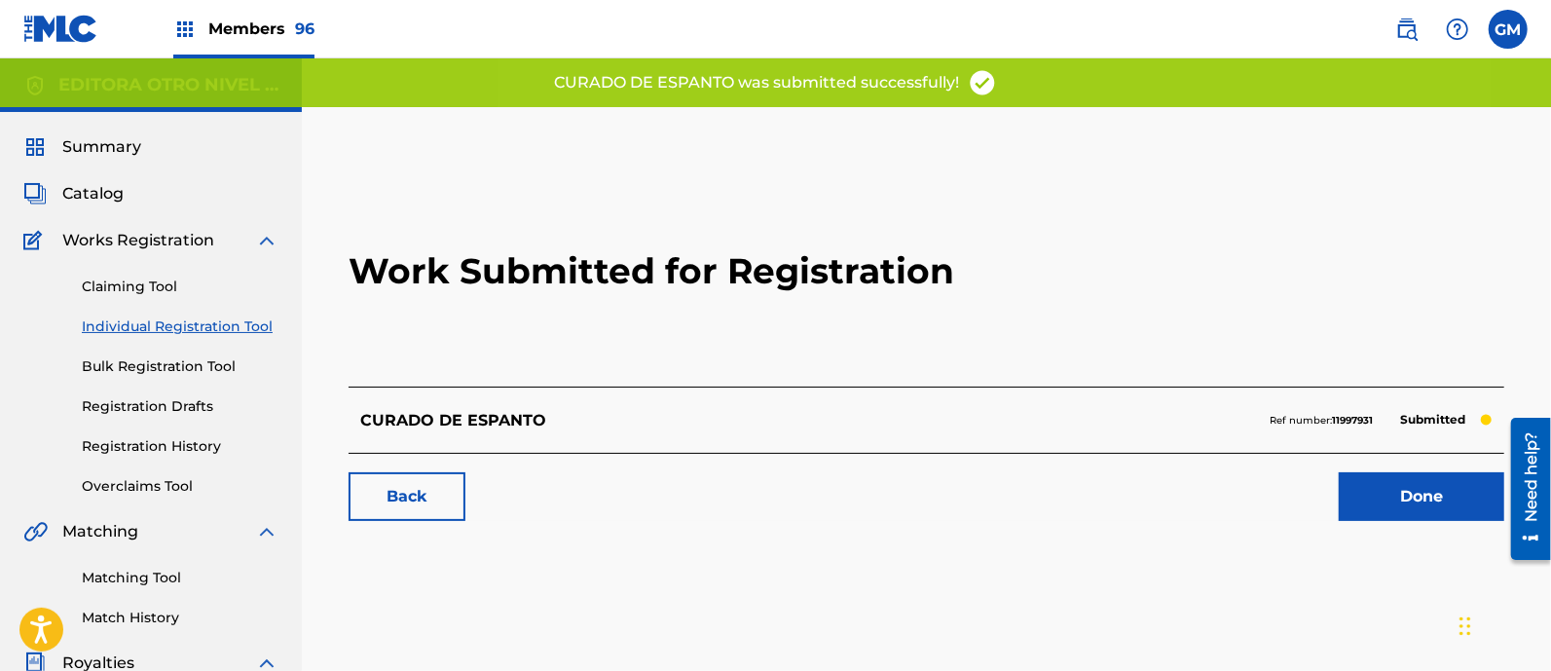
click at [1382, 494] on link "Done" at bounding box center [1422, 496] width 166 height 49
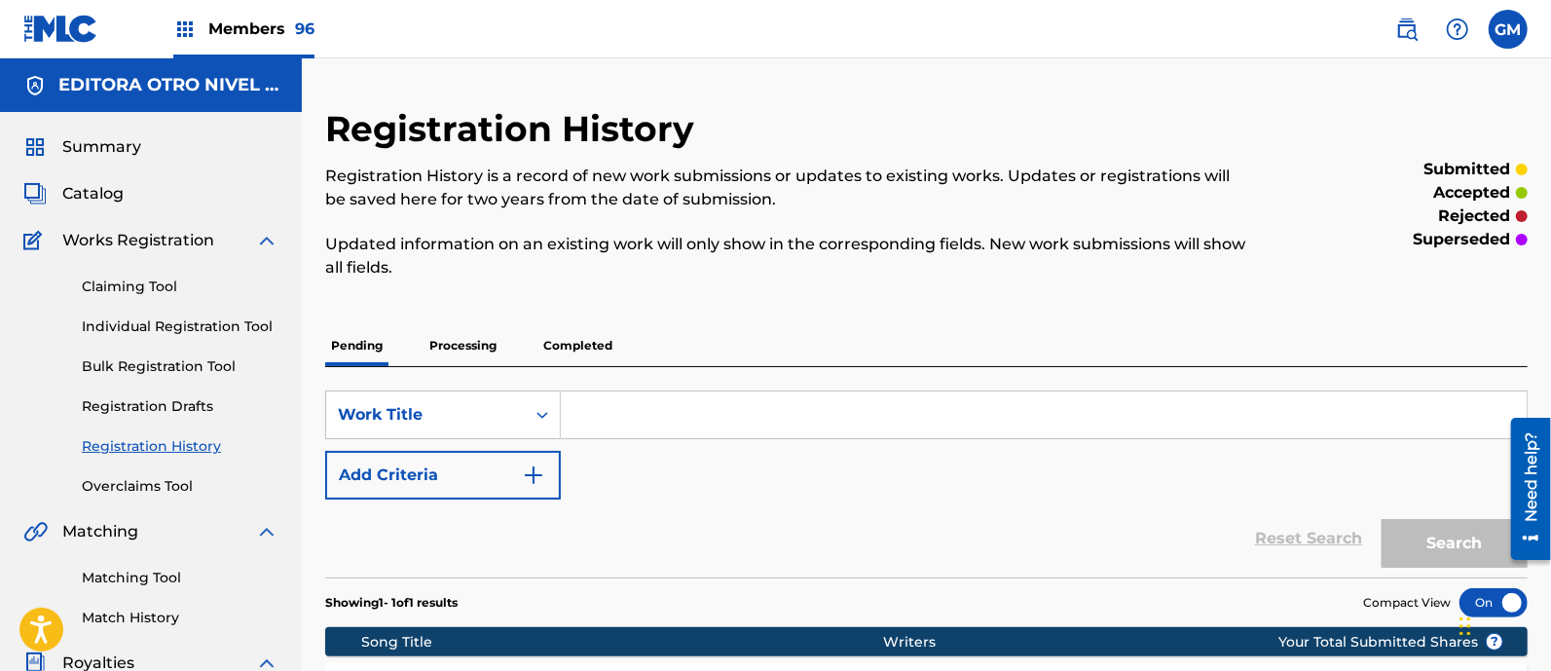
click at [1398, 30] on img at bounding box center [1406, 29] width 23 height 23
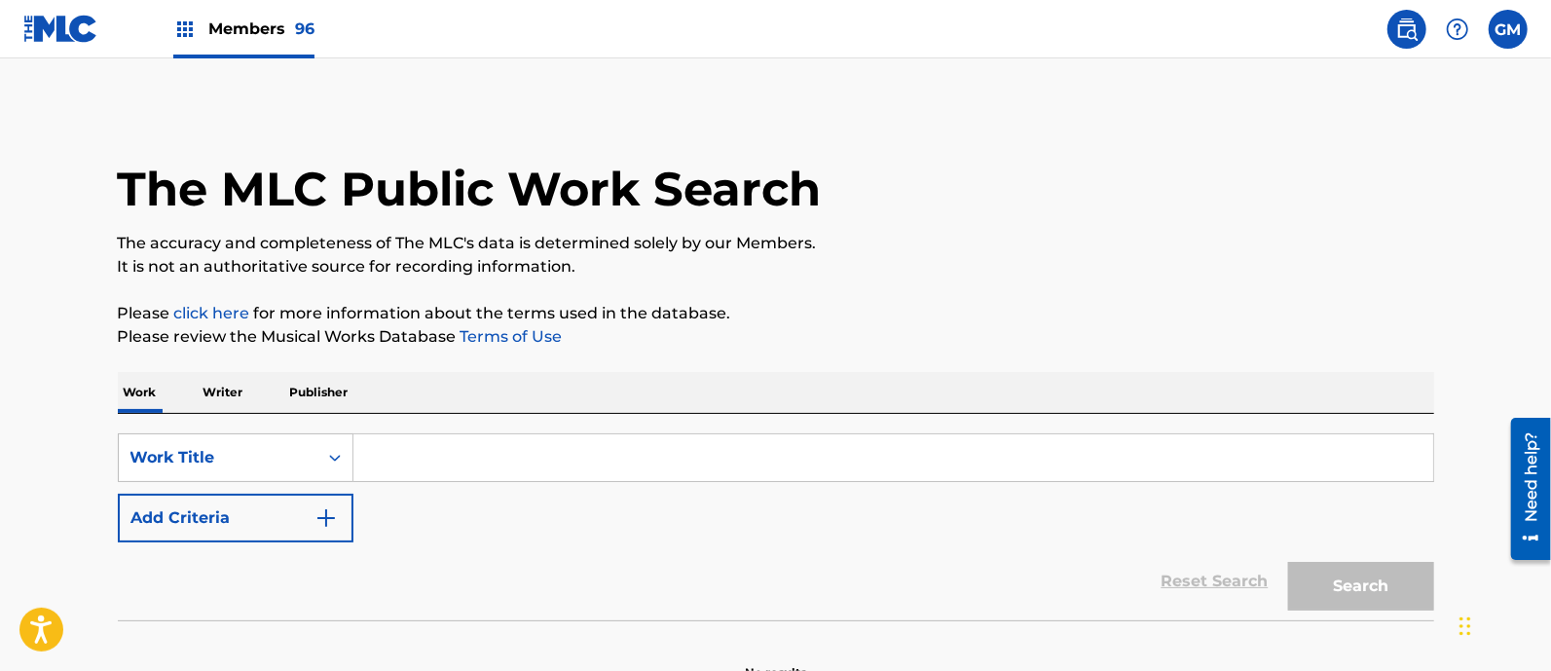
click at [512, 455] on input "Search Form" at bounding box center [893, 457] width 1080 height 47
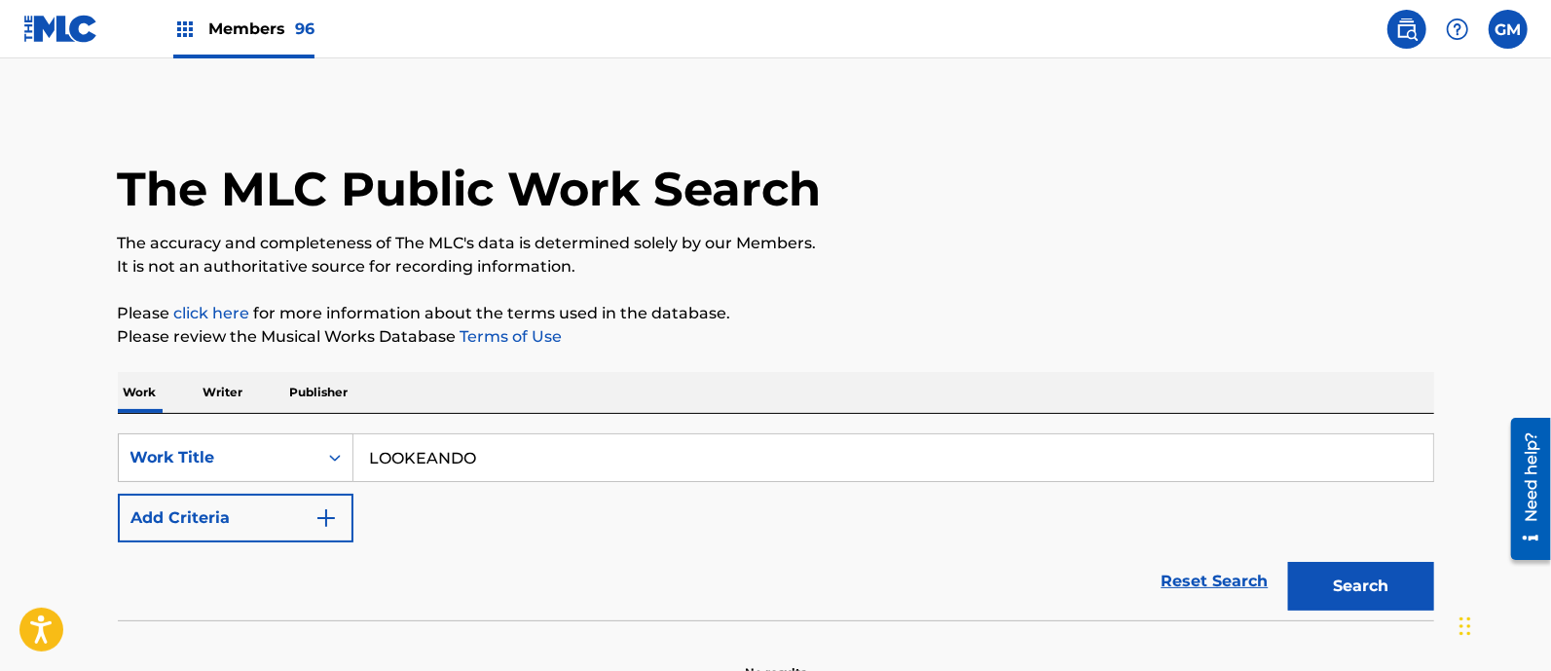
click at [1288, 562] on button "Search" at bounding box center [1361, 586] width 146 height 49
click at [399, 456] on input "LOOKEANDO" at bounding box center [893, 457] width 1080 height 47
type input "LOKKEANDO"
click at [1336, 581] on button "Search" at bounding box center [1361, 586] width 146 height 49
click at [235, 382] on p "Writer" at bounding box center [224, 392] width 52 height 41
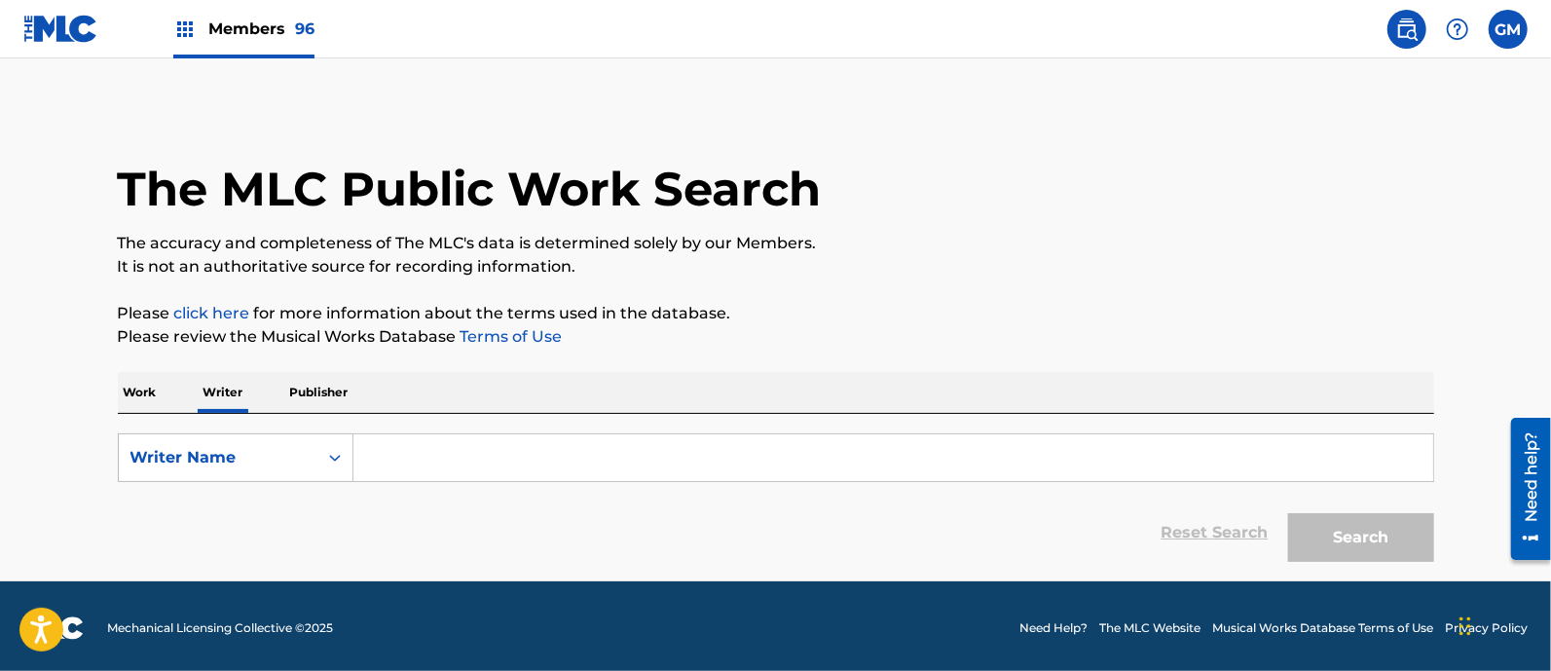
click at [560, 479] on input "Search Form" at bounding box center [893, 457] width 1080 height 47
paste input "ANDREWWOTB"
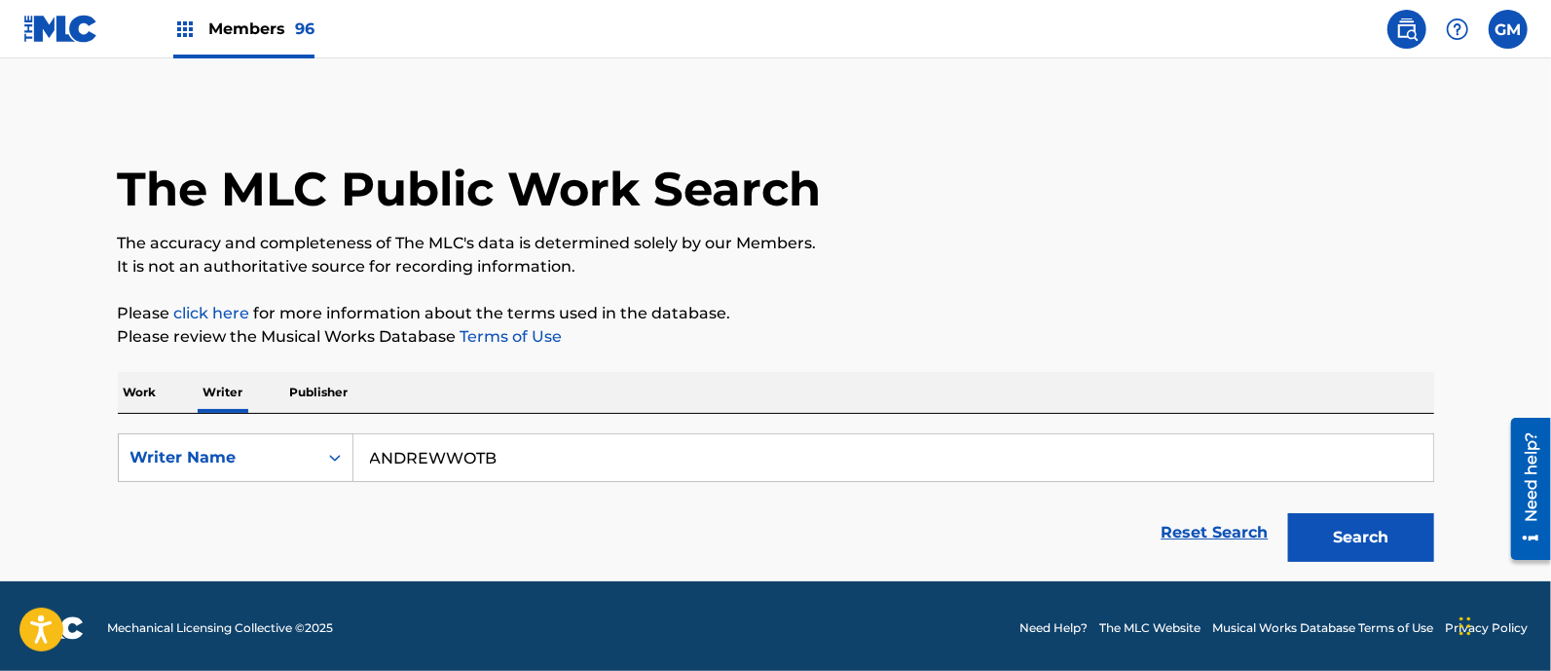
type input "ANDREWWOTB"
click at [1334, 532] on button "Search" at bounding box center [1361, 537] width 146 height 49
click at [266, 18] on span "Members 96" at bounding box center [261, 29] width 106 height 22
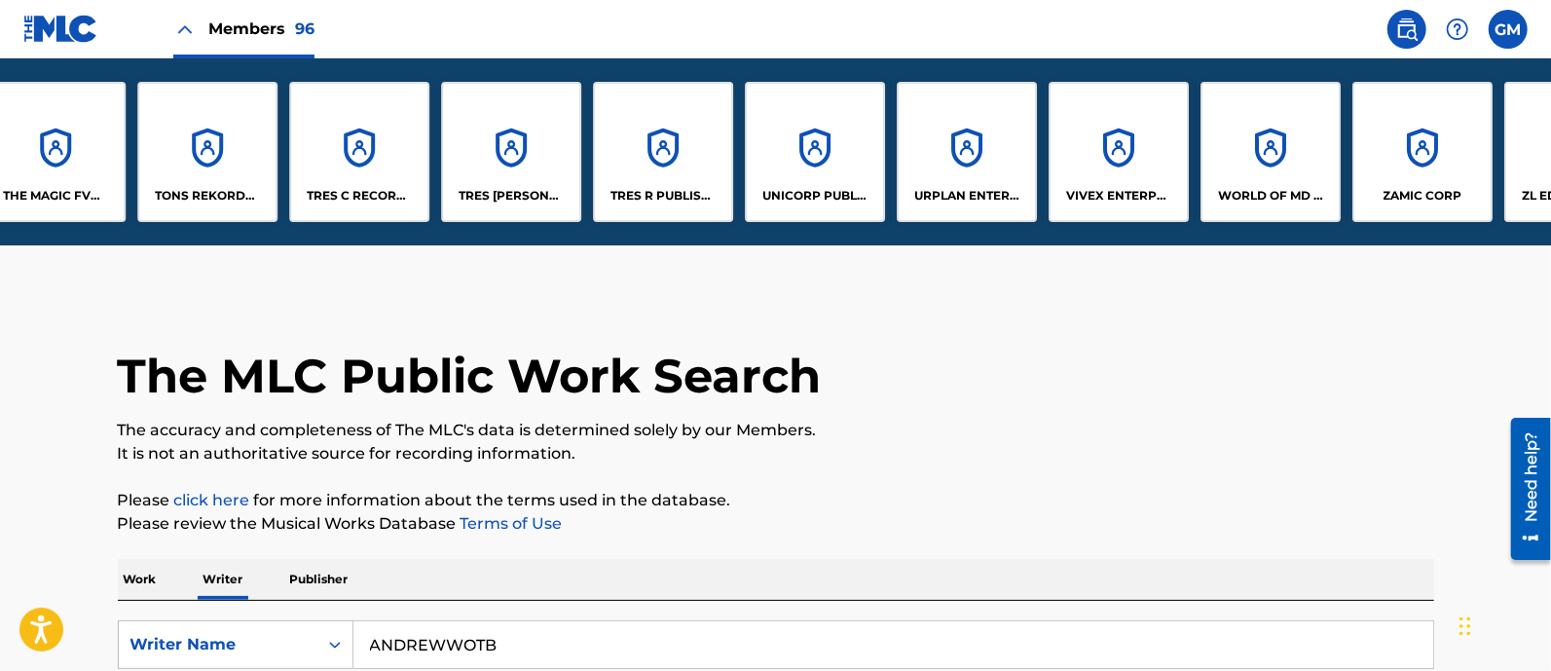
scroll to position [0, 13062]
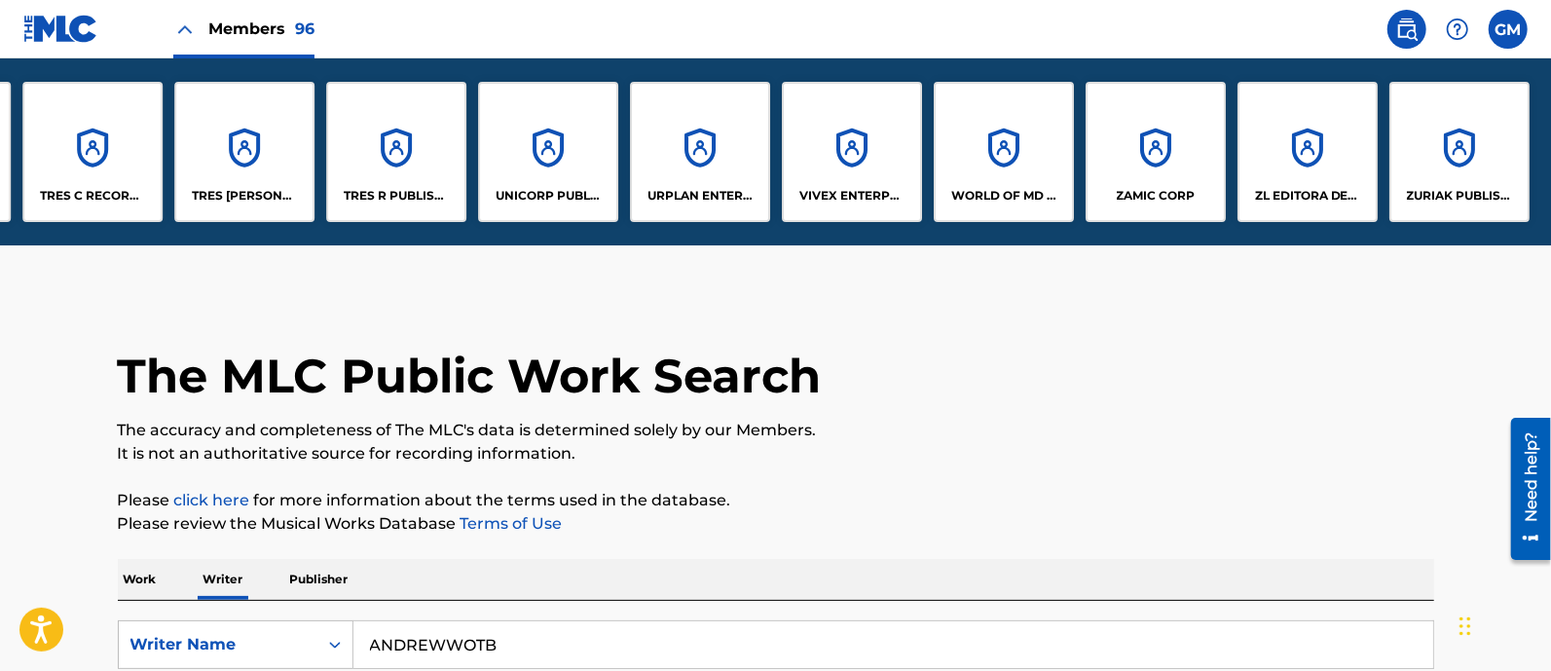
click at [1000, 196] on p "WORLD OF MD PUBLISHING, LLC" at bounding box center [1004, 196] width 106 height 18
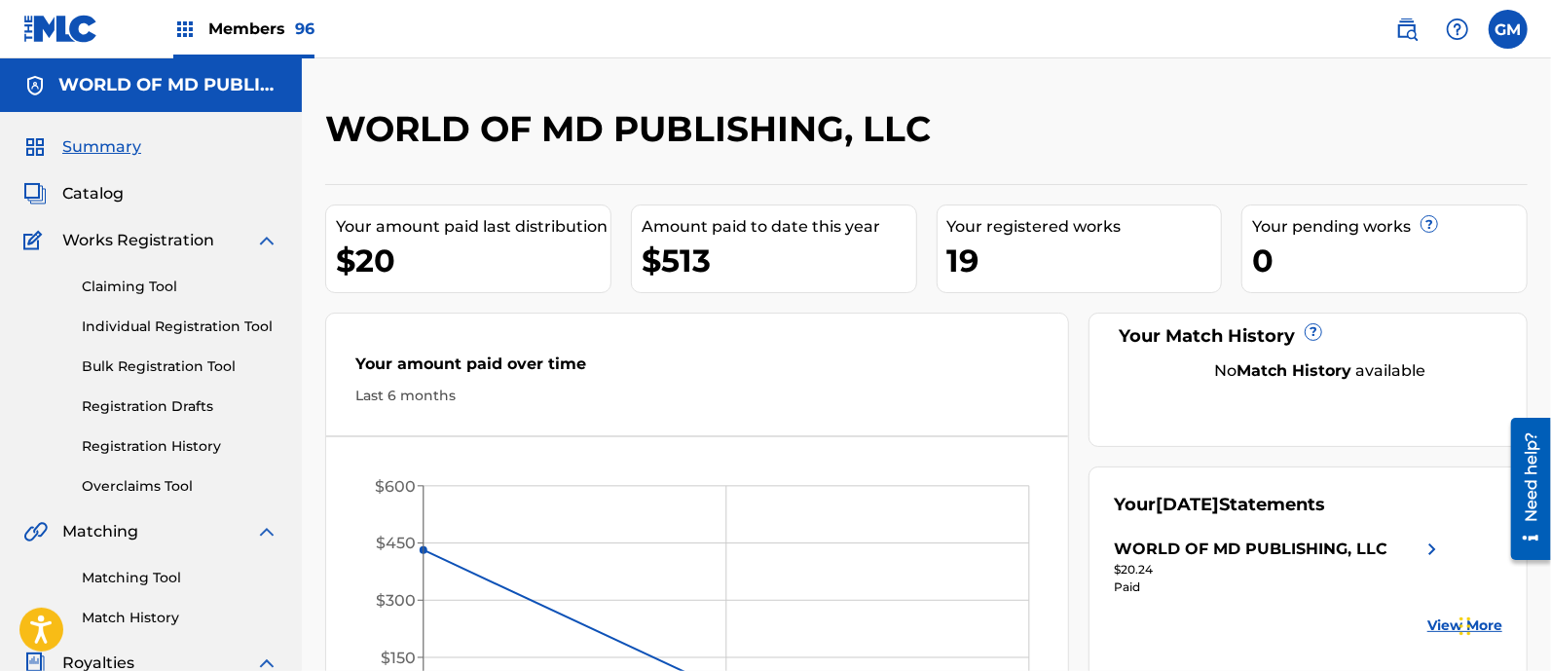
click at [161, 364] on link "Bulk Registration Tool" at bounding box center [180, 366] width 197 height 20
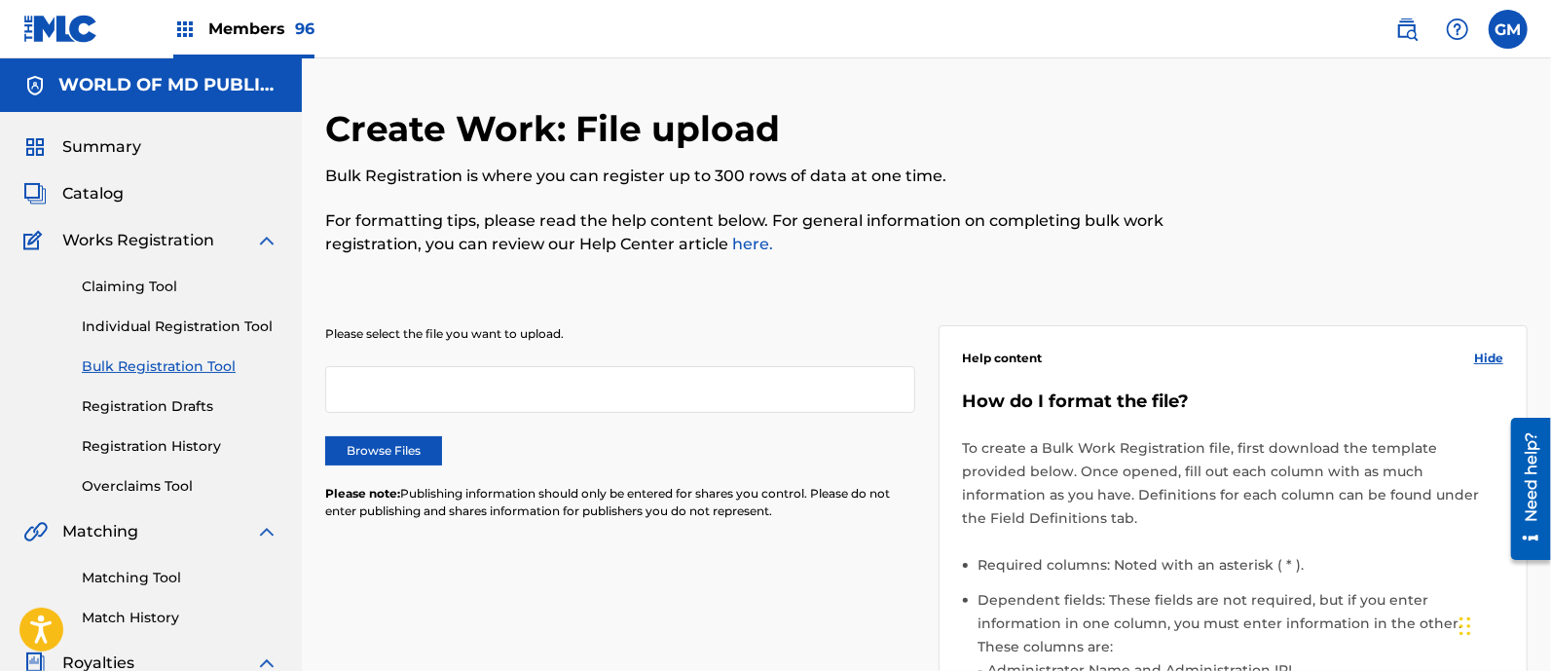
click at [374, 447] on label "Browse Files" at bounding box center [383, 450] width 117 height 29
click at [0, 0] on input "Browse Files" at bounding box center [0, 0] width 0 height 0
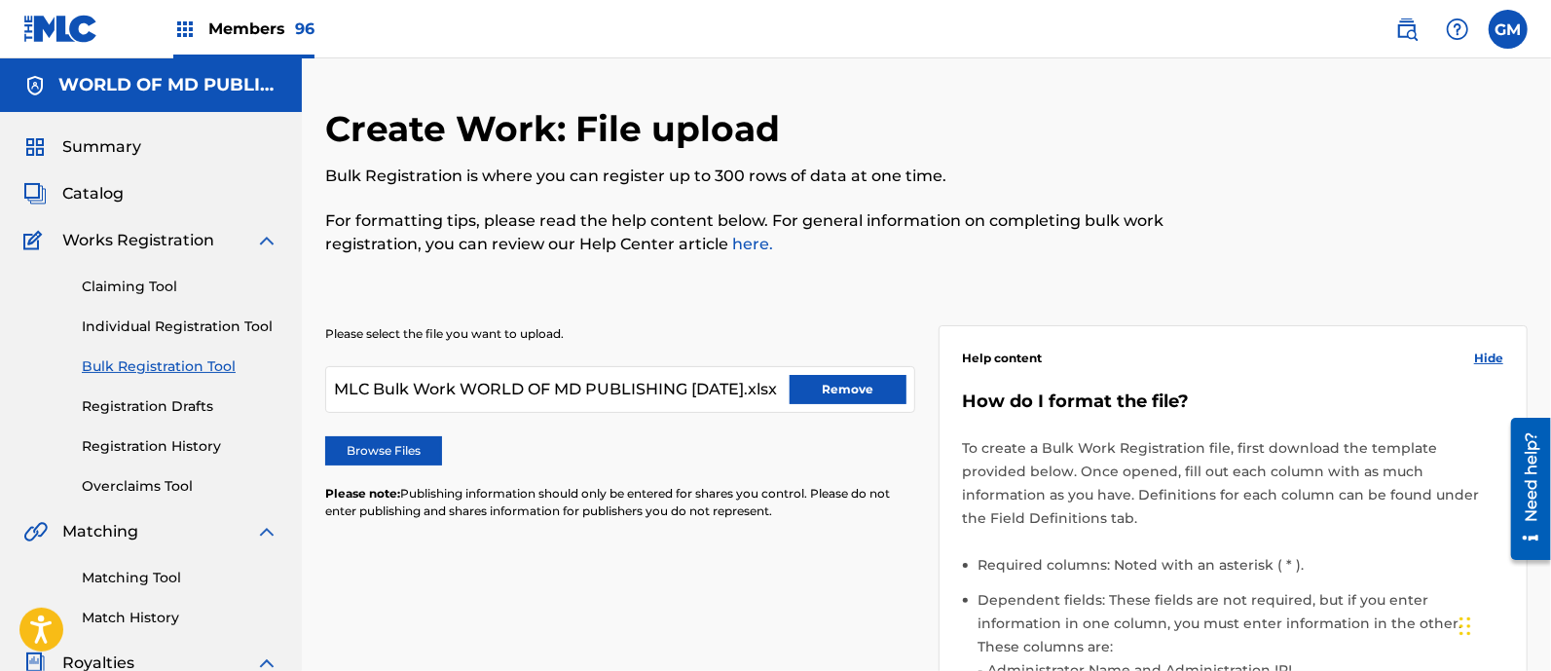
scroll to position [541, 0]
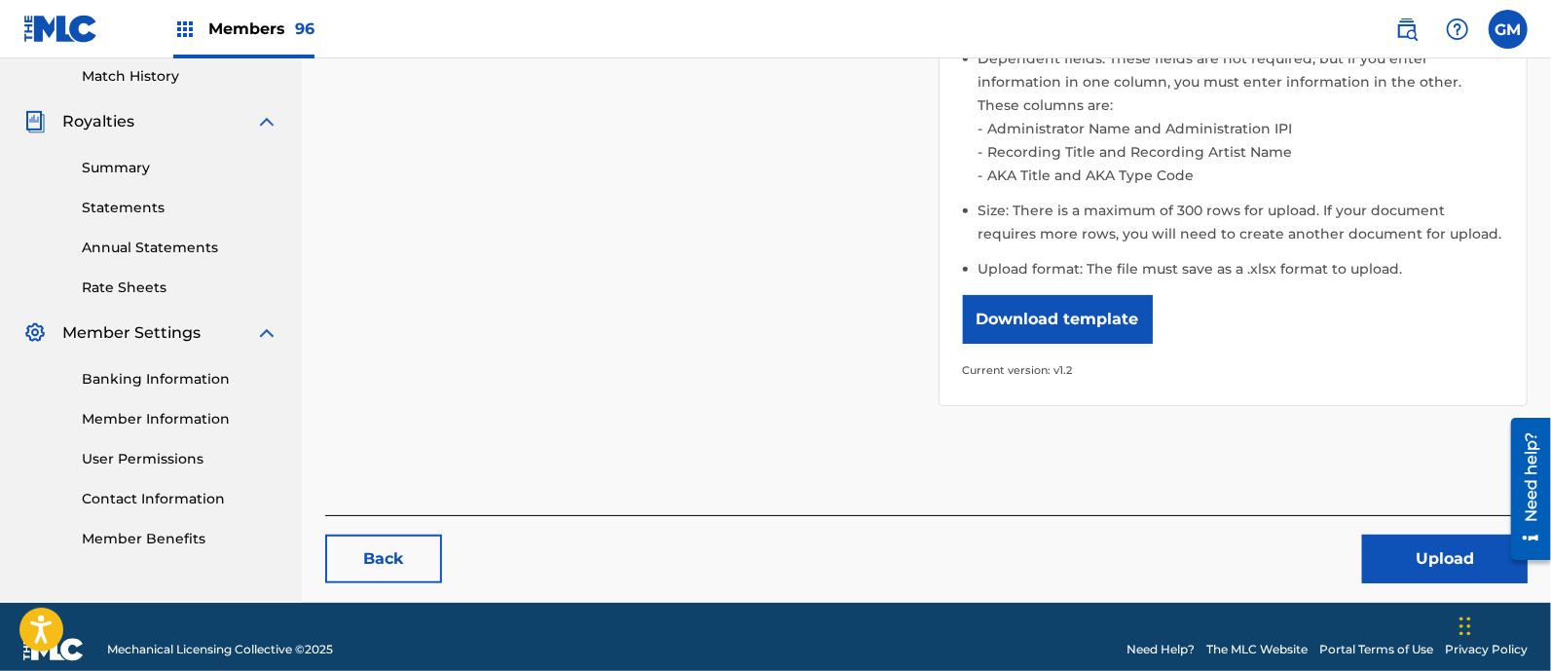
click at [1402, 534] on button "Upload" at bounding box center [1445, 558] width 166 height 49
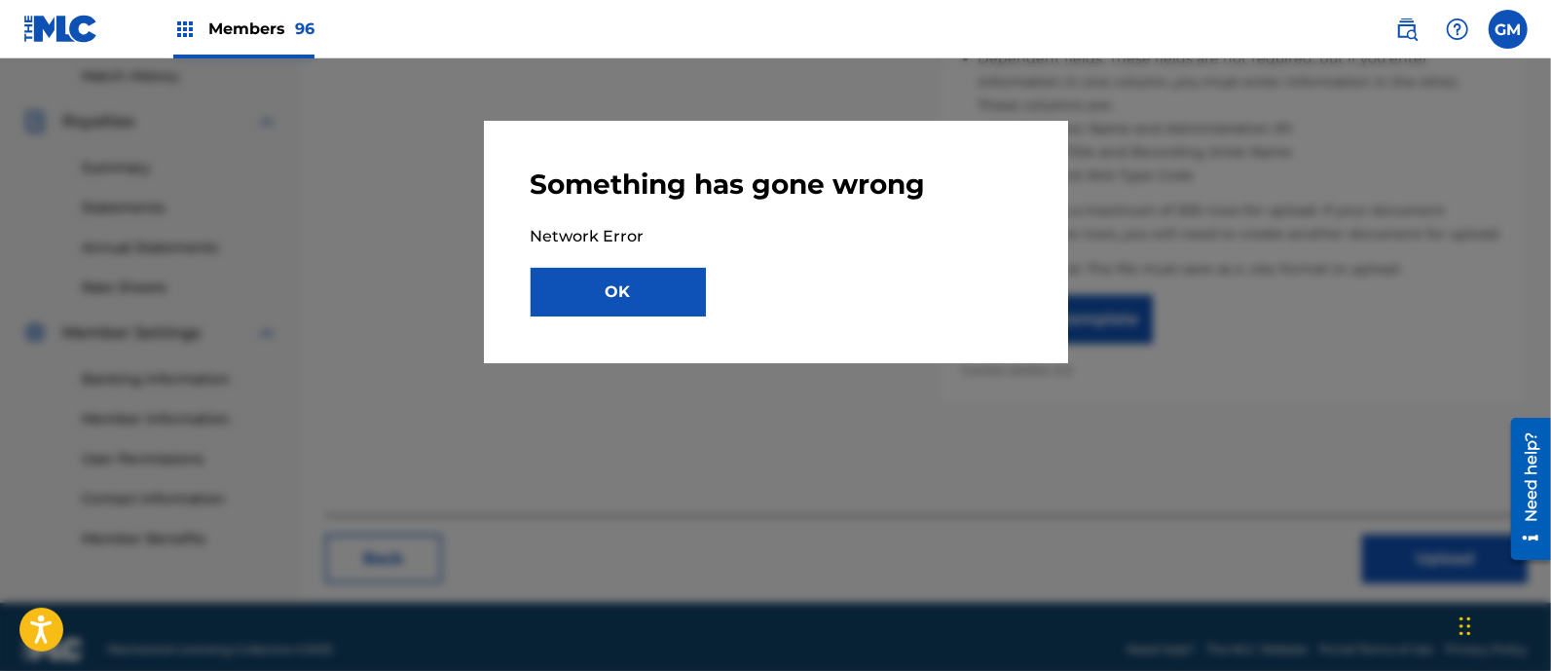
click at [577, 289] on button "OK" at bounding box center [618, 292] width 175 height 49
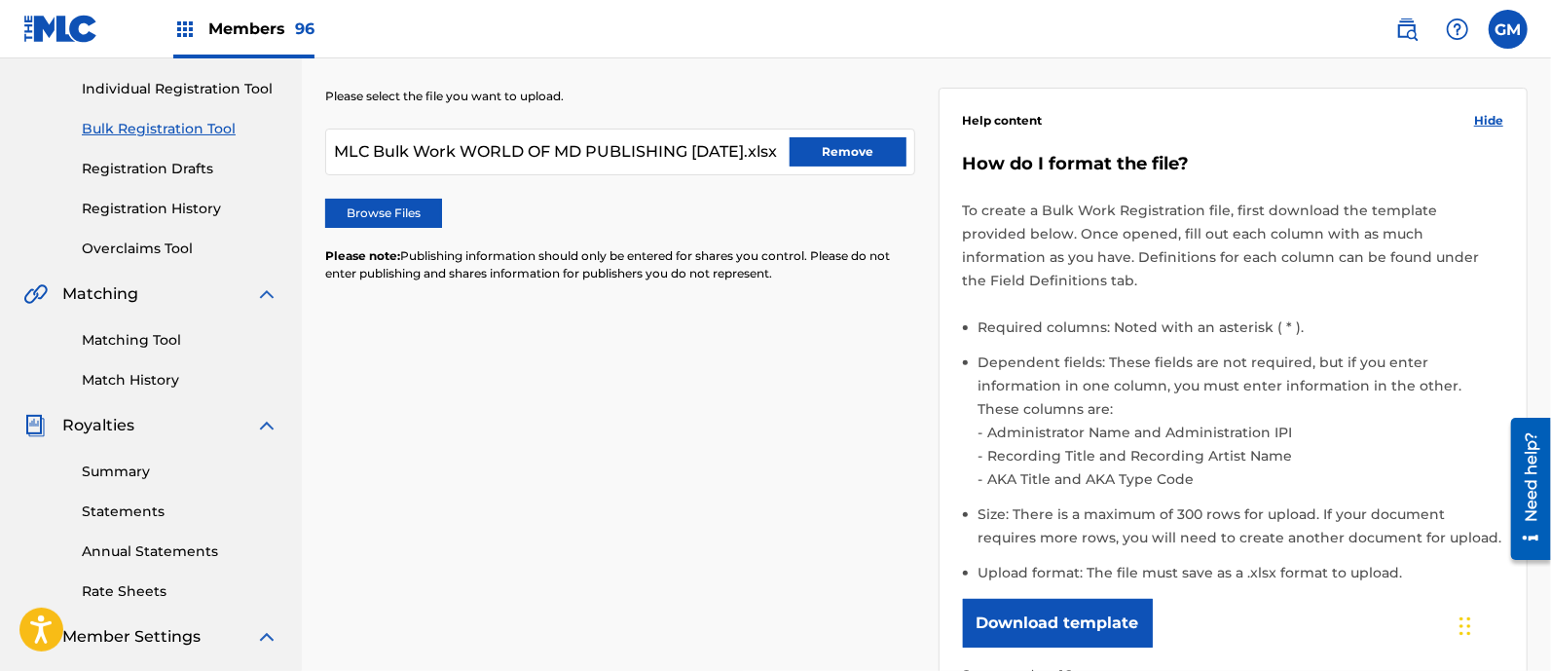
scroll to position [0, 0]
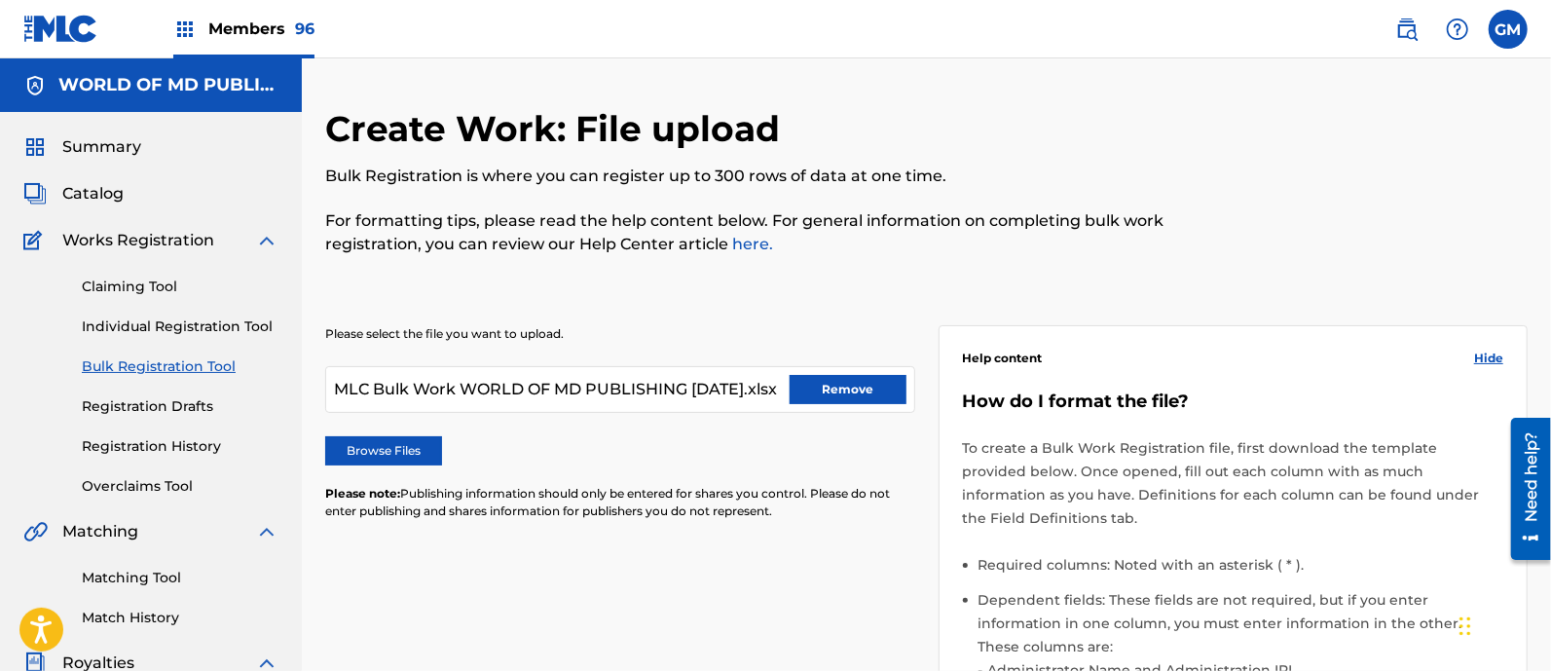
click at [825, 393] on button "Remove" at bounding box center [848, 389] width 117 height 29
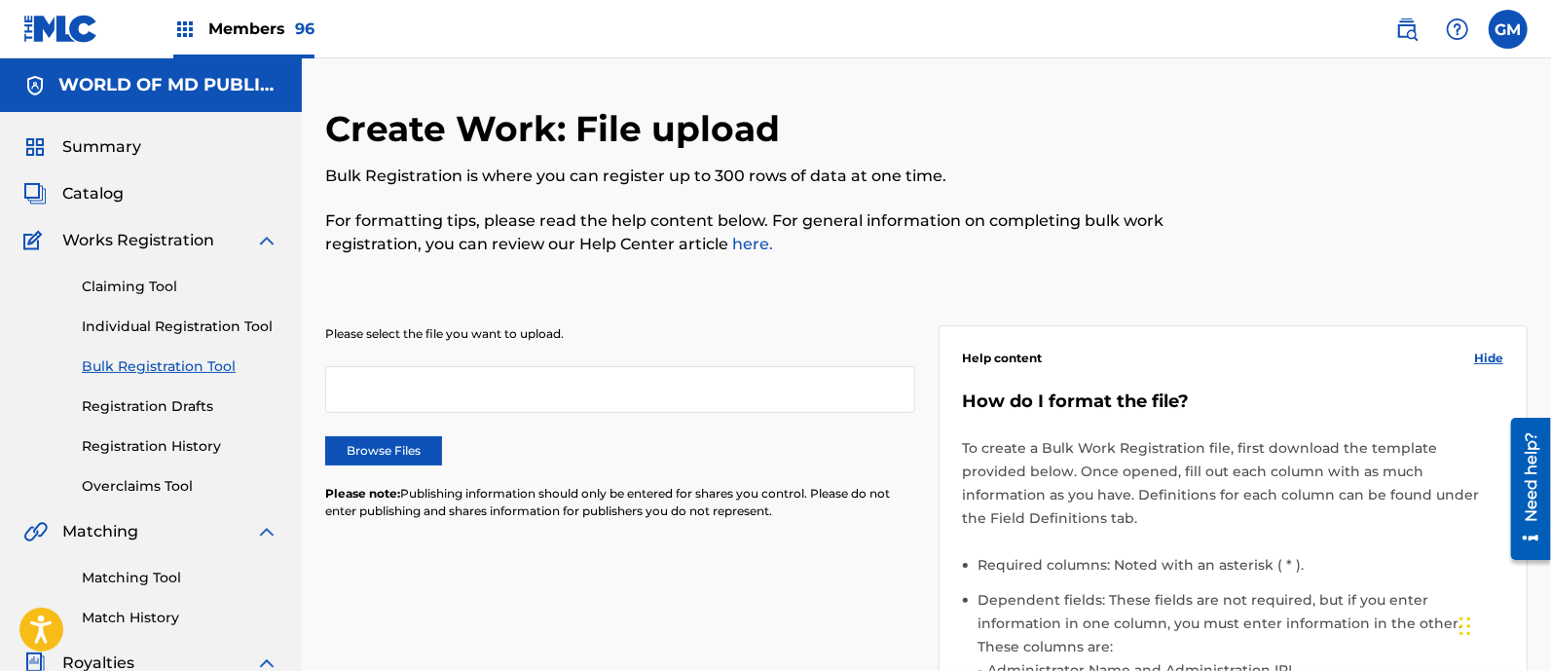
click at [370, 445] on label "Browse Files" at bounding box center [383, 450] width 117 height 29
click at [0, 0] on input "Browse Files" at bounding box center [0, 0] width 0 height 0
click at [398, 457] on label "Browse Files" at bounding box center [383, 450] width 117 height 29
click at [0, 0] on input "Browse Files" at bounding box center [0, 0] width 0 height 0
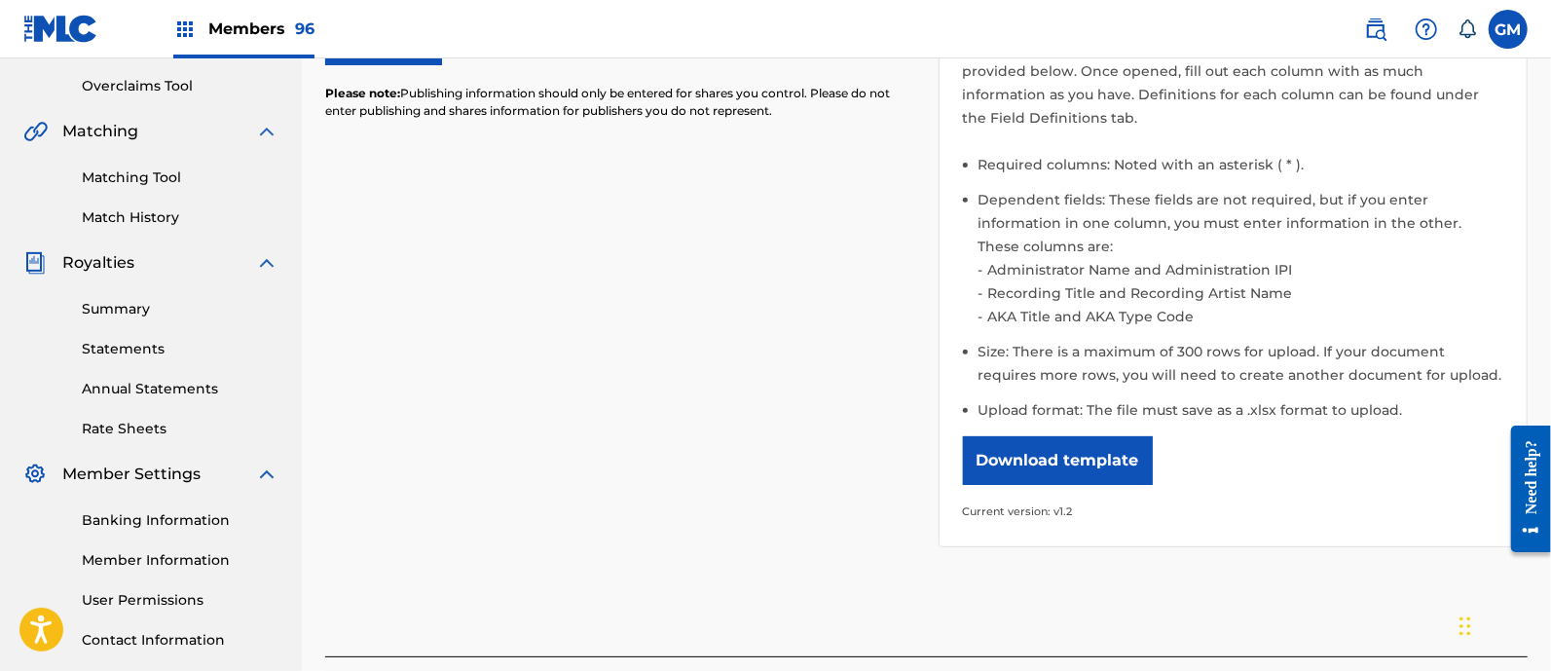
scroll to position [541, 0]
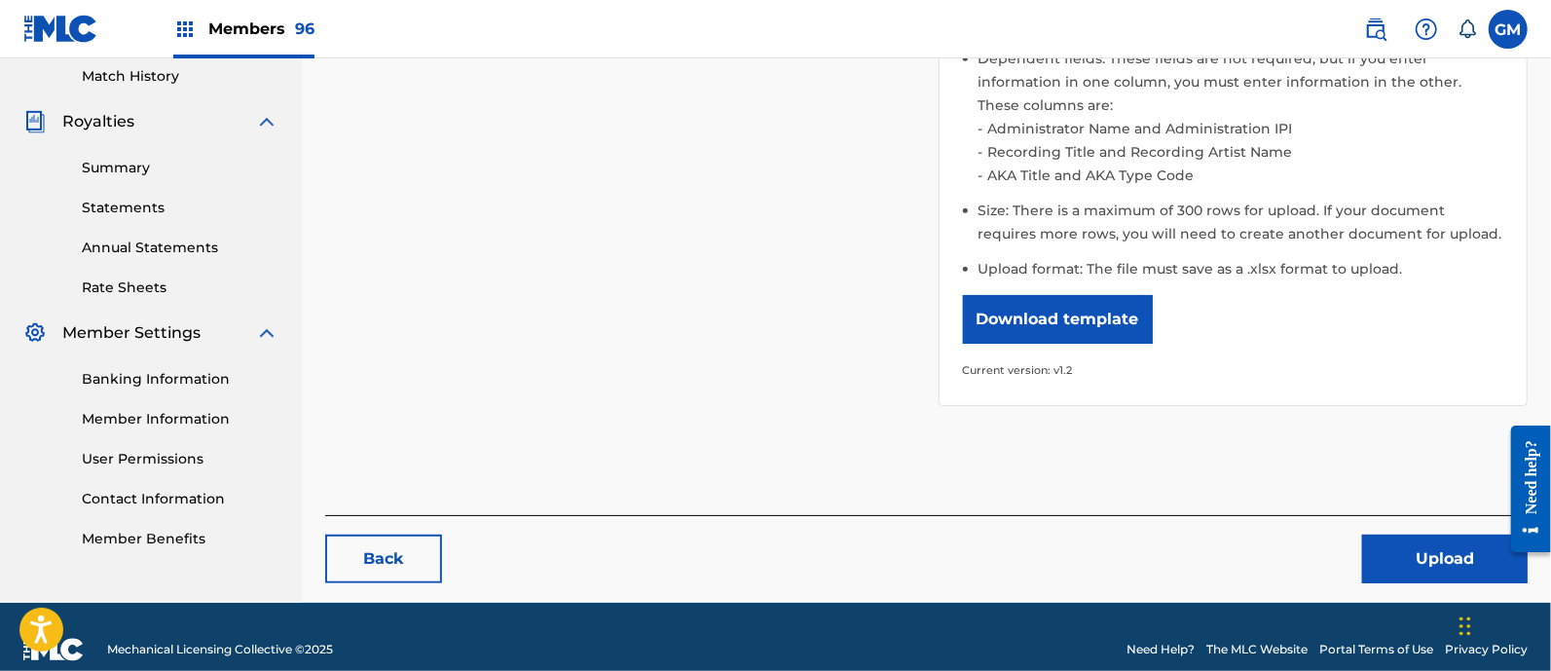
click at [1387, 535] on button "Upload" at bounding box center [1445, 558] width 166 height 49
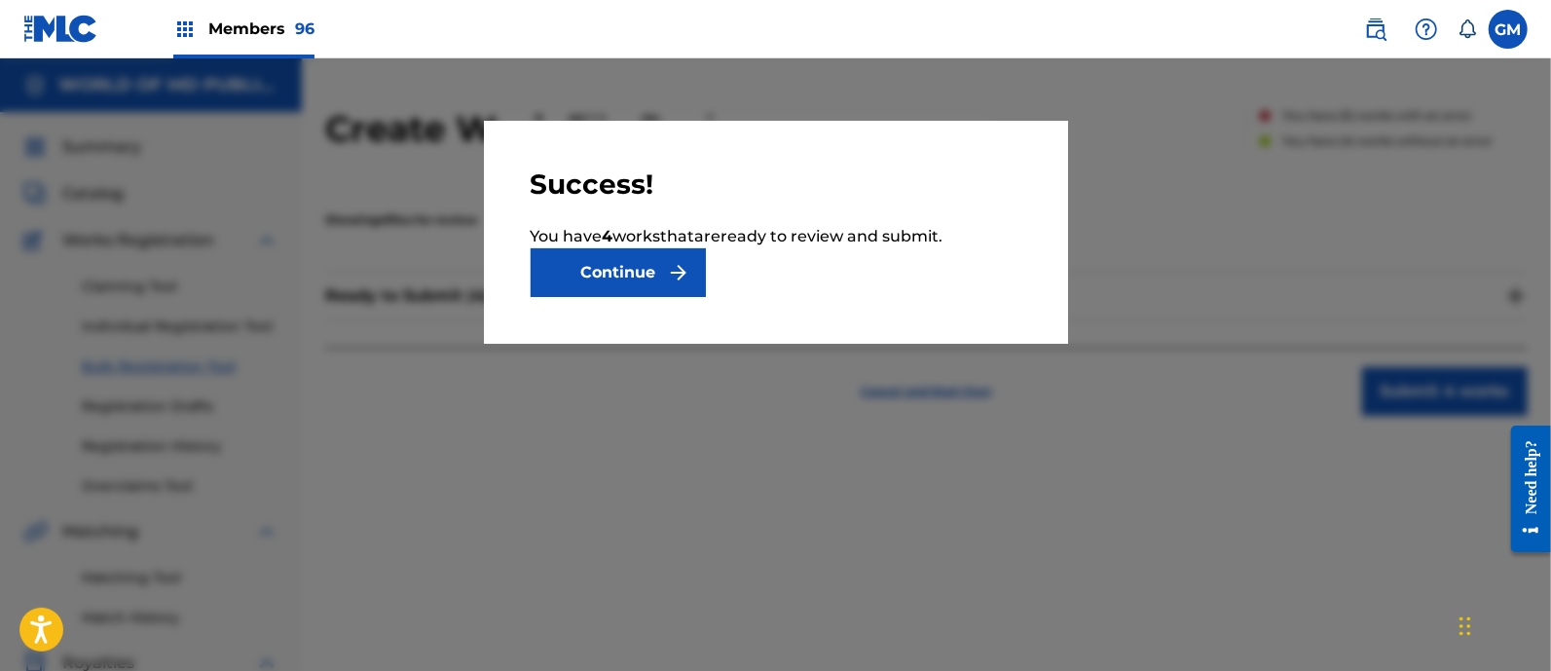
click at [628, 276] on button "Continue" at bounding box center [618, 272] width 175 height 49
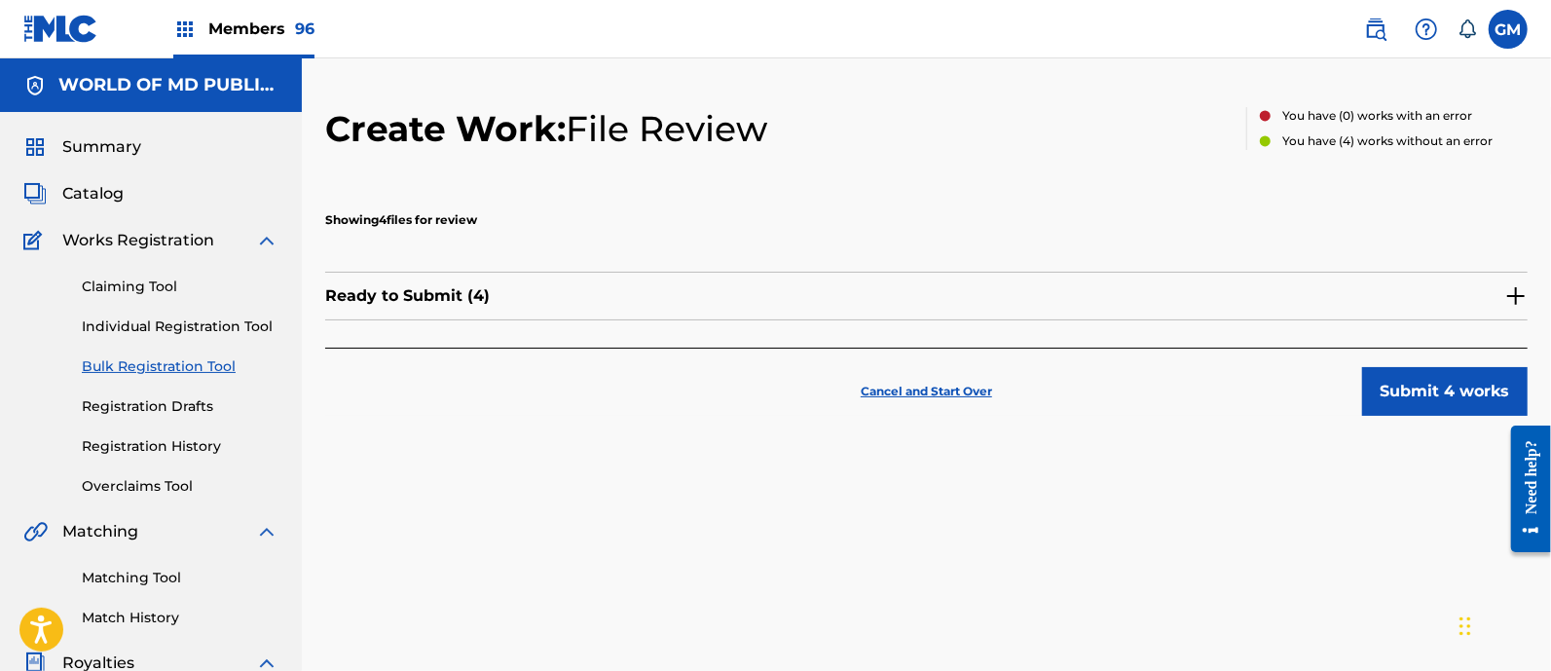
click at [1513, 294] on img at bounding box center [1515, 295] width 23 height 23
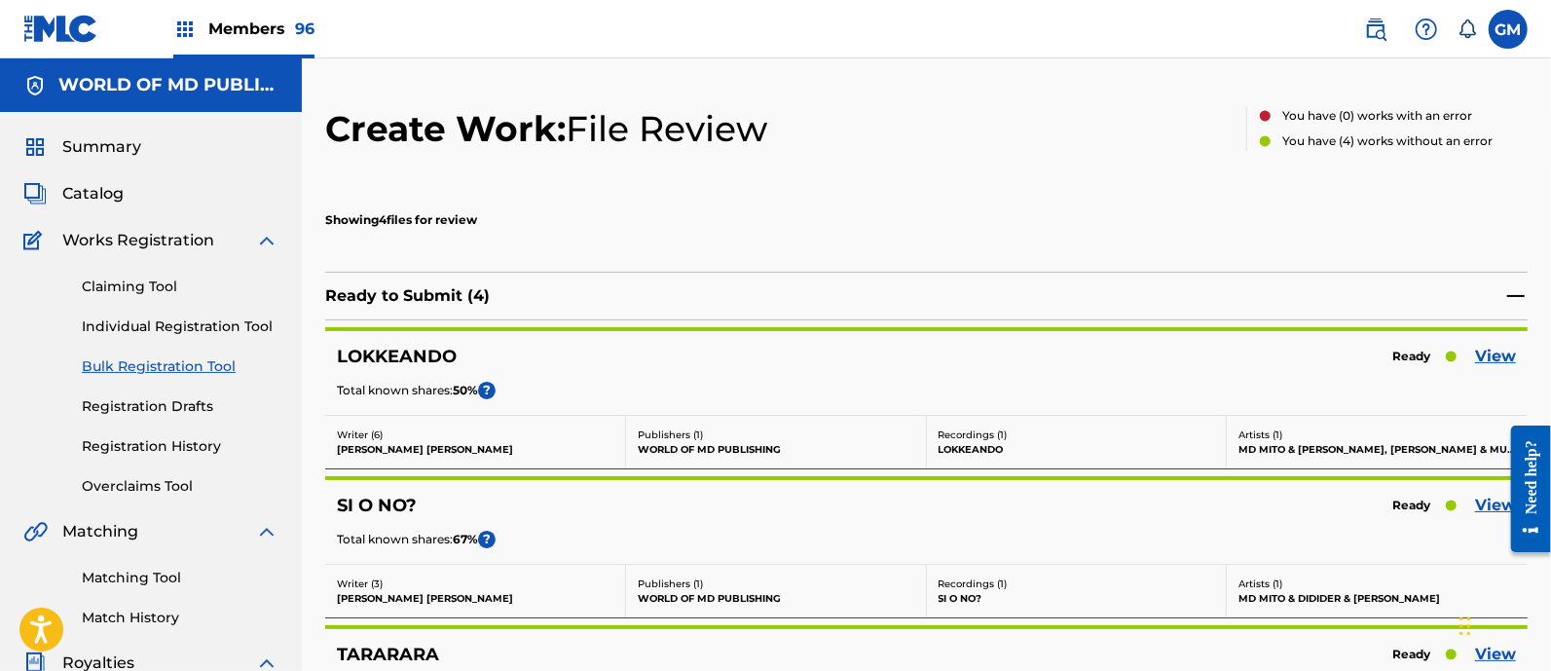
click at [1502, 356] on link "View" at bounding box center [1495, 356] width 41 height 23
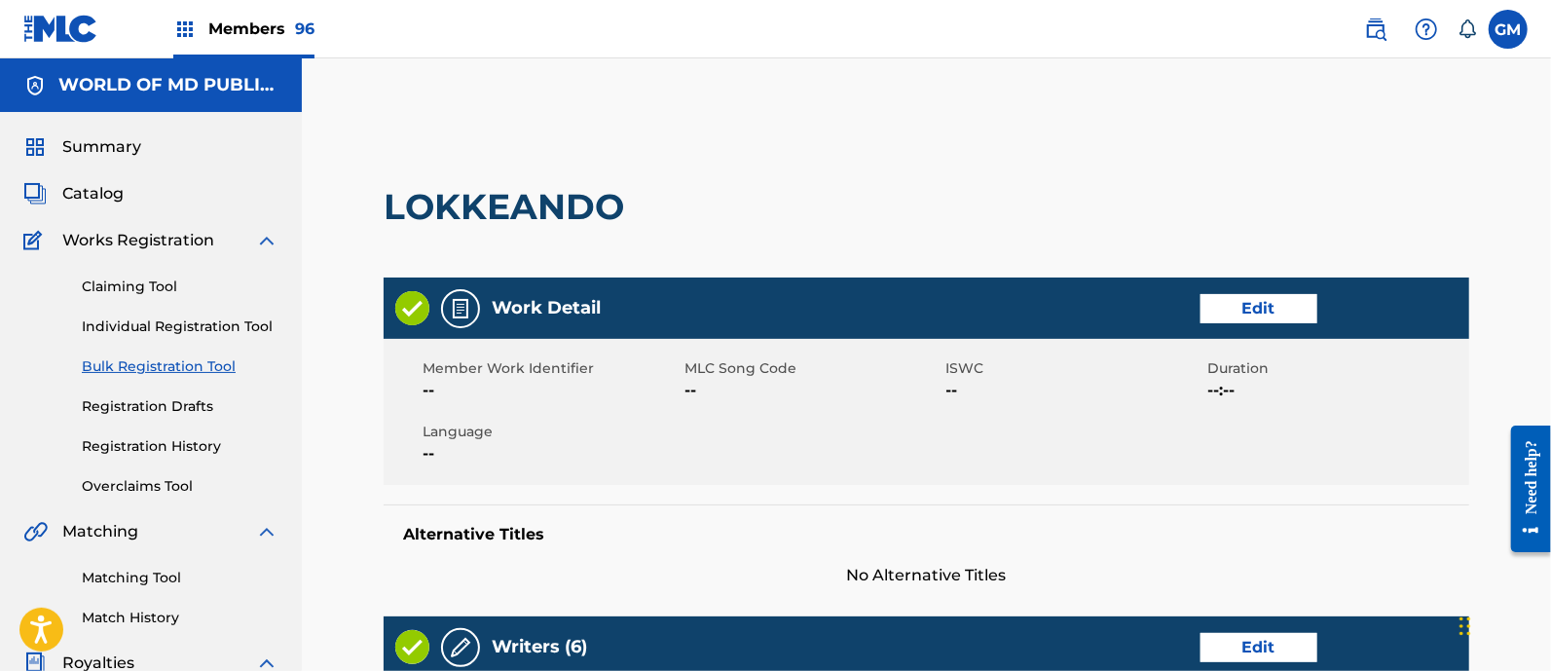
click at [1280, 308] on link "Edit" at bounding box center [1258, 308] width 117 height 29
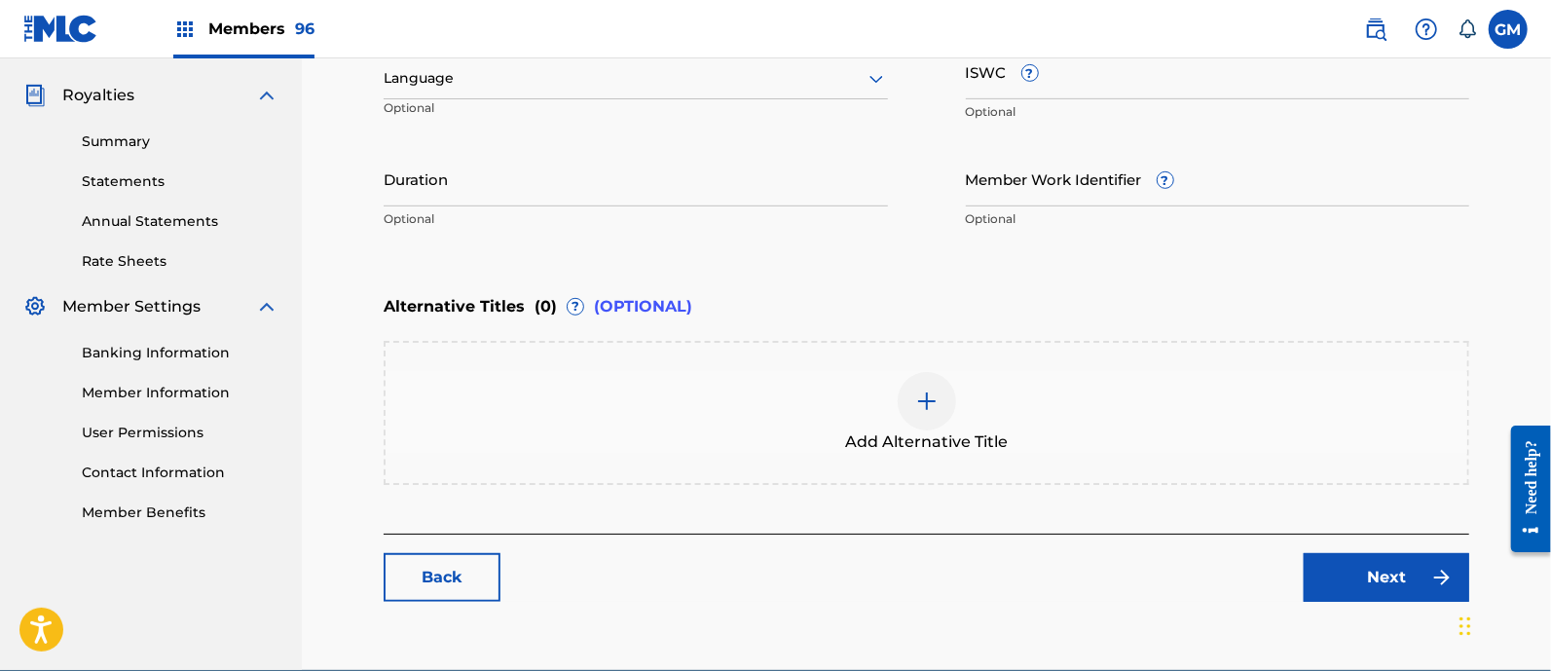
scroll to position [283, 0]
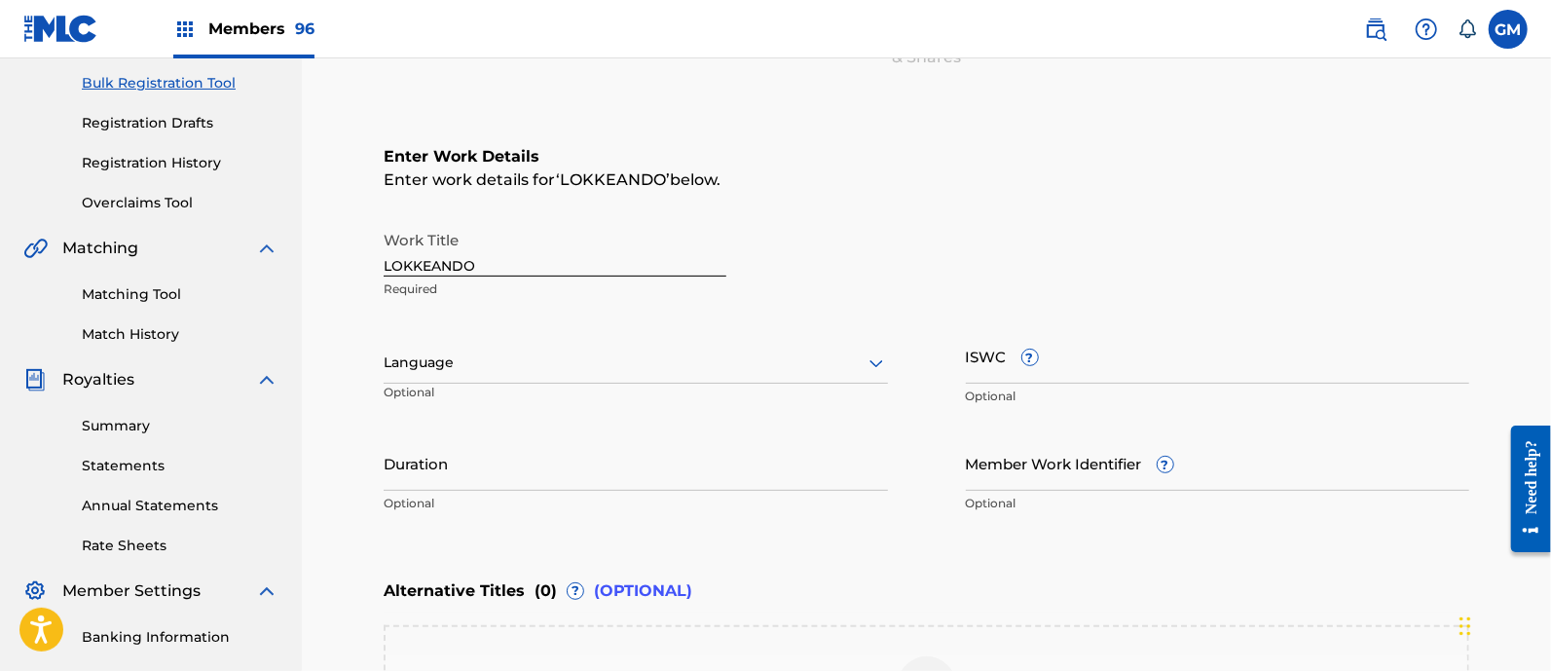
click at [417, 355] on div at bounding box center [636, 362] width 504 height 24
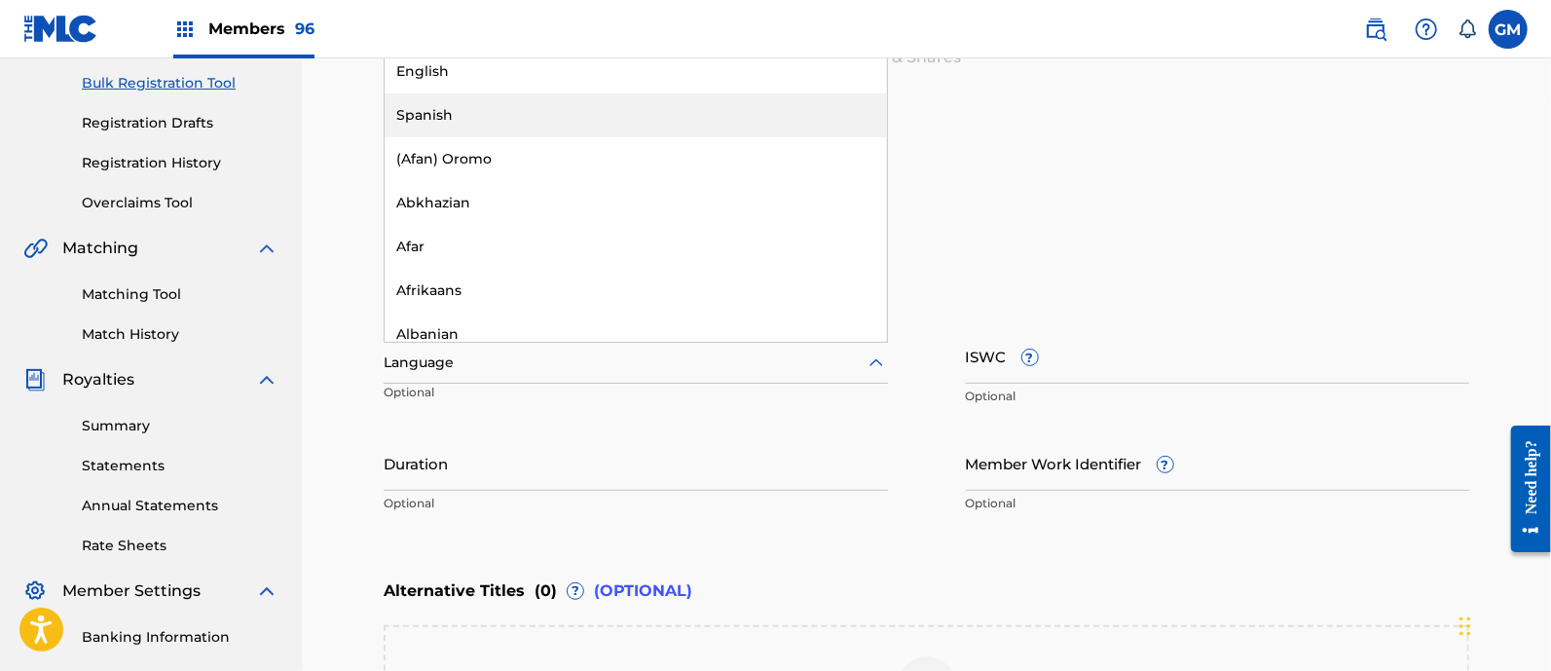
click at [459, 107] on div "Spanish" at bounding box center [636, 115] width 502 height 44
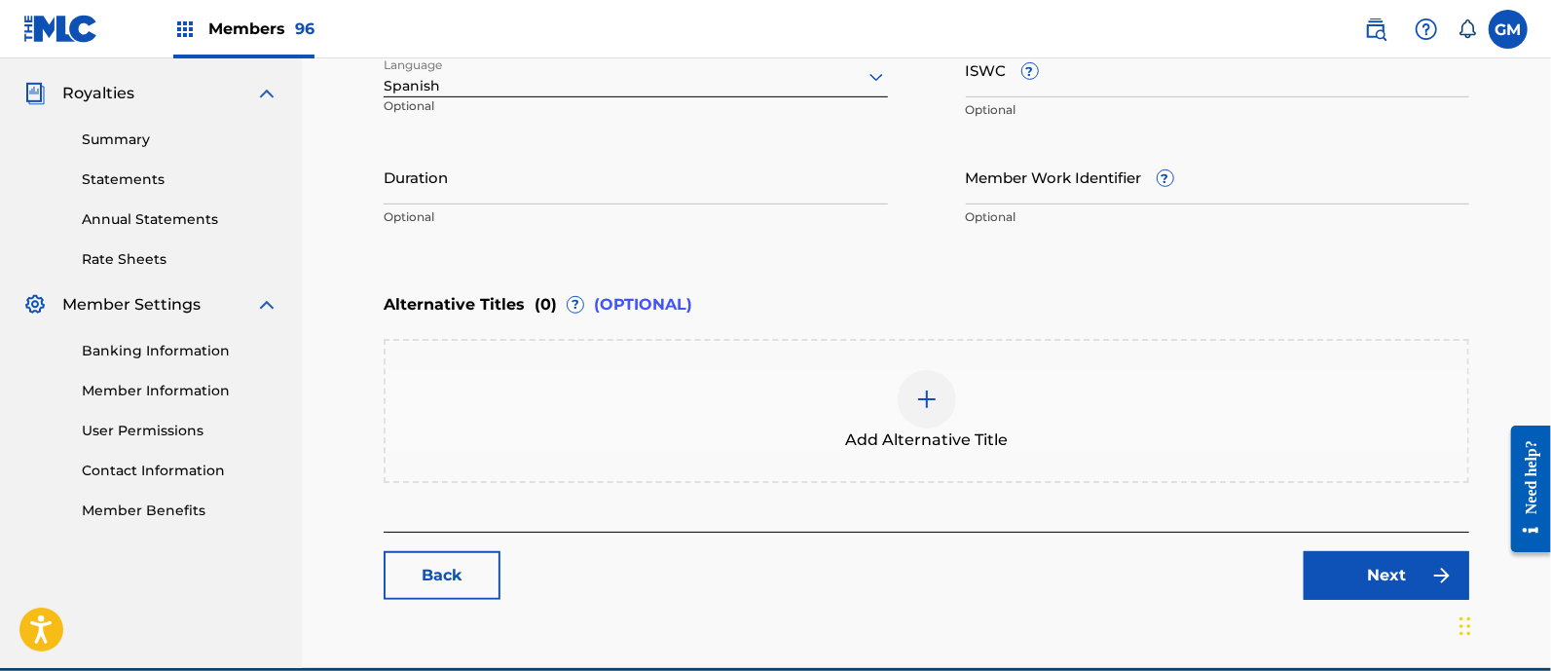
scroll to position [658, 0]
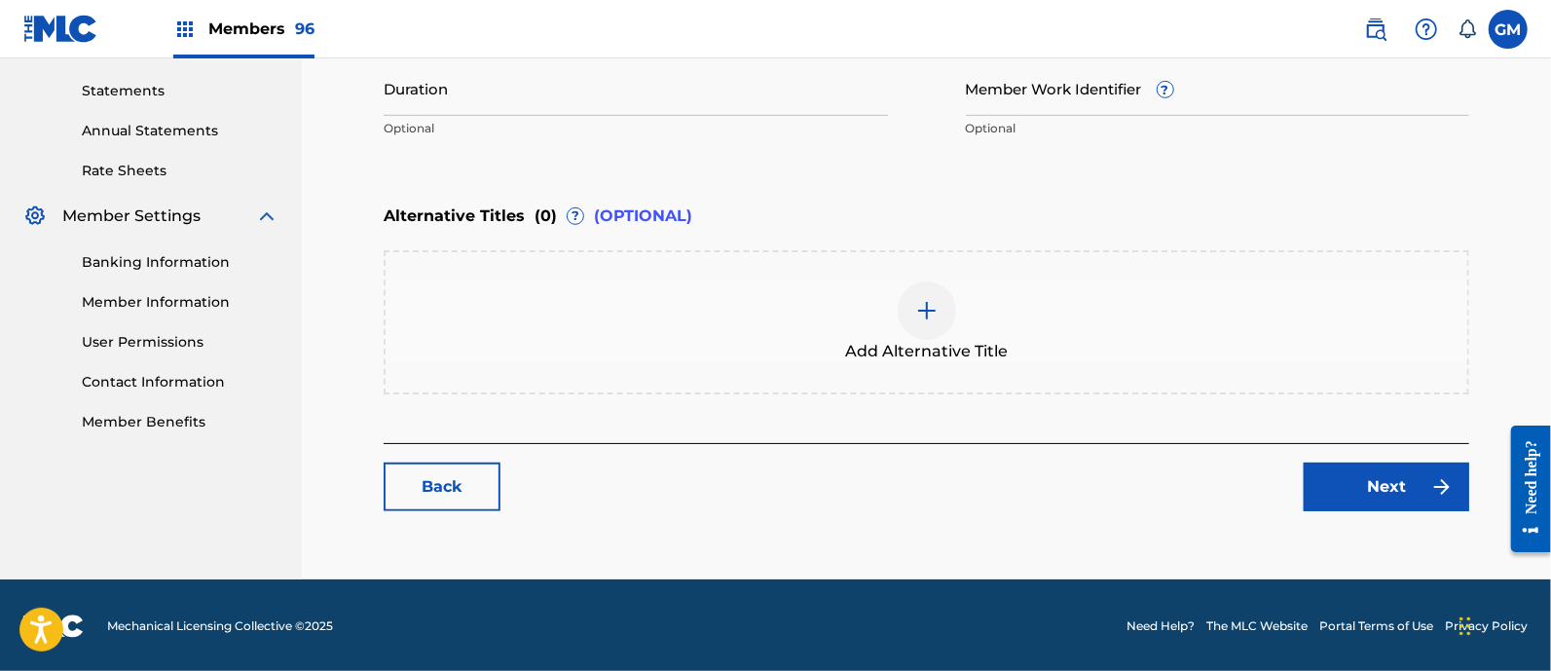
click at [1344, 480] on link "Next" at bounding box center [1387, 486] width 166 height 49
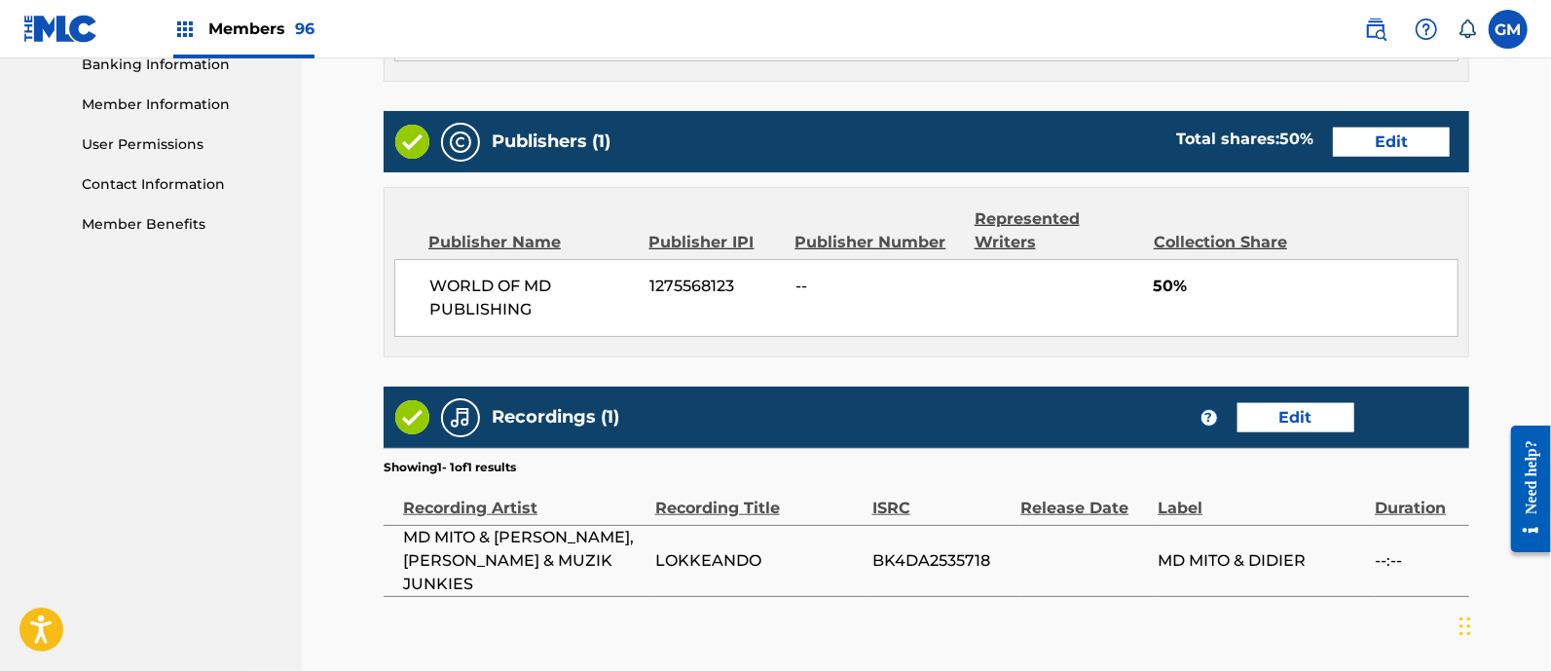
scroll to position [1038, 0]
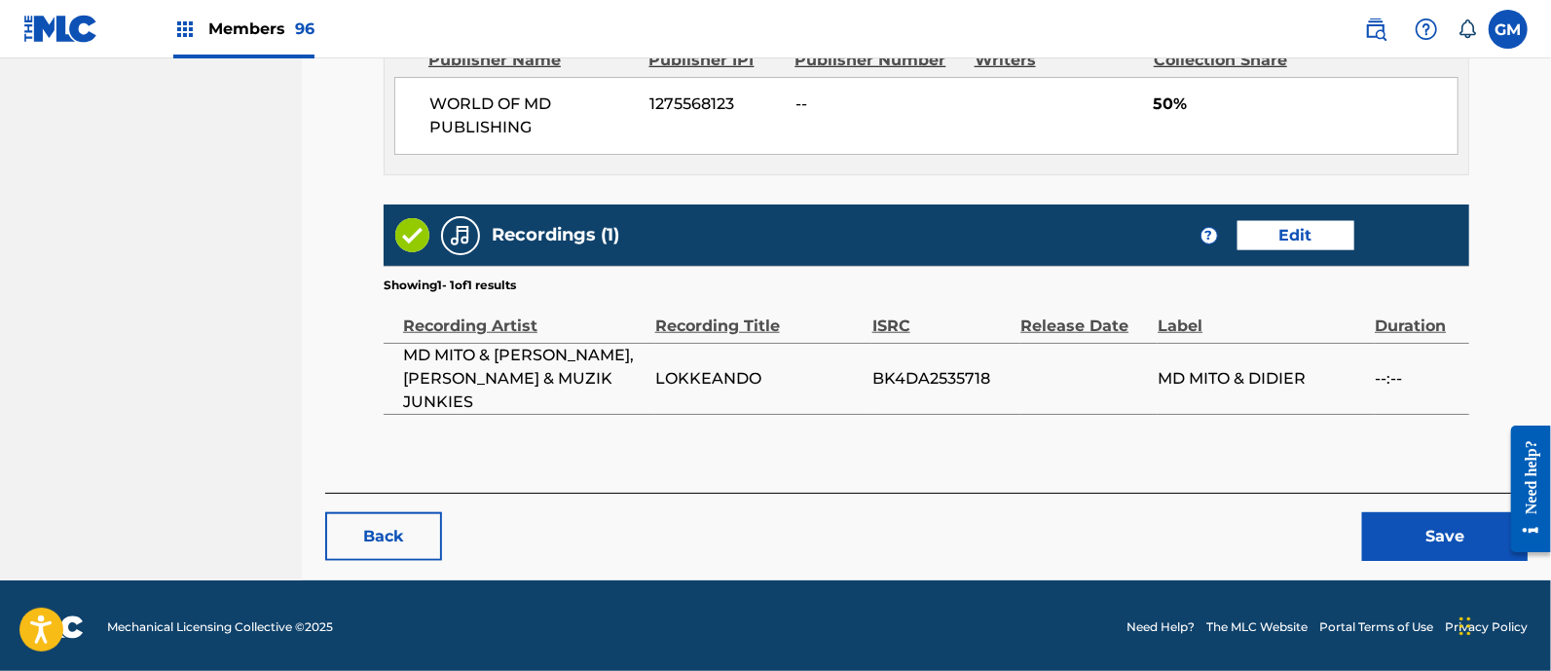
click at [1443, 528] on button "Save" at bounding box center [1445, 536] width 166 height 49
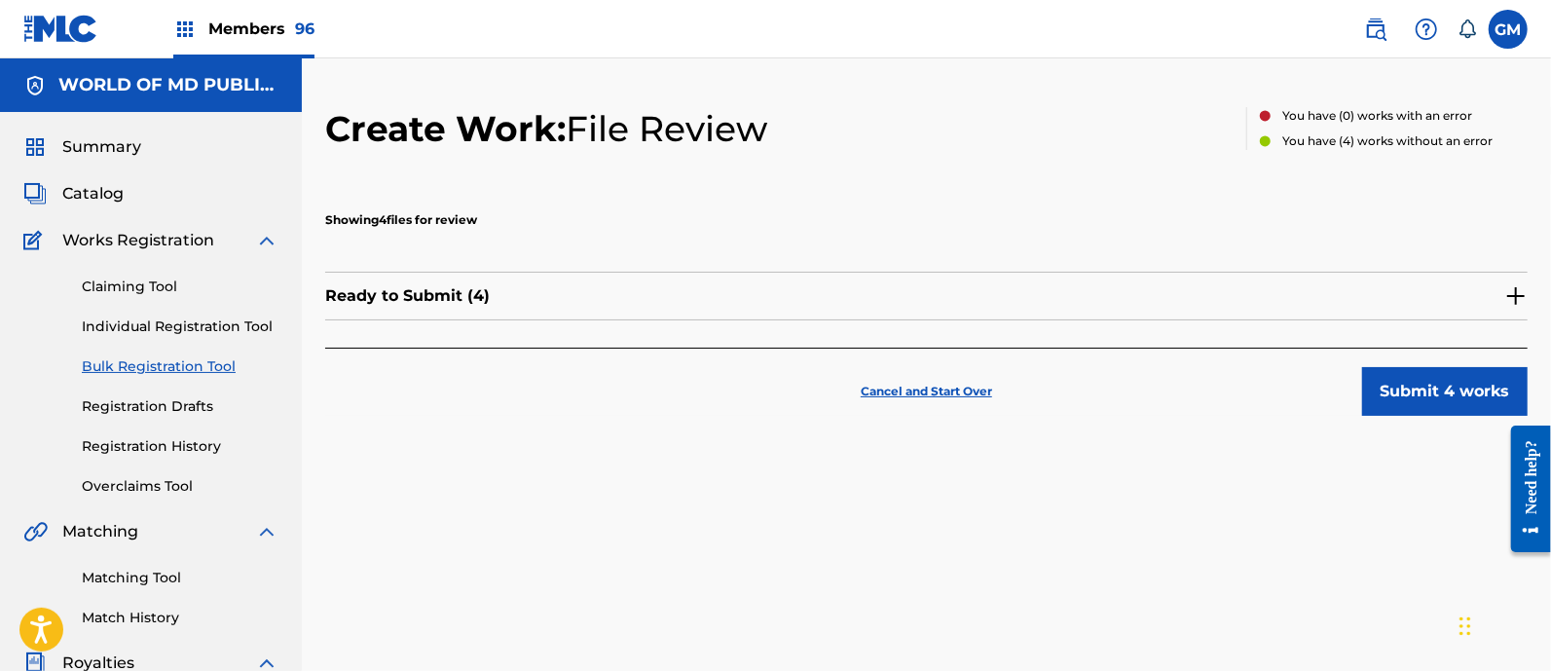
click at [1517, 297] on img at bounding box center [1515, 295] width 23 height 23
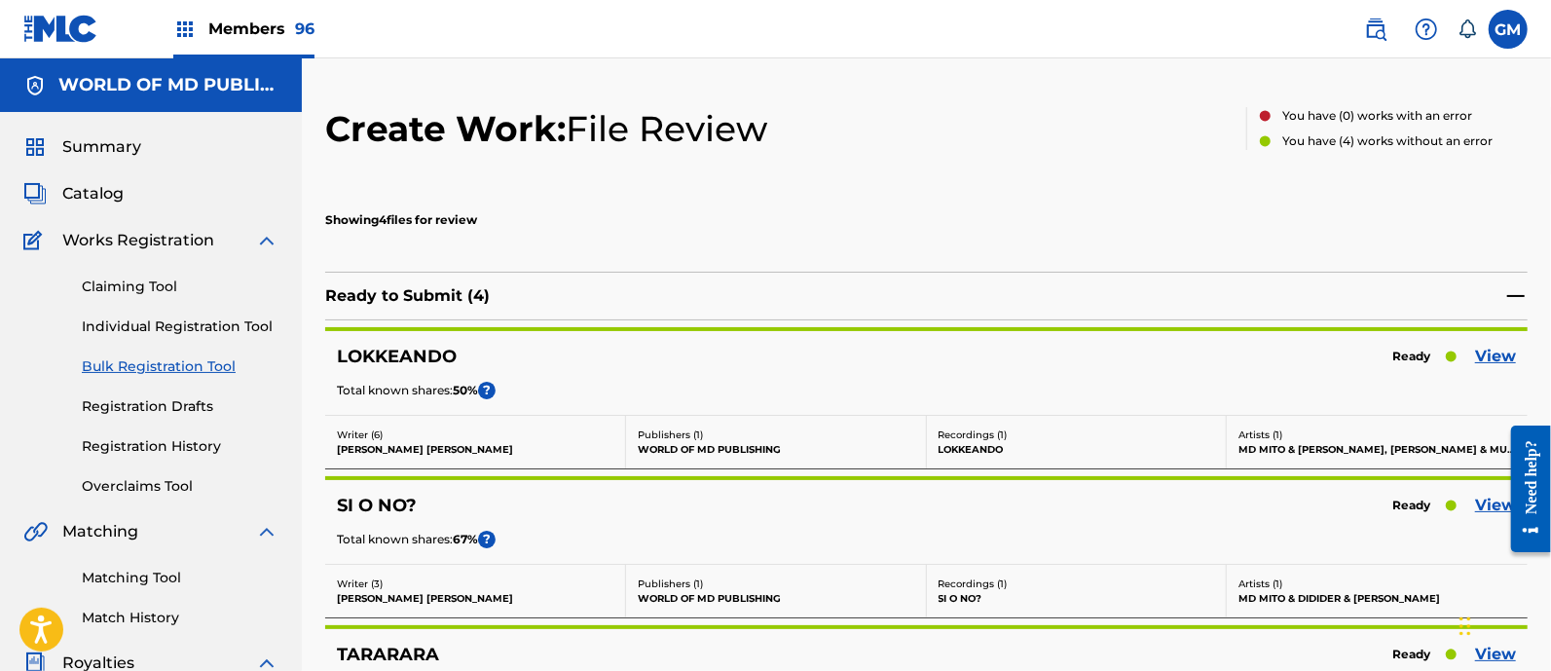
click at [1504, 504] on div at bounding box center [1522, 488] width 55 height 157
click at [1490, 497] on link "View" at bounding box center [1495, 505] width 41 height 23
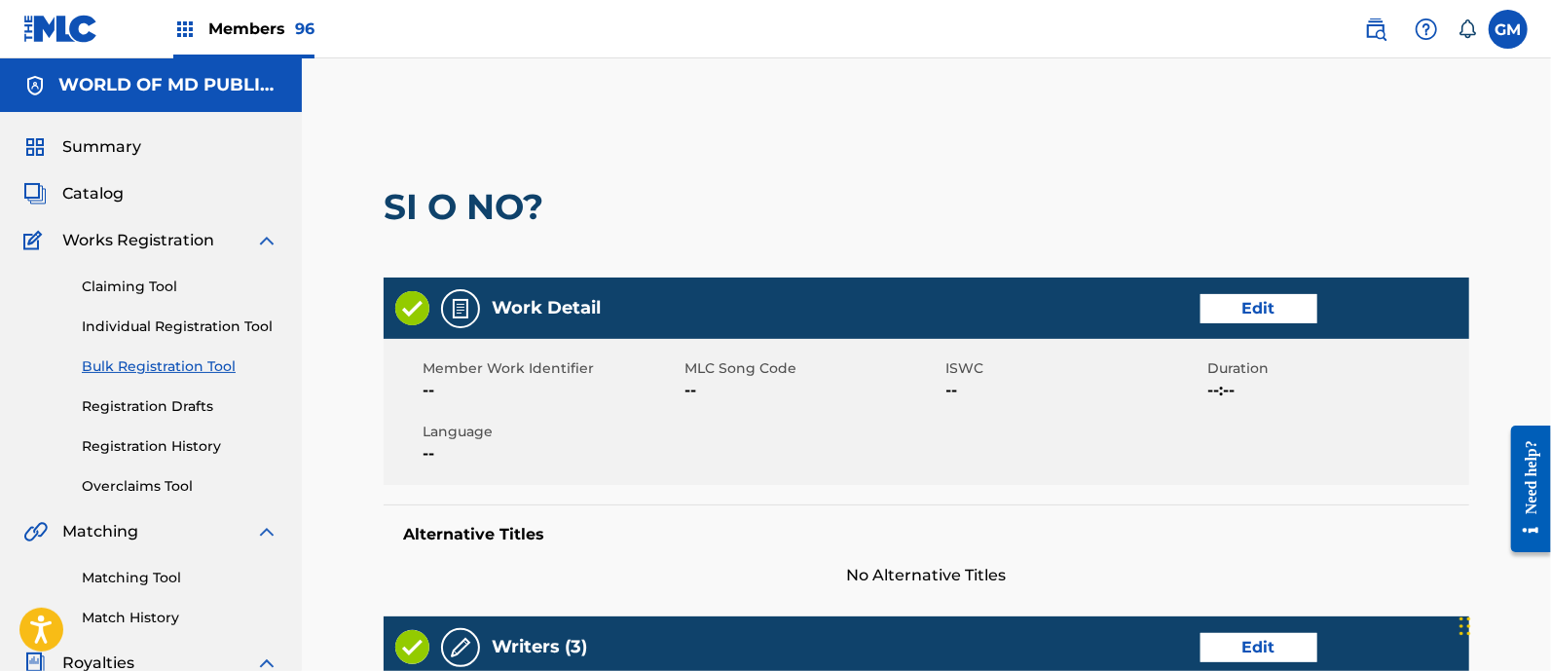
click at [1274, 299] on link "Edit" at bounding box center [1258, 308] width 117 height 29
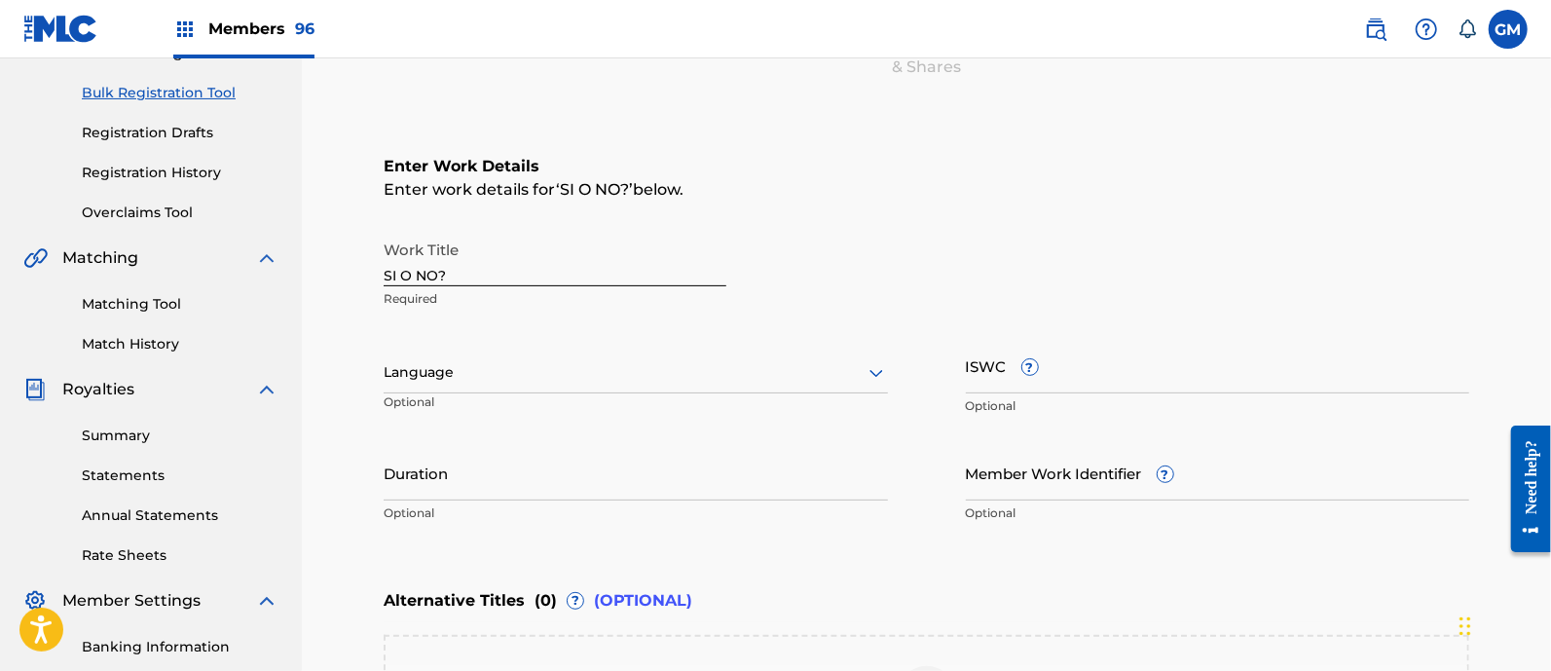
scroll to position [283, 0]
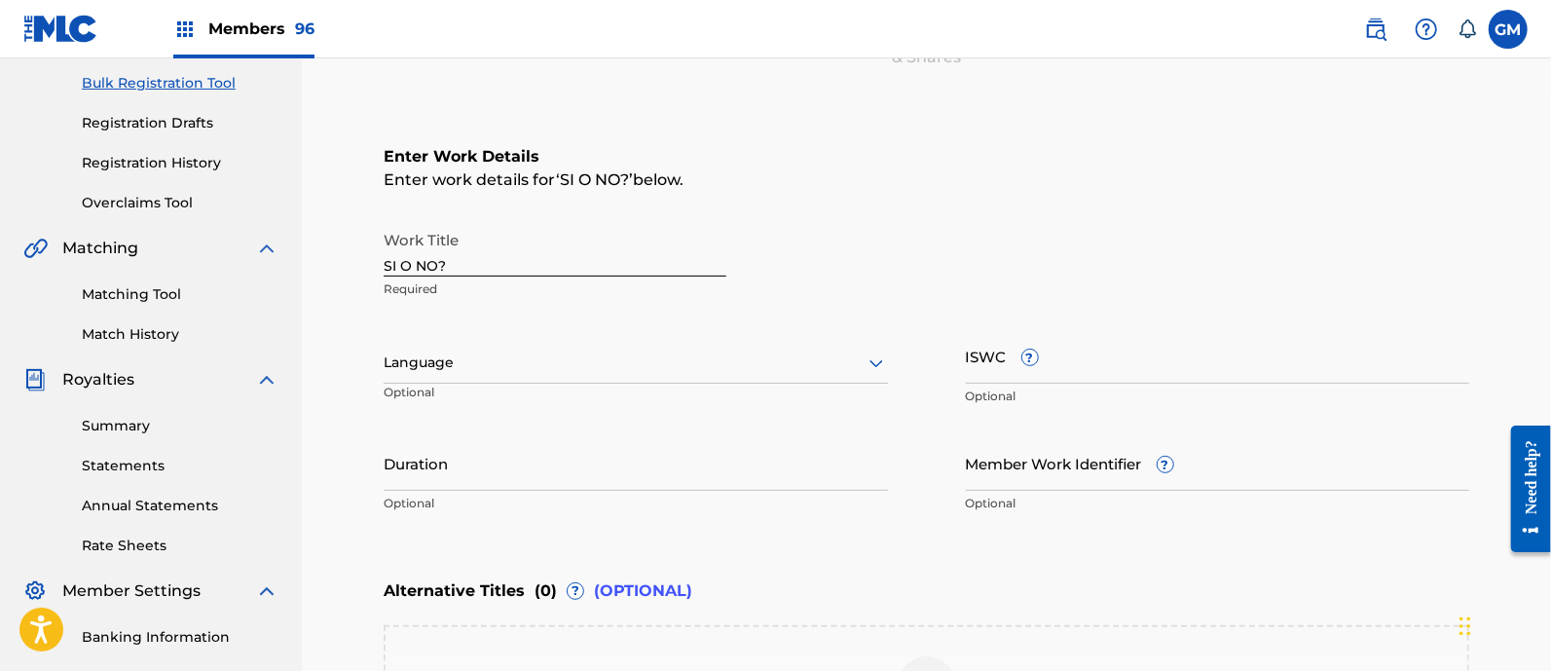
click at [432, 365] on div at bounding box center [636, 362] width 504 height 24
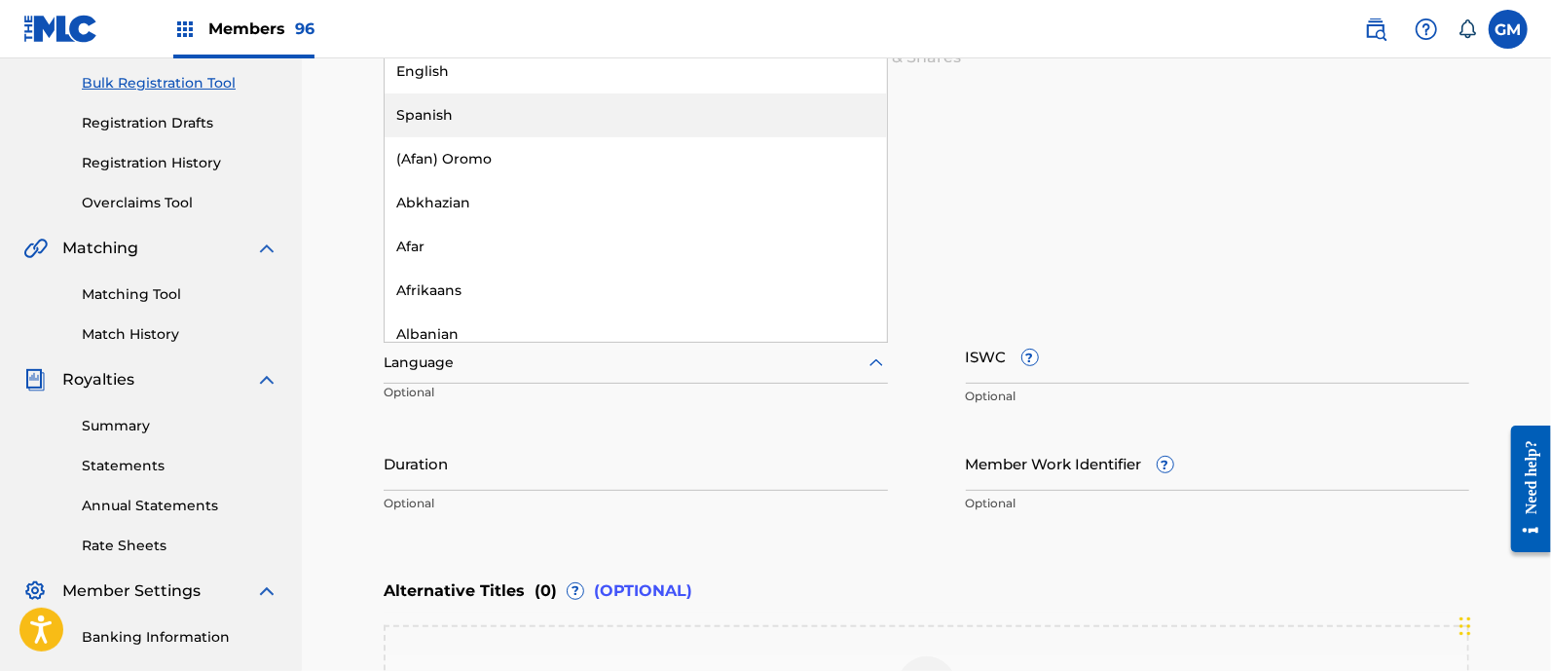
click at [433, 111] on div "Spanish" at bounding box center [636, 115] width 502 height 44
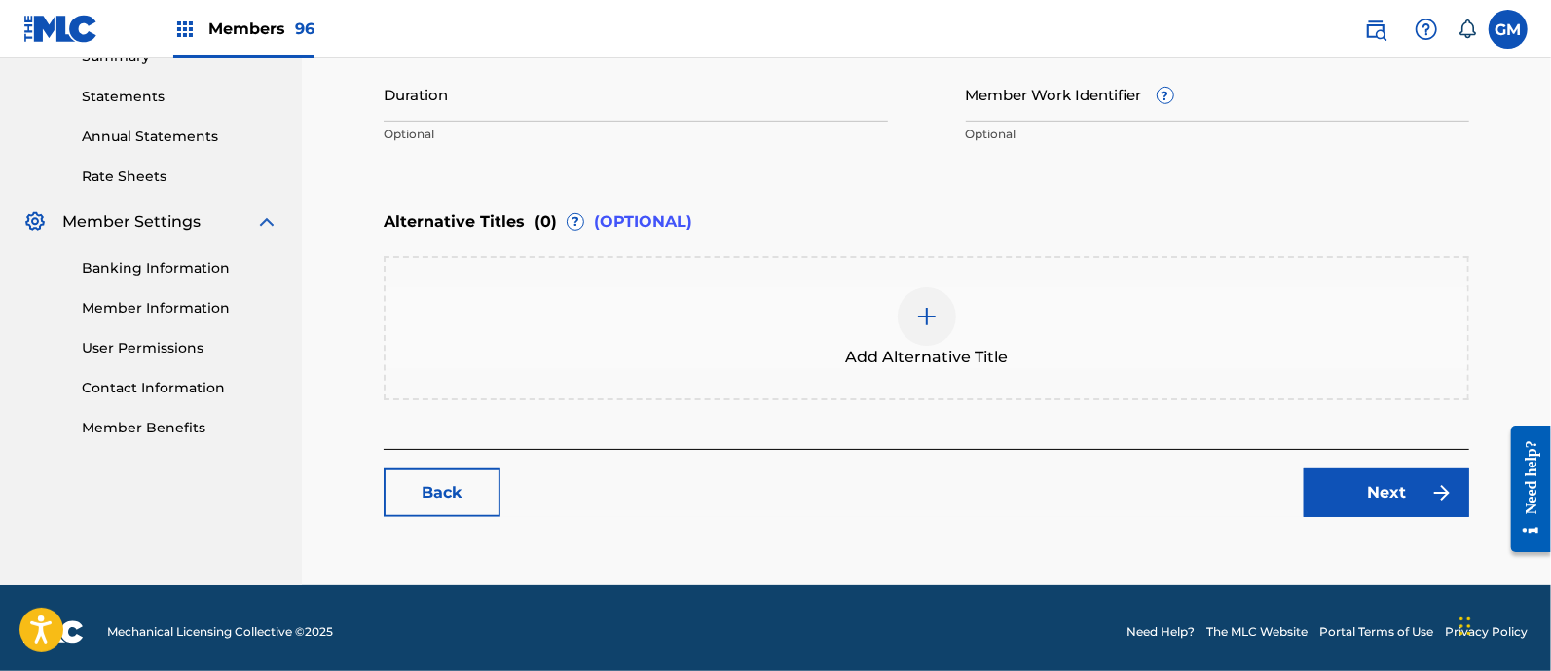
scroll to position [658, 0]
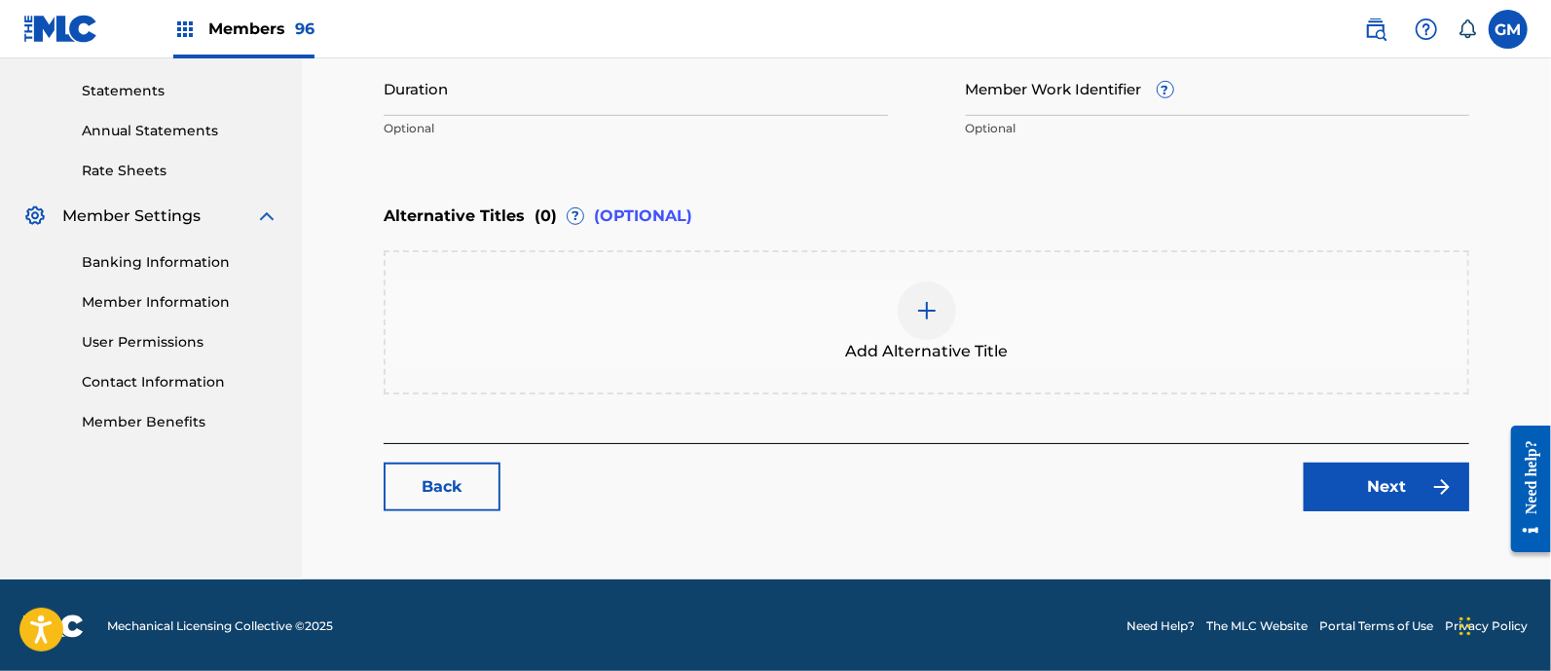
click at [1333, 481] on link "Next" at bounding box center [1387, 486] width 166 height 49
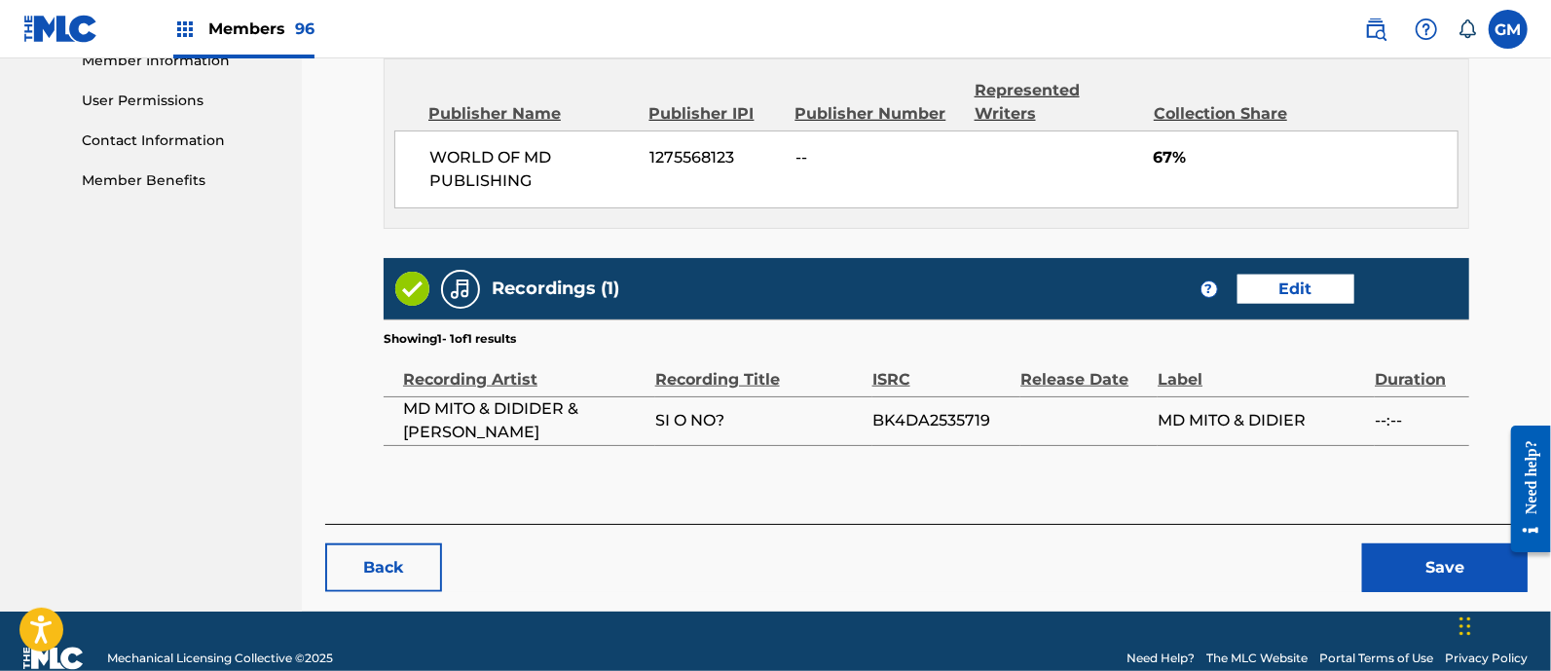
scroll to position [931, 0]
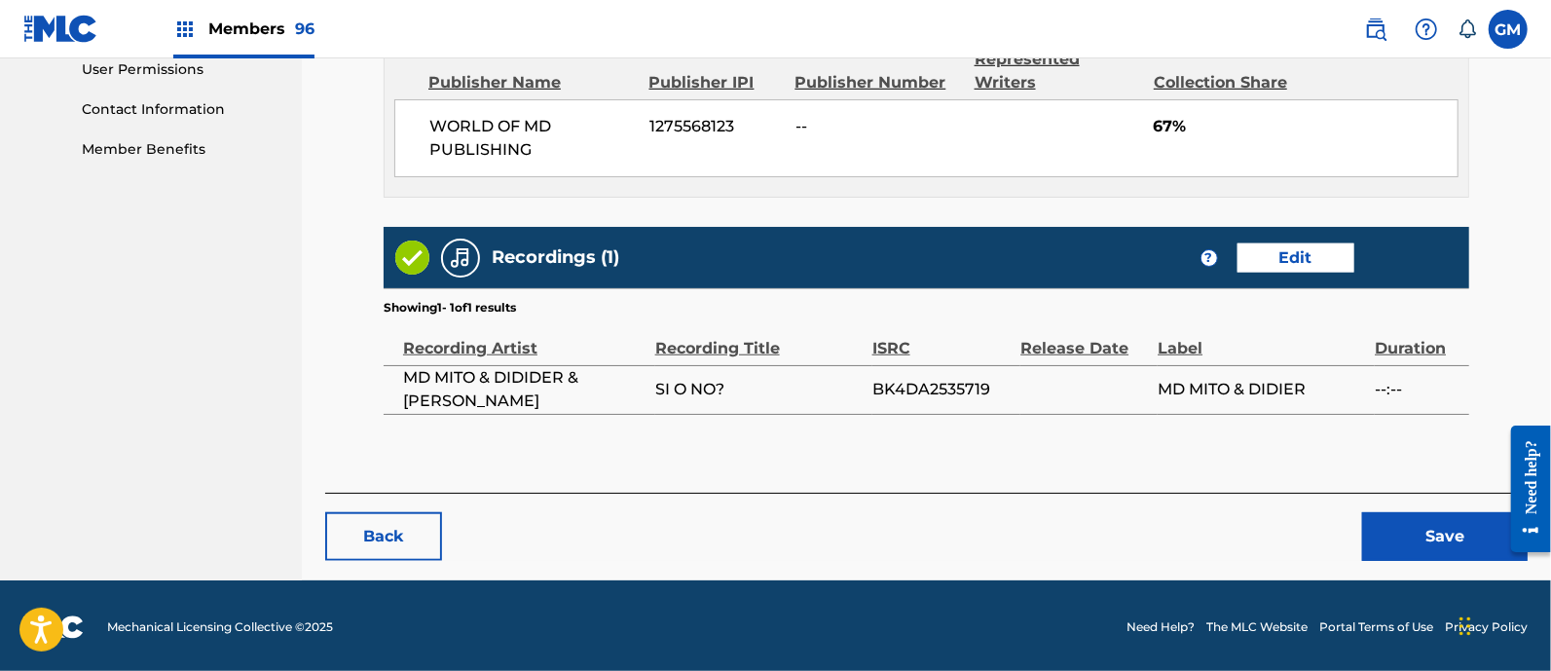
click at [1412, 525] on button "Save" at bounding box center [1445, 536] width 166 height 49
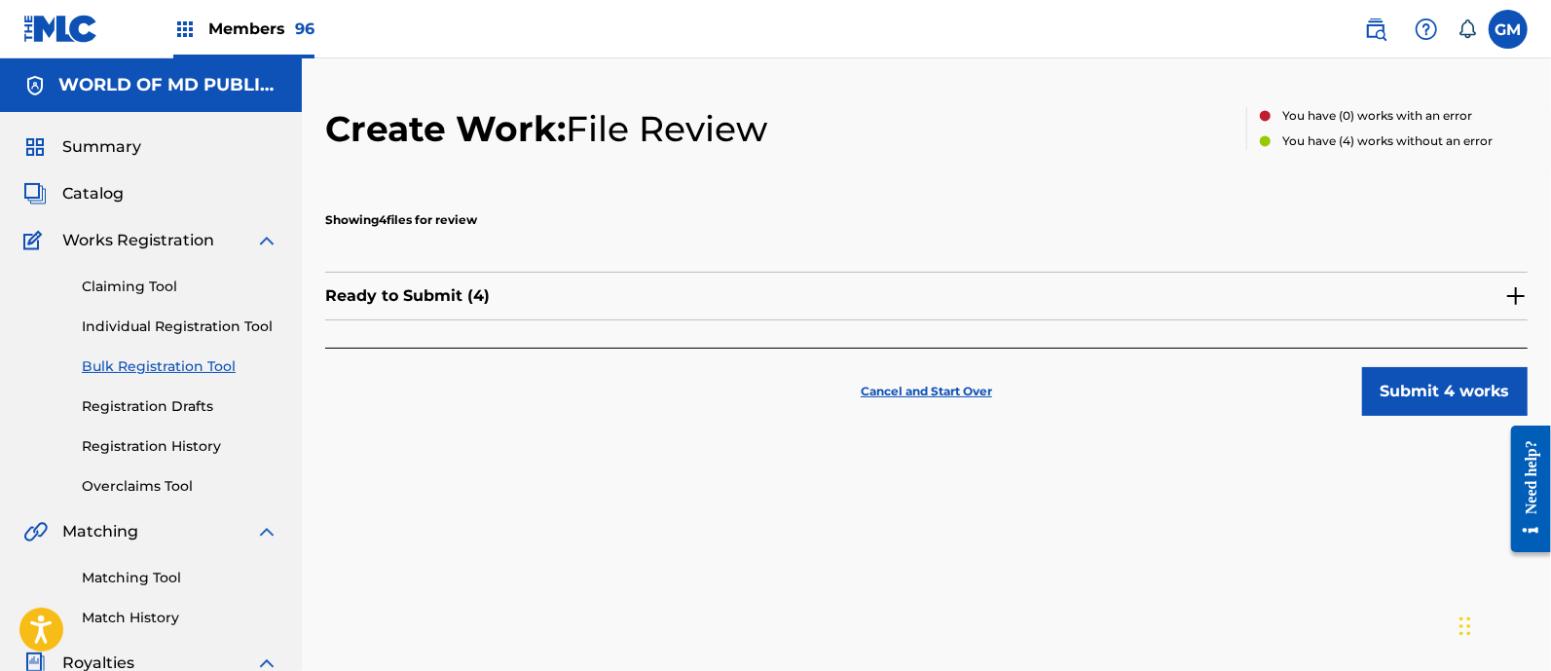
click at [1513, 299] on img at bounding box center [1515, 295] width 23 height 23
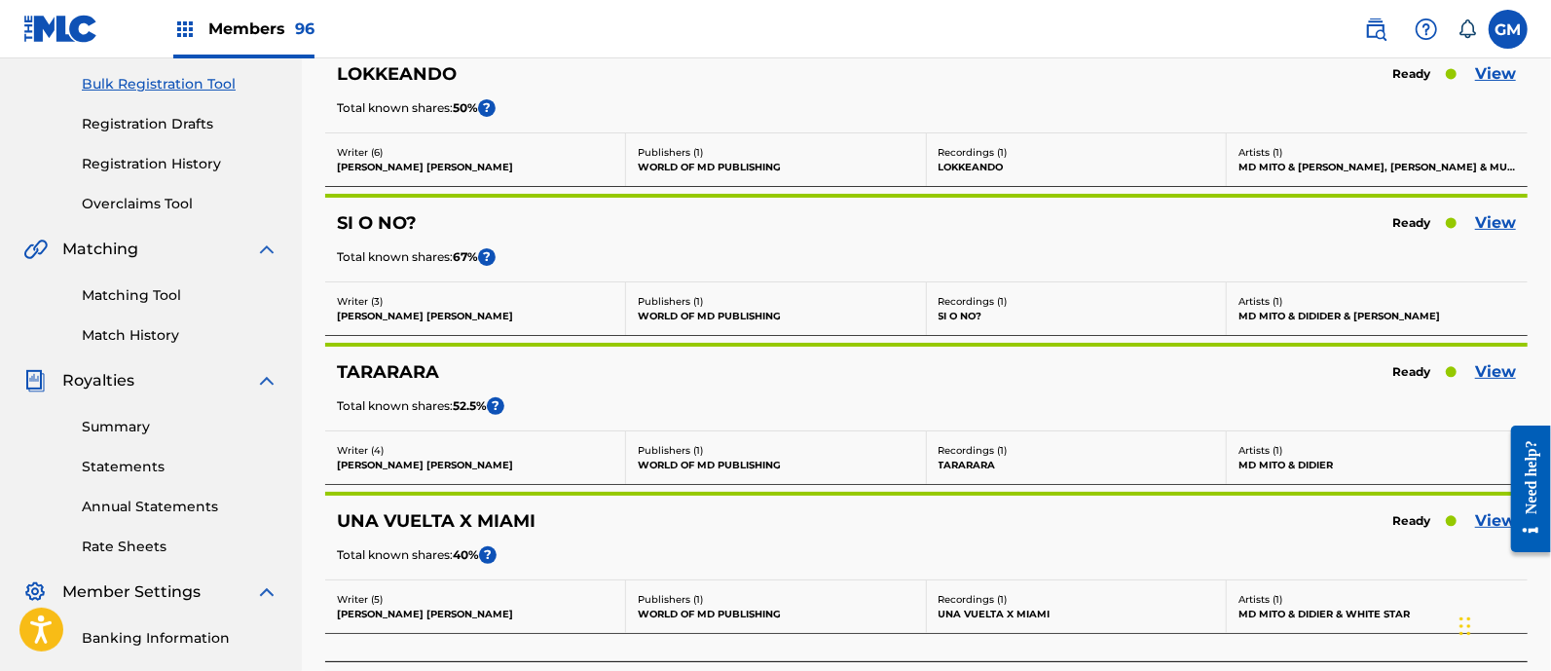
scroll to position [283, 0]
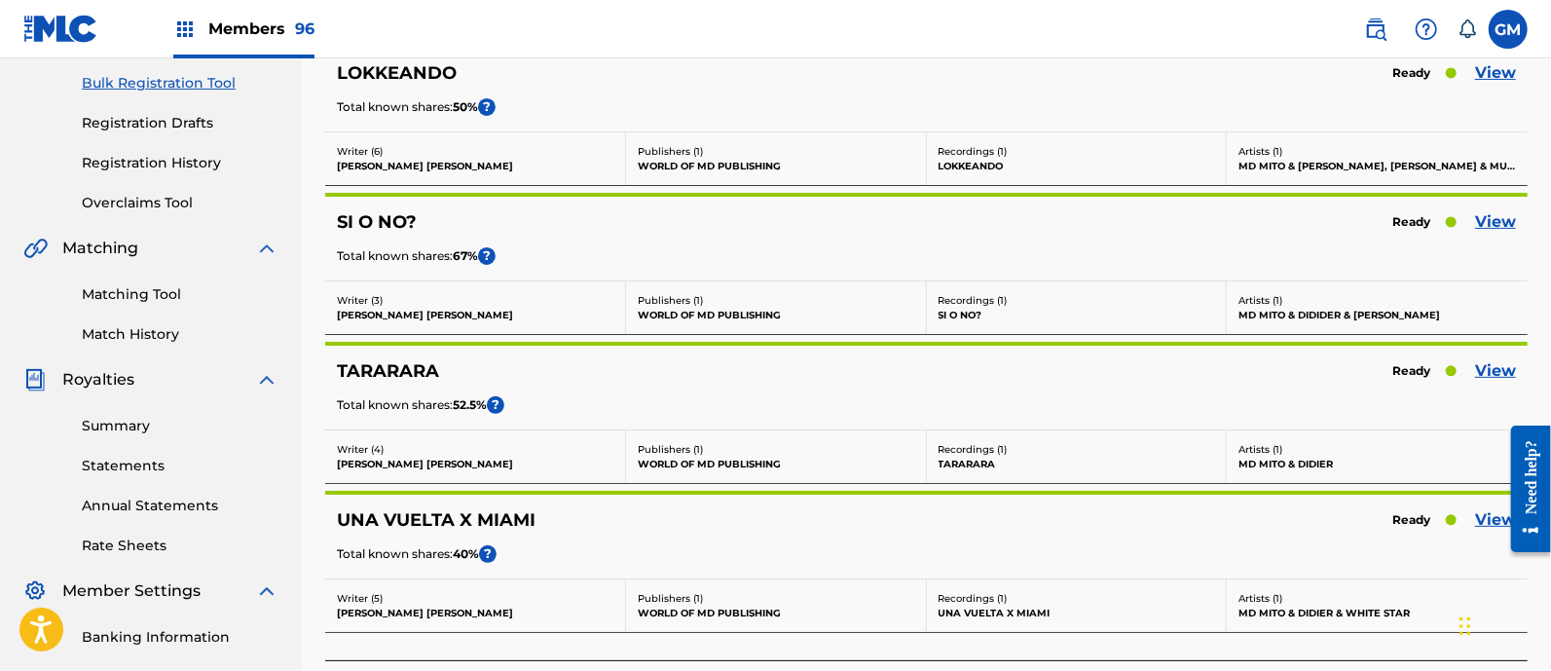
click at [1501, 365] on link "View" at bounding box center [1495, 370] width 41 height 23
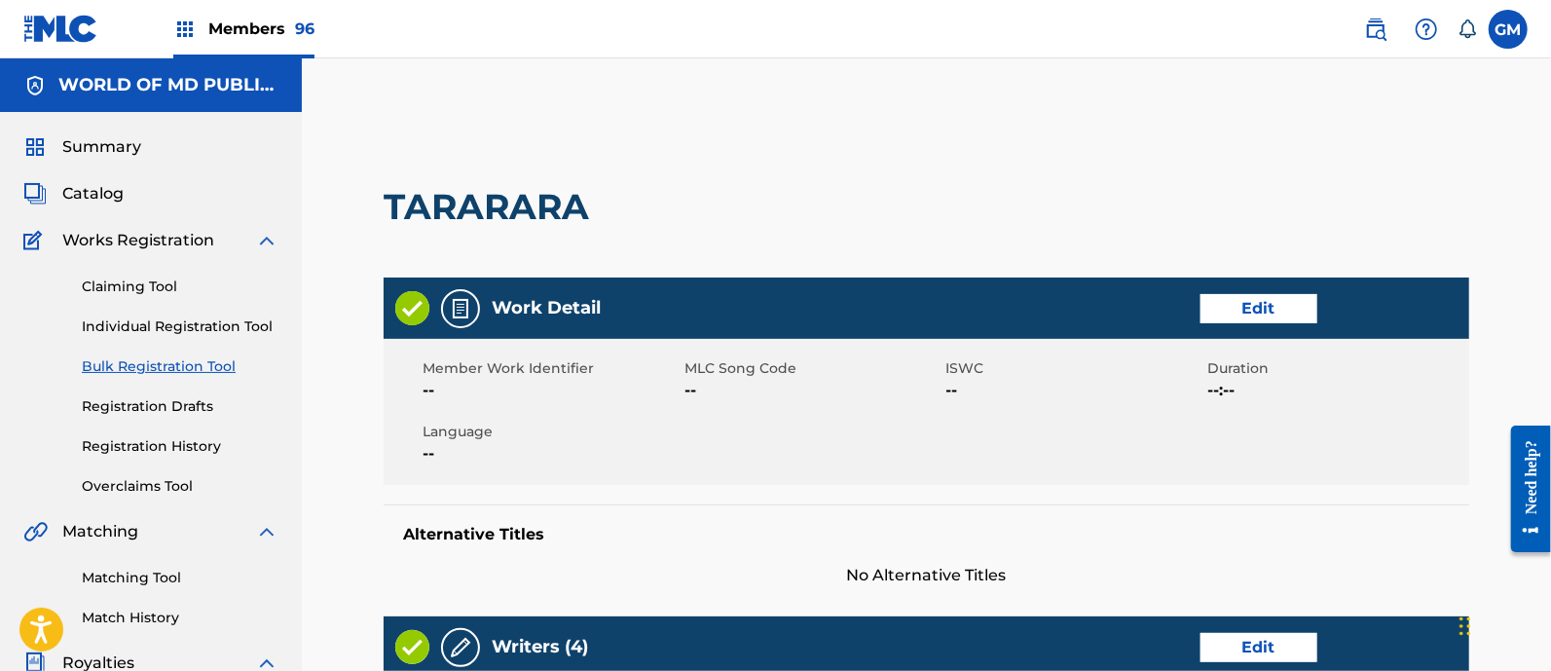
click at [1260, 299] on link "Edit" at bounding box center [1258, 308] width 117 height 29
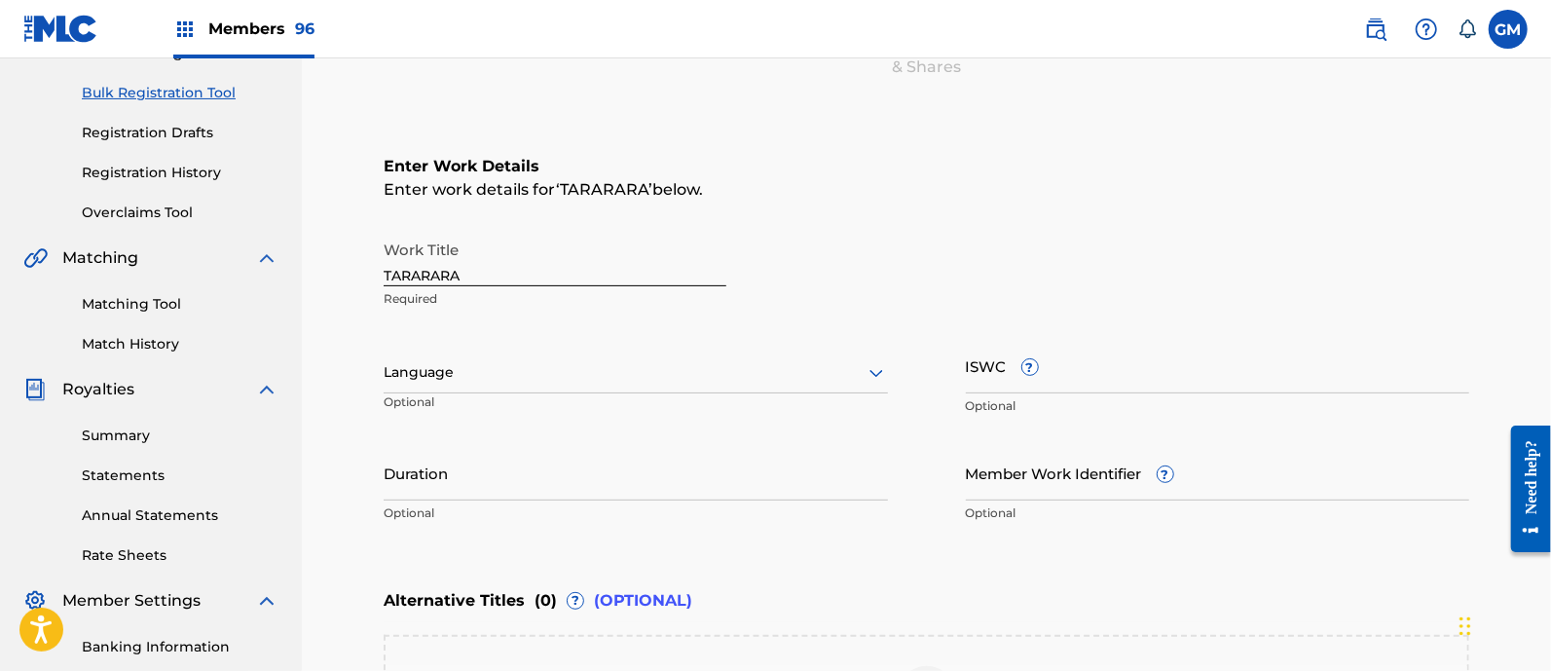
scroll to position [283, 0]
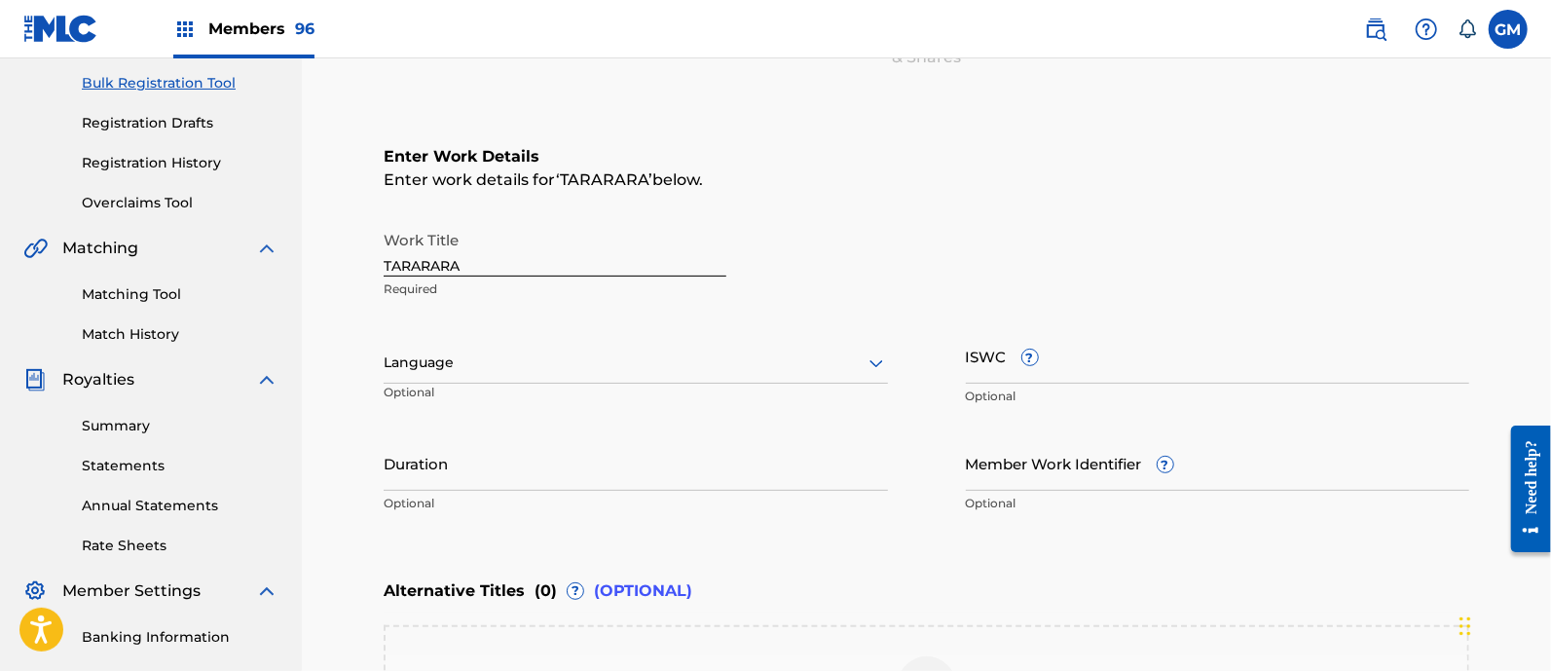
click at [424, 359] on div at bounding box center [636, 362] width 504 height 24
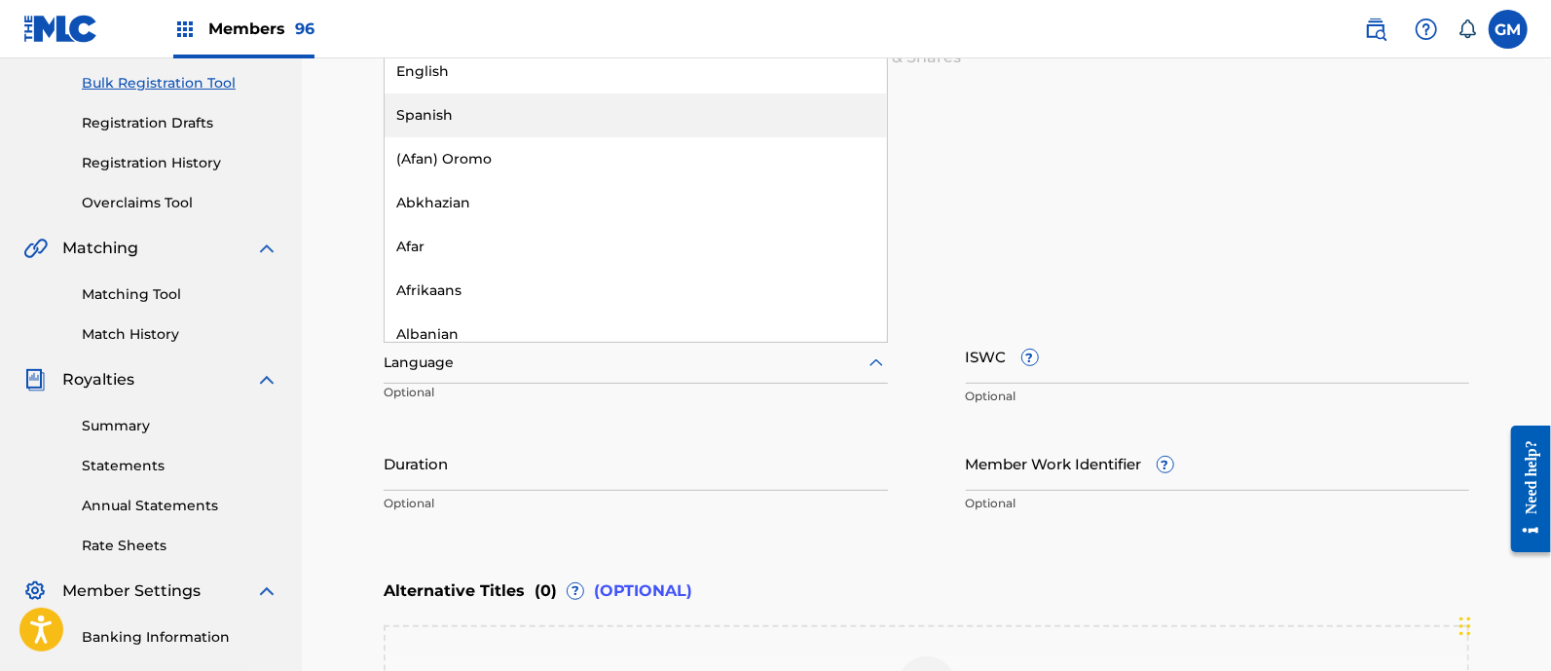
click at [443, 107] on div "Spanish" at bounding box center [636, 115] width 502 height 44
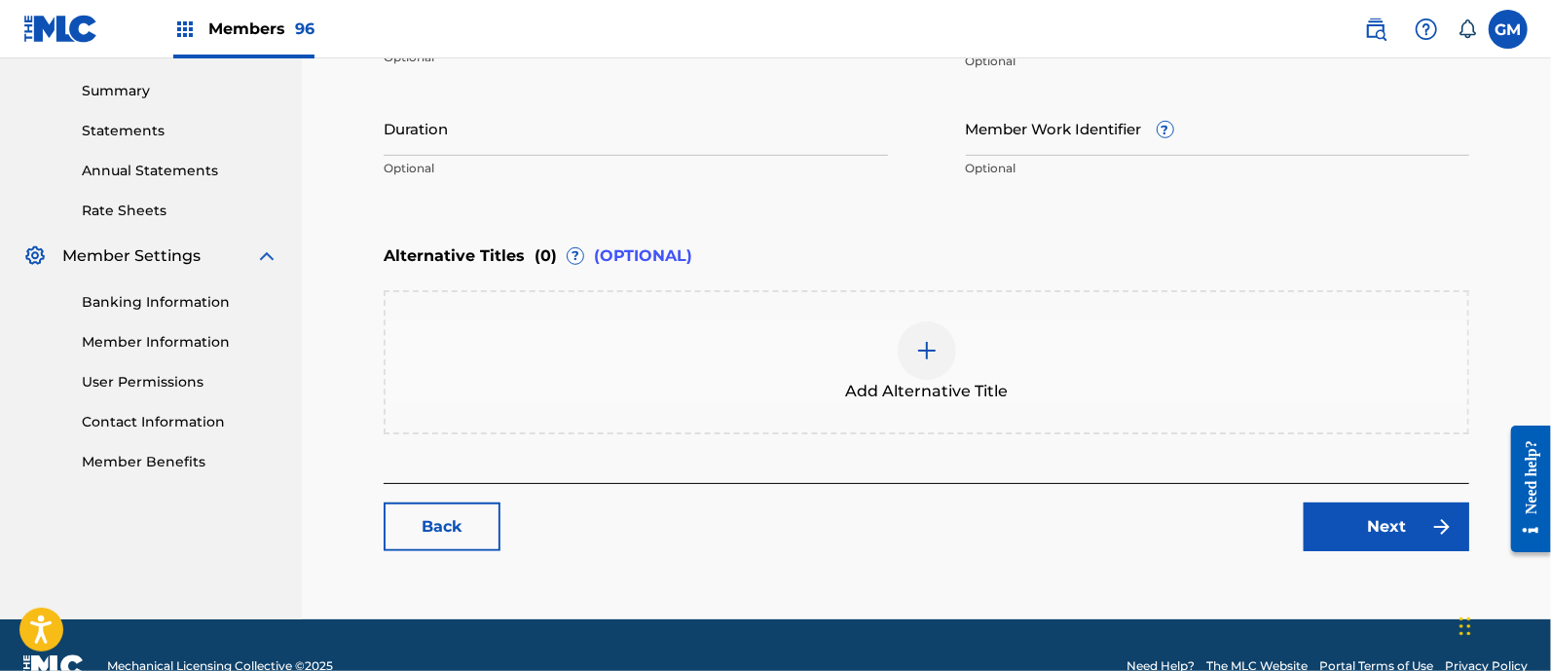
scroll to position [658, 0]
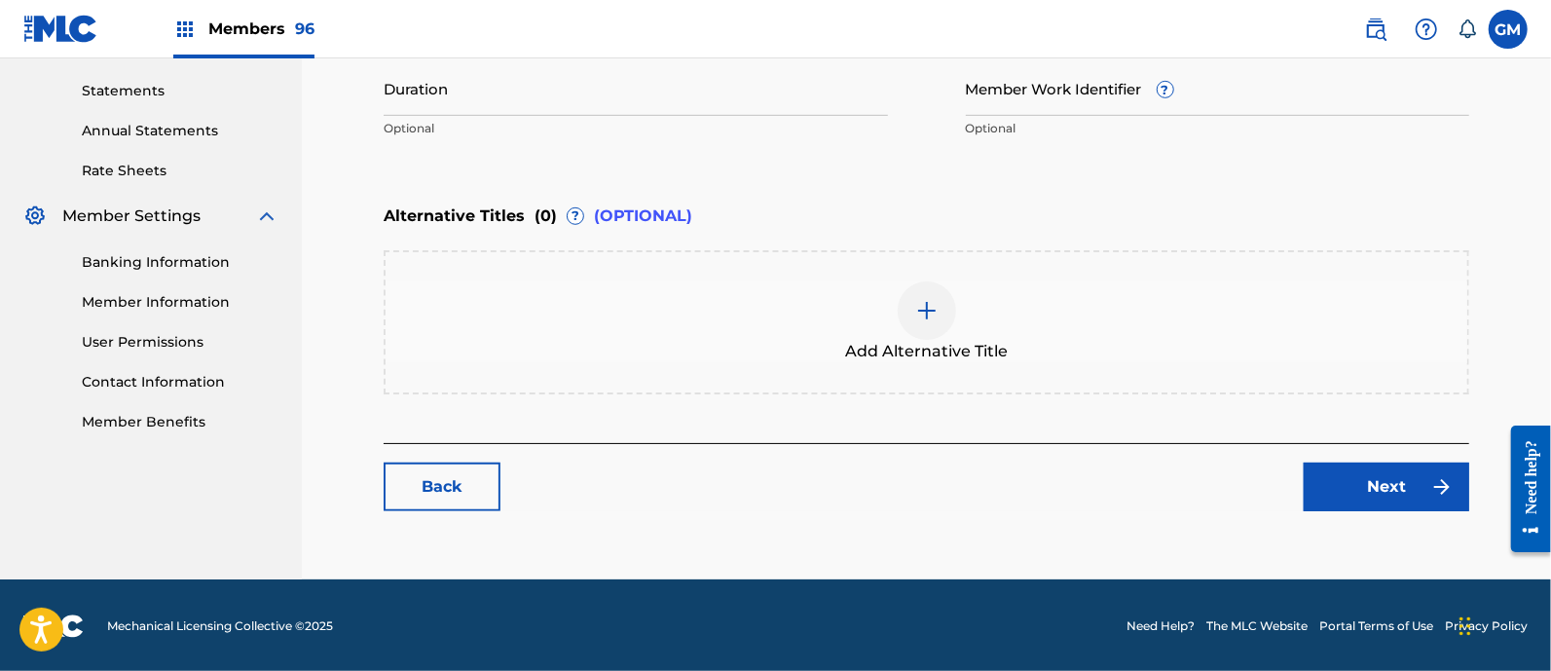
click at [1366, 484] on link "Next" at bounding box center [1387, 486] width 166 height 49
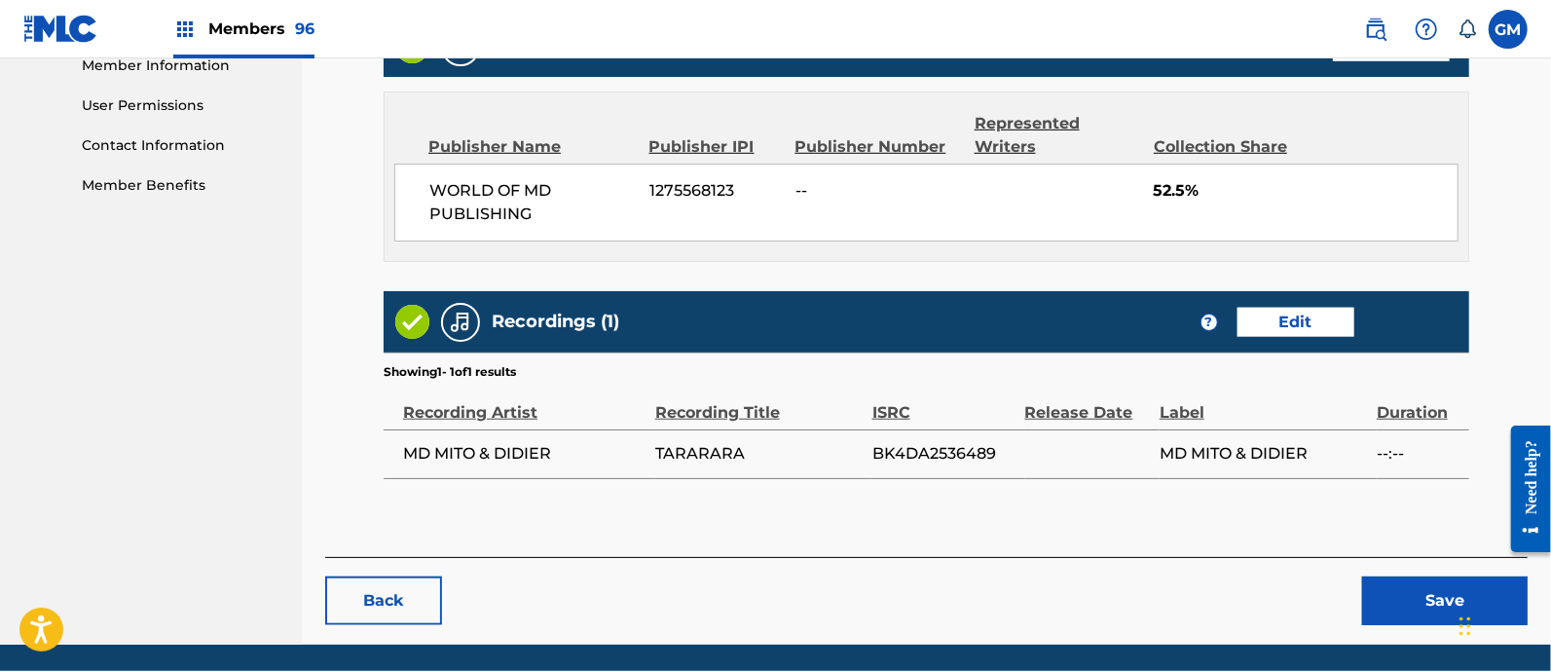
scroll to position [959, 0]
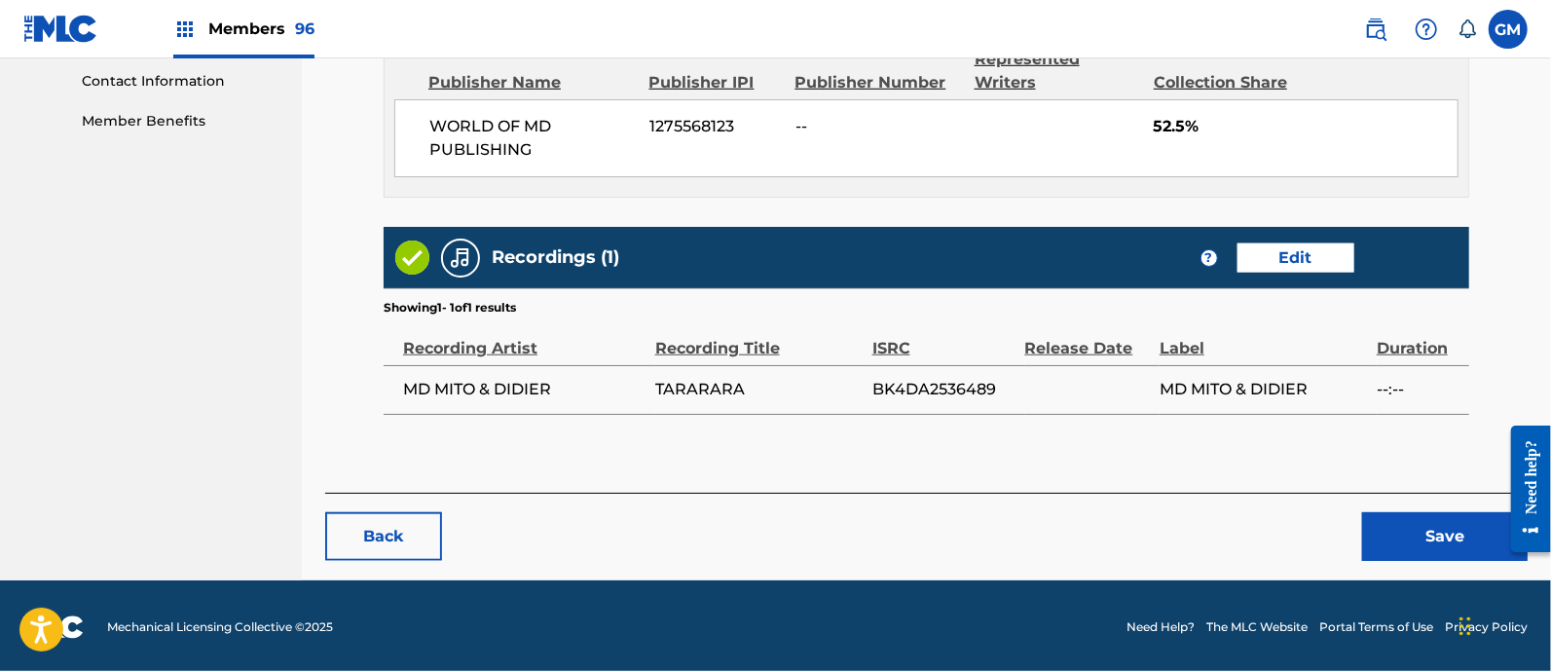
click at [1394, 528] on button "Save" at bounding box center [1445, 536] width 166 height 49
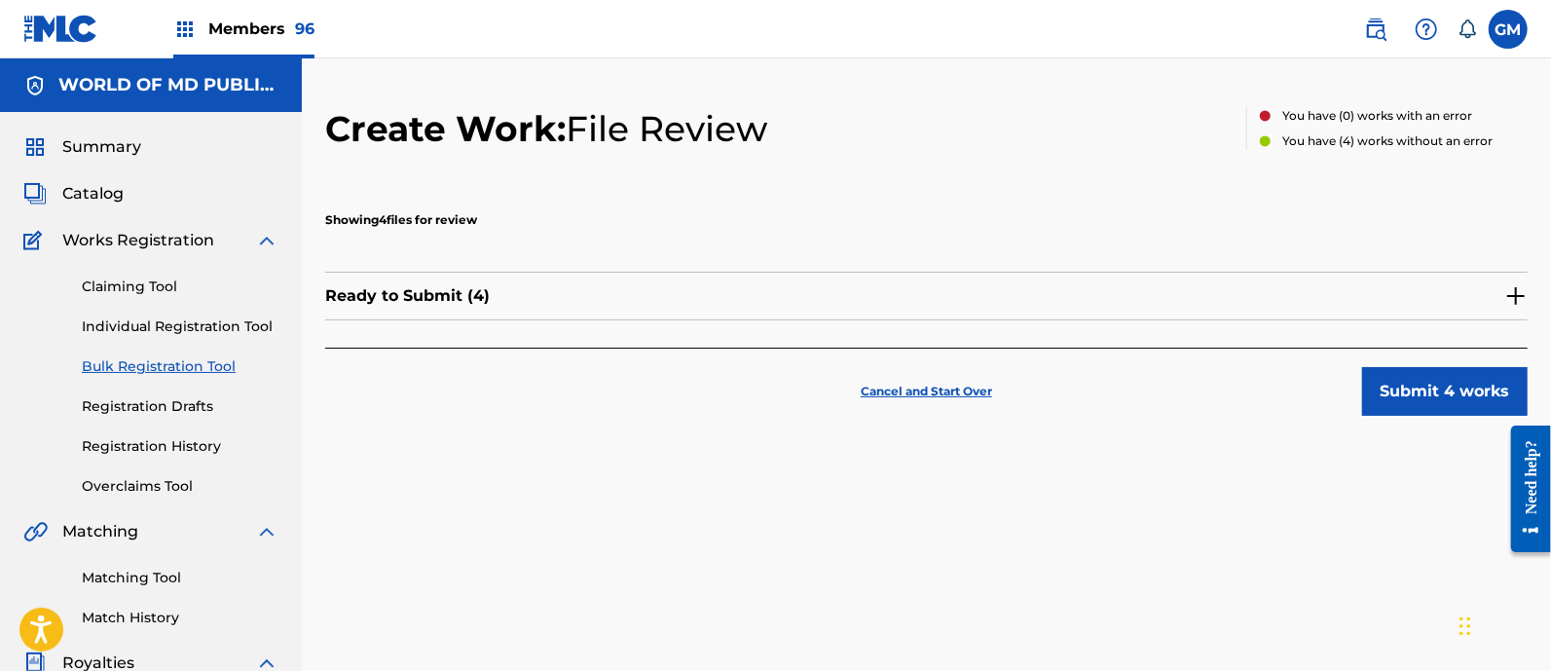
click at [1519, 293] on img at bounding box center [1515, 295] width 23 height 23
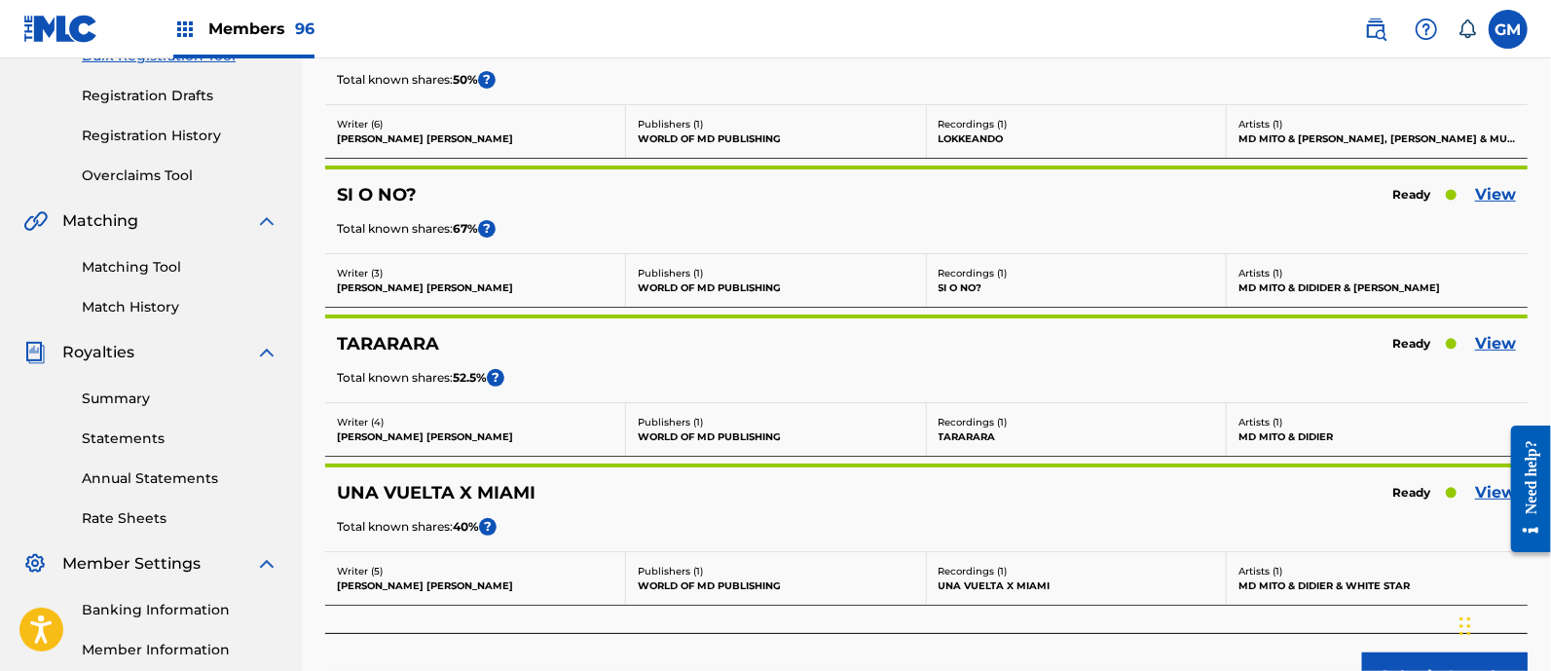
scroll to position [535, 0]
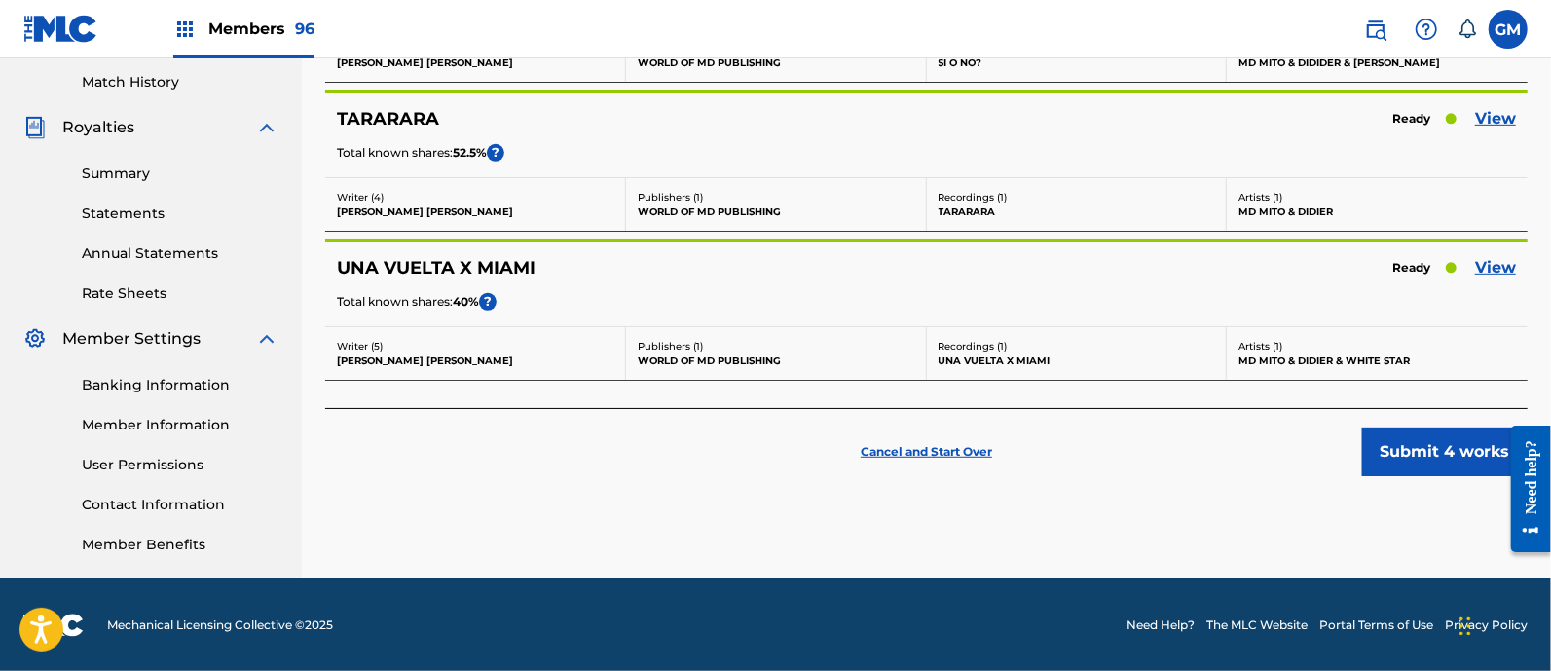
click at [1501, 261] on link "View" at bounding box center [1495, 267] width 41 height 23
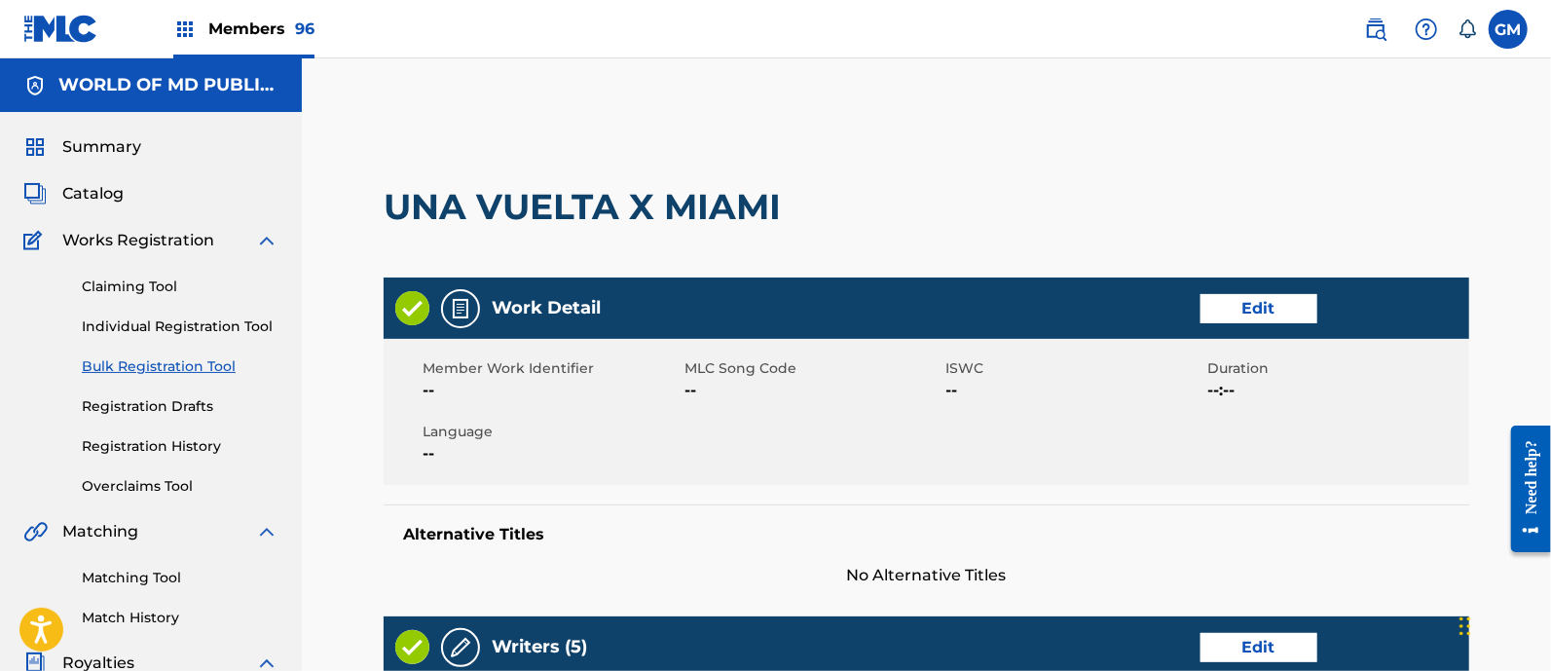
click at [1248, 297] on link "Edit" at bounding box center [1258, 308] width 117 height 29
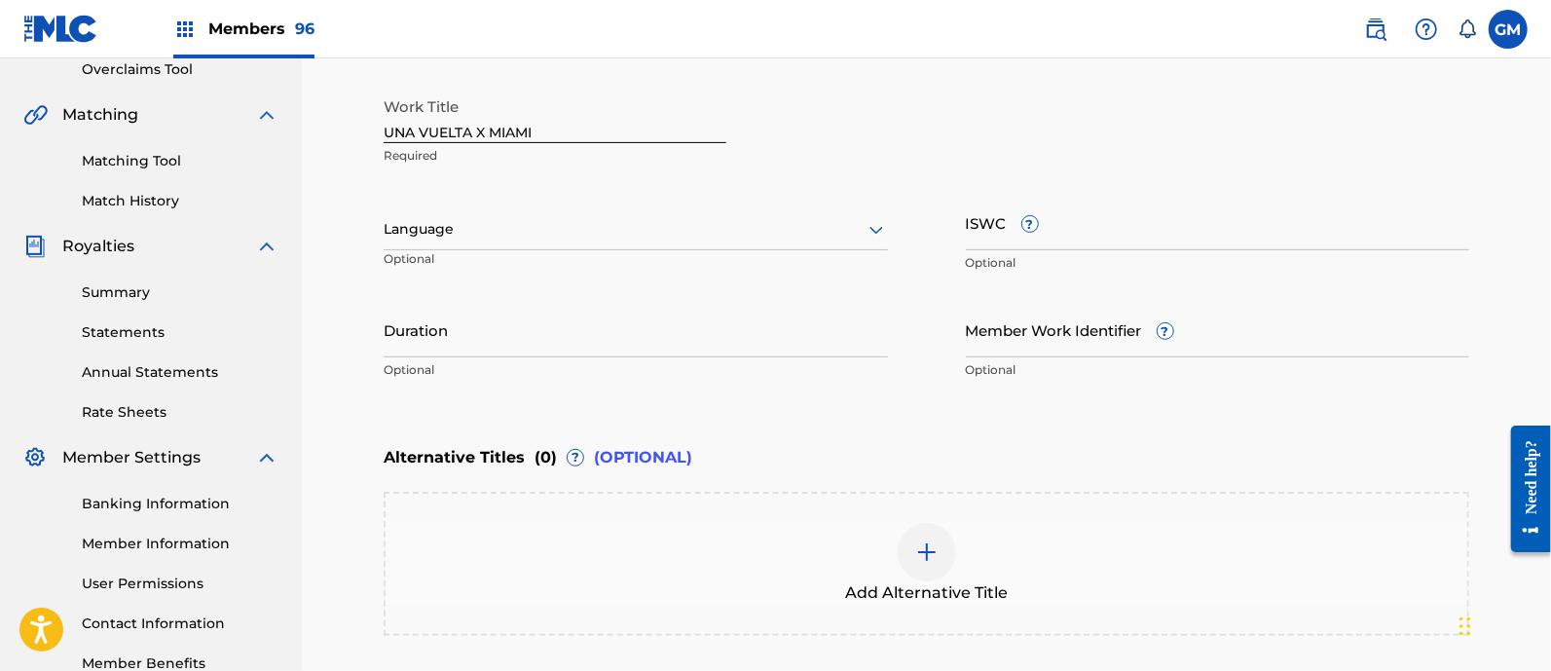
scroll to position [568, 0]
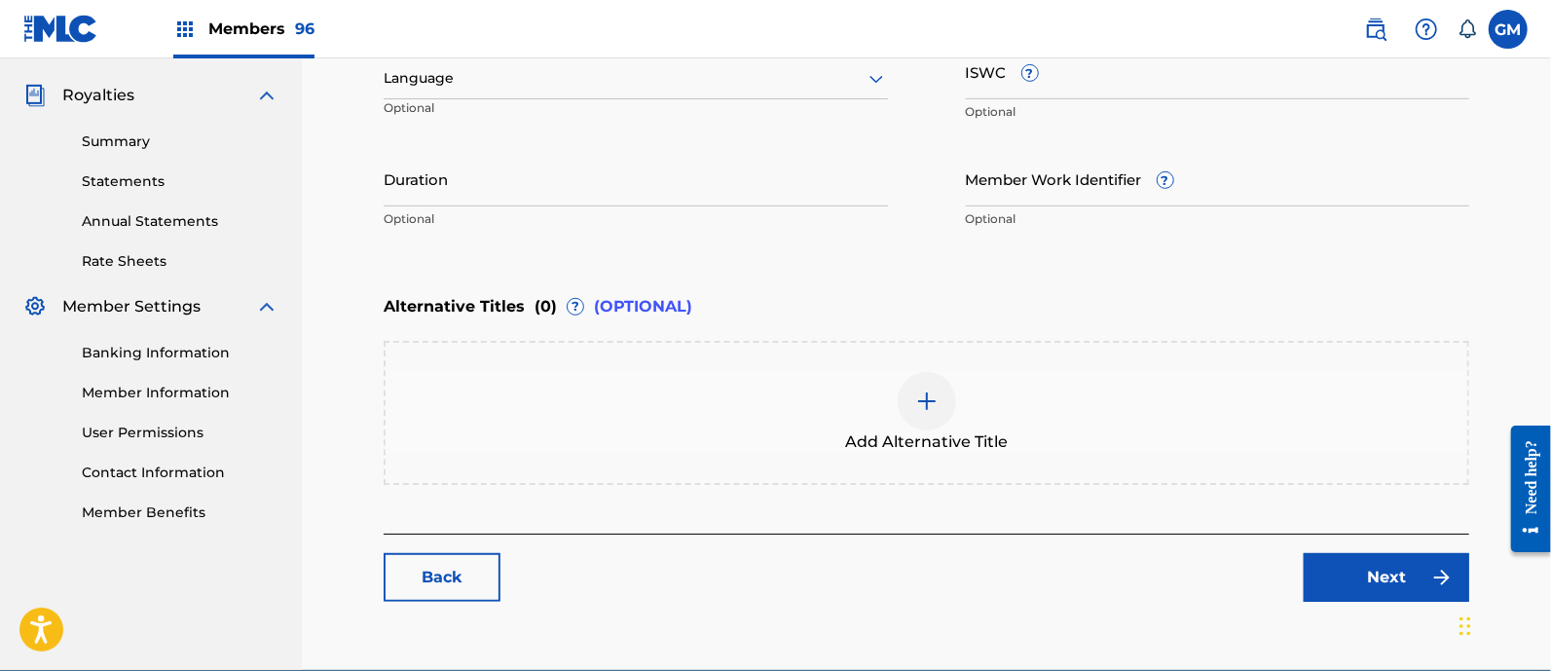
click at [432, 81] on div at bounding box center [636, 78] width 504 height 24
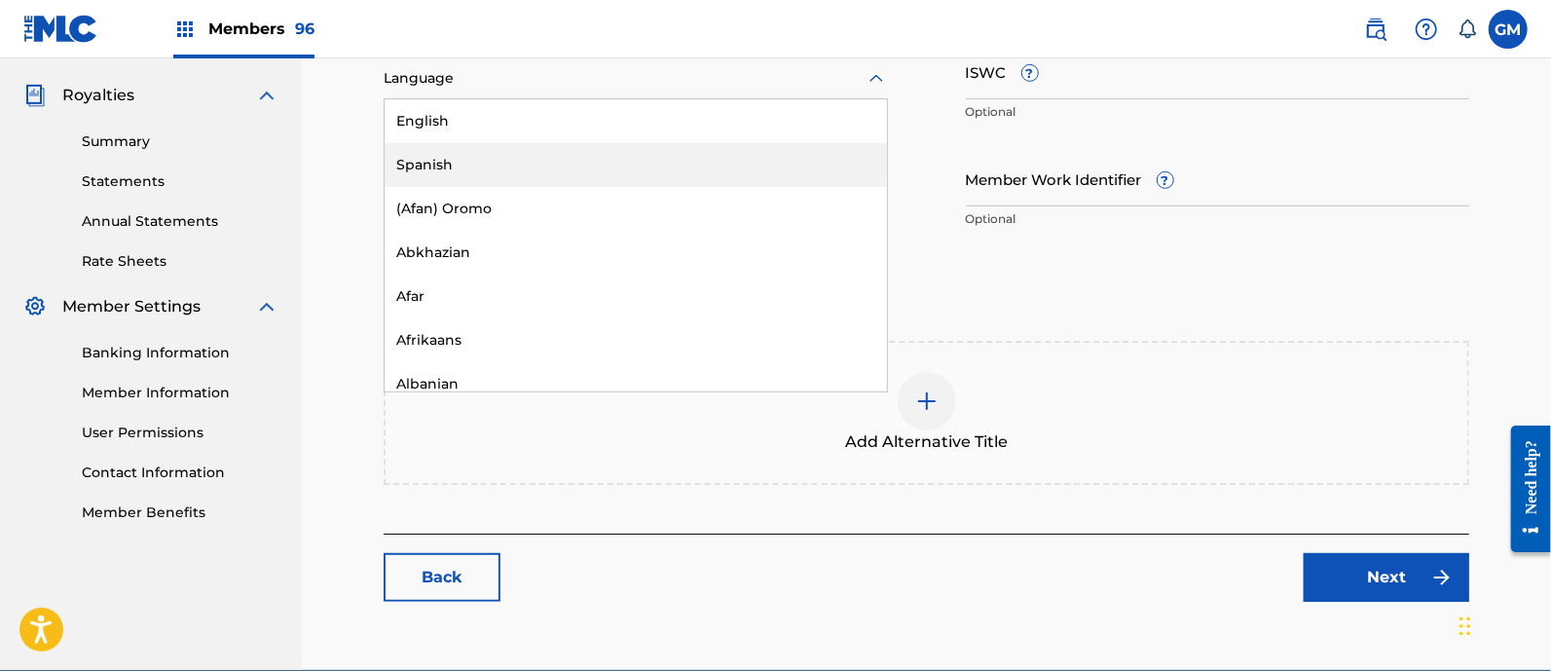
click at [435, 158] on div "Spanish" at bounding box center [636, 165] width 502 height 44
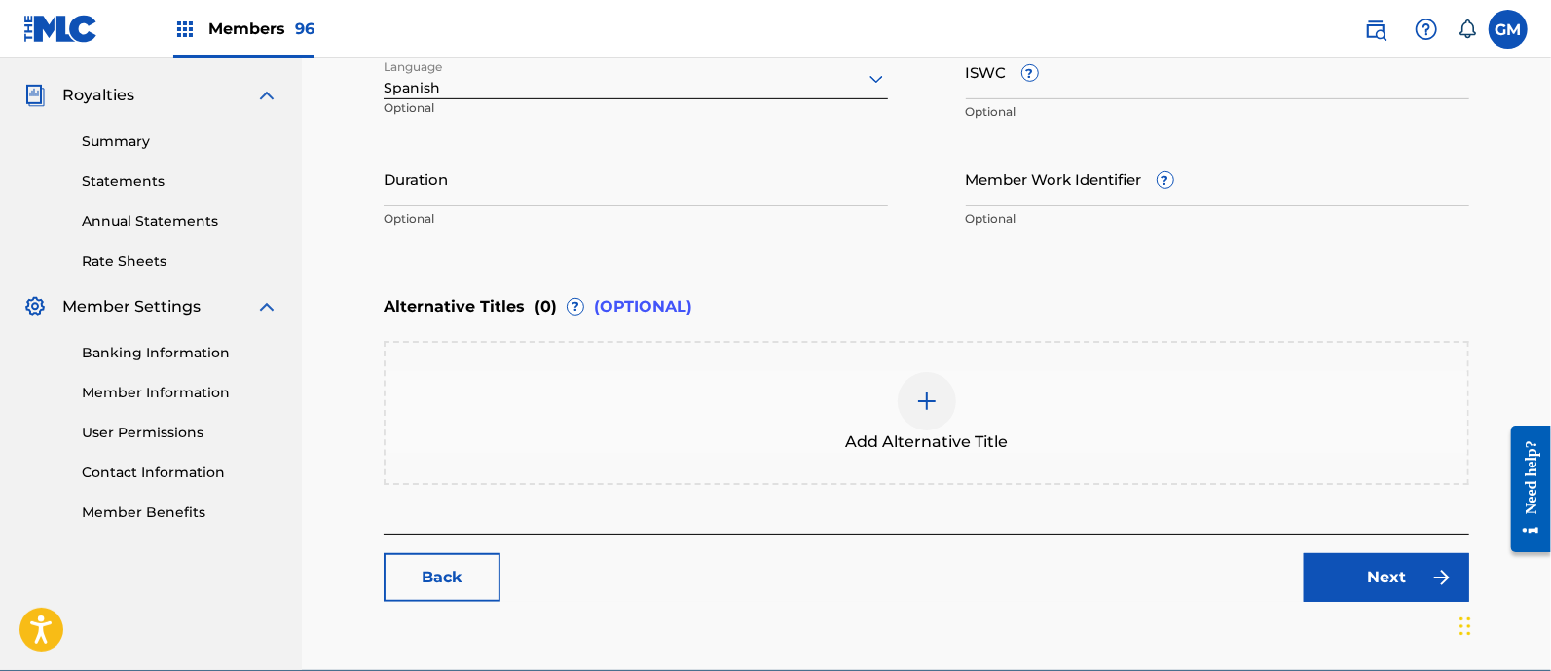
click at [1350, 569] on link "Next" at bounding box center [1387, 577] width 166 height 49
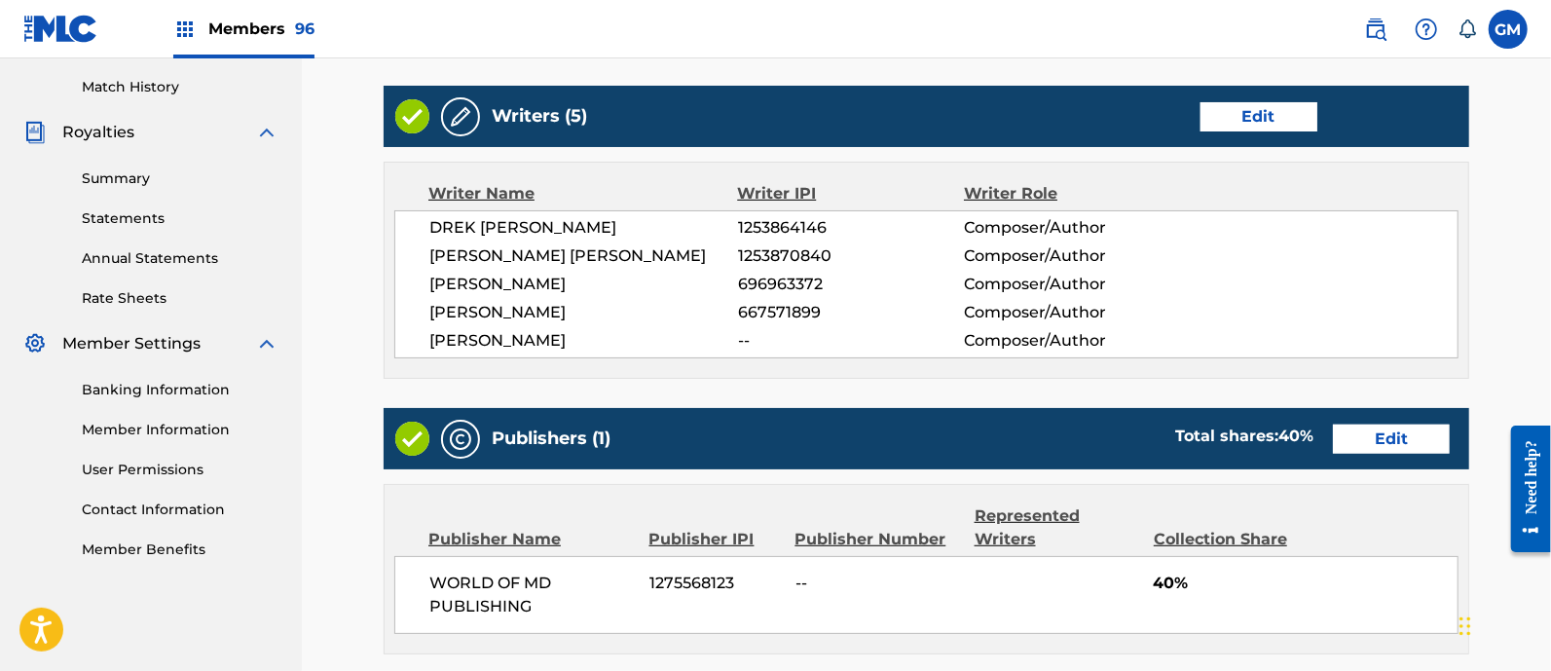
scroll to position [987, 0]
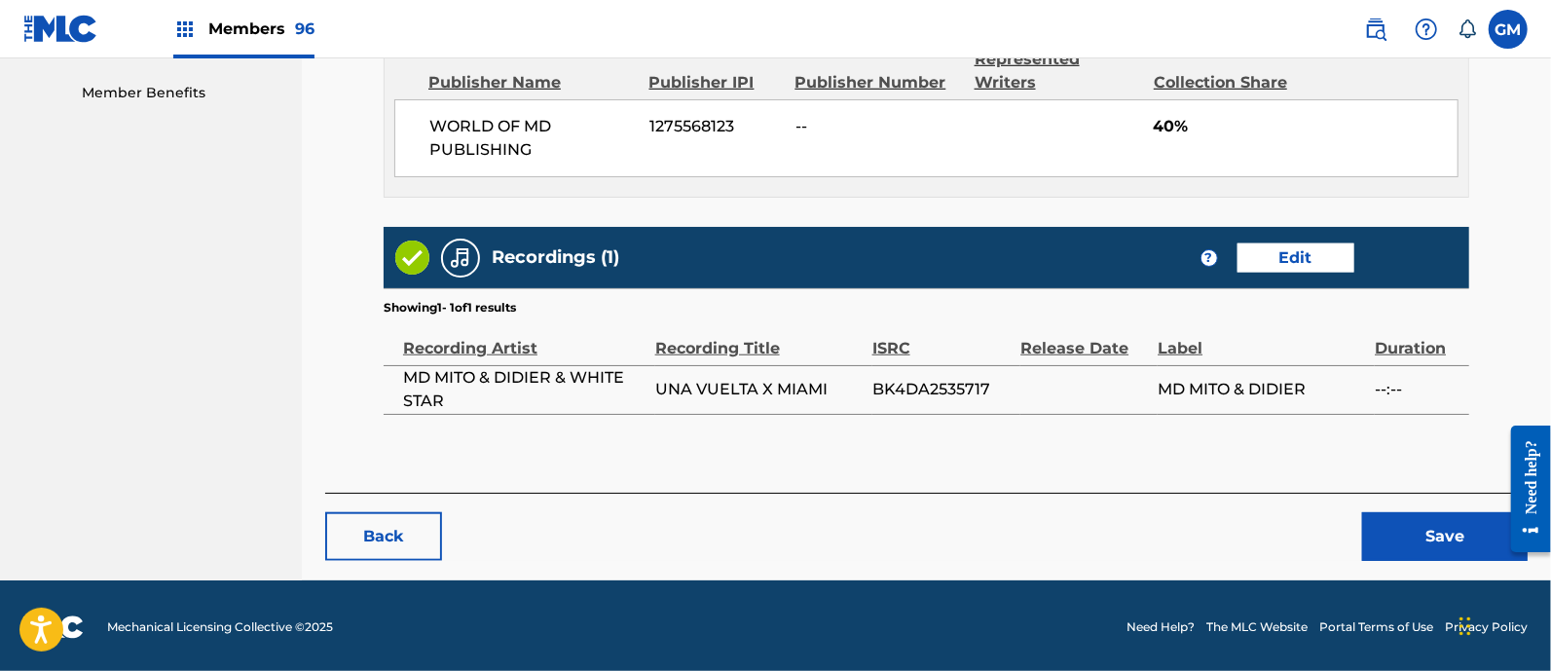
click at [1405, 538] on button "Save" at bounding box center [1445, 536] width 166 height 49
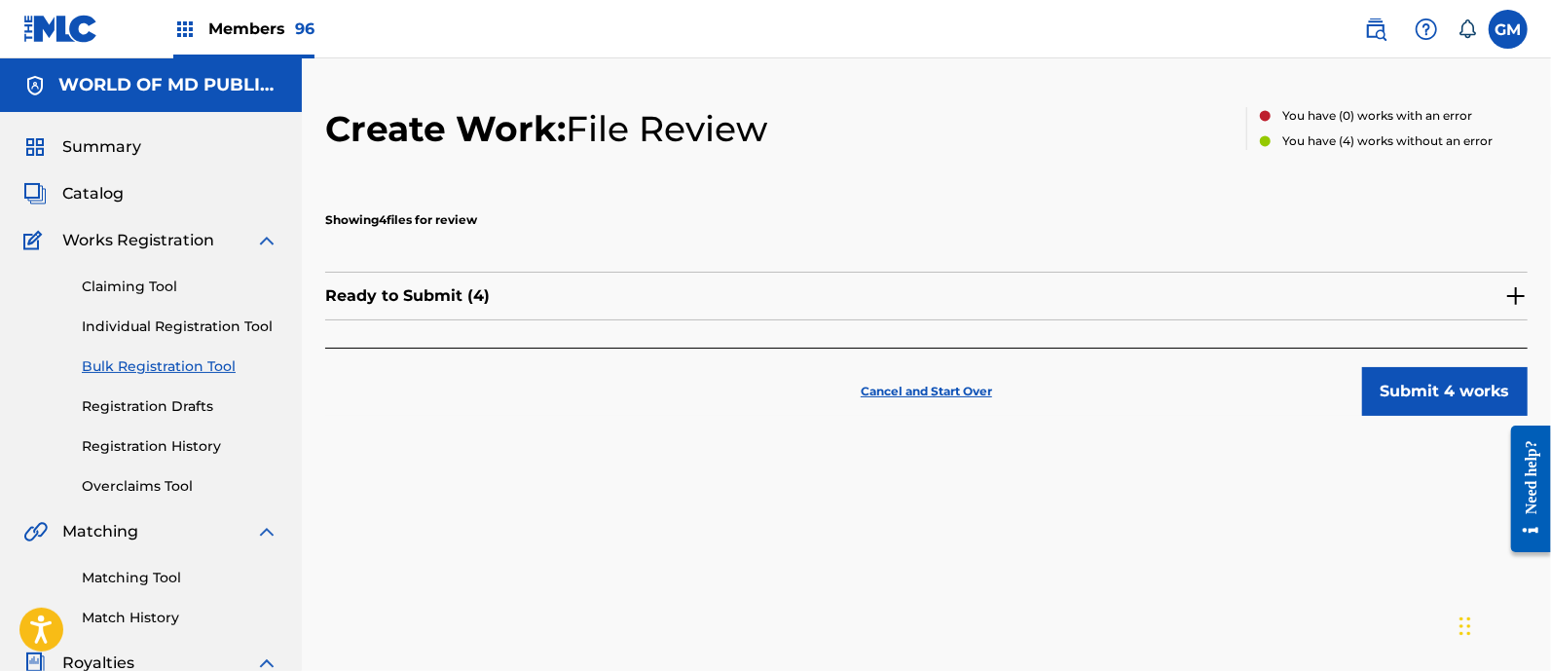
click at [1517, 294] on img at bounding box center [1515, 295] width 23 height 23
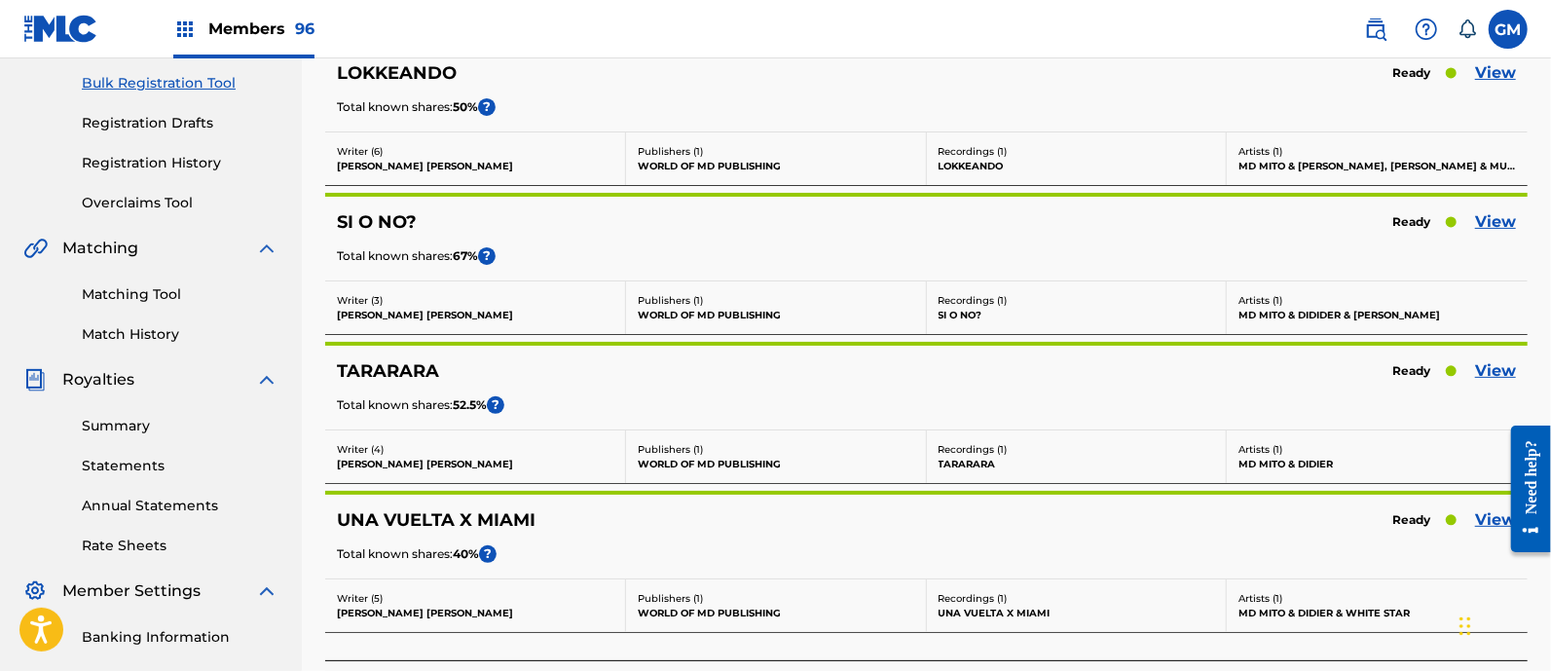
scroll to position [535, 0]
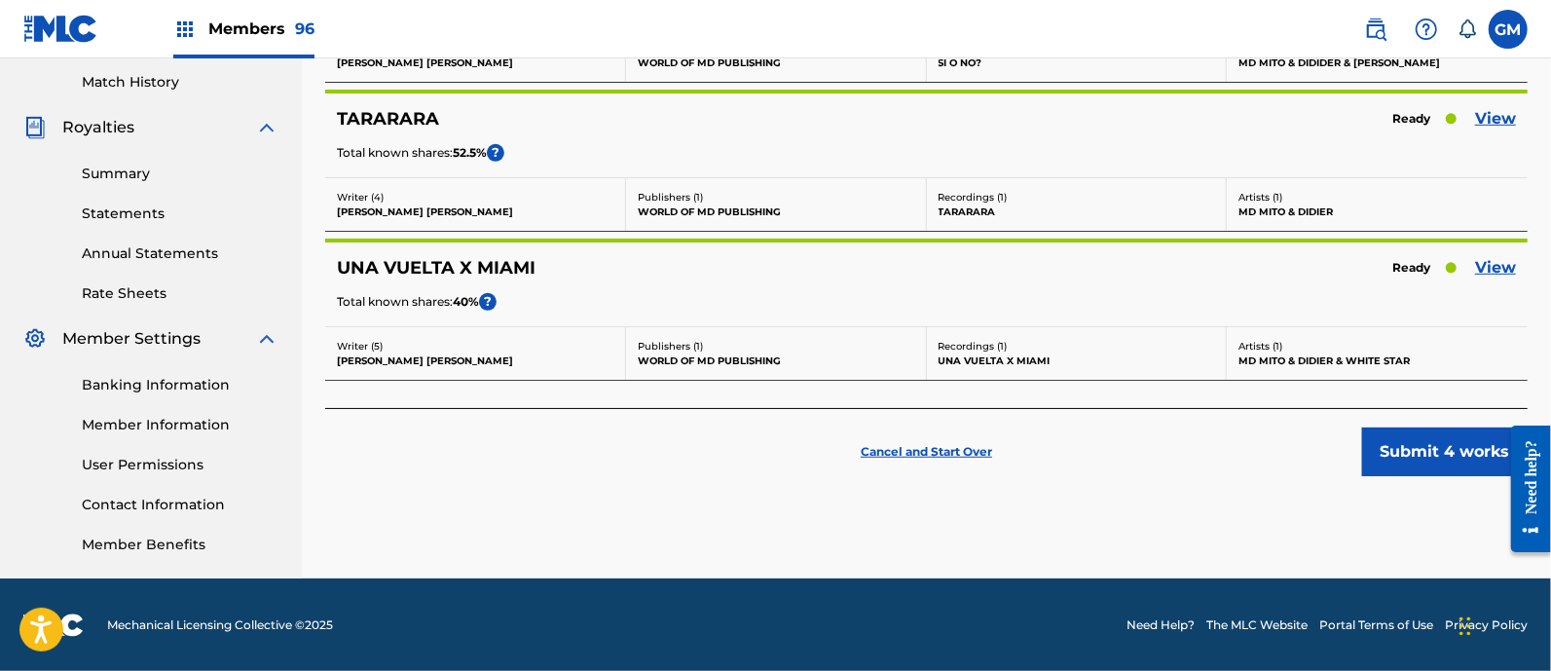
click at [1397, 443] on button "Submit 4 works" at bounding box center [1445, 451] width 166 height 49
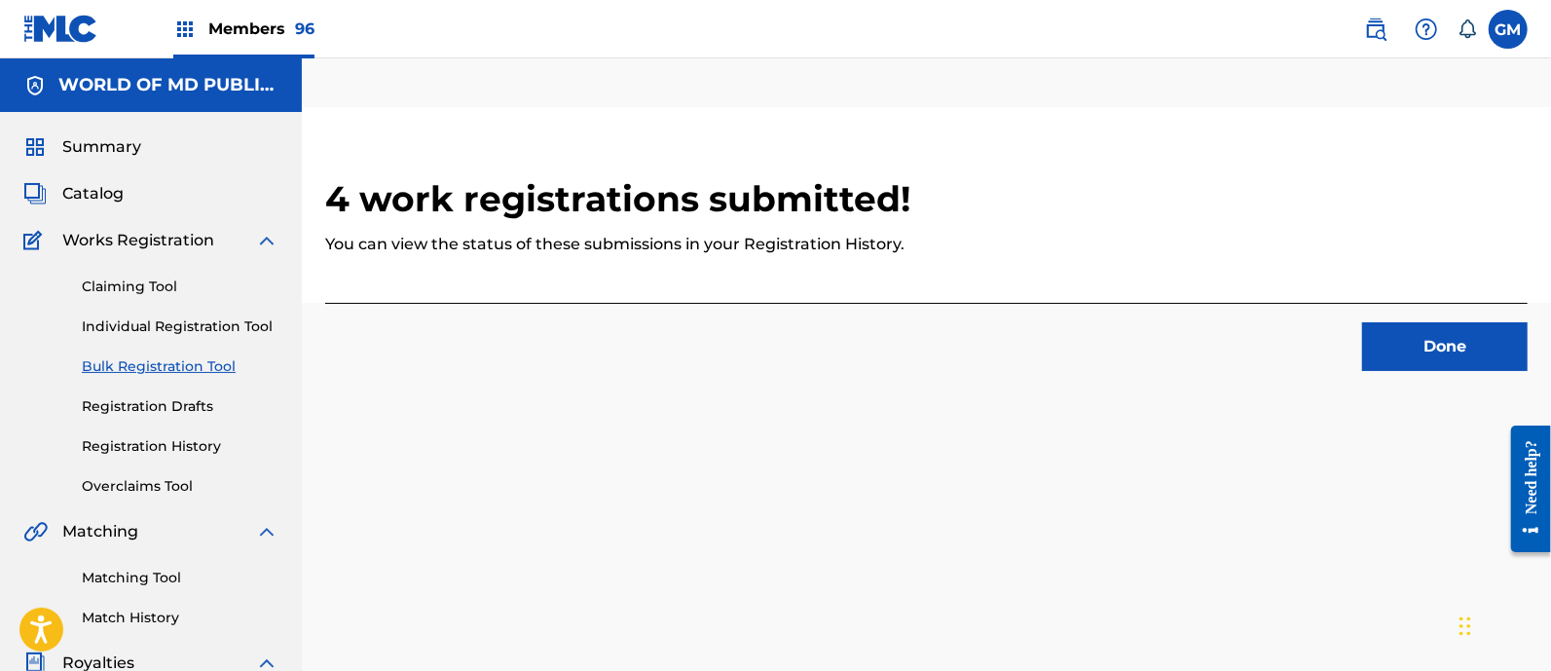
click at [1396, 349] on button "Done" at bounding box center [1445, 346] width 166 height 49
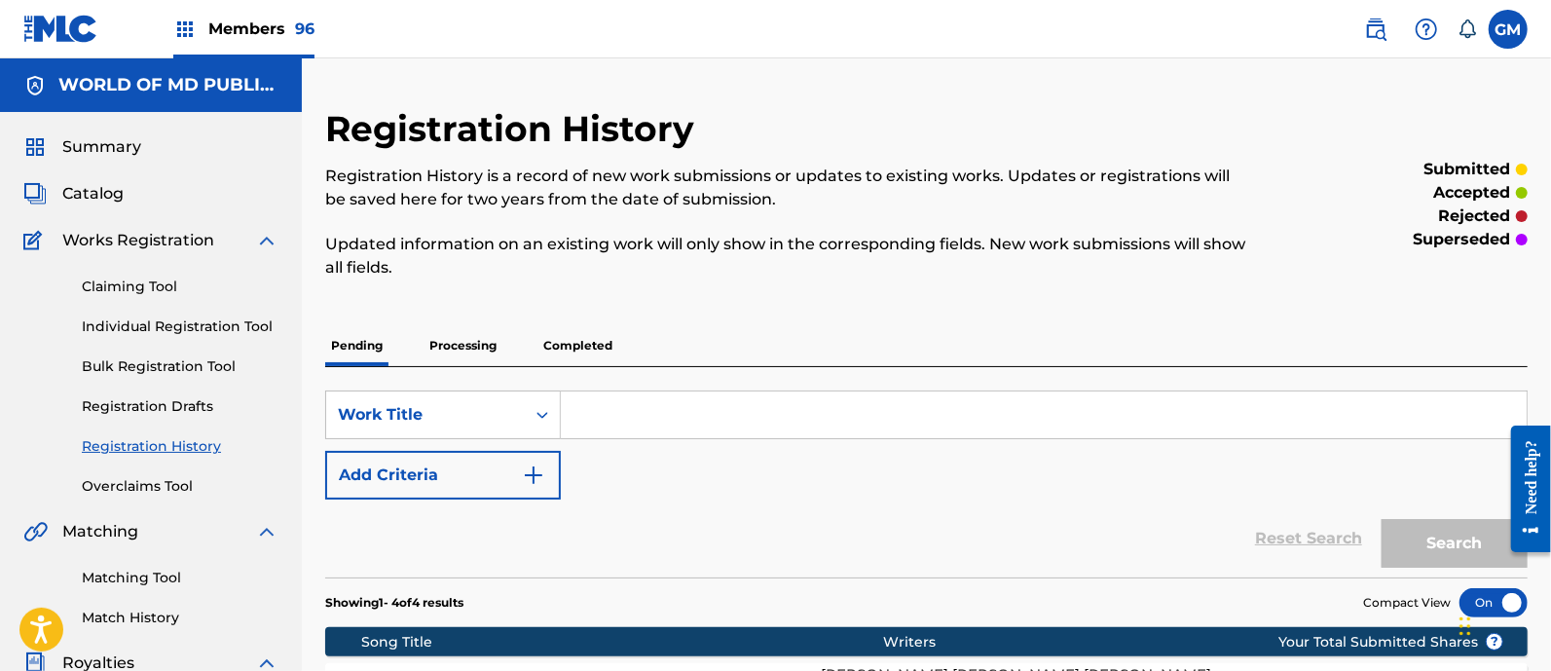
click at [1503, 33] on label at bounding box center [1508, 29] width 39 height 39
click at [1508, 29] on input "GM [PERSON_NAME] [PERSON_NAME][EMAIL_ADDRESS][DOMAIN_NAME] Notification Prefere…" at bounding box center [1508, 29] width 0 height 0
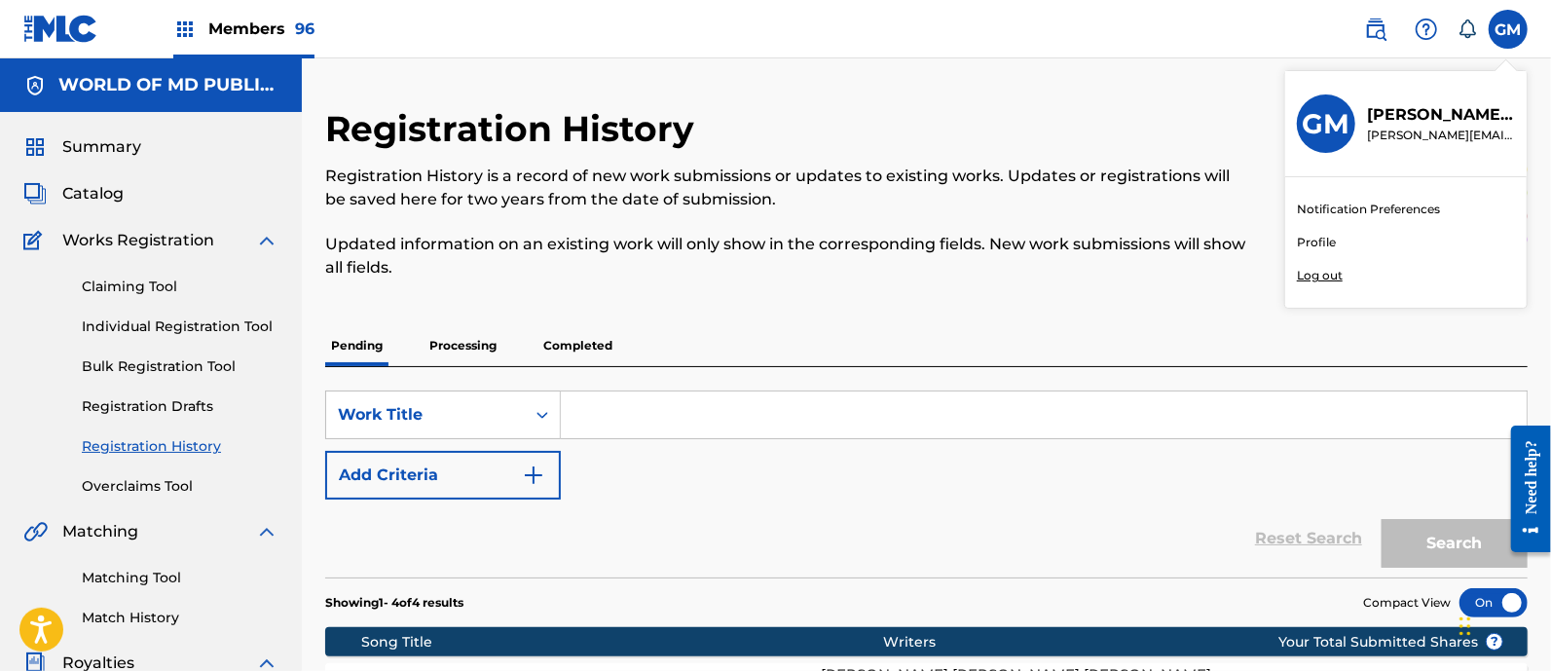
click at [229, 23] on span "Members 96" at bounding box center [261, 29] width 106 height 22
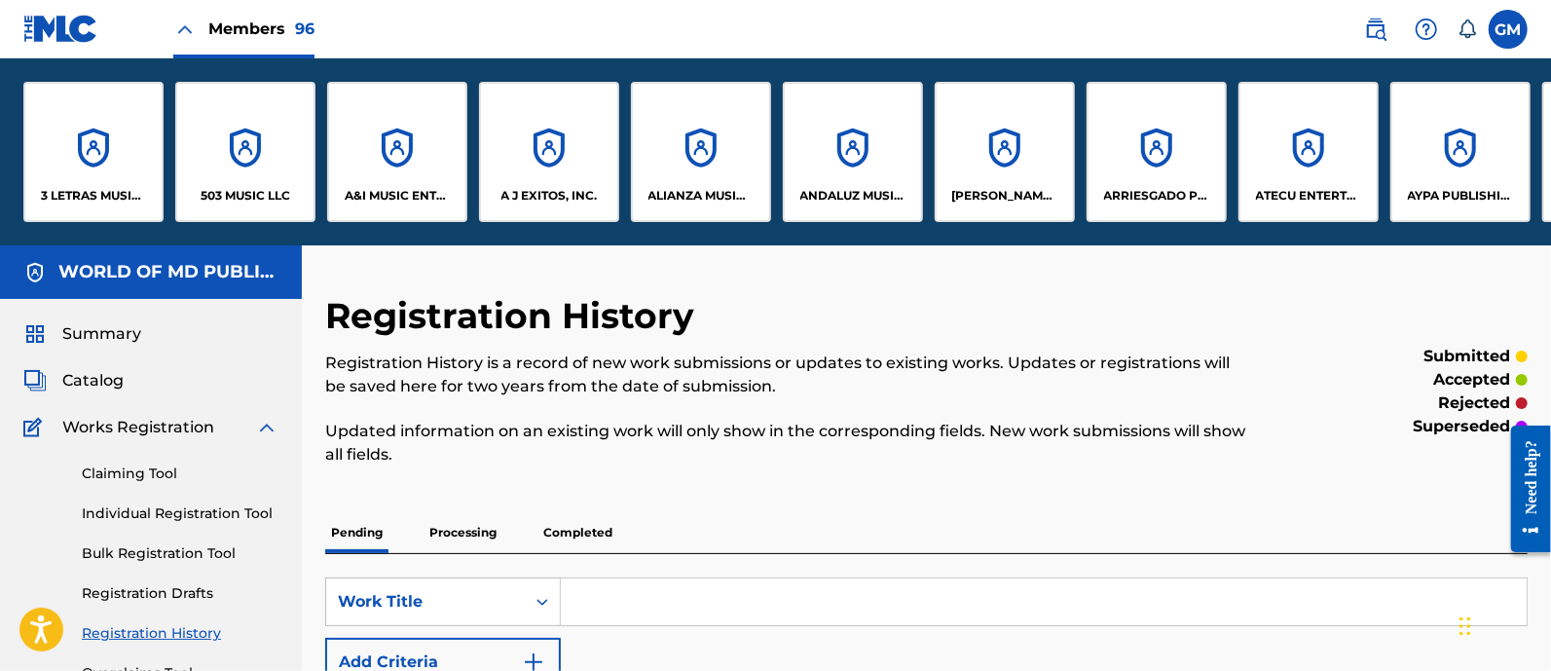
click at [276, 170] on div "503 MUSIC LLC" at bounding box center [245, 152] width 140 height 140
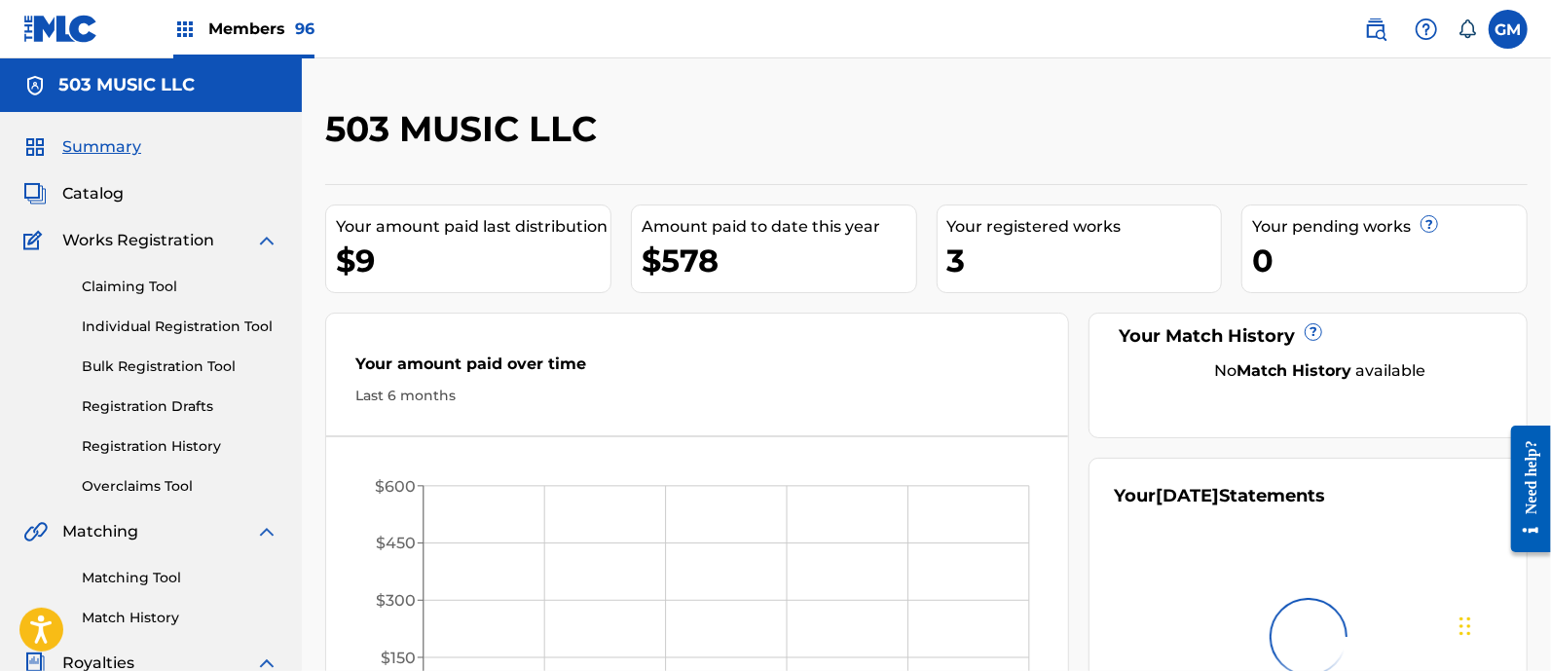
click at [1511, 31] on label at bounding box center [1508, 29] width 39 height 39
click at [1508, 29] on input "GM [PERSON_NAME] [PERSON_NAME][EMAIL_ADDRESS][DOMAIN_NAME] Notification Prefere…" at bounding box center [1508, 29] width 0 height 0
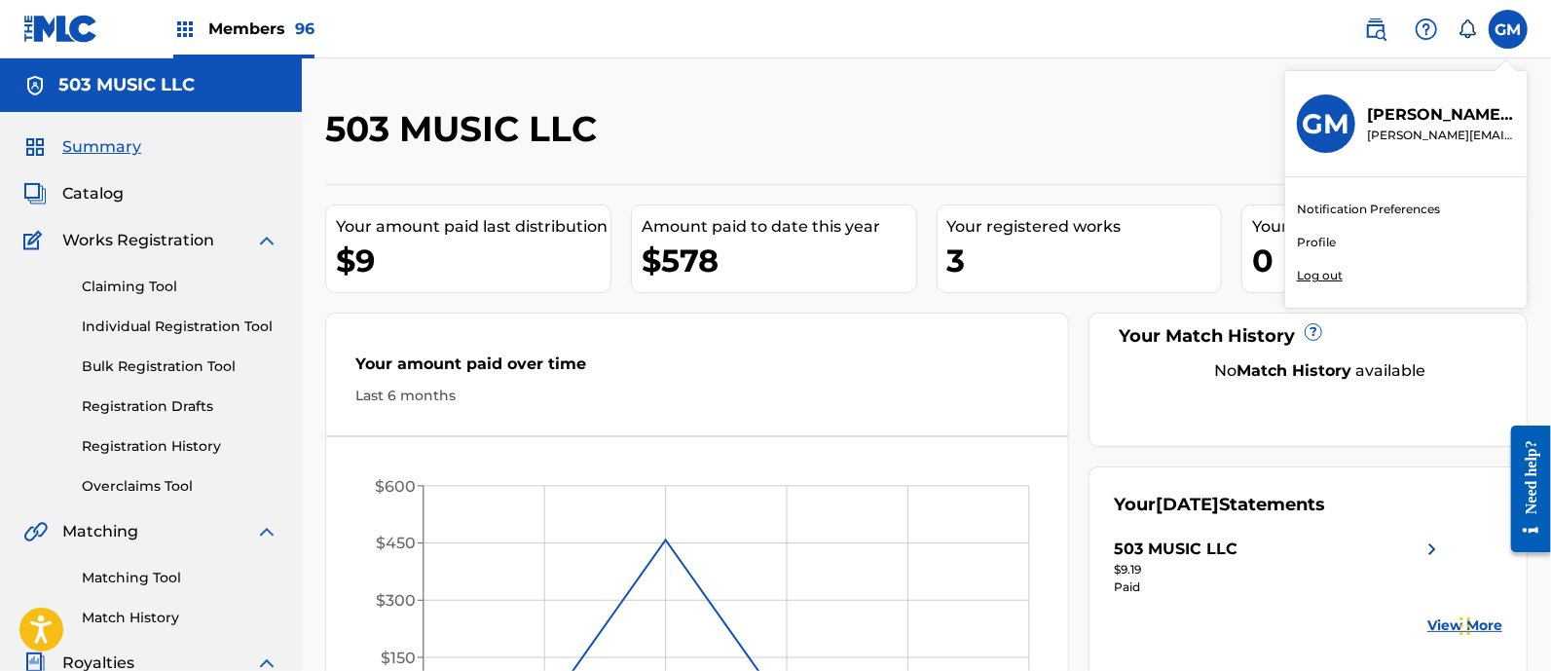
click at [1329, 279] on p "Log out" at bounding box center [1320, 276] width 46 height 18
click at [1508, 29] on input "GM [PERSON_NAME] [PERSON_NAME][EMAIL_ADDRESS][DOMAIN_NAME] Notification Prefere…" at bounding box center [1508, 29] width 0 height 0
